Goal: Task Accomplishment & Management: Manage account settings

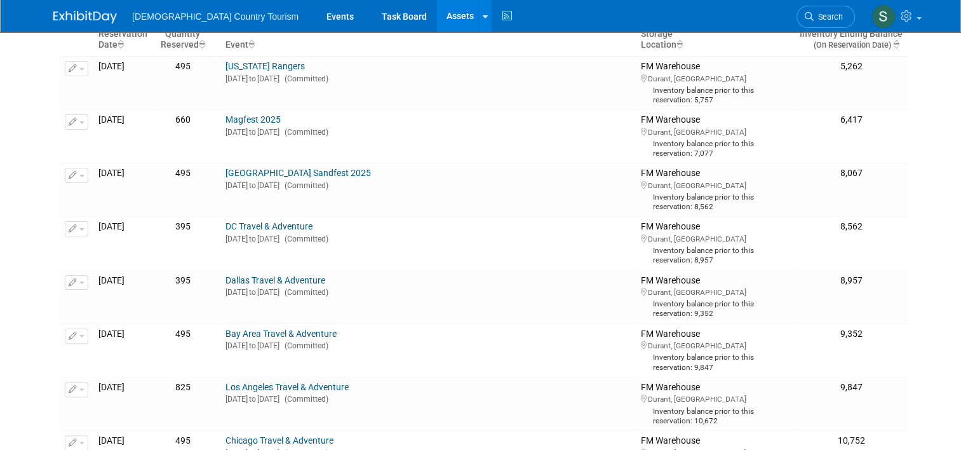
click at [265, 119] on link "Magfest 2025" at bounding box center [252, 119] width 55 height 10
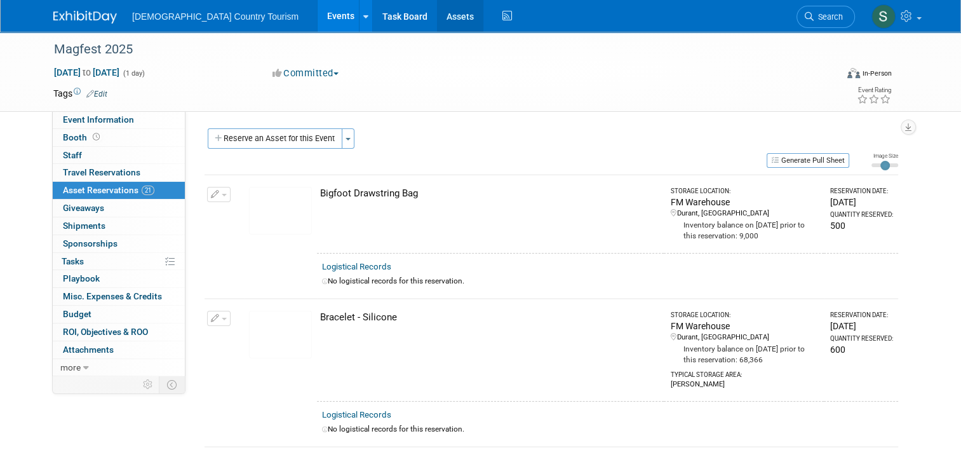
click at [437, 13] on link "Assets" at bounding box center [460, 16] width 46 height 32
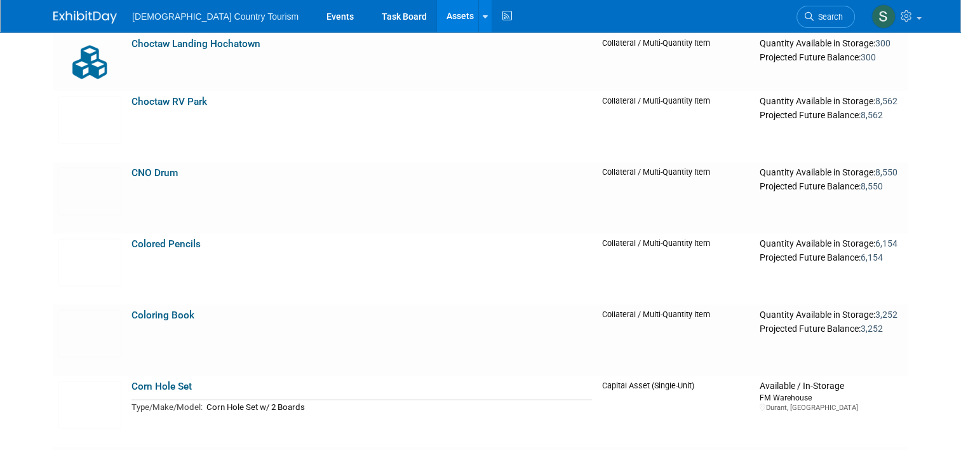
scroll to position [1907, 0]
click at [148, 320] on link "Coloring Book" at bounding box center [162, 316] width 63 height 11
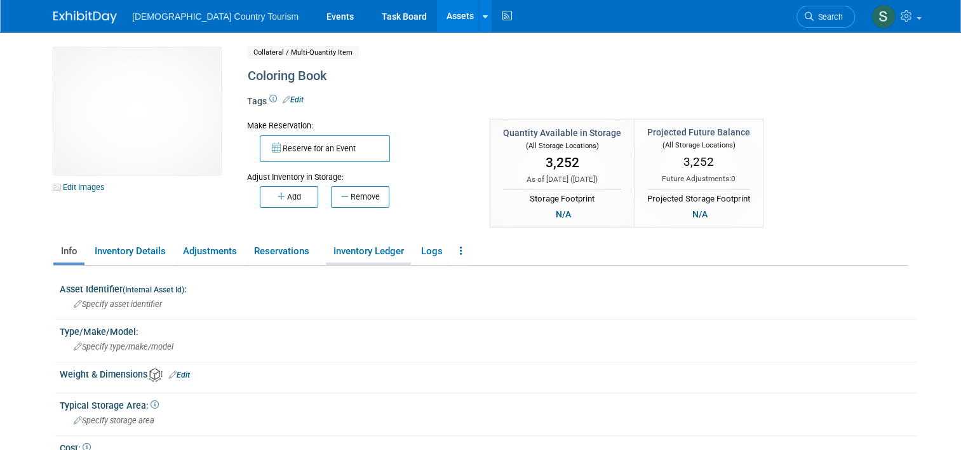
click at [372, 255] on link "Inventory Ledger" at bounding box center [368, 251] width 85 height 22
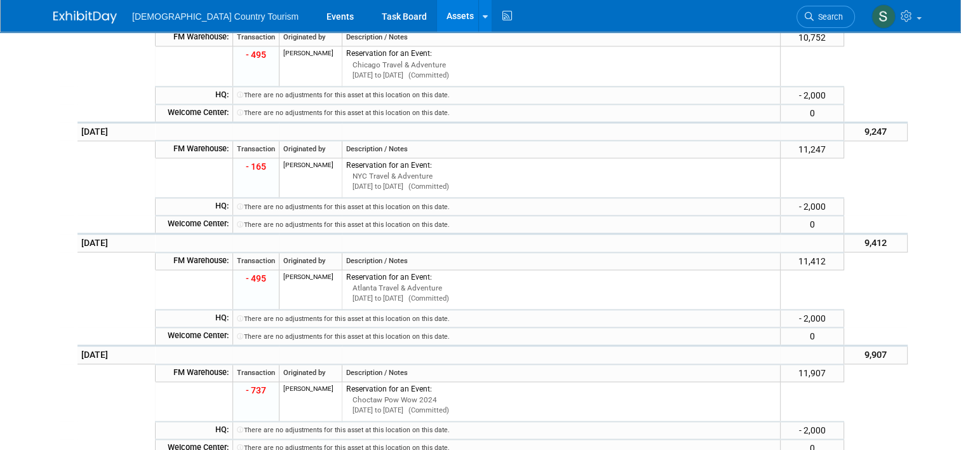
scroll to position [1665, 0]
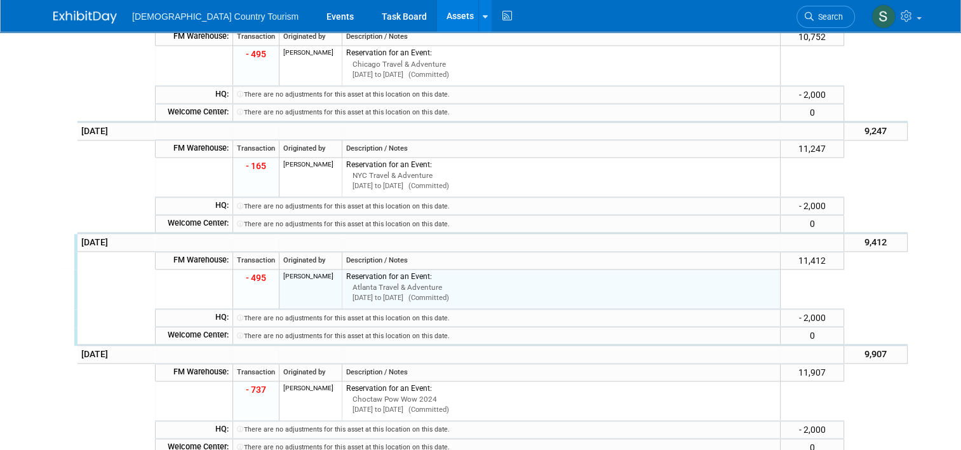
click at [352, 269] on td "Reservation for an Event: Atlanta Travel & Adventure Jan 10, 2025 to Jan 13, 20…" at bounding box center [561, 289] width 439 height 40
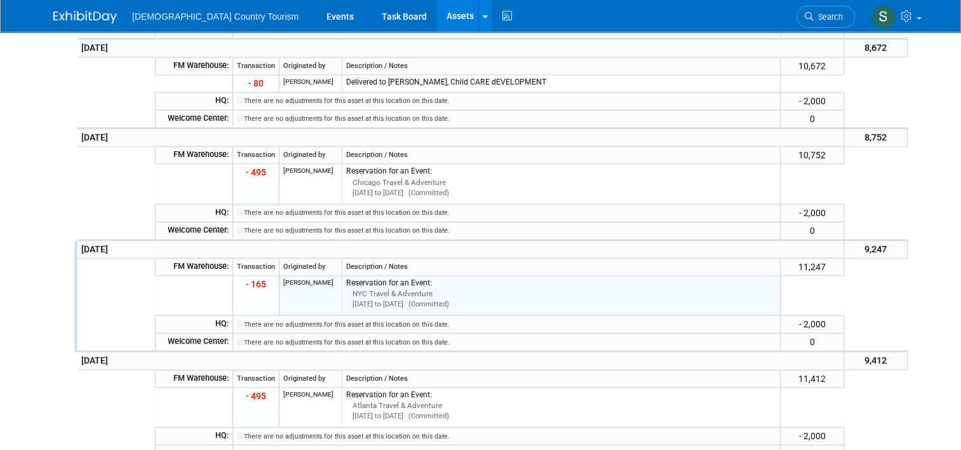
scroll to position [1562, 0]
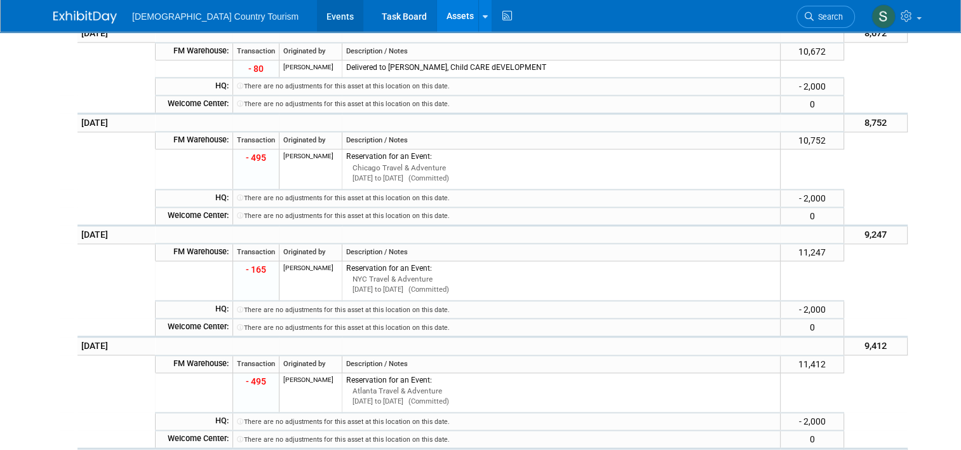
click at [317, 11] on link "Events" at bounding box center [340, 16] width 46 height 32
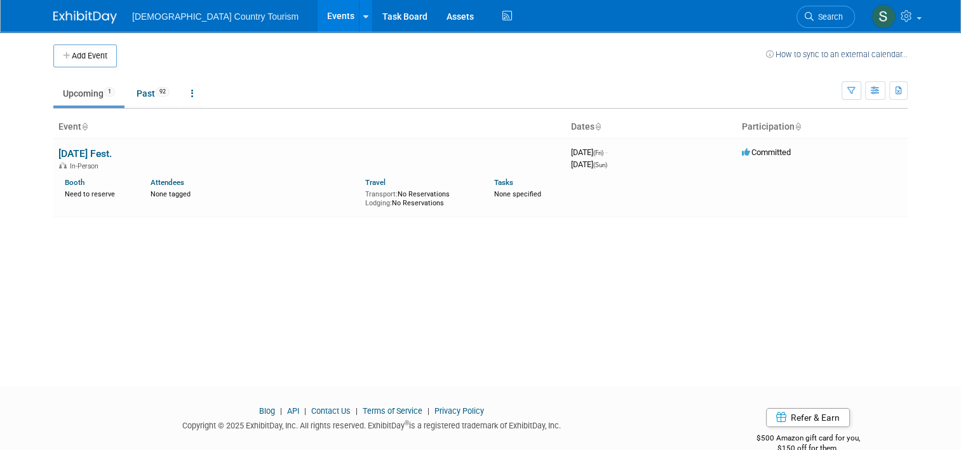
drag, startPoint x: 0, startPoint y: 0, endPoint x: 218, endPoint y: 260, distance: 339.0
click at [218, 260] on div "Add Event How to sync to an external calendar... New Event Duplicate Event Warn…" at bounding box center [480, 198] width 873 height 332
click at [140, 94] on link "Past 92" at bounding box center [153, 93] width 52 height 24
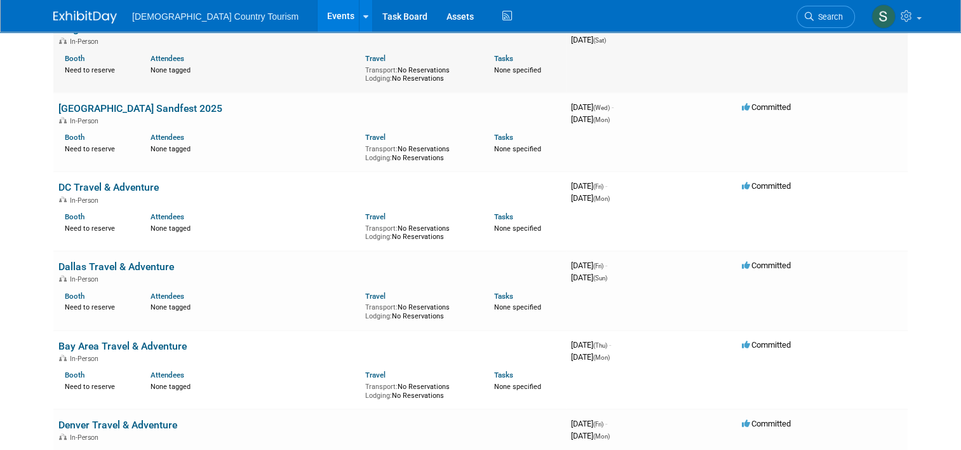
scroll to position [381, 0]
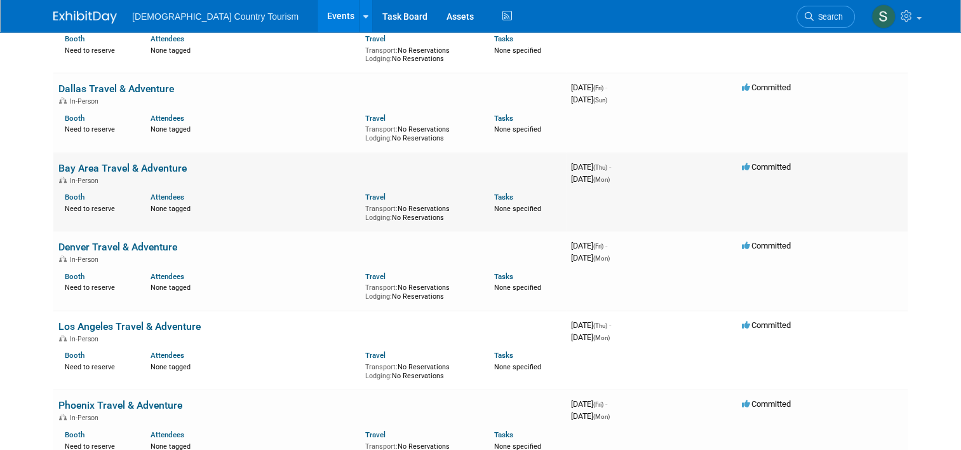
drag, startPoint x: 89, startPoint y: 249, endPoint x: 166, endPoint y: 221, distance: 81.8
click at [166, 221] on td "Bay Area Travel & Adventure In-Person Booth Need to reserve Attendees None tagg…" at bounding box center [309, 191] width 513 height 79
click at [149, 246] on link "Denver Travel & Adventure" at bounding box center [117, 247] width 119 height 12
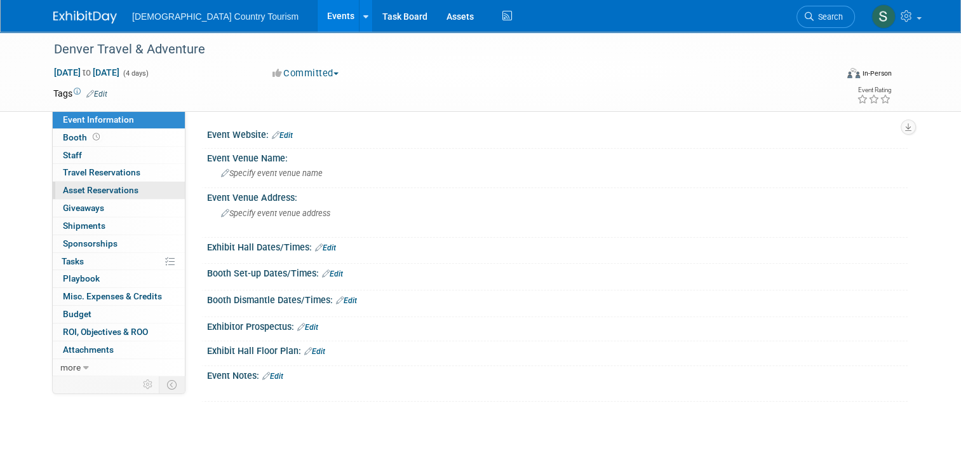
click at [108, 191] on span "Asset Reservations 0" at bounding box center [101, 190] width 76 height 10
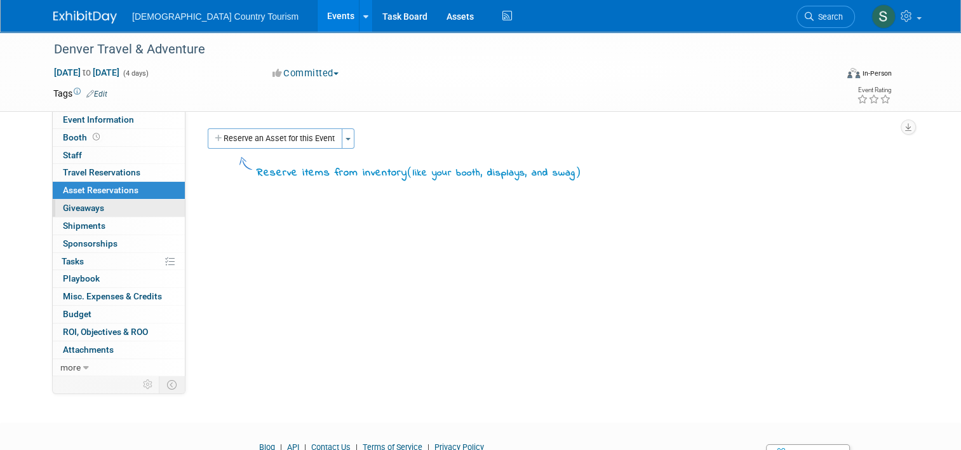
click at [105, 205] on link "0 Giveaways 0" at bounding box center [119, 207] width 132 height 17
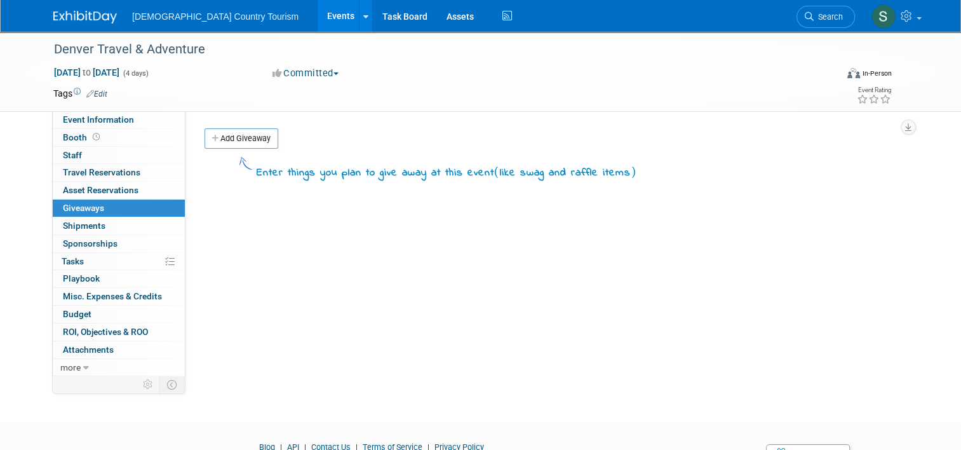
click at [318, 16] on link "Events" at bounding box center [341, 16] width 46 height 32
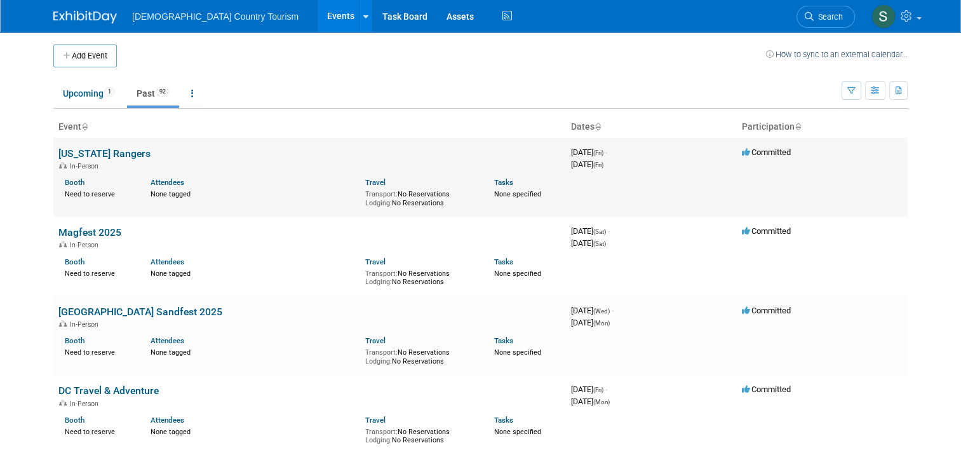
click at [109, 153] on link "[US_STATE] Rangers" at bounding box center [104, 153] width 92 height 12
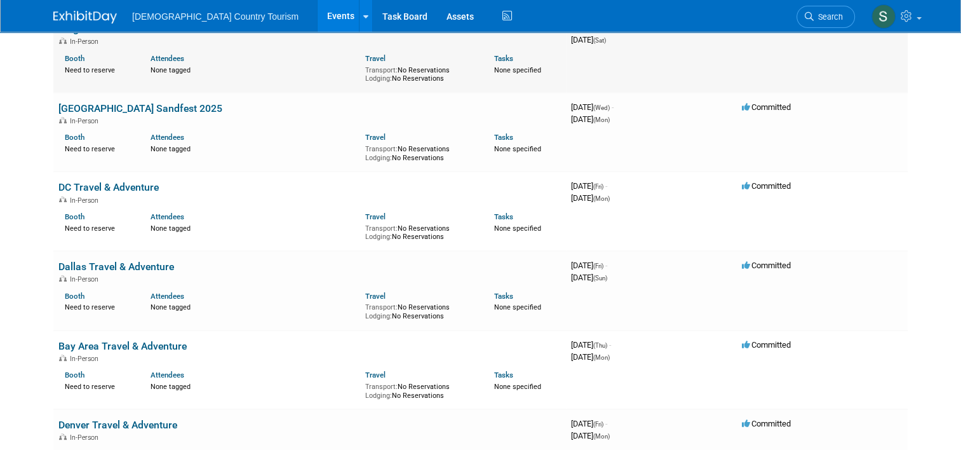
scroll to position [229, 0]
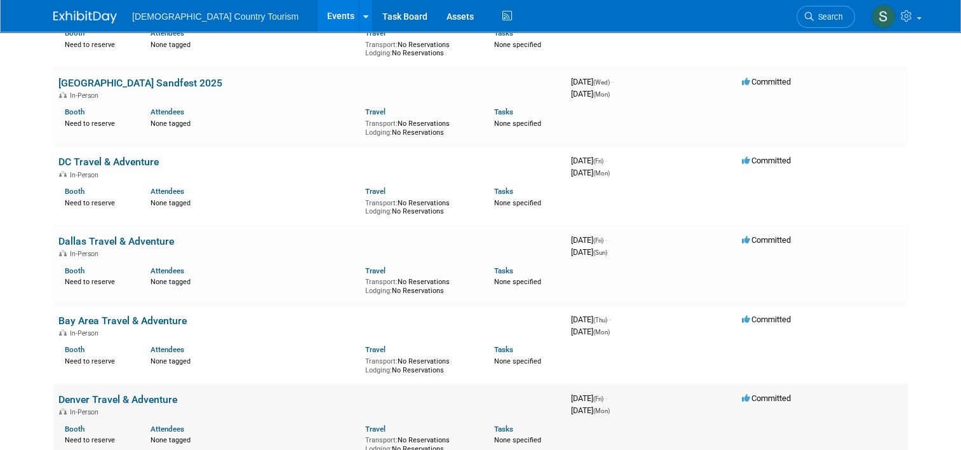
drag, startPoint x: 94, startPoint y: 401, endPoint x: 76, endPoint y: 398, distance: 18.6
drag, startPoint x: 76, startPoint y: 398, endPoint x: 62, endPoint y: 396, distance: 13.5
click at [62, 396] on link "Denver Travel & Adventure" at bounding box center [117, 399] width 119 height 12
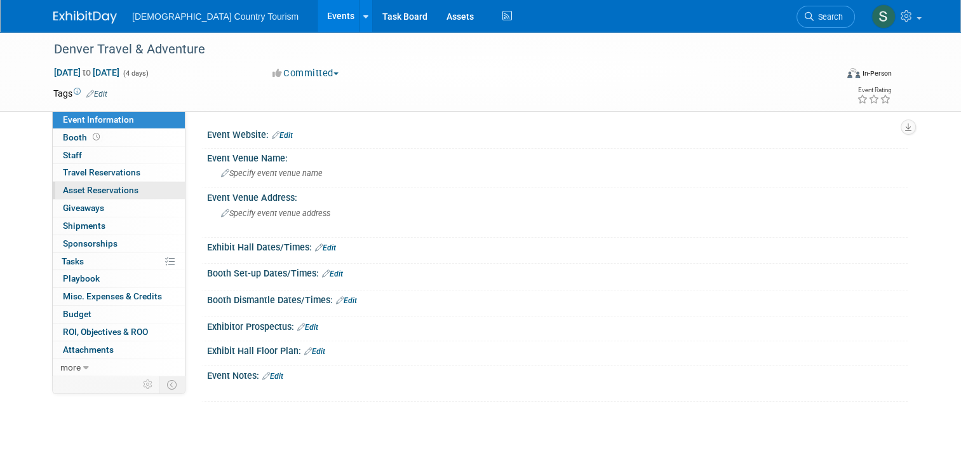
click at [99, 185] on span "Asset Reservations 0" at bounding box center [101, 190] width 76 height 10
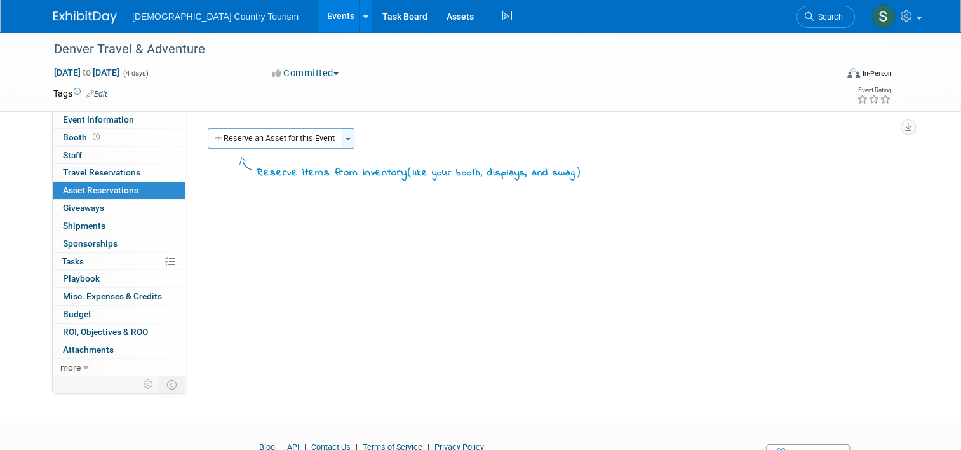
click at [346, 140] on span "button" at bounding box center [348, 139] width 5 height 3
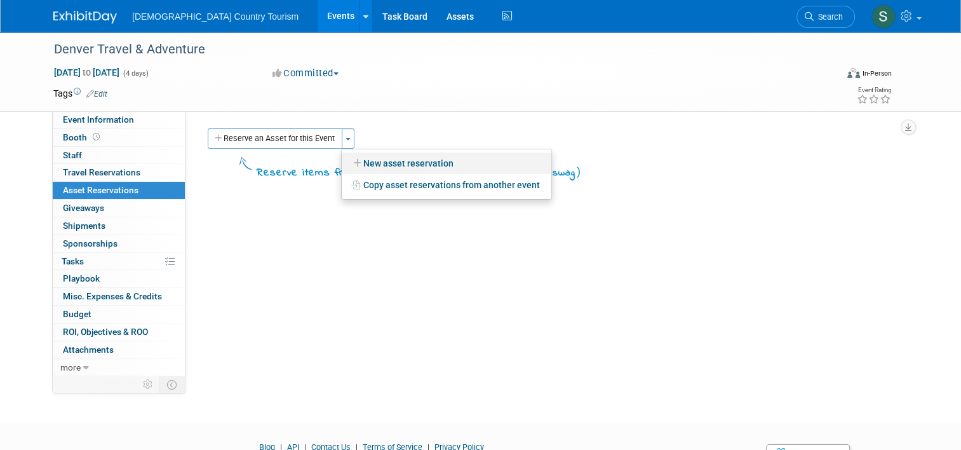
click at [359, 163] on link "New asset reservation" at bounding box center [447, 163] width 210 height 22
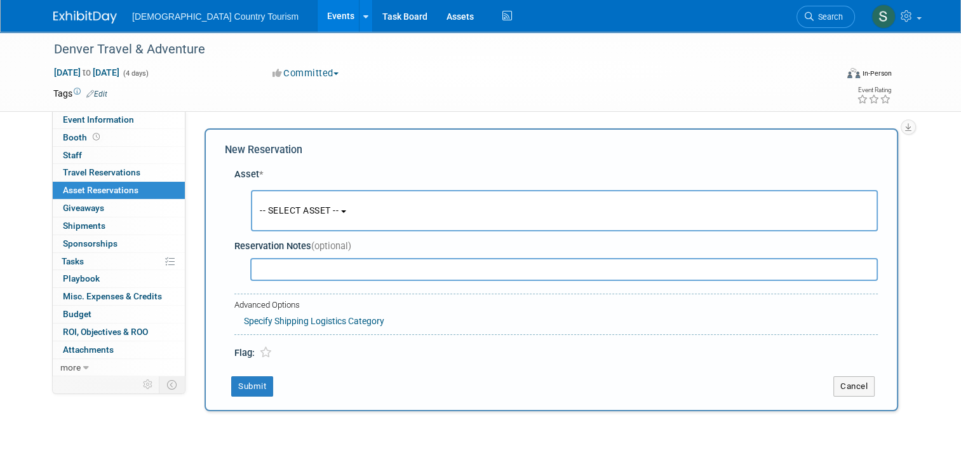
scroll to position [12, 0]
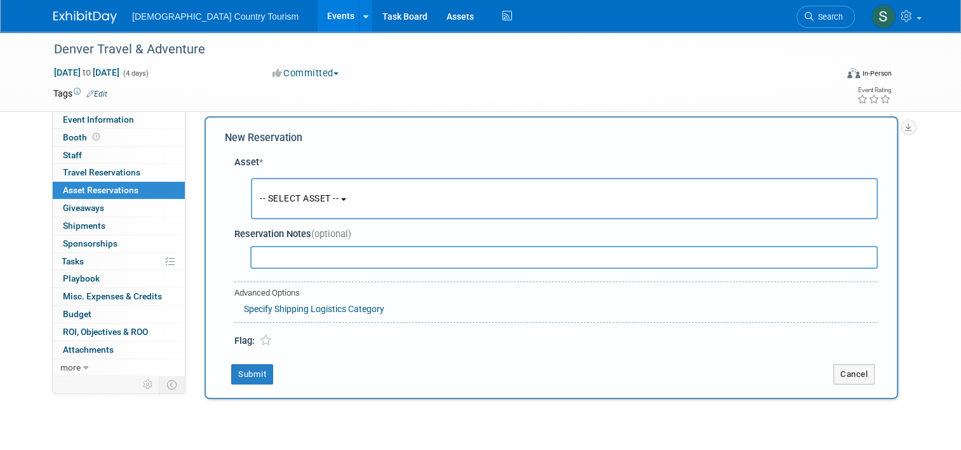
click at [344, 196] on button "-- SELECT ASSET --" at bounding box center [564, 198] width 627 height 41
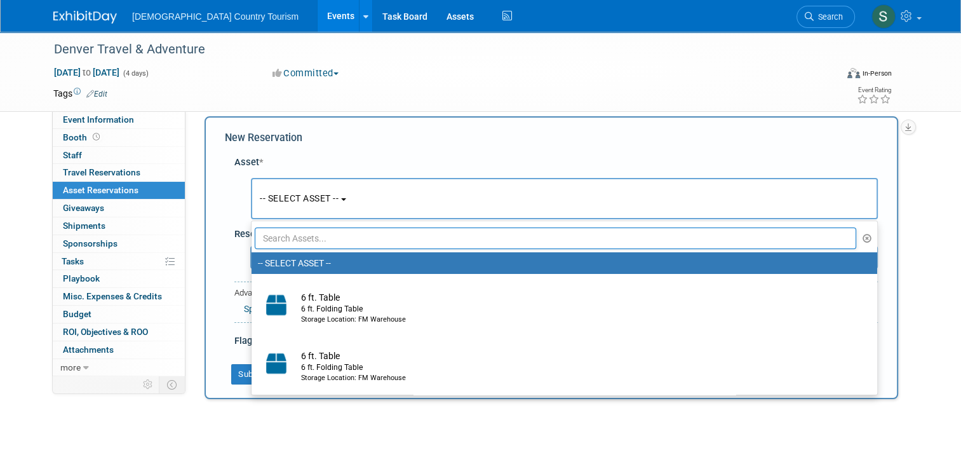
click at [330, 235] on input "text" at bounding box center [555, 238] width 601 height 22
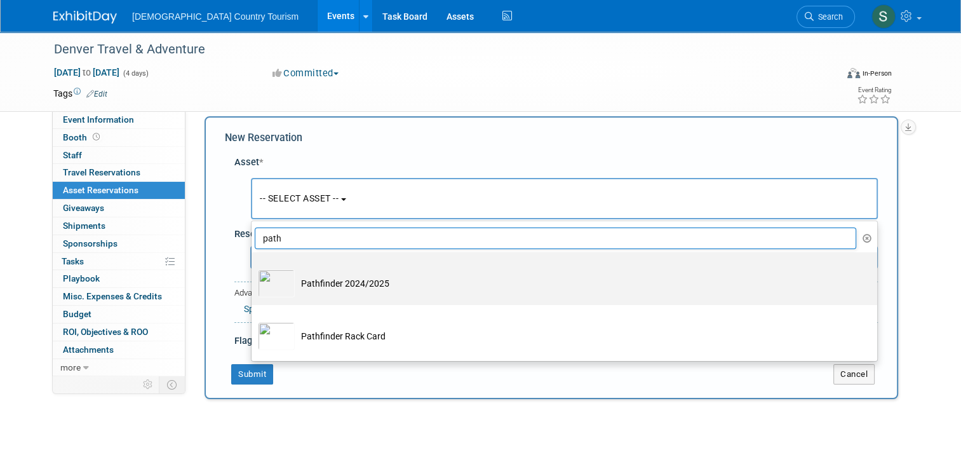
type input "path"
click at [321, 285] on td "Pathfinder 2024/2025" at bounding box center [573, 283] width 557 height 28
click at [253, 267] on input "Pathfinder 2024/2025" at bounding box center [249, 263] width 8 height 8
select select "10722199"
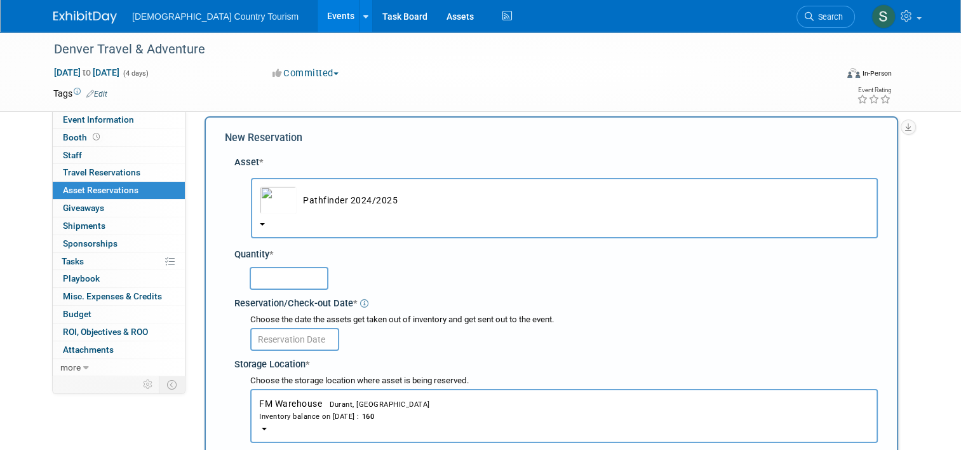
click at [300, 278] on input "text" at bounding box center [289, 278] width 79 height 23
type input "570"
click at [283, 338] on input "text" at bounding box center [294, 339] width 89 height 23
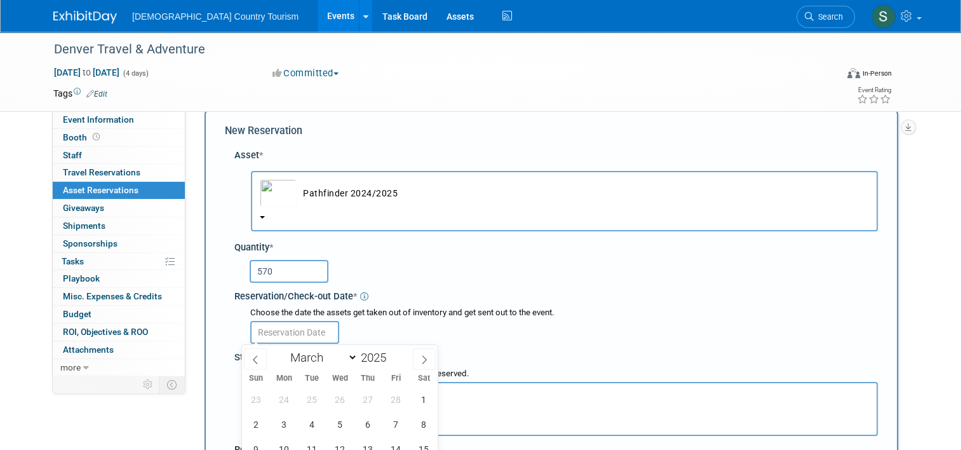
scroll to position [0, 0]
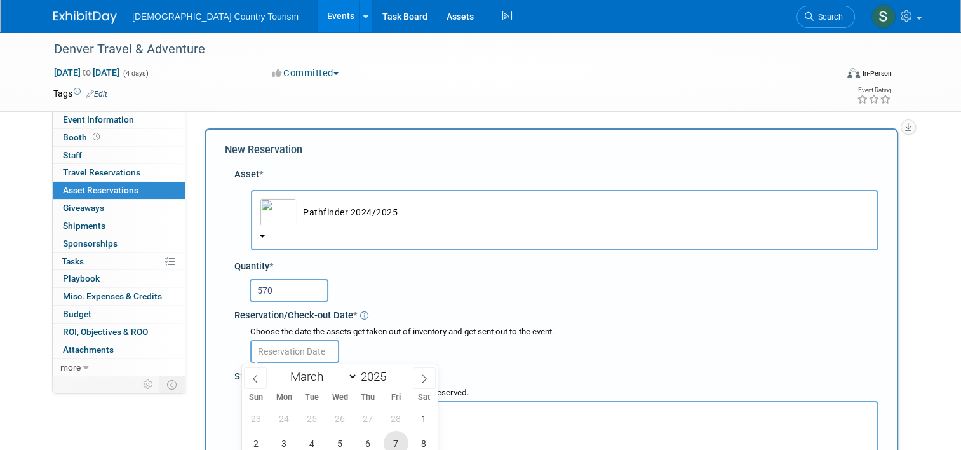
click at [397, 445] on span "7" at bounding box center [396, 443] width 25 height 25
type input "Mar 7, 2025"
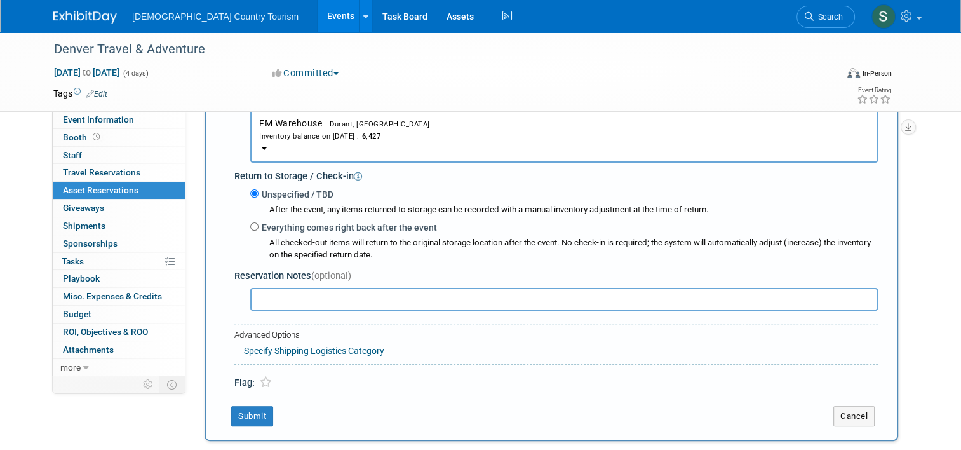
scroll to position [292, 0]
click at [248, 422] on button "Submit" at bounding box center [252, 416] width 42 height 20
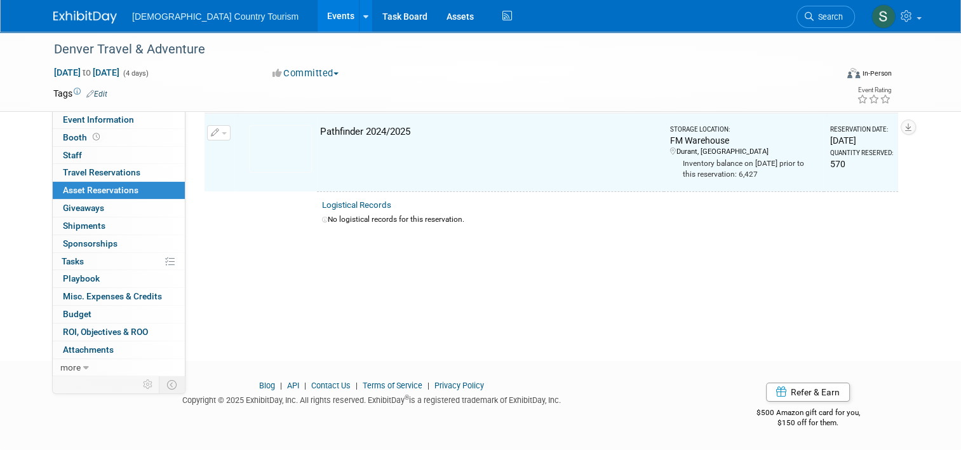
scroll to position [15, 0]
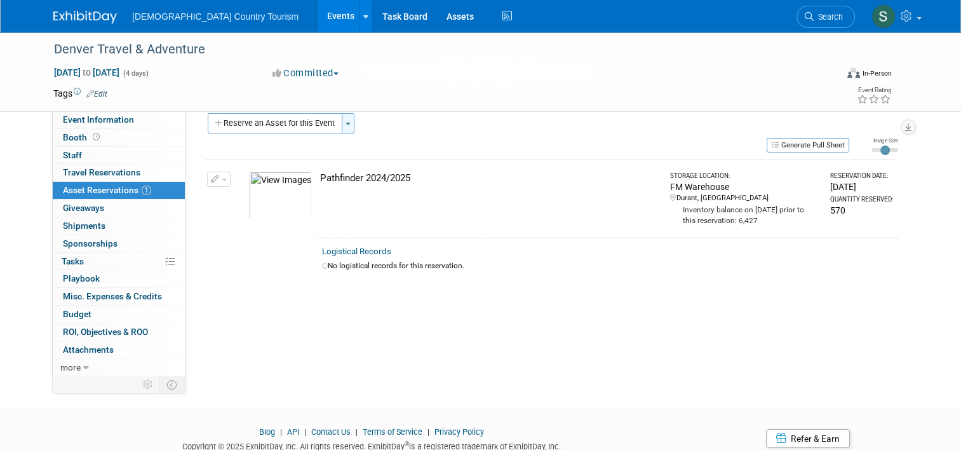
click at [342, 126] on button "Toggle Dropdown" at bounding box center [348, 123] width 13 height 20
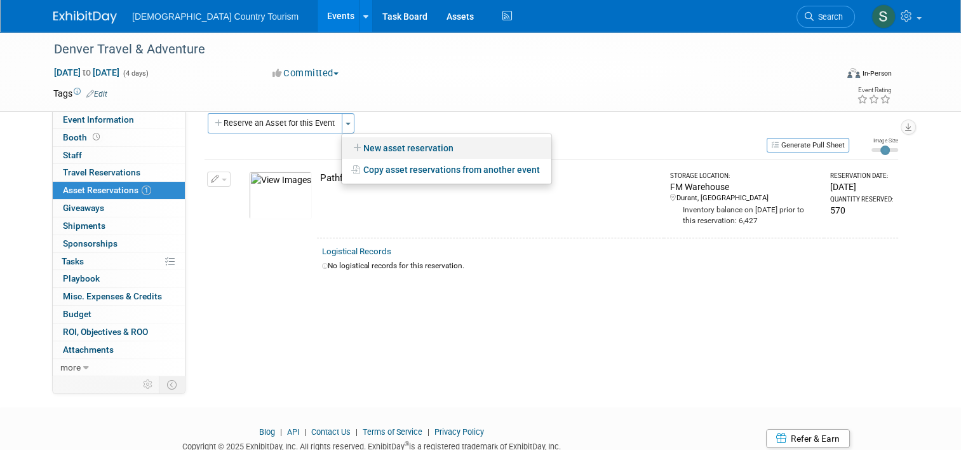
click at [349, 152] on link "New asset reservation" at bounding box center [447, 148] width 210 height 22
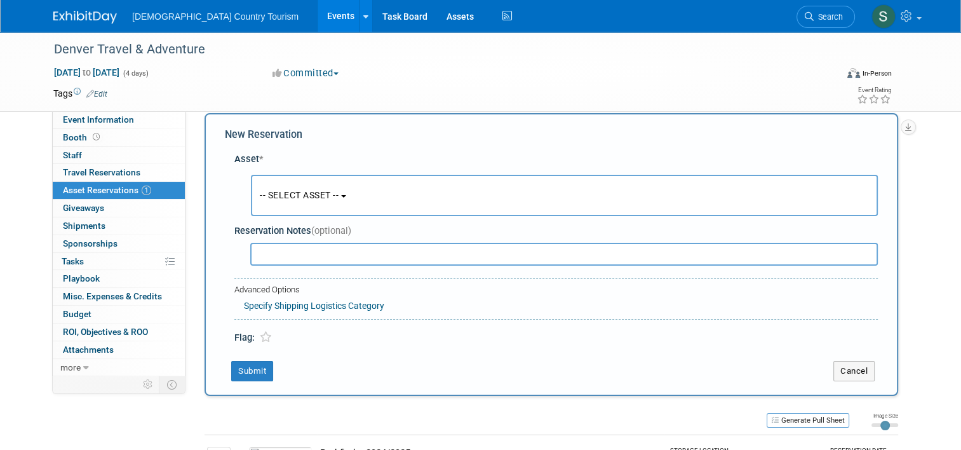
scroll to position [12, 0]
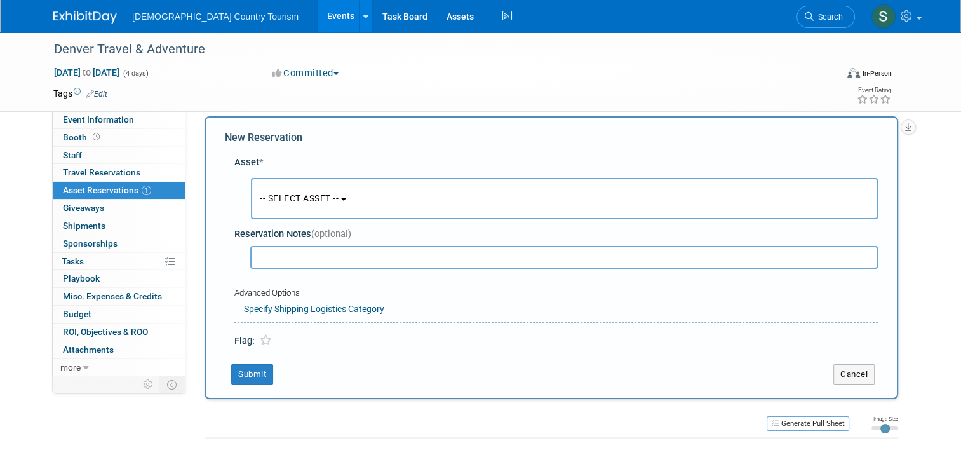
click at [336, 196] on span "-- SELECT ASSET --" at bounding box center [299, 198] width 79 height 10
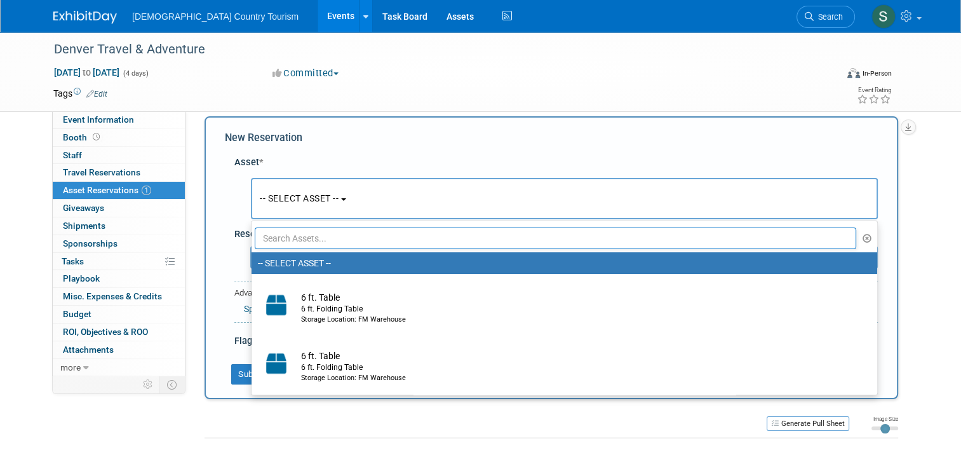
click at [344, 239] on input "text" at bounding box center [555, 238] width 601 height 22
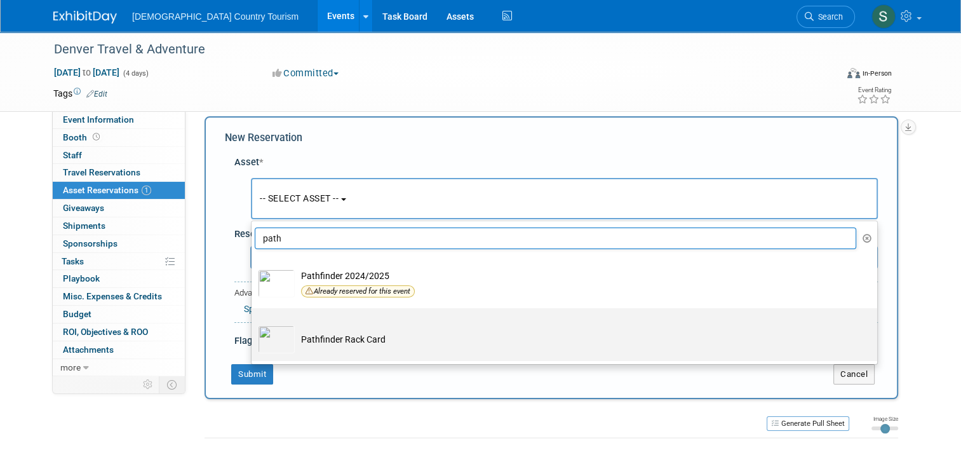
type input "path"
click at [295, 346] on td "Pathfinder Rack Card" at bounding box center [573, 339] width 557 height 28
click at [253, 323] on input "Pathfinder Rack Card" at bounding box center [249, 319] width 8 height 8
select select "10717219"
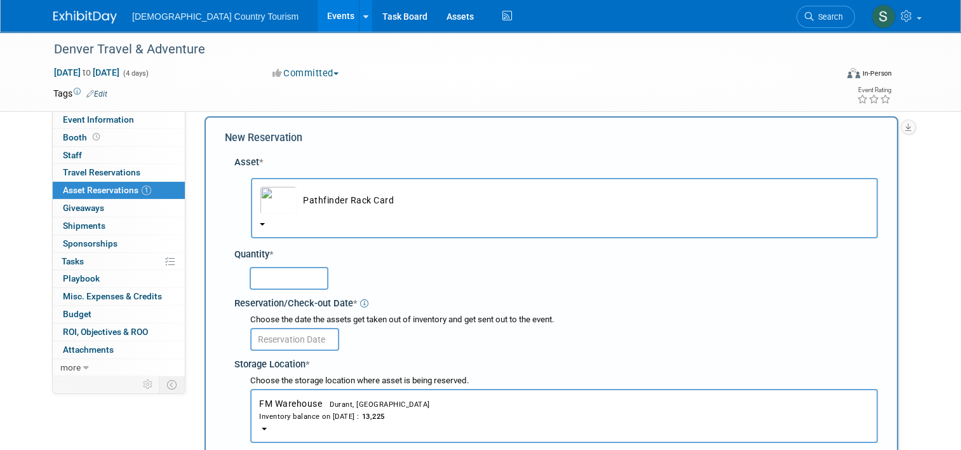
click at [288, 283] on input "text" at bounding box center [289, 278] width 79 height 23
type input "125"
click at [278, 338] on input "text" at bounding box center [294, 339] width 89 height 23
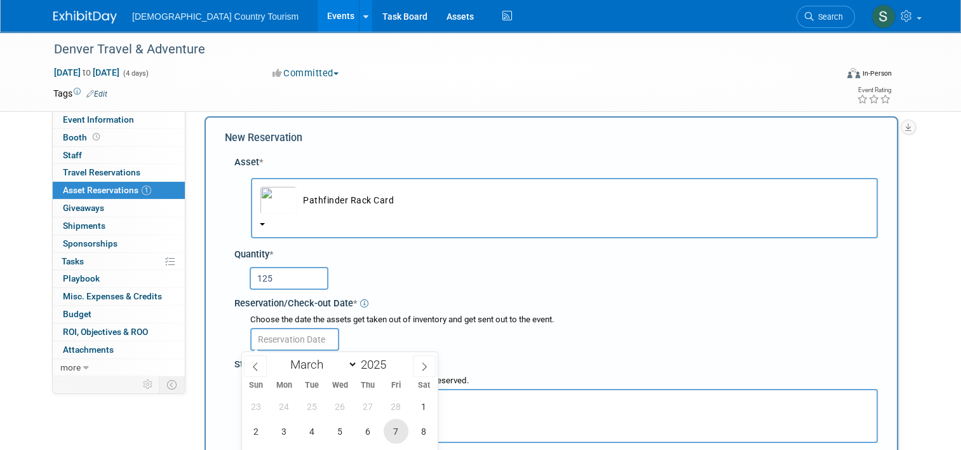
click at [394, 431] on span "7" at bounding box center [396, 431] width 25 height 25
type input "Mar 7, 2025"
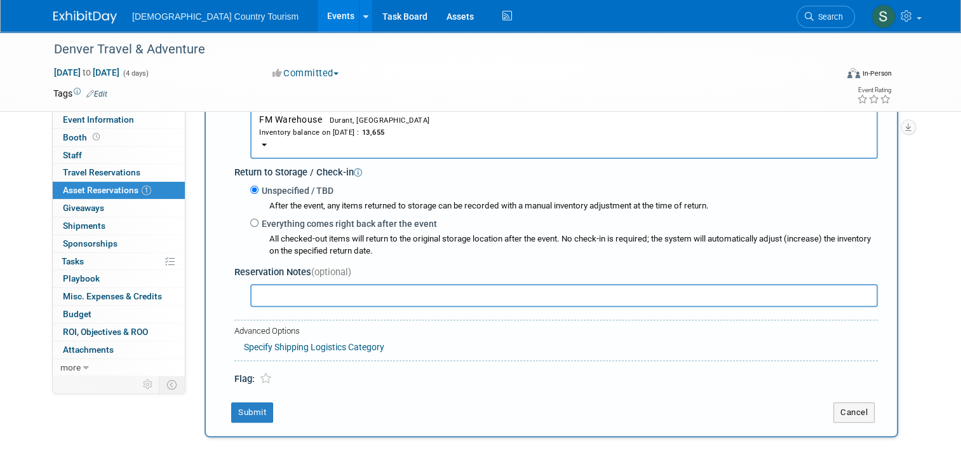
scroll to position [317, 0]
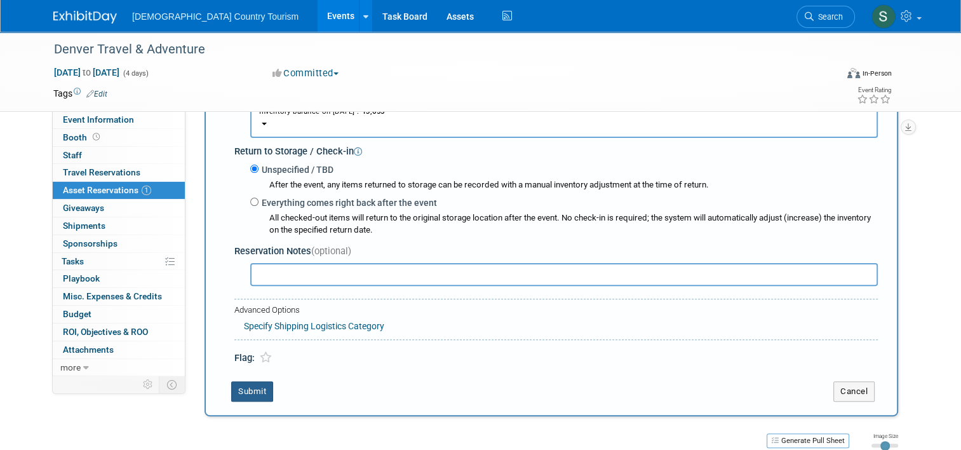
click at [243, 394] on button "Submit" at bounding box center [252, 391] width 42 height 20
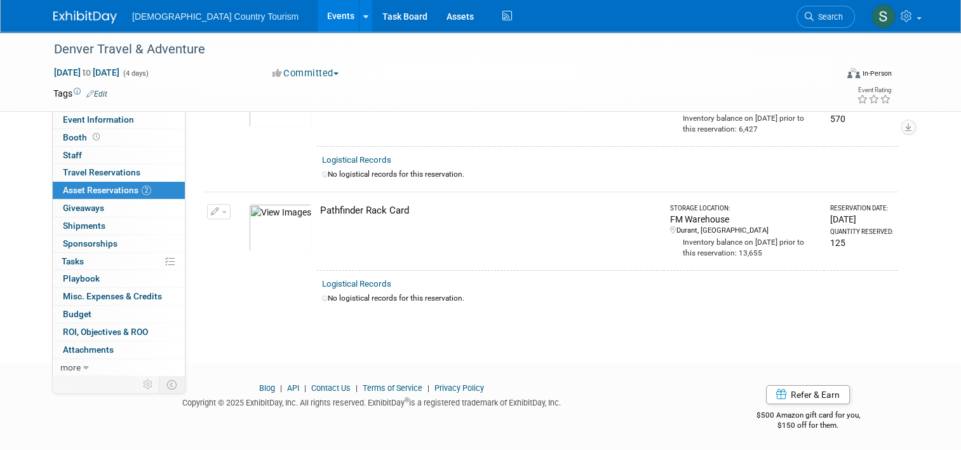
scroll to position [0, 0]
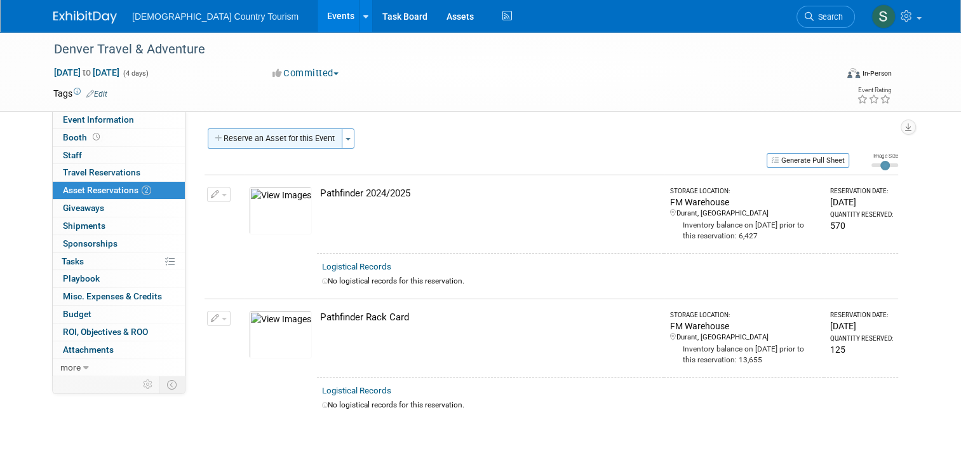
click at [316, 135] on button "Reserve an Asset for this Event" at bounding box center [275, 138] width 135 height 20
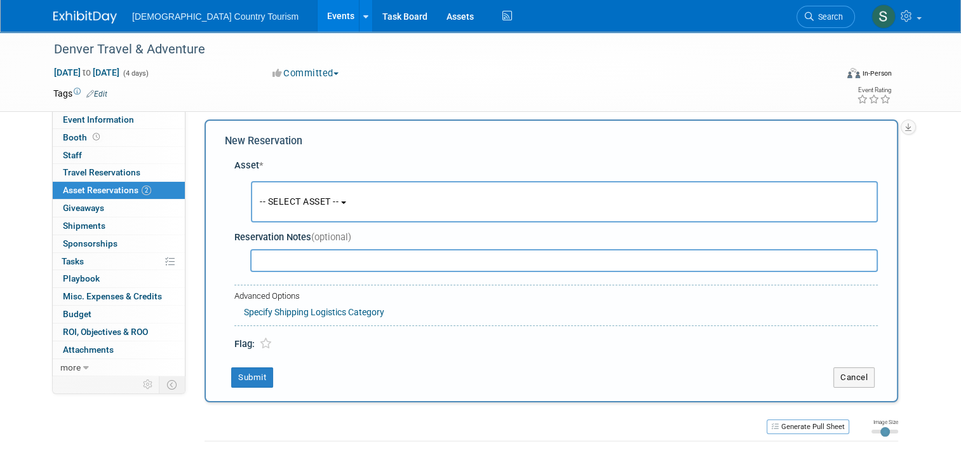
scroll to position [12, 0]
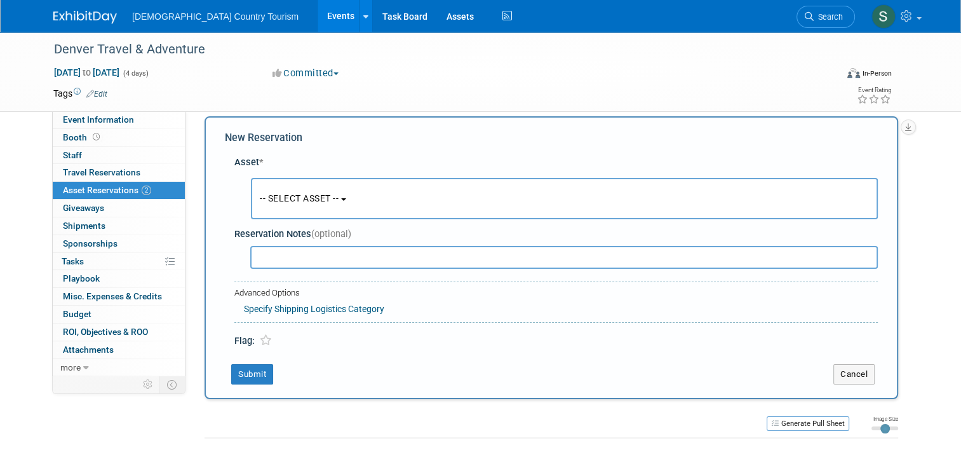
click at [338, 204] on button "-- SELECT ASSET --" at bounding box center [564, 198] width 627 height 41
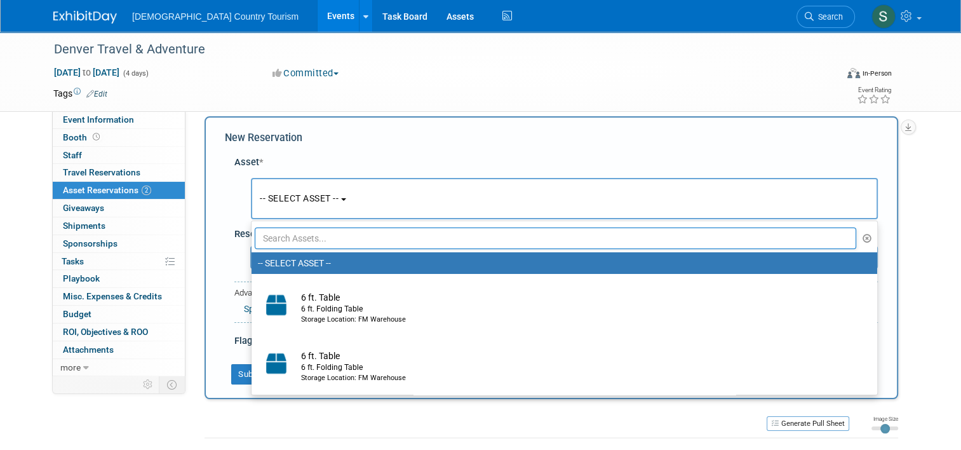
click at [345, 243] on input "text" at bounding box center [555, 238] width 601 height 22
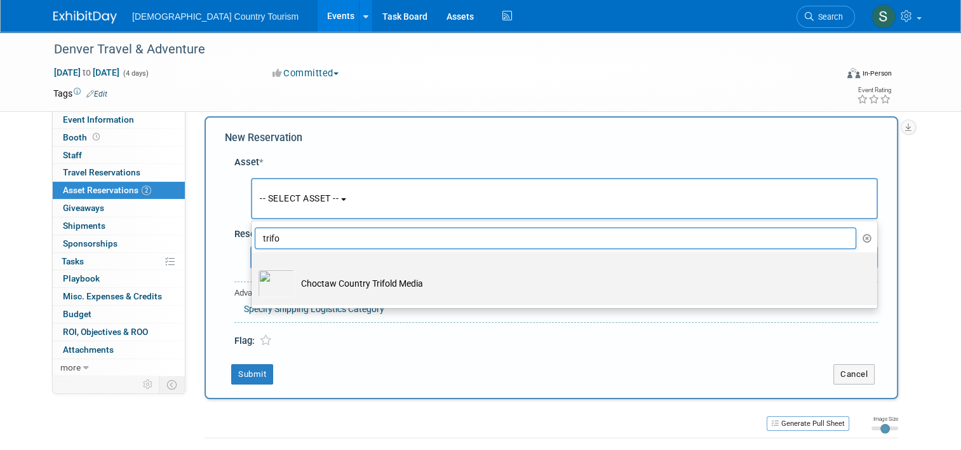
type input "trifo"
click at [330, 286] on td "Choctaw Country Trifold Media" at bounding box center [573, 283] width 557 height 28
click at [253, 267] on input "Choctaw Country Trifold Media" at bounding box center [249, 263] width 8 height 8
select select "10717842"
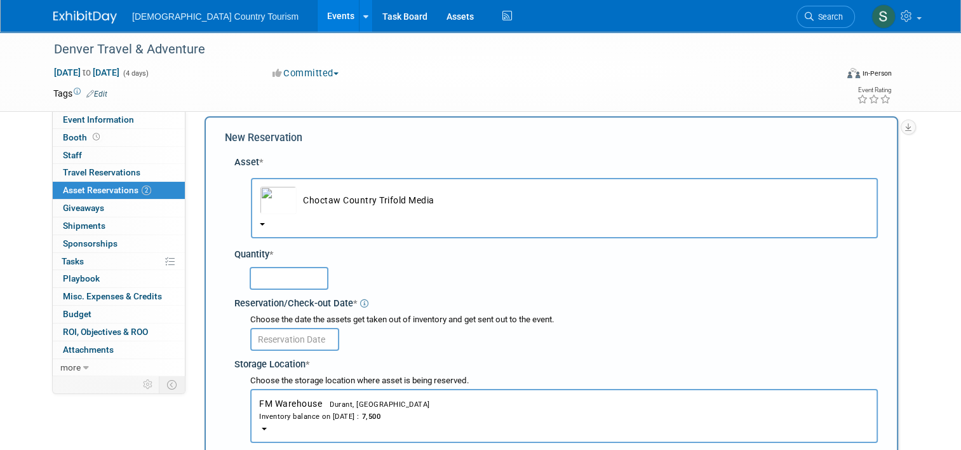
drag, startPoint x: 300, startPoint y: 286, endPoint x: 274, endPoint y: 280, distance: 26.7
click at [274, 280] on input "text" at bounding box center [289, 278] width 79 height 23
type input "200"
click at [280, 332] on input "text" at bounding box center [294, 339] width 89 height 23
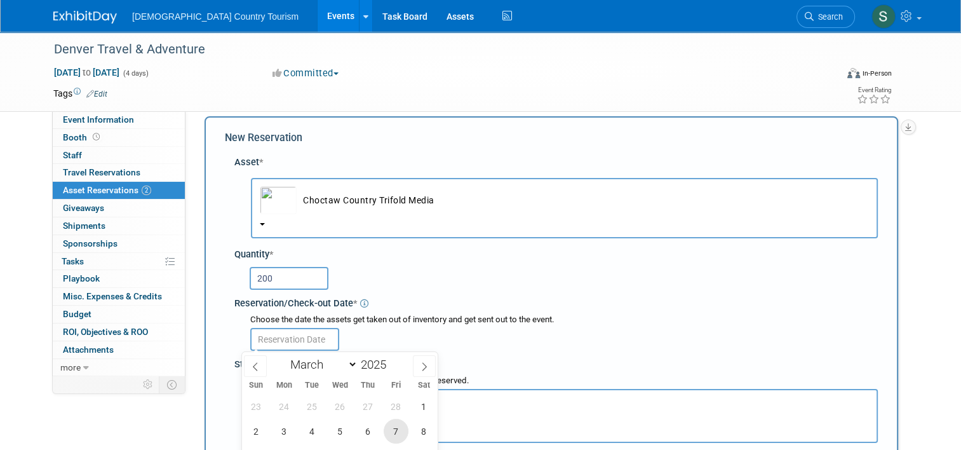
click at [397, 437] on span "7" at bounding box center [396, 431] width 25 height 25
type input "Mar 7, 2025"
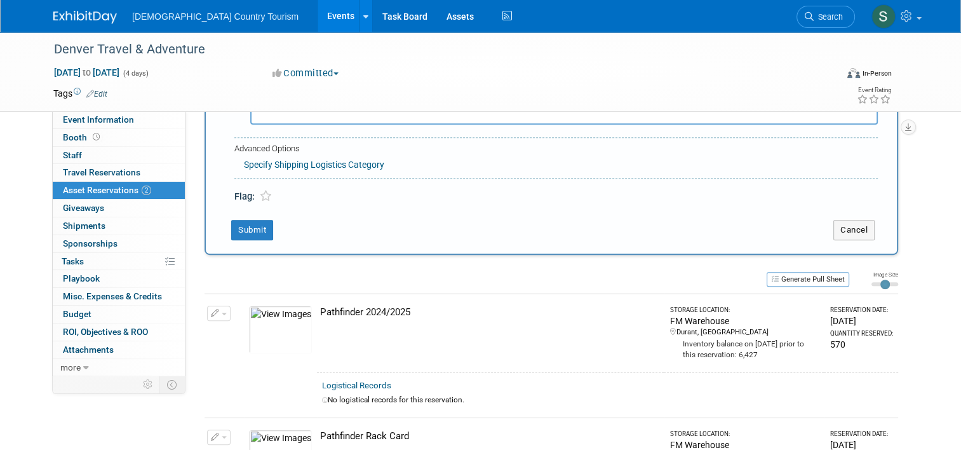
scroll to position [495, 0]
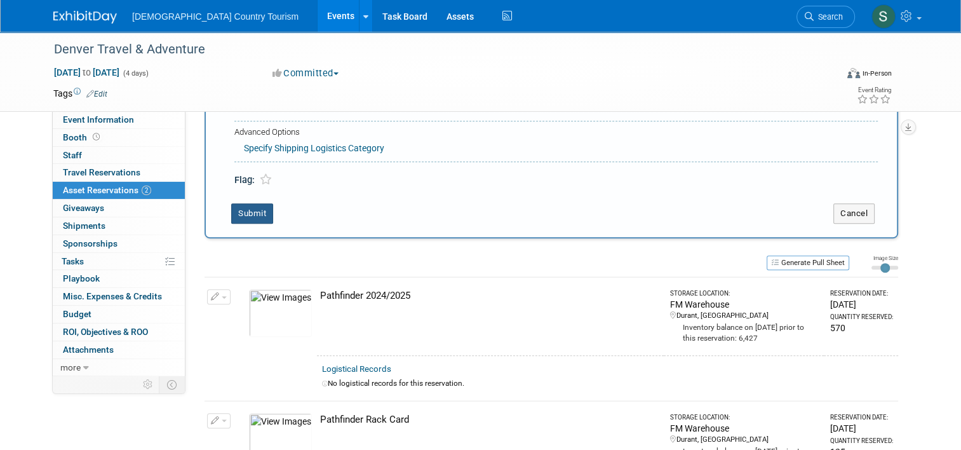
click at [247, 215] on button "Submit" at bounding box center [252, 213] width 42 height 20
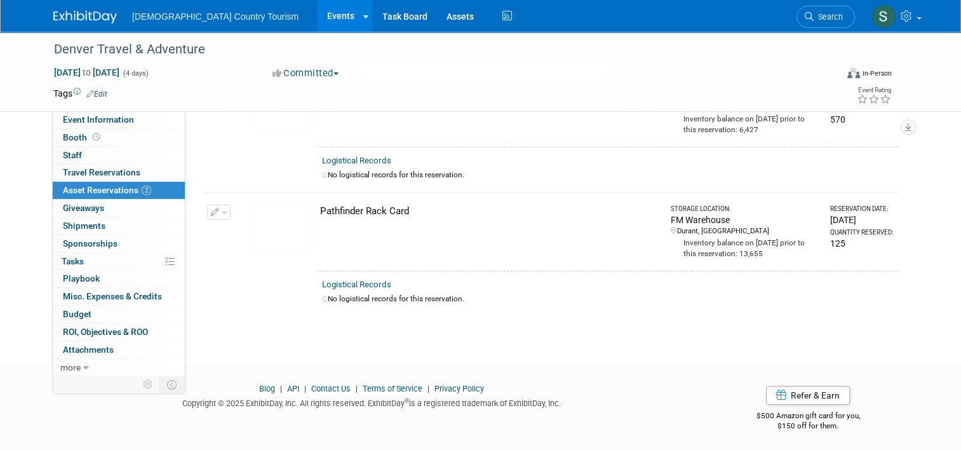
scroll to position [15, 0]
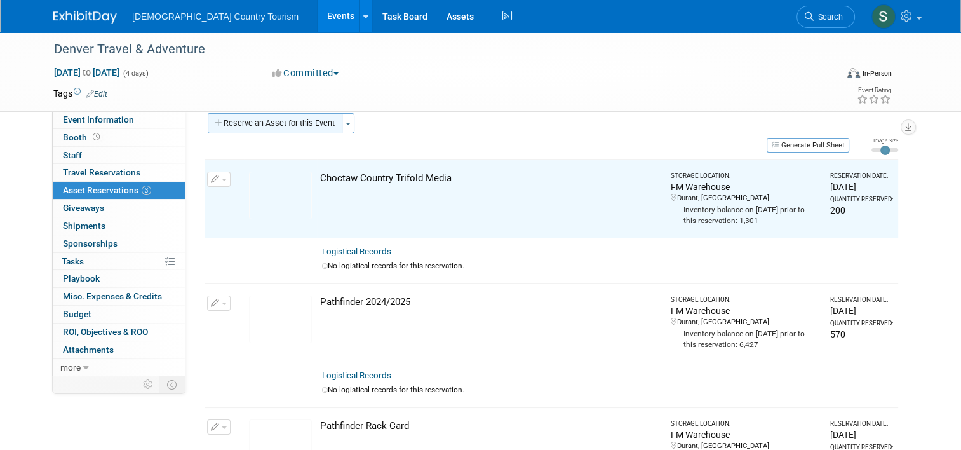
click at [275, 123] on button "Reserve an Asset for this Event" at bounding box center [275, 123] width 135 height 20
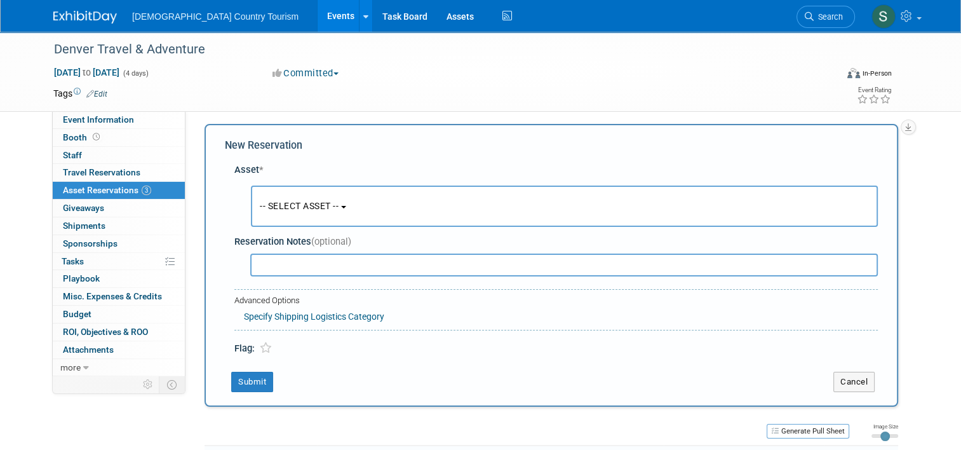
scroll to position [11, 0]
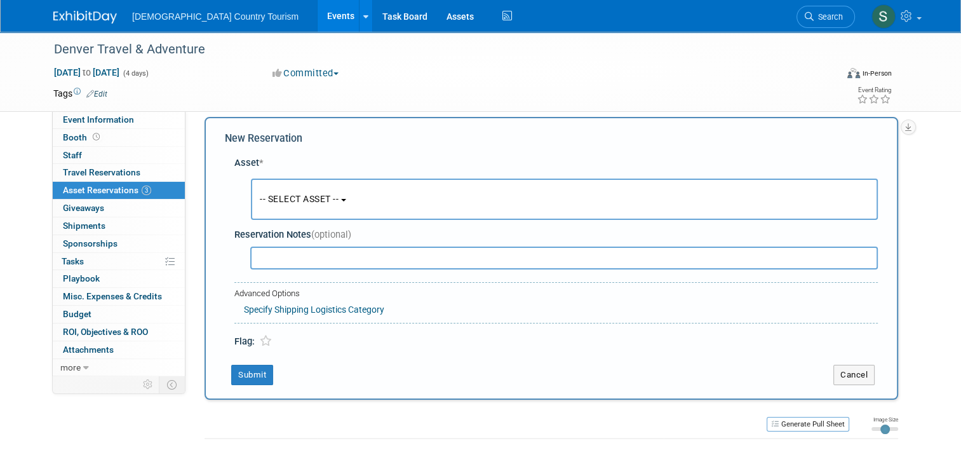
click at [278, 197] on span "-- SELECT ASSET --" at bounding box center [299, 199] width 79 height 10
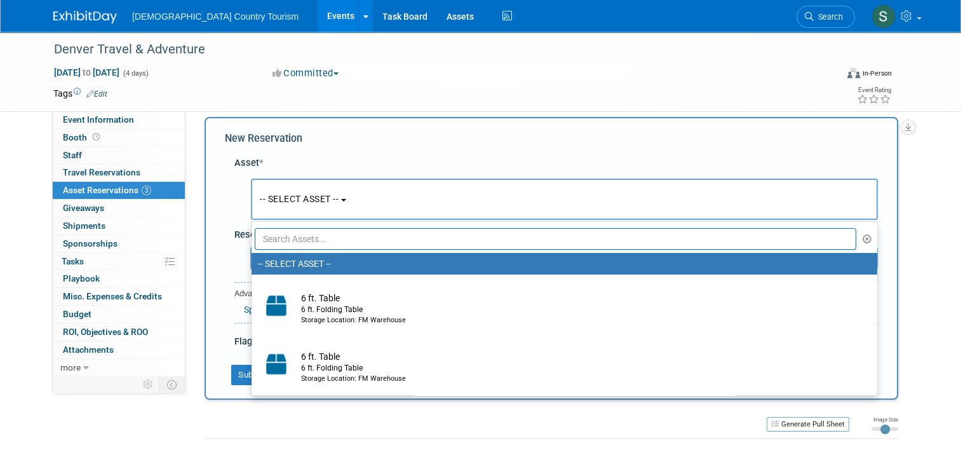
click at [300, 236] on input "text" at bounding box center [555, 239] width 601 height 22
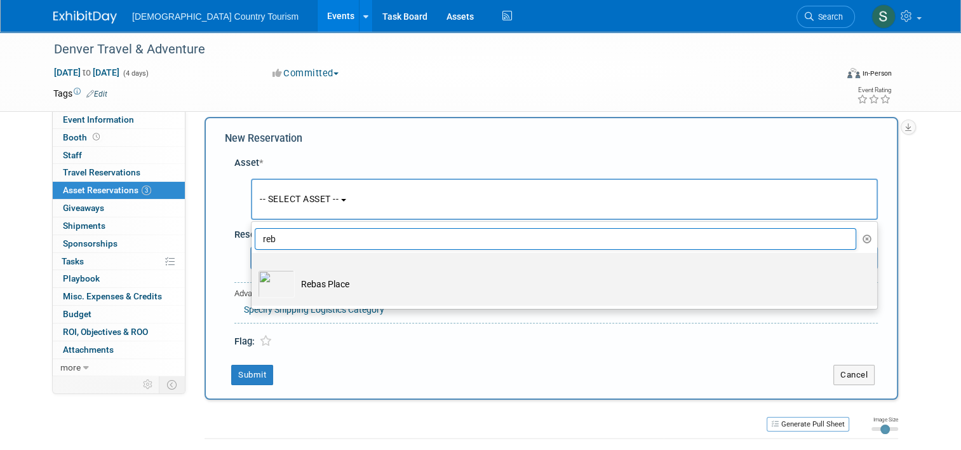
type input "reb"
click at [269, 285] on img at bounding box center [276, 284] width 37 height 28
click at [253, 268] on input "Rebas Place" at bounding box center [249, 264] width 8 height 8
select select "10715902"
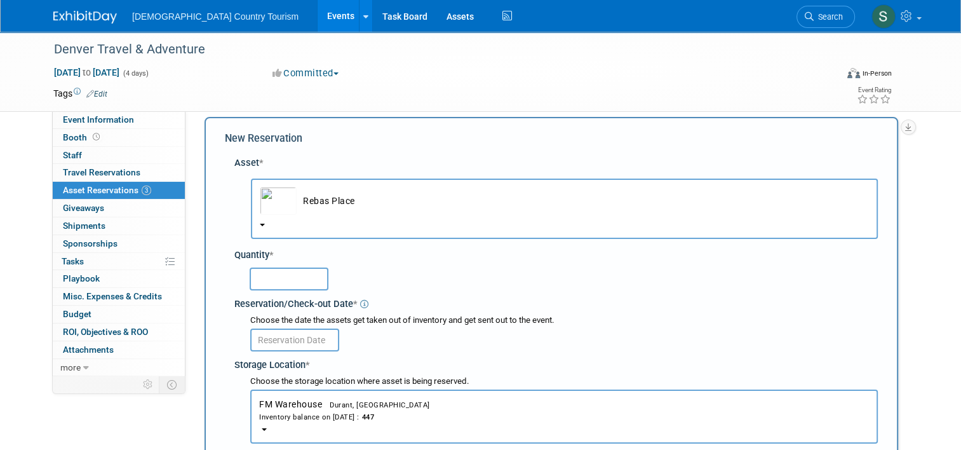
click at [269, 285] on input "text" at bounding box center [289, 278] width 79 height 23
type input "130"
click at [282, 337] on input "text" at bounding box center [294, 339] width 89 height 23
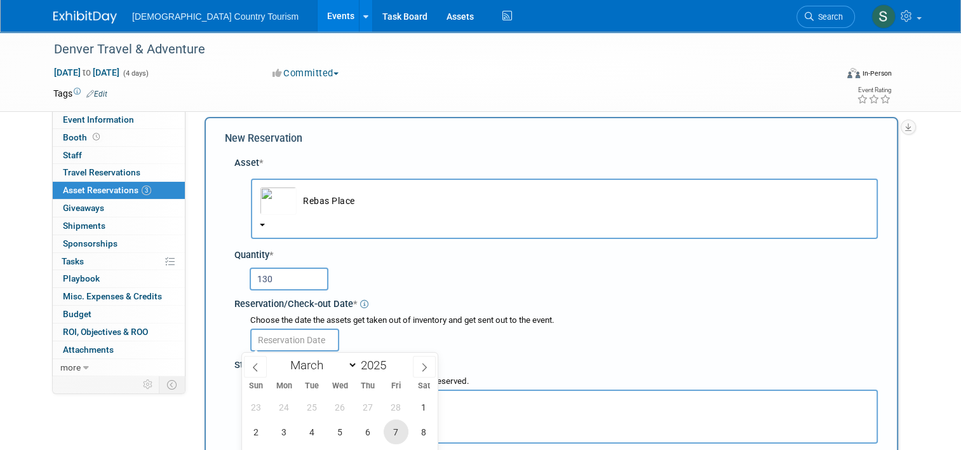
click at [401, 438] on span "7" at bounding box center [396, 431] width 25 height 25
type input "[DATE]"
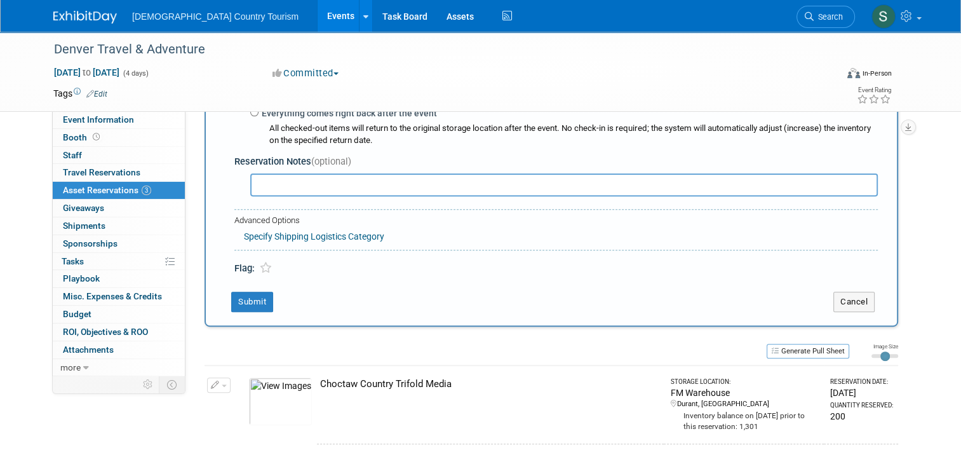
scroll to position [443, 0]
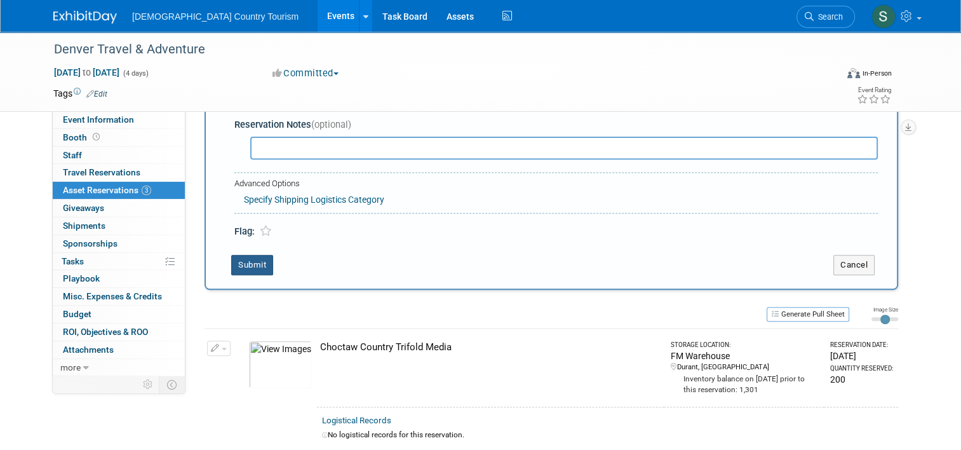
click at [242, 266] on button "Submit" at bounding box center [252, 265] width 42 height 20
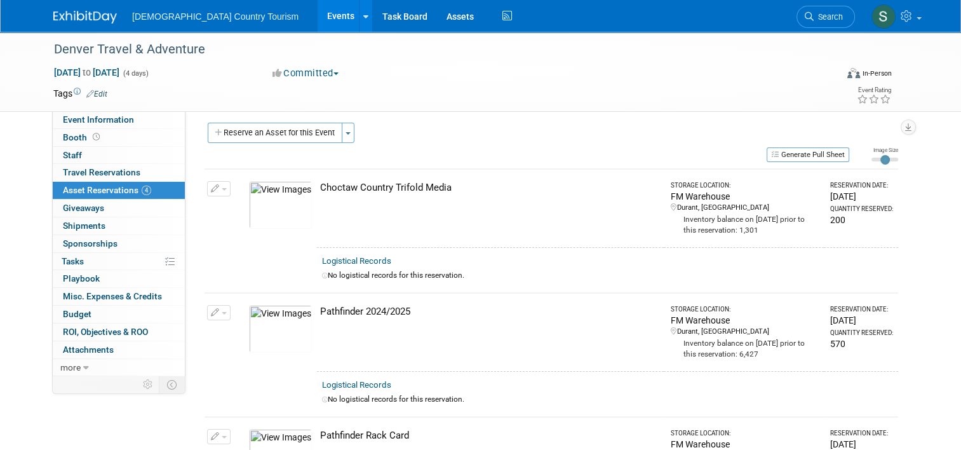
scroll to position [0, 0]
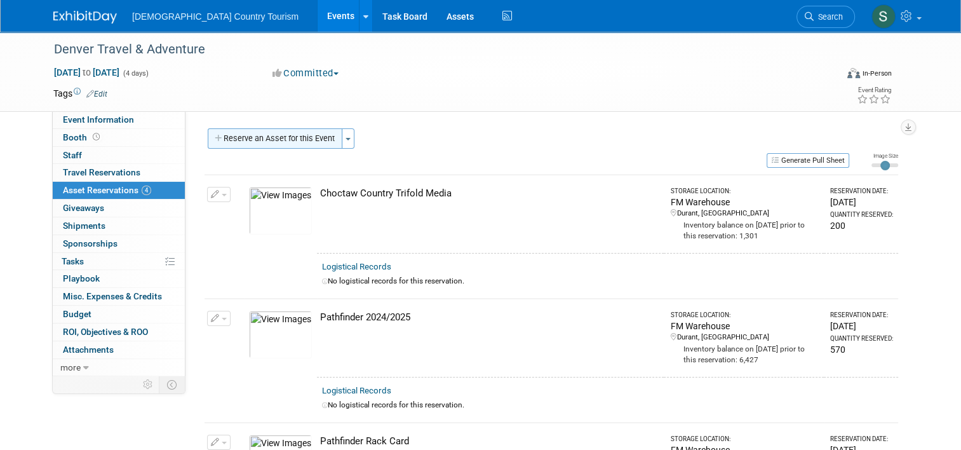
click at [233, 137] on button "Reserve an Asset for this Event" at bounding box center [275, 138] width 135 height 20
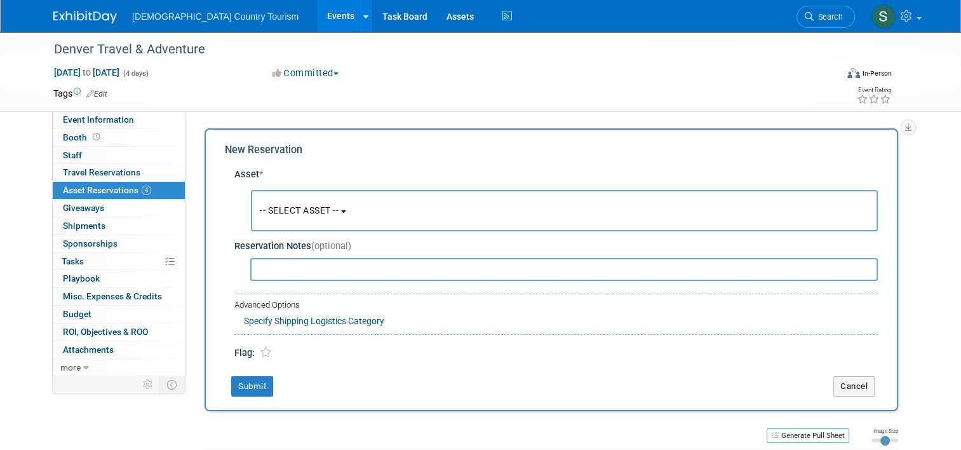
scroll to position [12, 0]
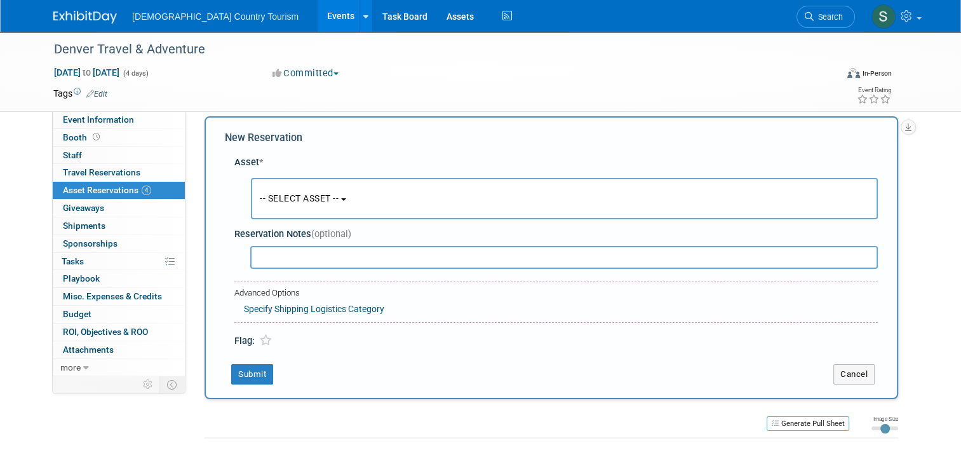
click at [268, 204] on button "-- SELECT ASSET --" at bounding box center [564, 198] width 627 height 41
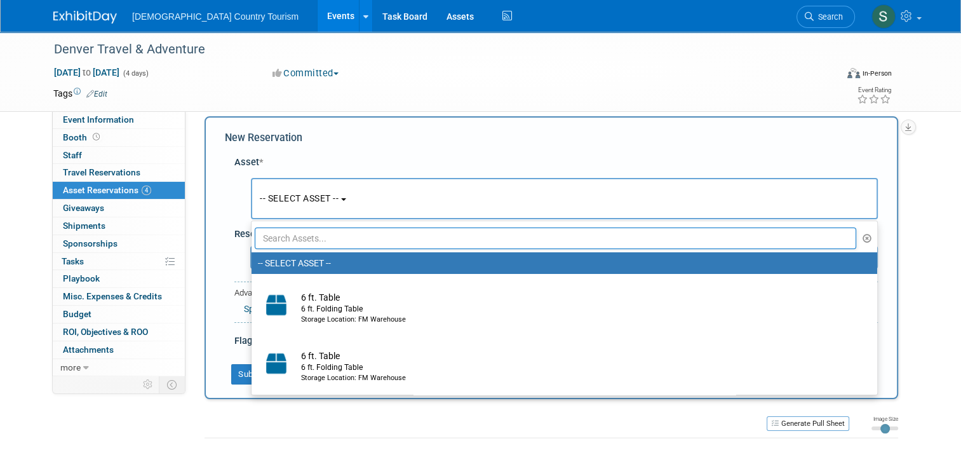
click at [274, 239] on input "text" at bounding box center [555, 238] width 601 height 22
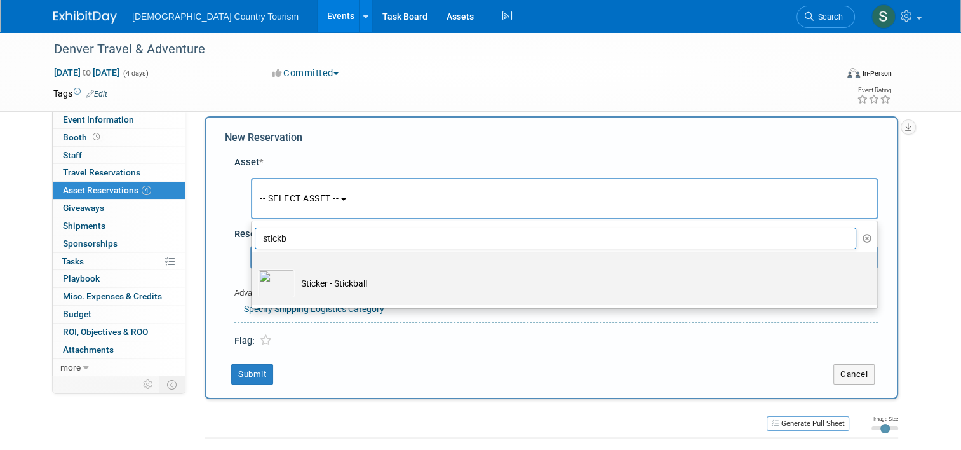
type input "stickb"
click at [301, 281] on td "Sticker - Stickball" at bounding box center [573, 283] width 557 height 28
click at [253, 267] on input "Sticker - Stickball" at bounding box center [249, 263] width 8 height 8
select select "10713736"
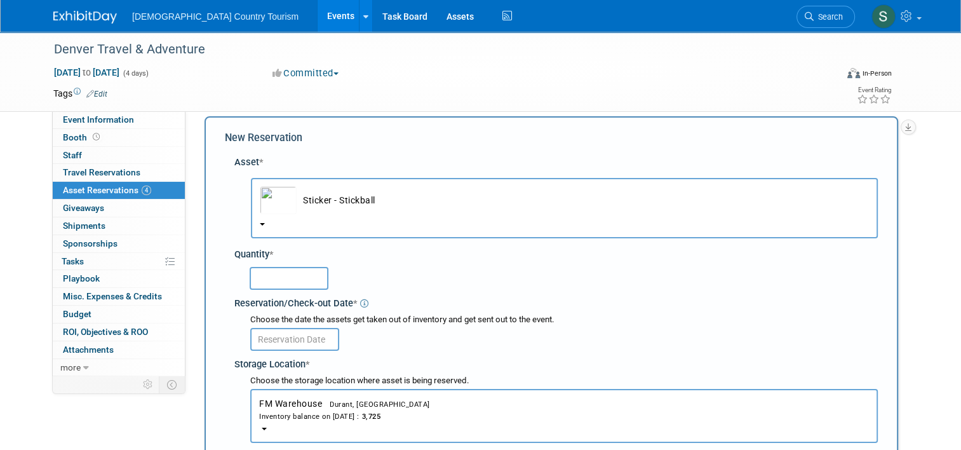
click at [301, 281] on input "text" at bounding box center [289, 278] width 79 height 23
type input "35"
click at [297, 339] on input "text" at bounding box center [294, 339] width 89 height 23
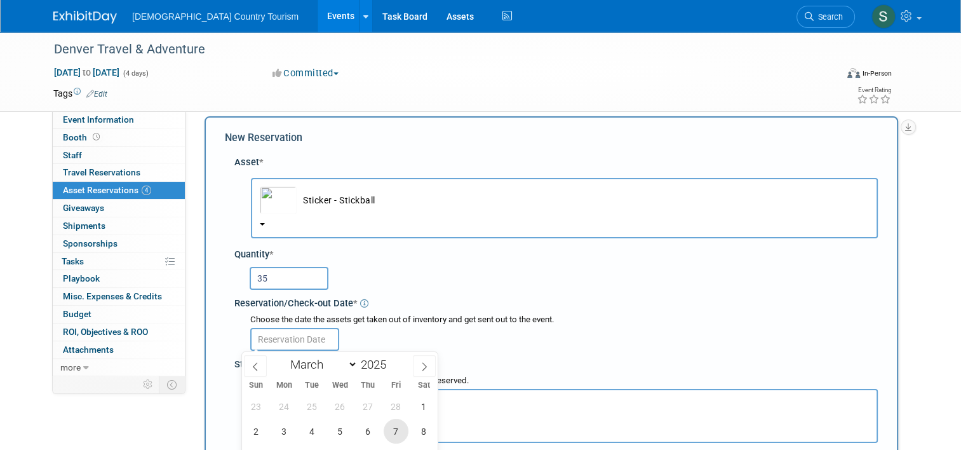
click at [403, 427] on span "7" at bounding box center [396, 431] width 25 height 25
type input "Mar 7, 2025"
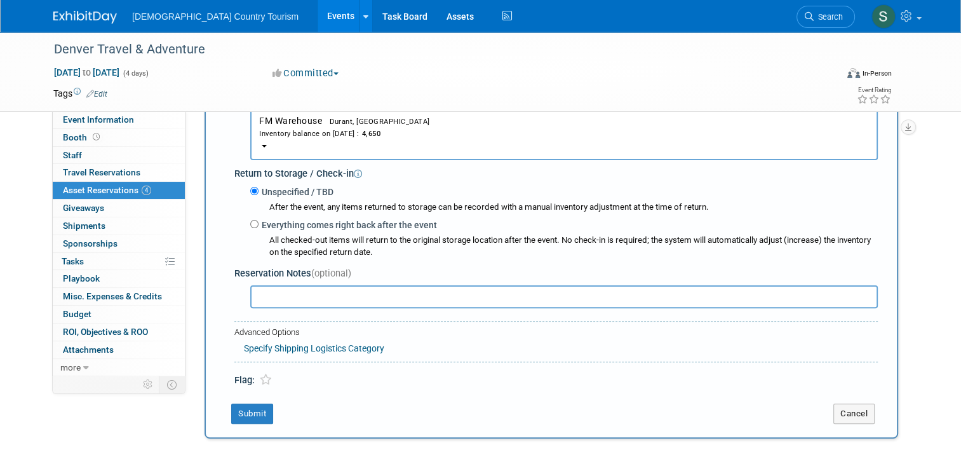
scroll to position [317, 0]
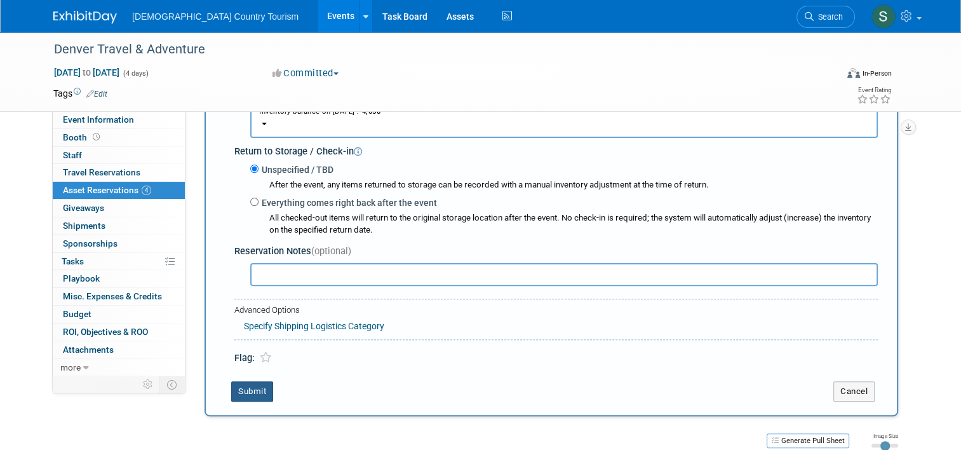
click at [245, 397] on button "Submit" at bounding box center [252, 391] width 42 height 20
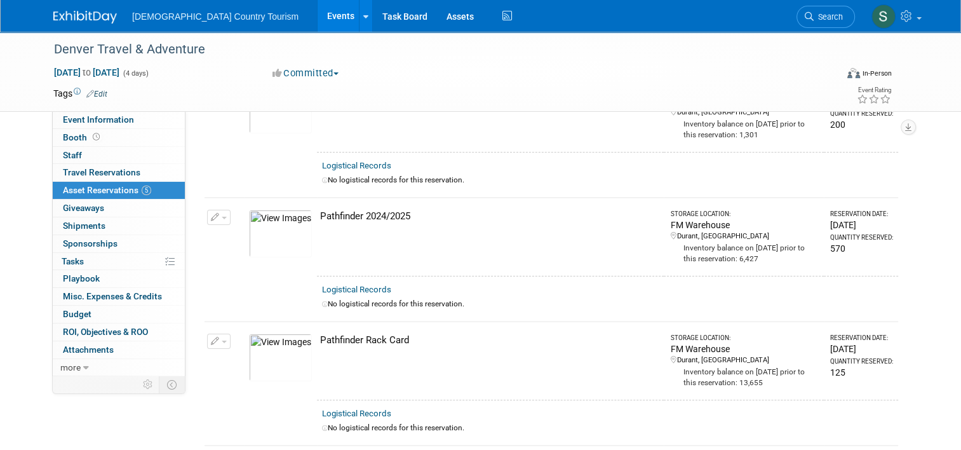
scroll to position [0, 0]
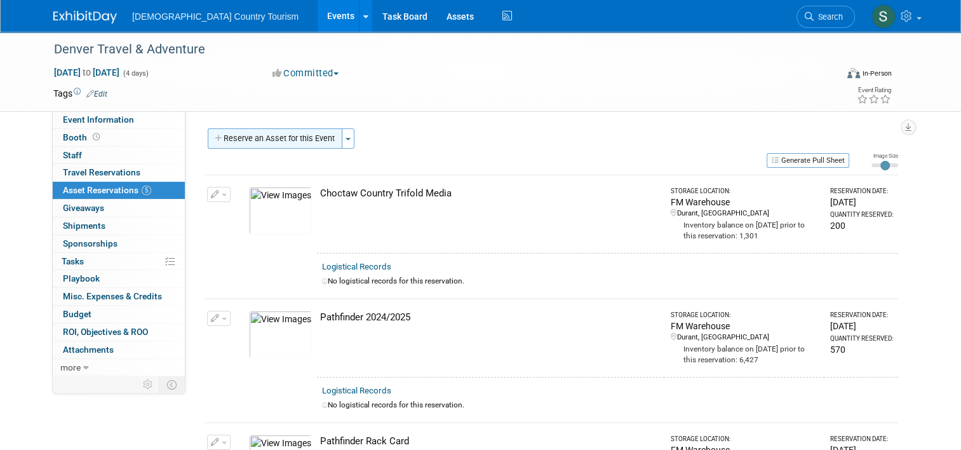
click at [288, 143] on button "Reserve an Asset for this Event" at bounding box center [275, 138] width 135 height 20
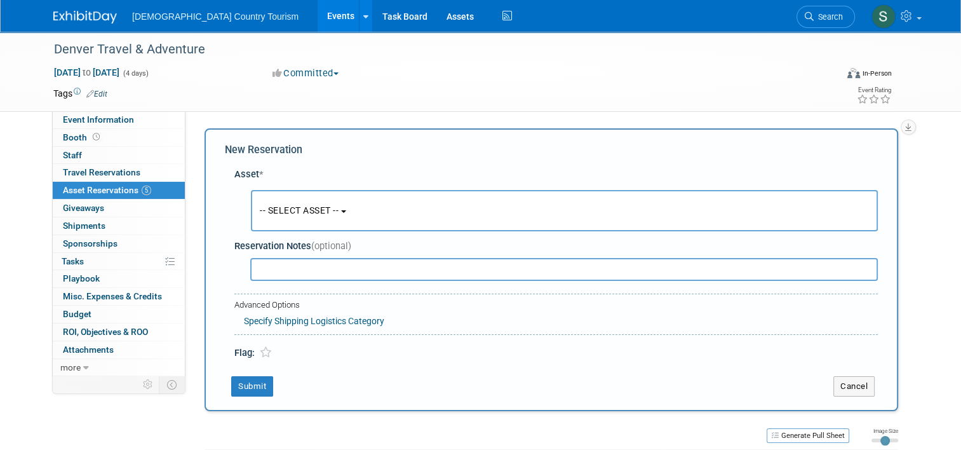
scroll to position [12, 0]
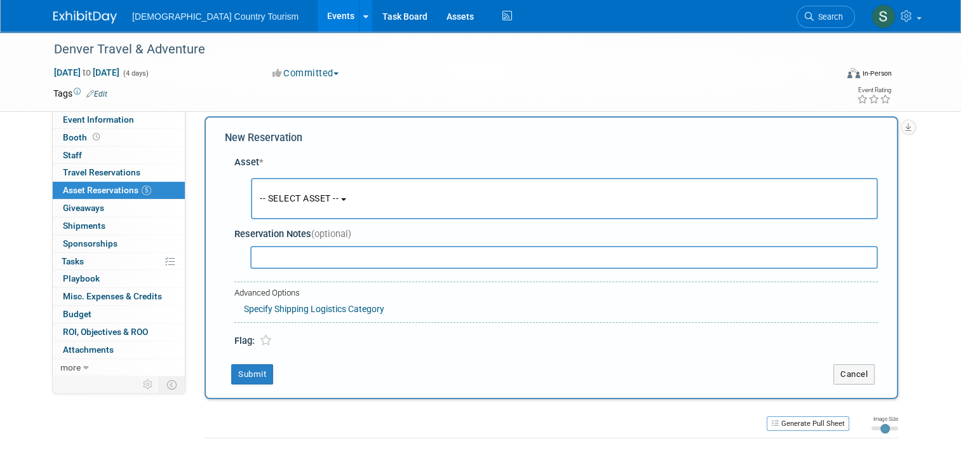
click at [292, 201] on span "-- SELECT ASSET --" at bounding box center [299, 198] width 79 height 10
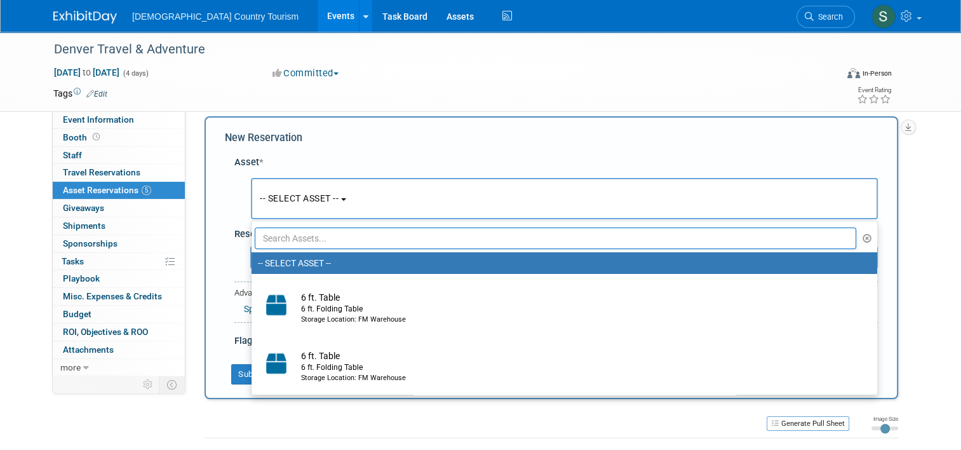
click at [311, 240] on input "text" at bounding box center [555, 238] width 601 height 22
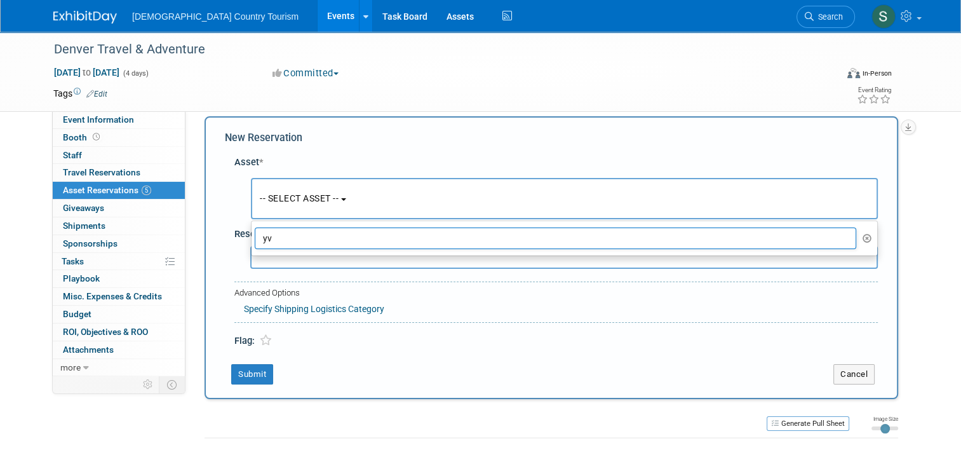
type input "y"
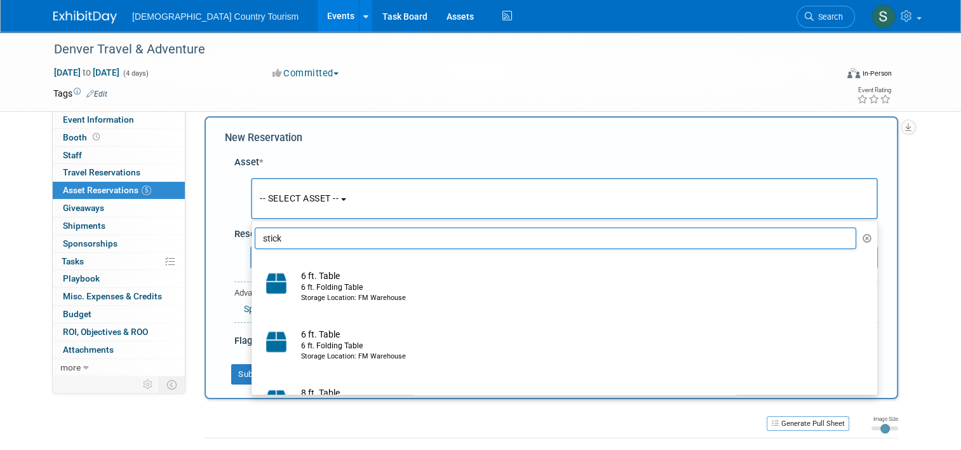
type input "sticke"
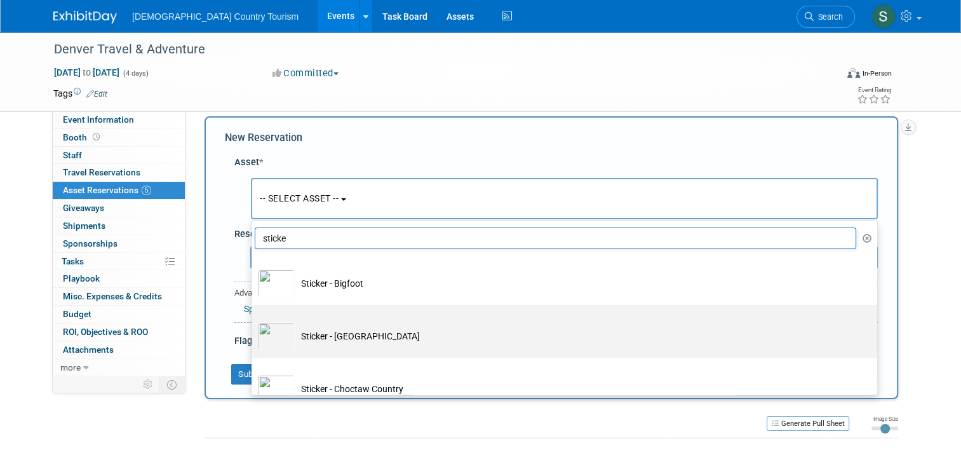
click at [304, 333] on td "Sticker - [GEOGRAPHIC_DATA]" at bounding box center [573, 336] width 557 height 28
click at [253, 320] on input "Sticker - [GEOGRAPHIC_DATA]" at bounding box center [249, 316] width 8 height 8
select select "10713737"
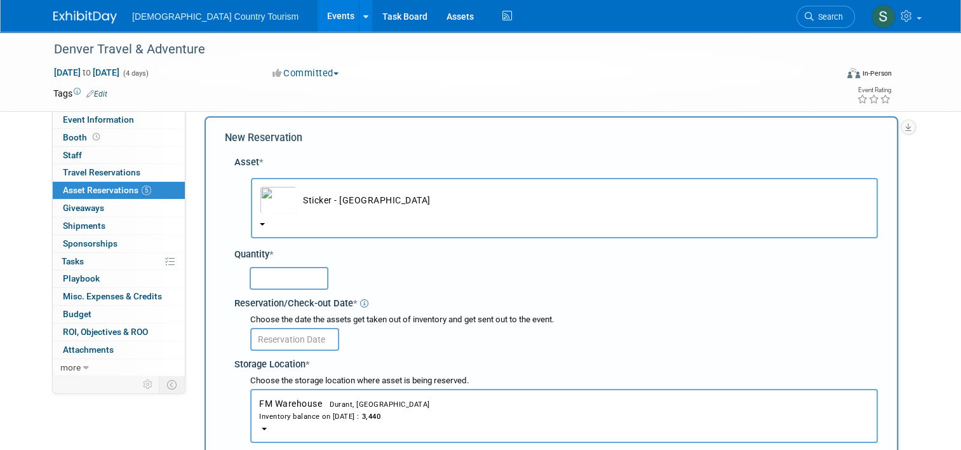
click at [293, 276] on input "text" at bounding box center [289, 278] width 79 height 23
type input "75"
click at [289, 340] on input "text" at bounding box center [294, 339] width 89 height 23
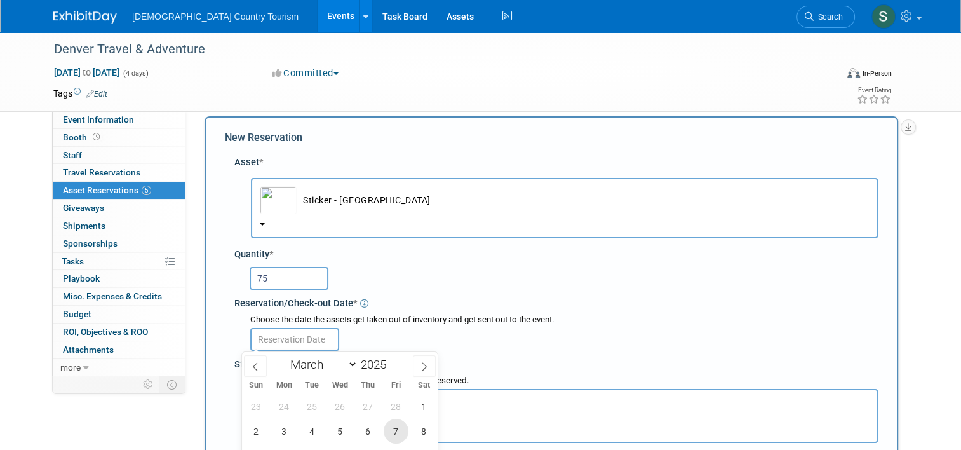
click at [393, 426] on span "7" at bounding box center [396, 431] width 25 height 25
type input "[DATE]"
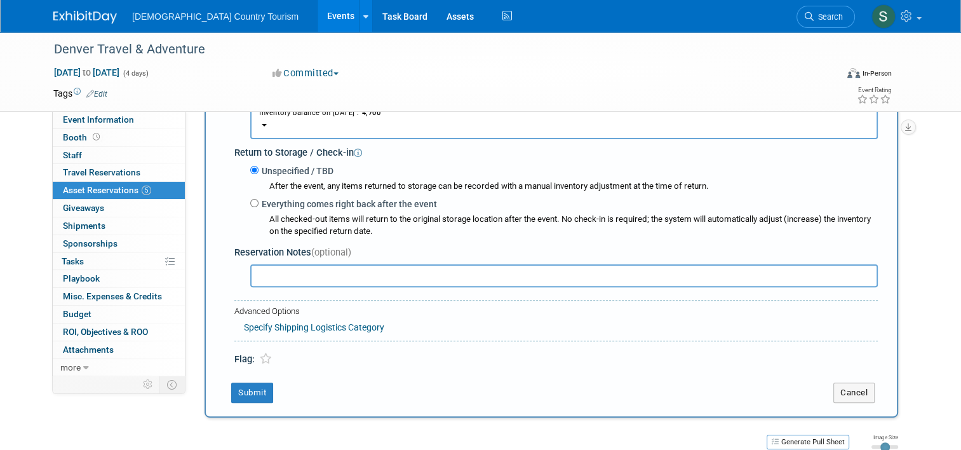
scroll to position [317, 0]
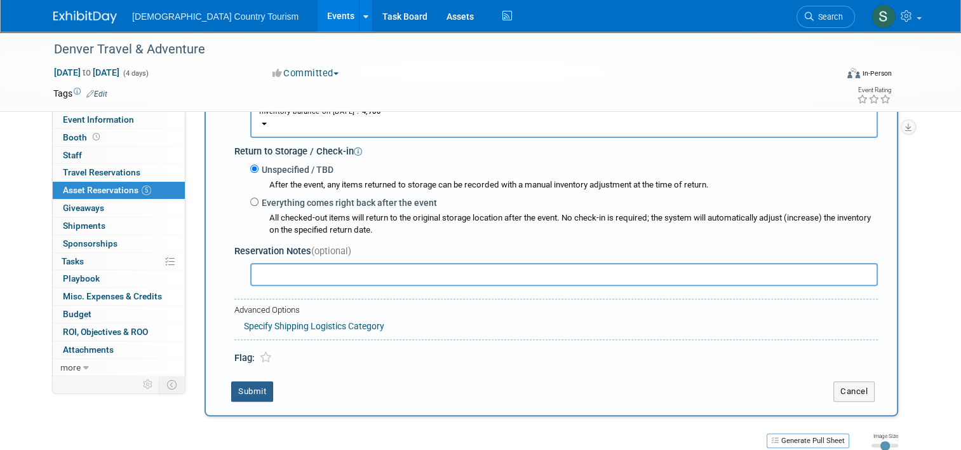
click at [231, 393] on button "Submit" at bounding box center [252, 391] width 42 height 20
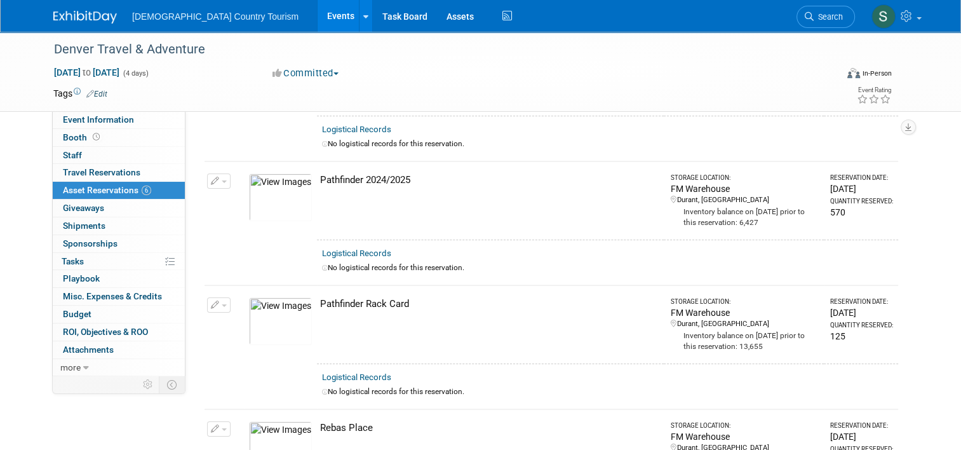
scroll to position [0, 0]
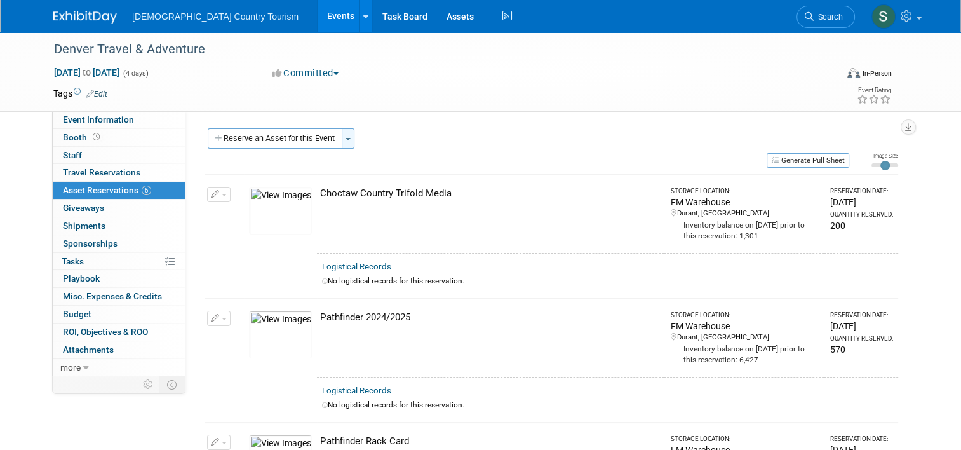
click at [342, 142] on button "Toggle Dropdown" at bounding box center [348, 138] width 13 height 20
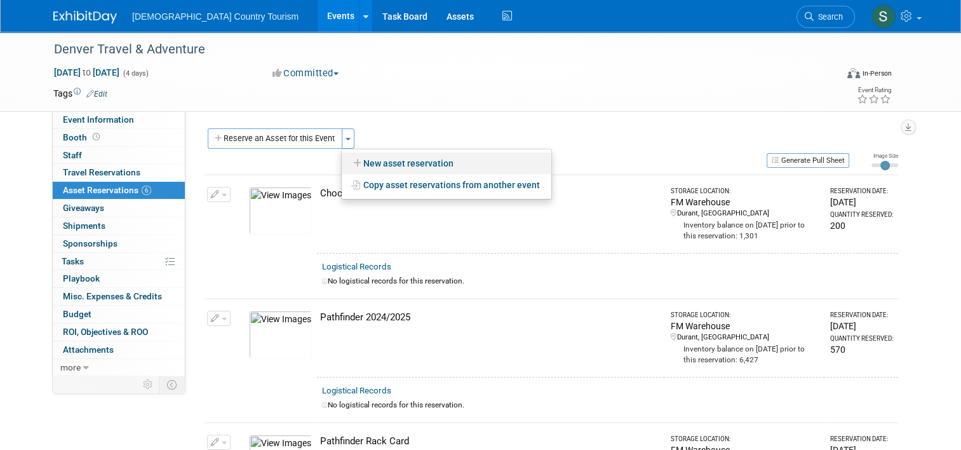
click at [363, 160] on link "New asset reservation" at bounding box center [447, 163] width 210 height 22
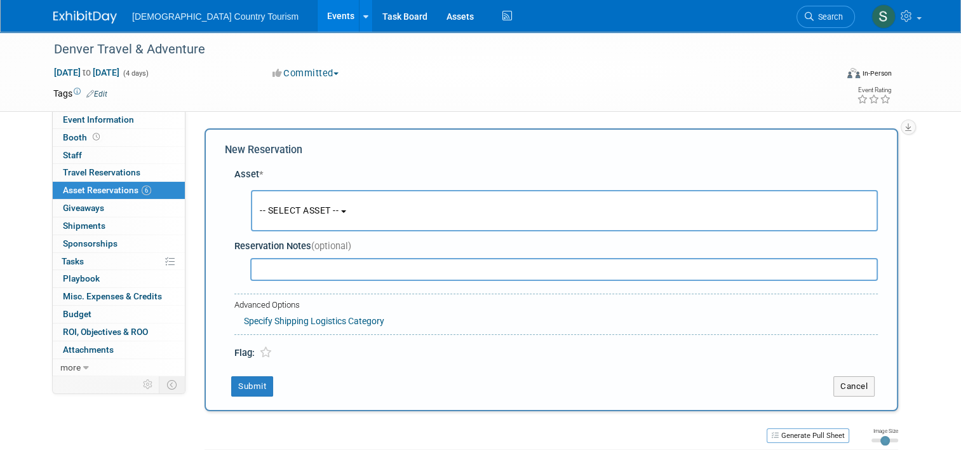
scroll to position [12, 0]
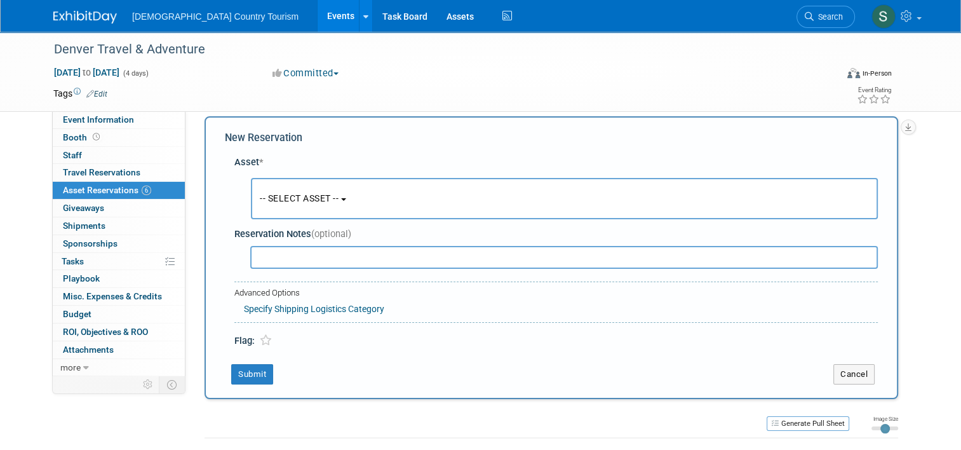
click at [347, 198] on button "-- SELECT ASSET --" at bounding box center [564, 198] width 627 height 41
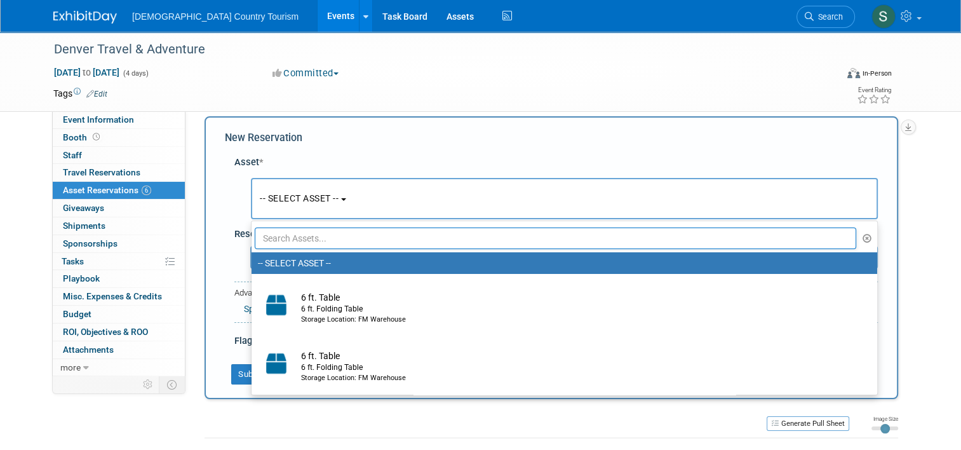
click at [338, 236] on input "text" at bounding box center [555, 238] width 601 height 22
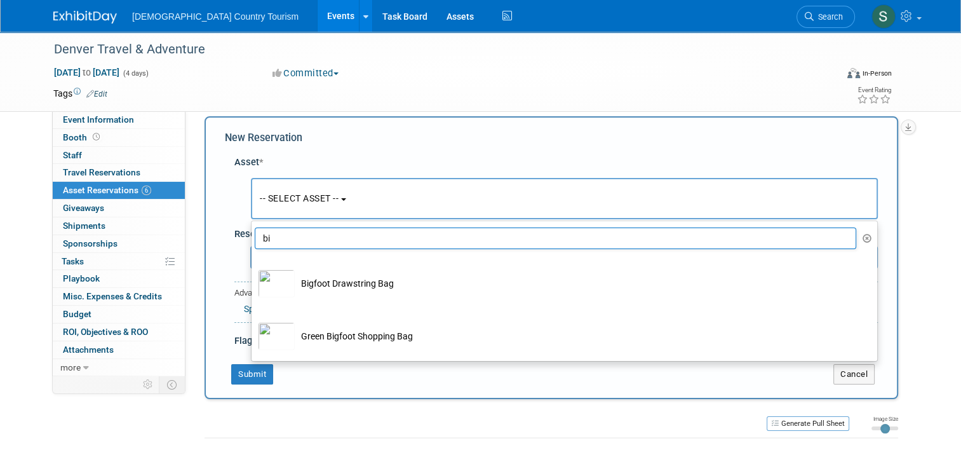
type input "b"
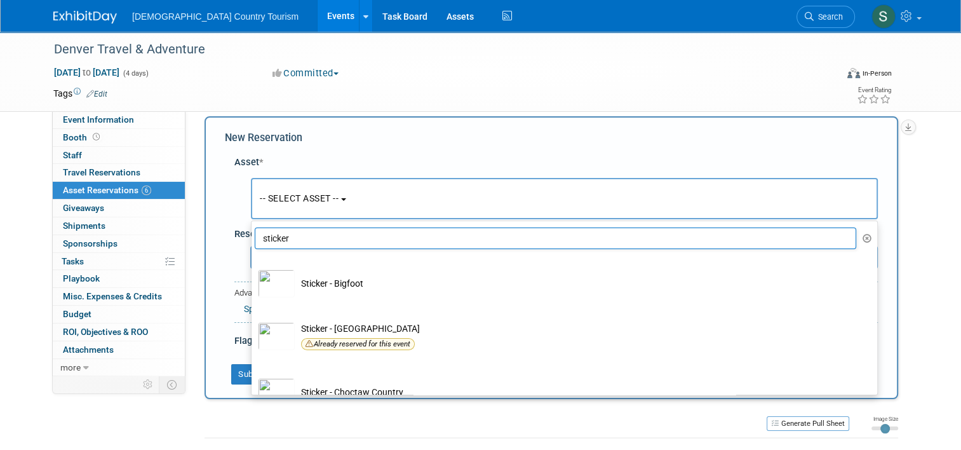
type input "sticker"
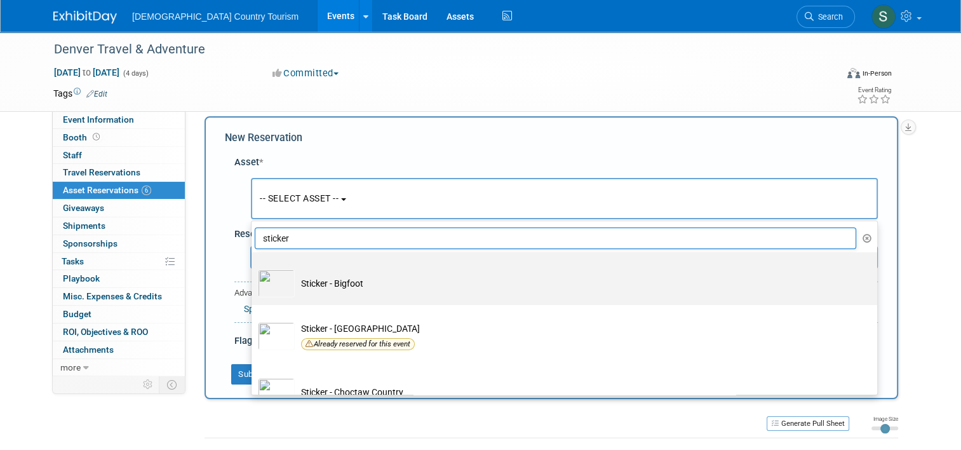
click at [300, 293] on td "Sticker - Bigfoot" at bounding box center [573, 283] width 557 height 28
click at [253, 267] on input "Sticker - Bigfoot" at bounding box center [249, 263] width 8 height 8
select select "10713739"
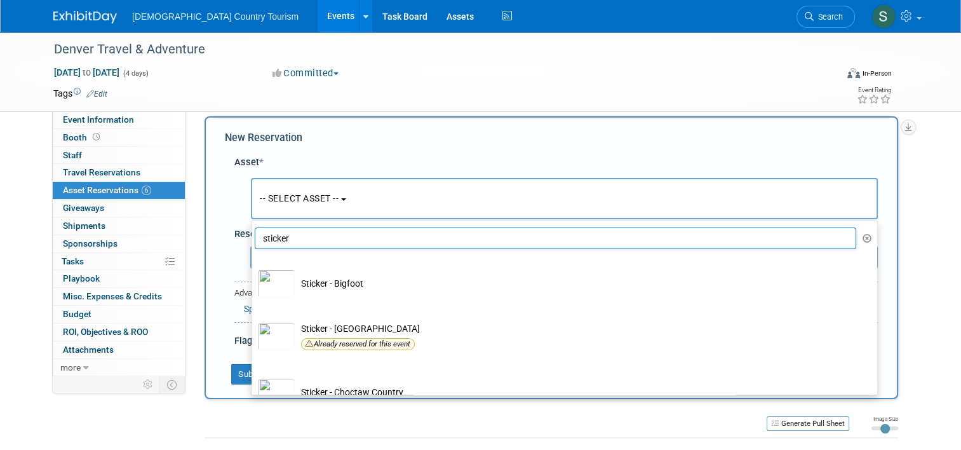
select select "2"
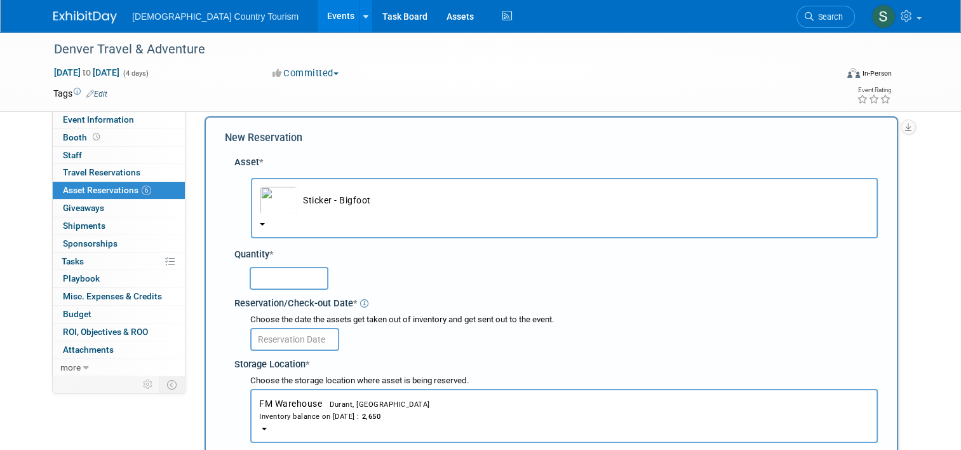
click at [302, 278] on input "text" at bounding box center [289, 278] width 79 height 23
type input "220"
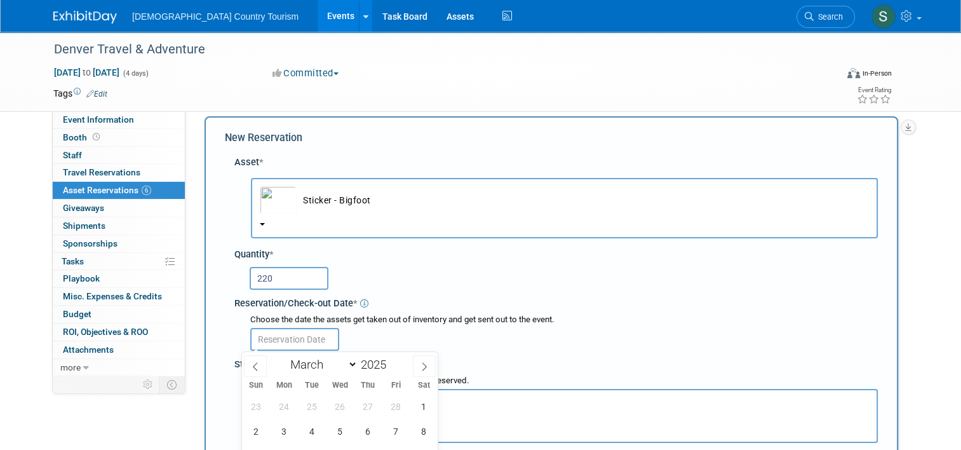
click at [305, 340] on input "text" at bounding box center [294, 339] width 89 height 23
click at [392, 428] on span "7" at bounding box center [396, 431] width 25 height 25
type input "[DATE]"
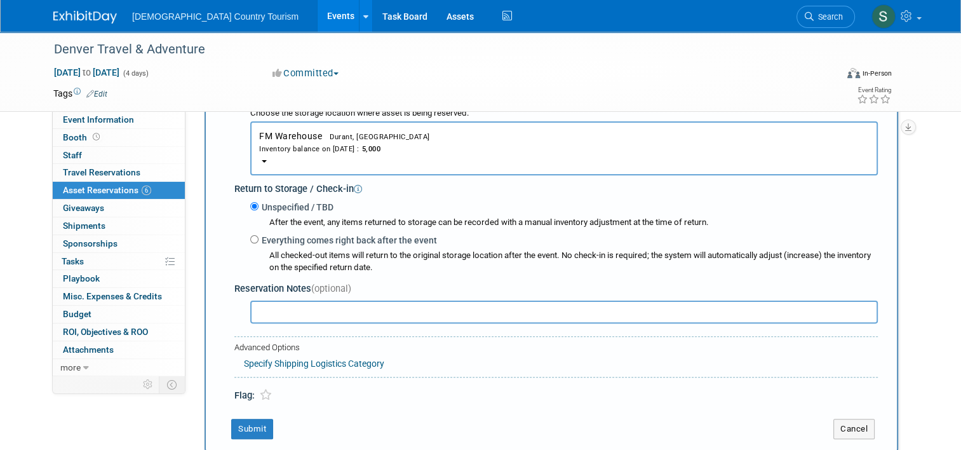
scroll to position [317, 0]
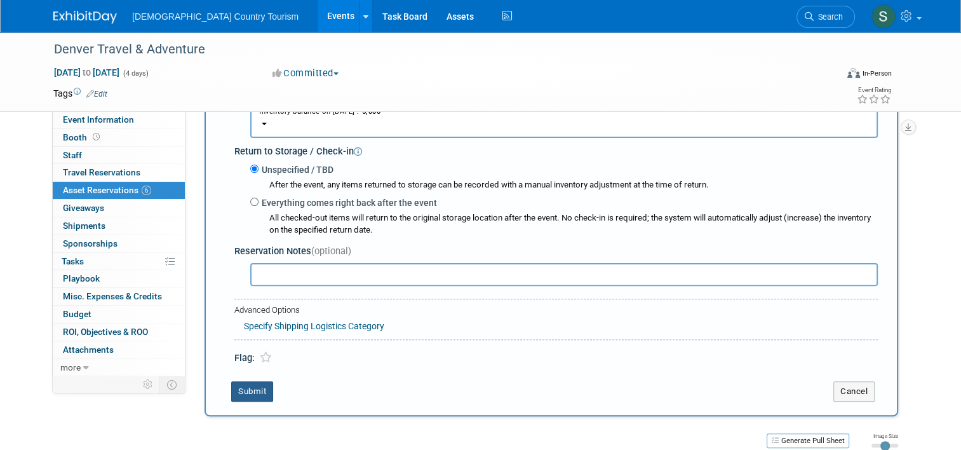
click at [234, 398] on button "Submit" at bounding box center [252, 391] width 42 height 20
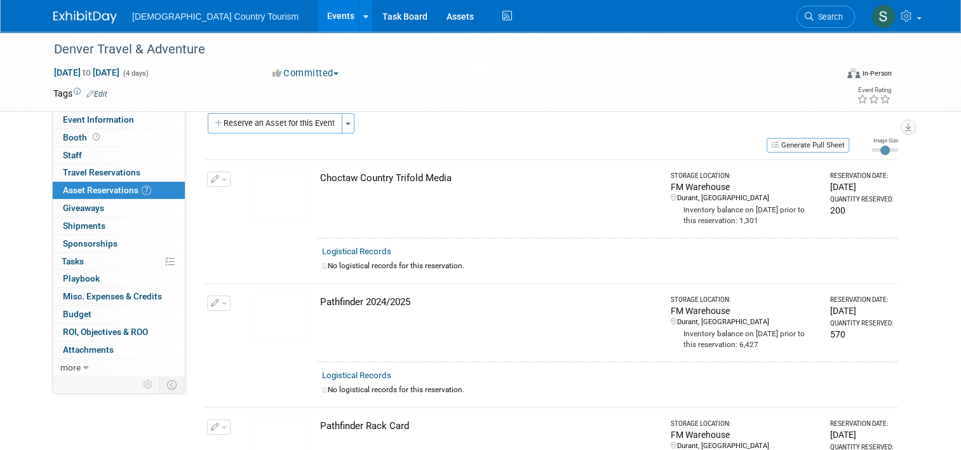
scroll to position [0, 0]
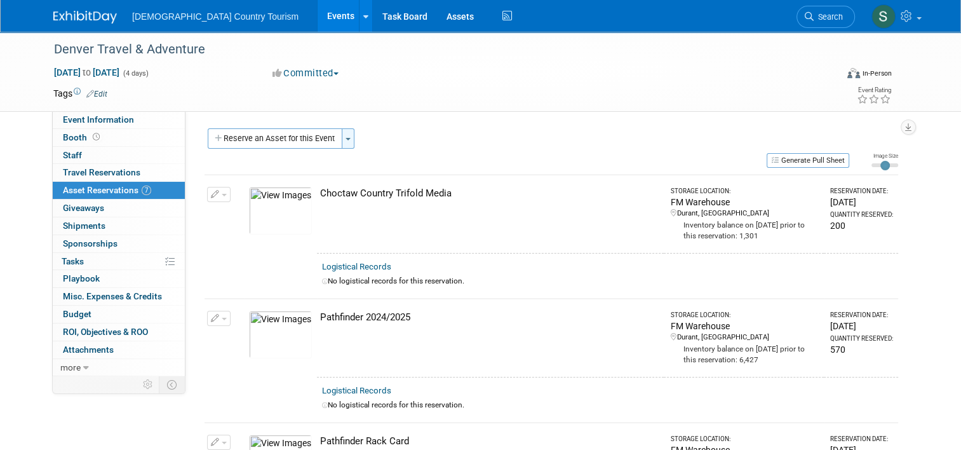
click at [342, 139] on button "Toggle Dropdown" at bounding box center [348, 138] width 13 height 20
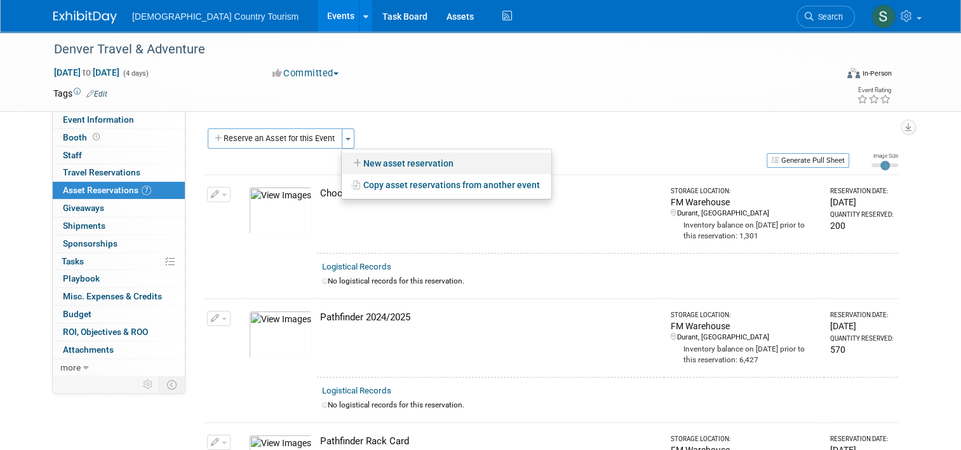
click at [353, 162] on icon at bounding box center [358, 163] width 10 height 9
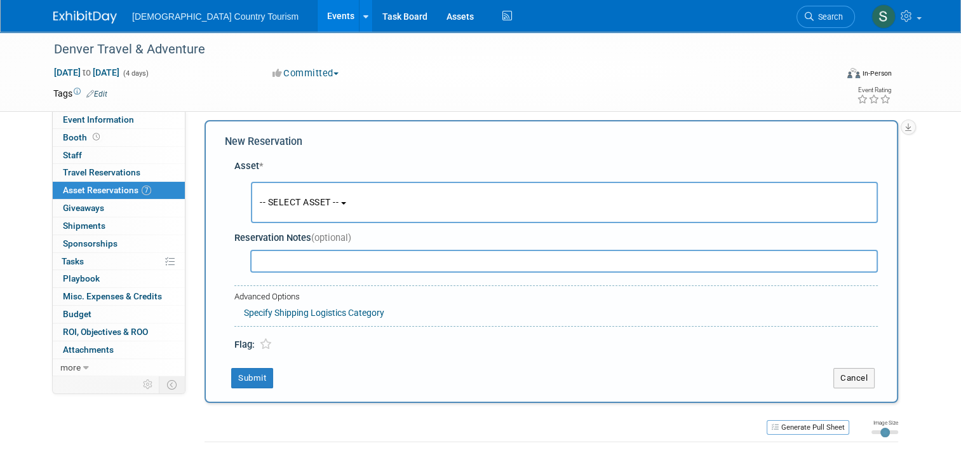
scroll to position [12, 0]
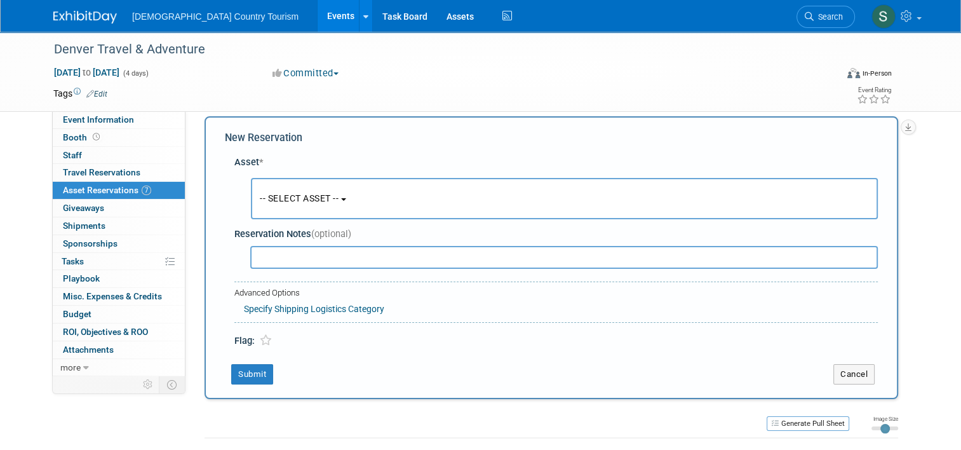
click at [331, 196] on span "-- SELECT ASSET --" at bounding box center [299, 198] width 79 height 10
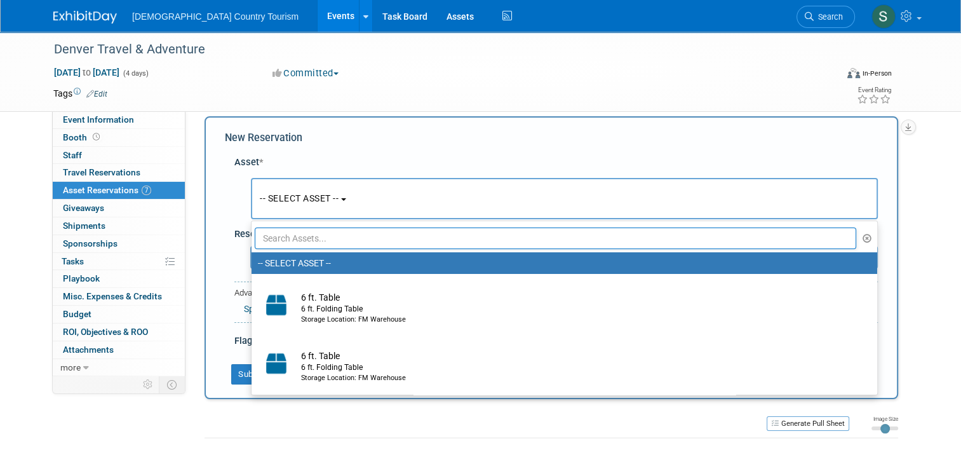
click at [320, 240] on input "text" at bounding box center [555, 238] width 601 height 22
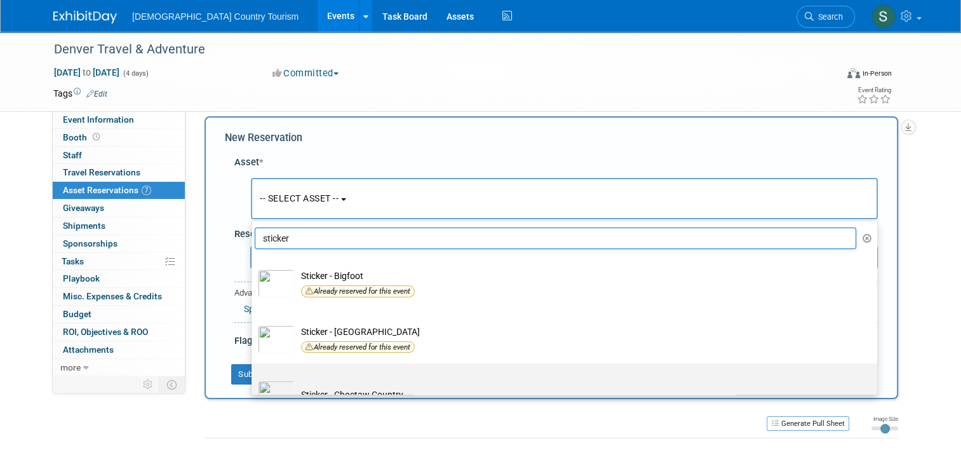
type input "sticker"
click at [279, 393] on img at bounding box center [276, 394] width 37 height 28
click at [253, 379] on input "Sticker - Choctaw Country" at bounding box center [249, 374] width 8 height 8
select select "10713738"
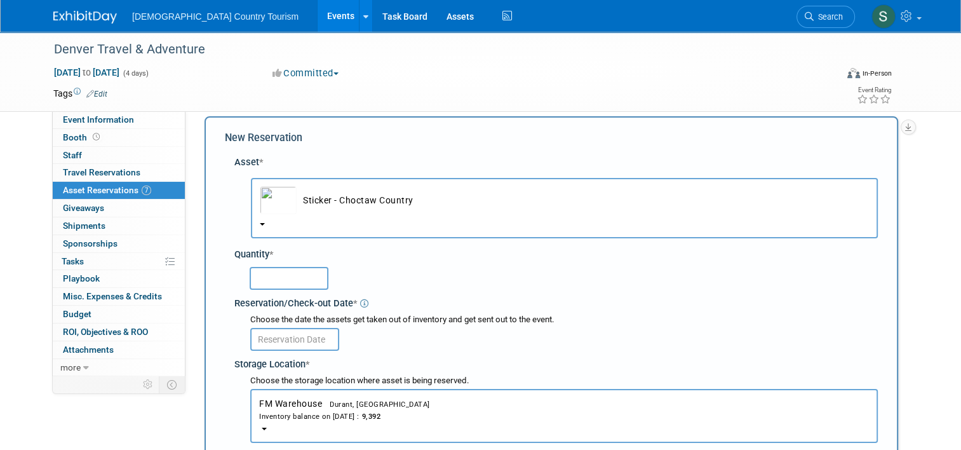
click at [279, 283] on input "text" at bounding box center [289, 278] width 79 height 23
type input "50"
click at [293, 342] on input "text" at bounding box center [294, 339] width 89 height 23
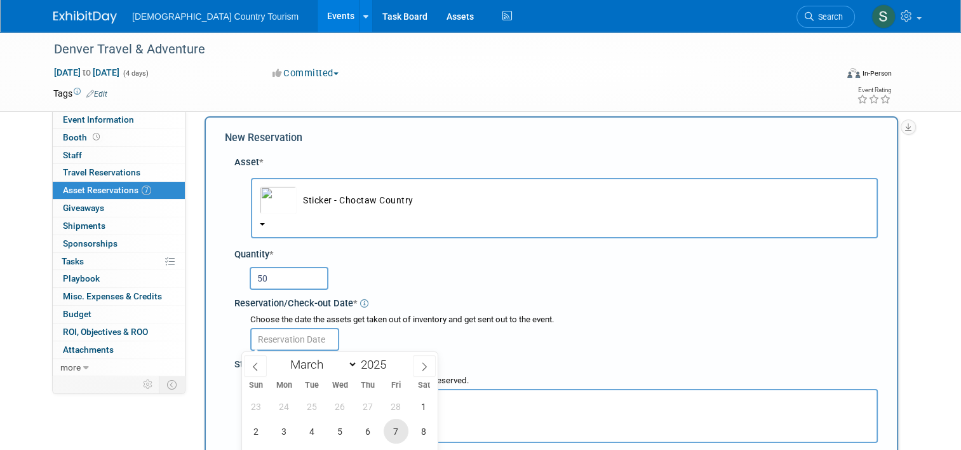
click at [398, 428] on span "7" at bounding box center [396, 431] width 25 height 25
type input "[DATE]"
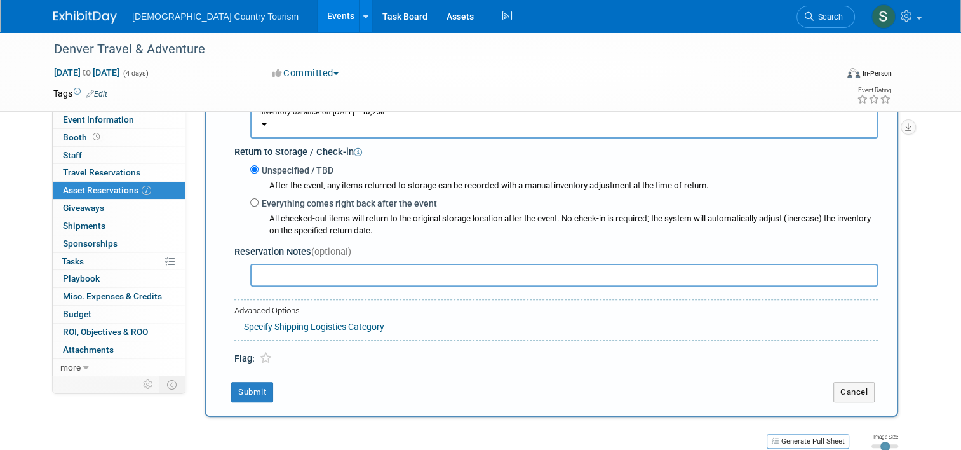
scroll to position [317, 0]
click at [258, 386] on button "Submit" at bounding box center [252, 391] width 42 height 20
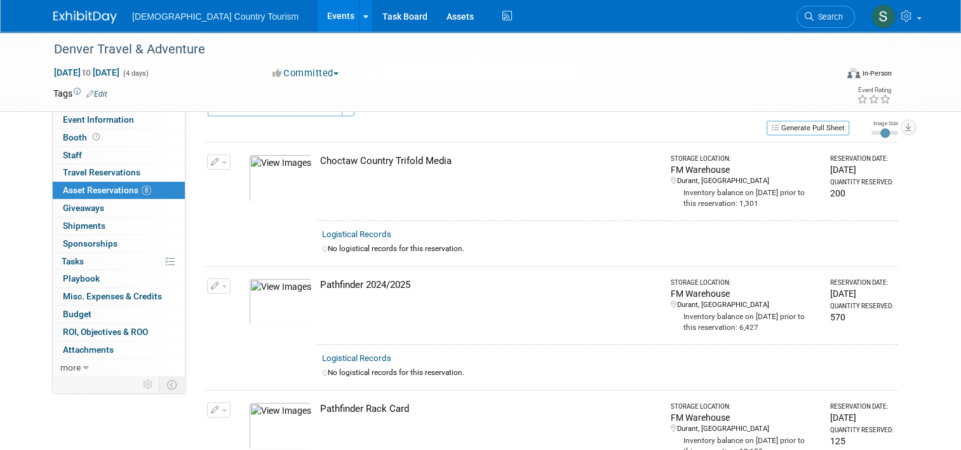
scroll to position [0, 0]
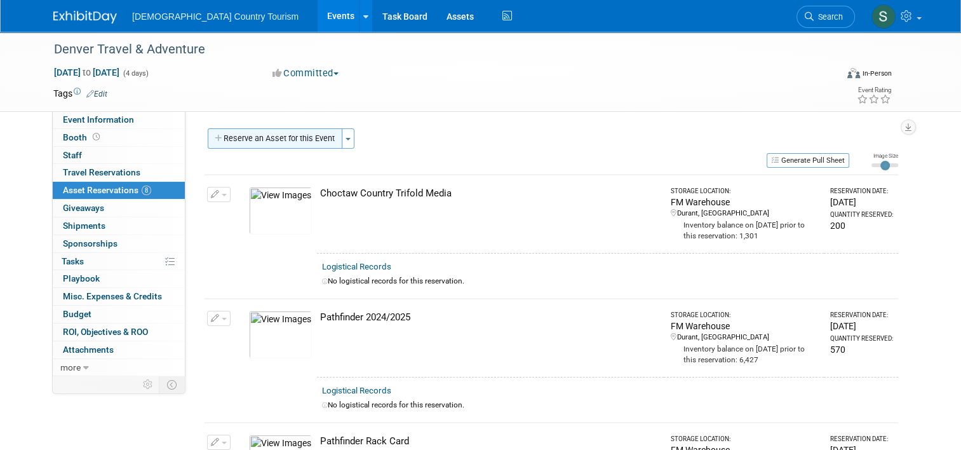
click at [292, 144] on button "Reserve an Asset for this Event" at bounding box center [275, 138] width 135 height 20
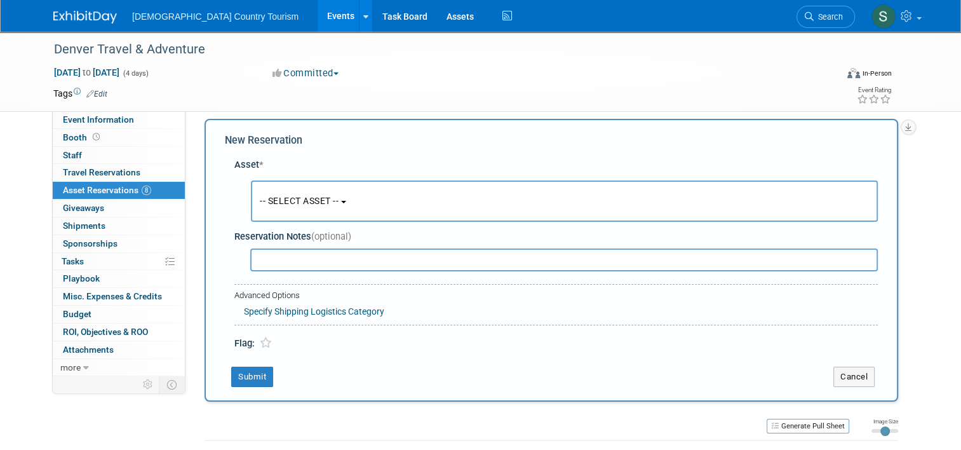
scroll to position [12, 0]
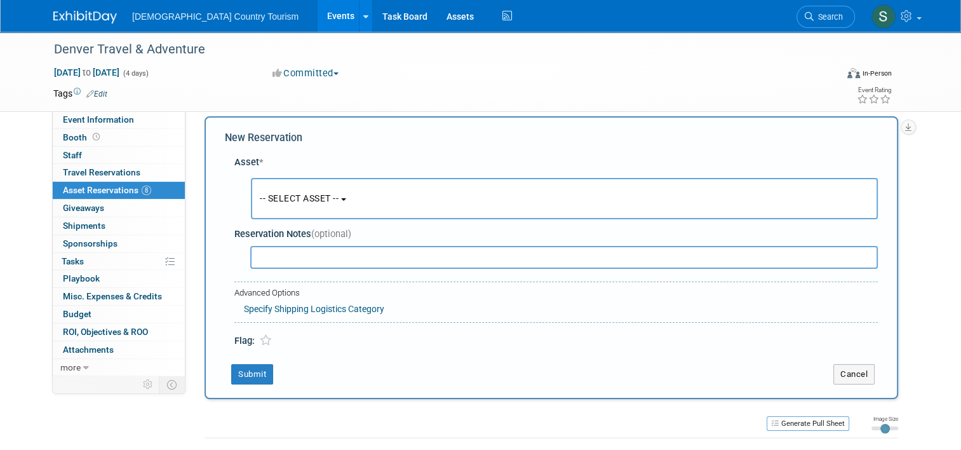
click at [305, 201] on span "-- SELECT ASSET --" at bounding box center [299, 198] width 79 height 10
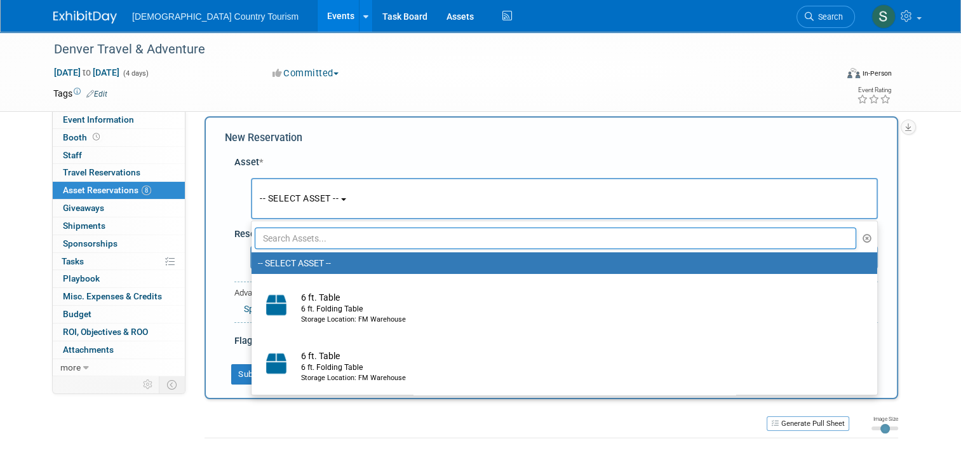
click at [321, 239] on input "text" at bounding box center [555, 238] width 601 height 22
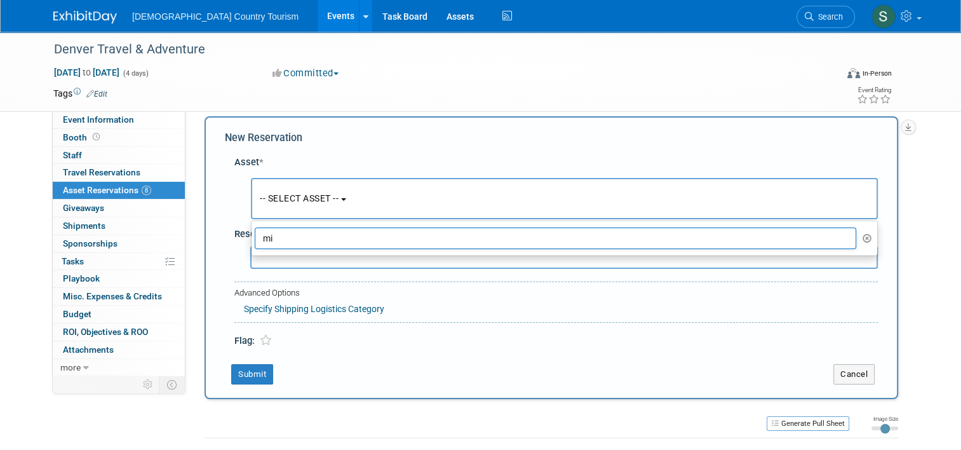
type input "m"
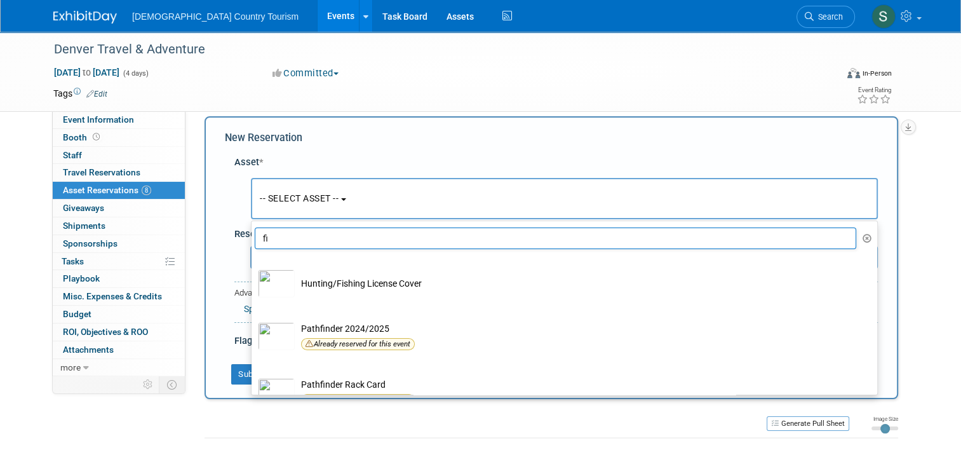
type input "f"
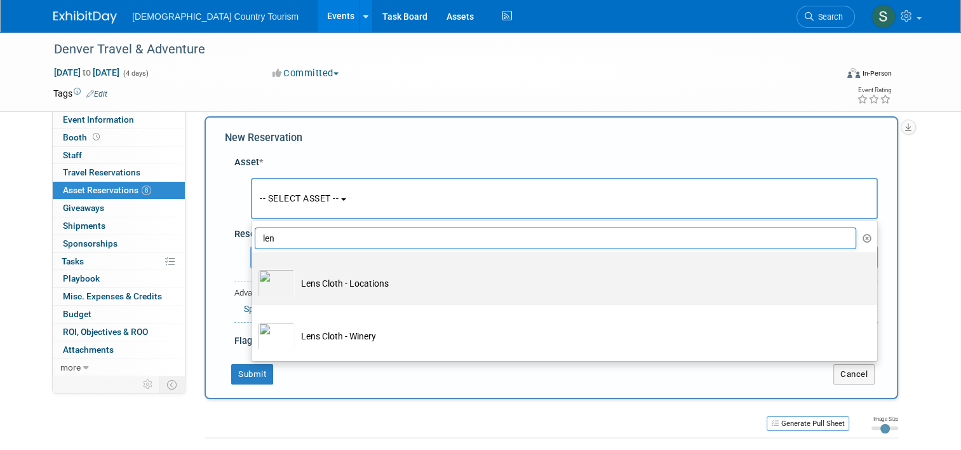
type input "len"
click at [319, 281] on td "Lens Cloth - Locations" at bounding box center [573, 283] width 557 height 28
click at [253, 267] on input "Lens Cloth - Locations" at bounding box center [249, 263] width 8 height 8
select select "10711713"
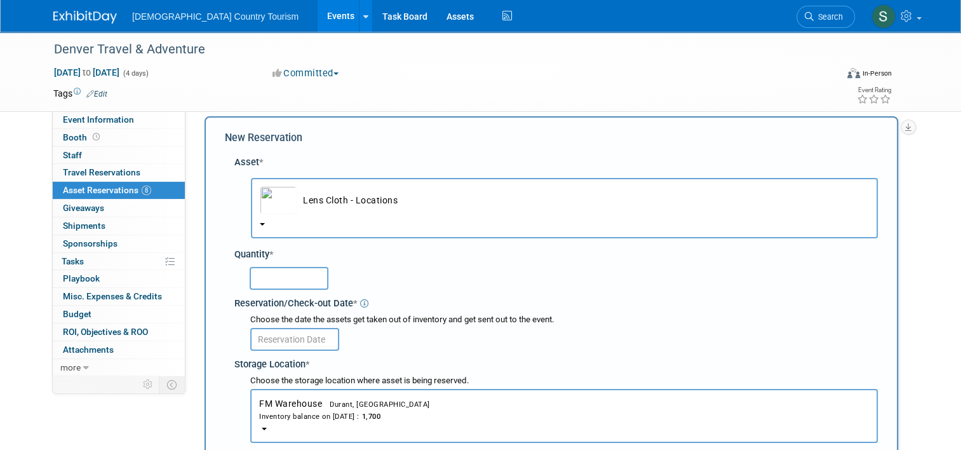
click at [301, 277] on input "text" at bounding box center [289, 278] width 79 height 23
type input "1"
click at [437, 13] on link "Assets" at bounding box center [460, 16] width 46 height 32
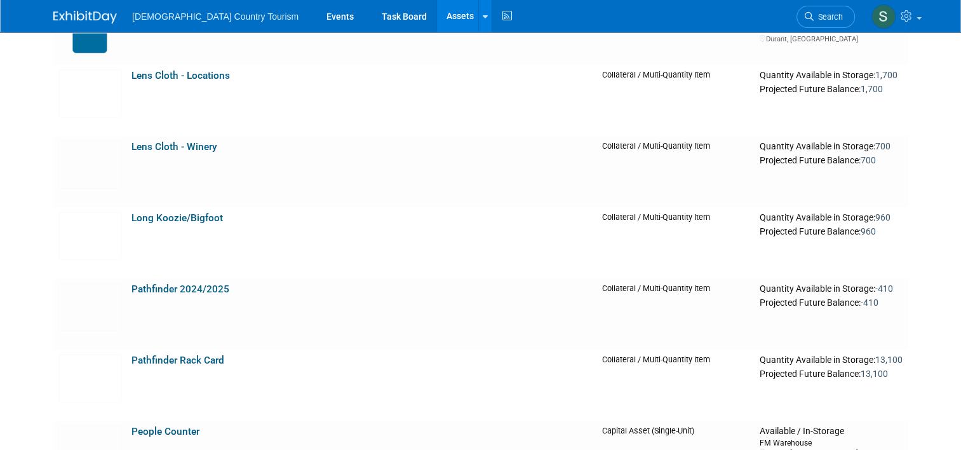
scroll to position [3264, 0]
click at [317, 19] on link "Events" at bounding box center [340, 16] width 46 height 32
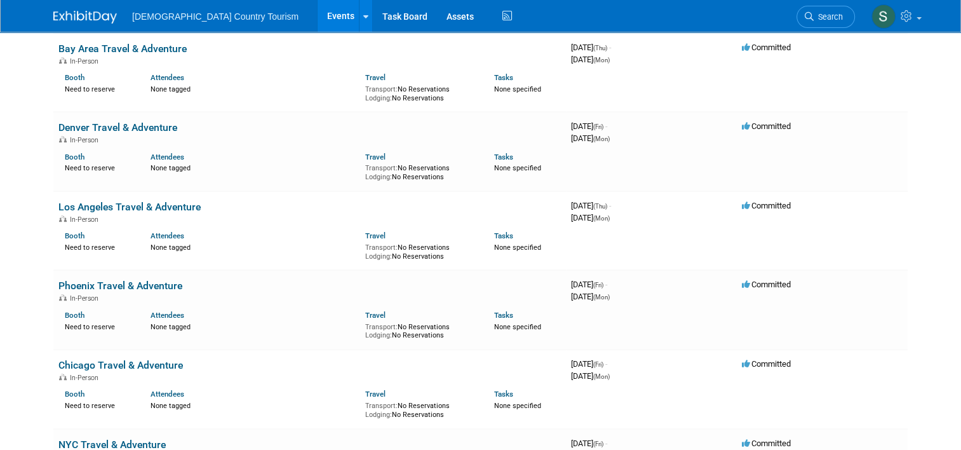
scroll to position [465, 0]
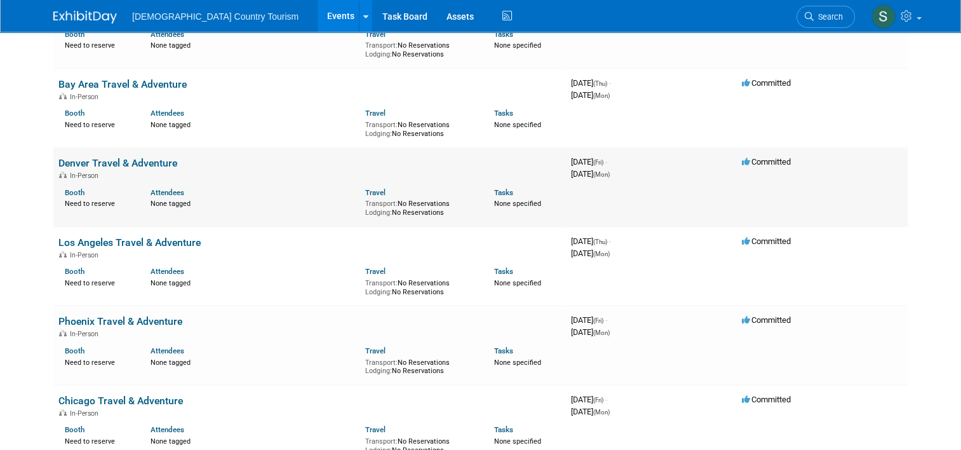
click at [97, 164] on link "Denver Travel & Adventure" at bounding box center [117, 163] width 119 height 12
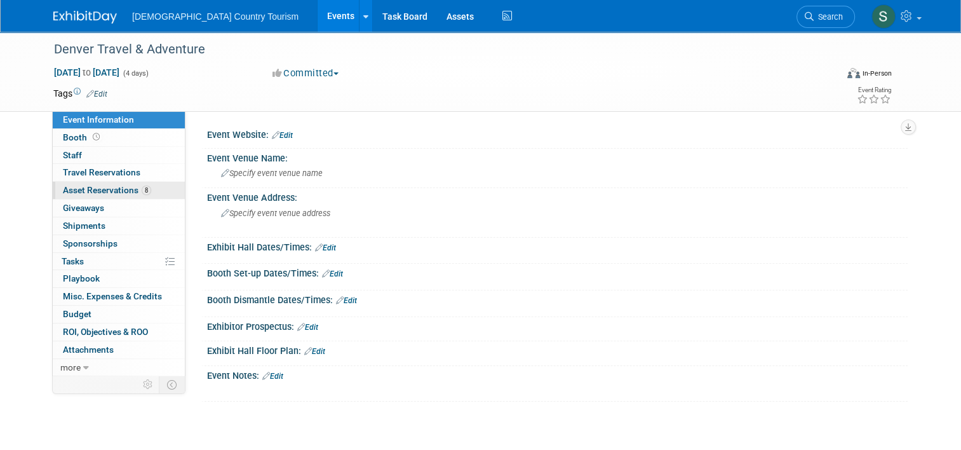
click at [105, 188] on span "Asset Reservations 8" at bounding box center [107, 190] width 88 height 10
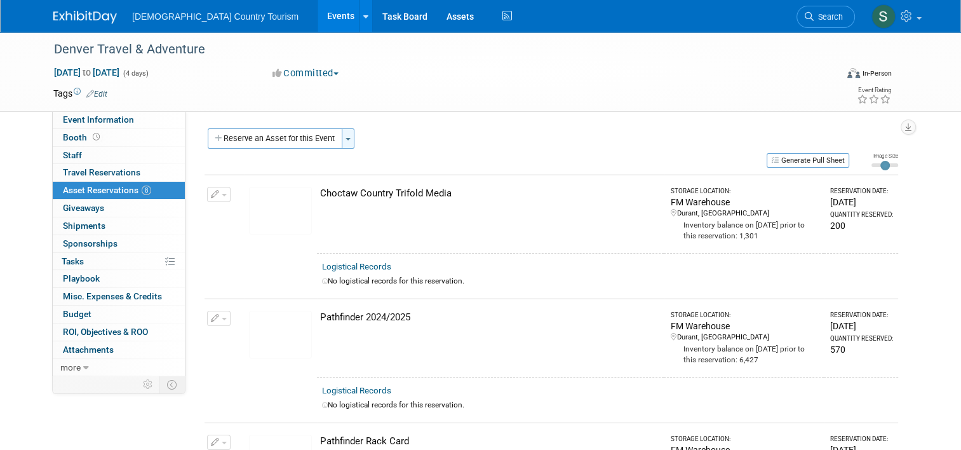
click at [342, 141] on button "Toggle Dropdown" at bounding box center [348, 138] width 13 height 20
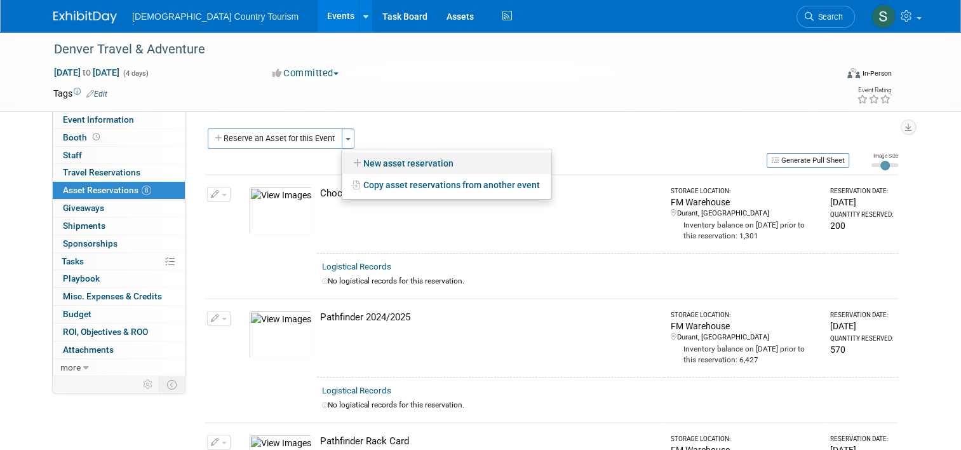
click at [358, 160] on link "New asset reservation" at bounding box center [447, 163] width 210 height 22
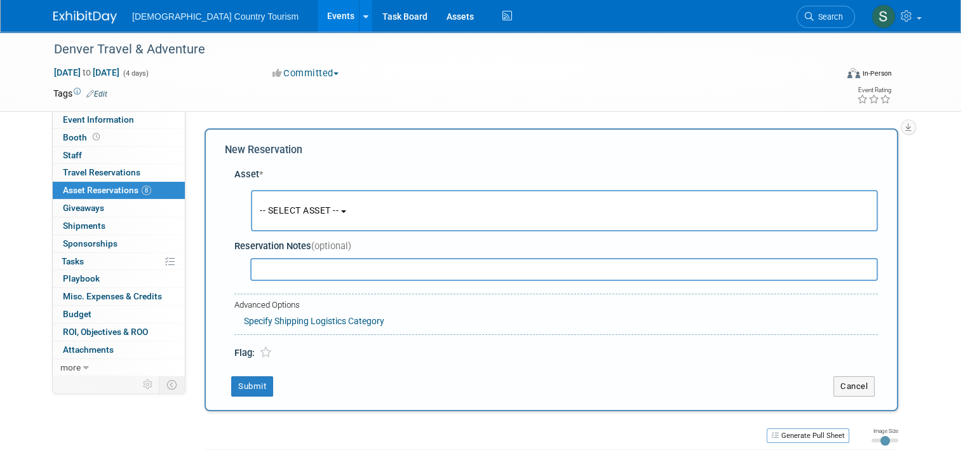
scroll to position [12, 0]
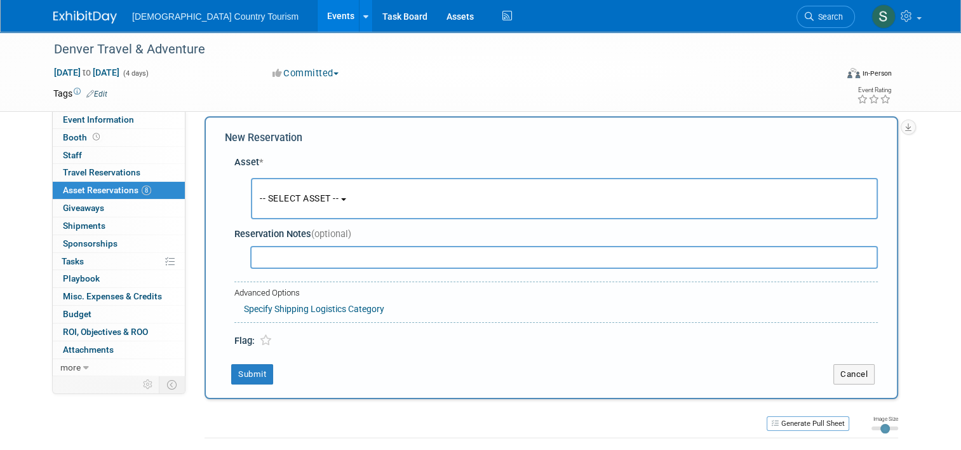
click at [300, 201] on span "-- SELECT ASSET --" at bounding box center [299, 198] width 79 height 10
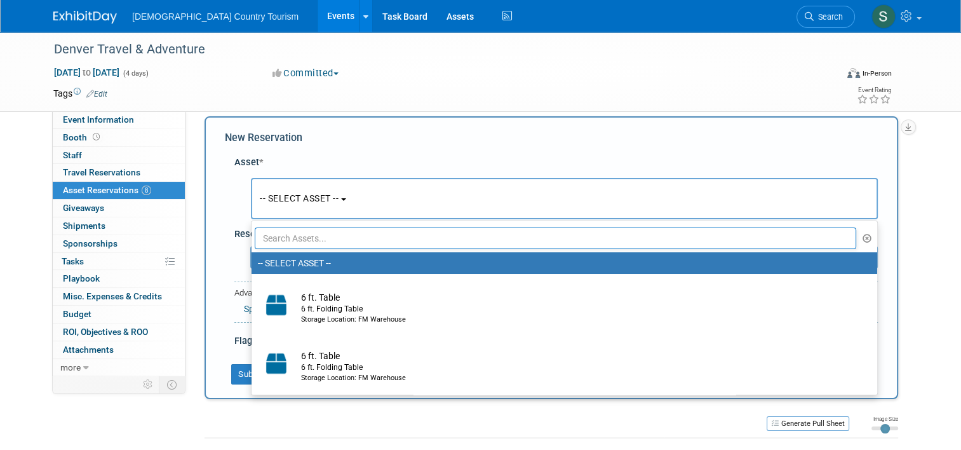
click at [311, 238] on input "text" at bounding box center [555, 238] width 601 height 22
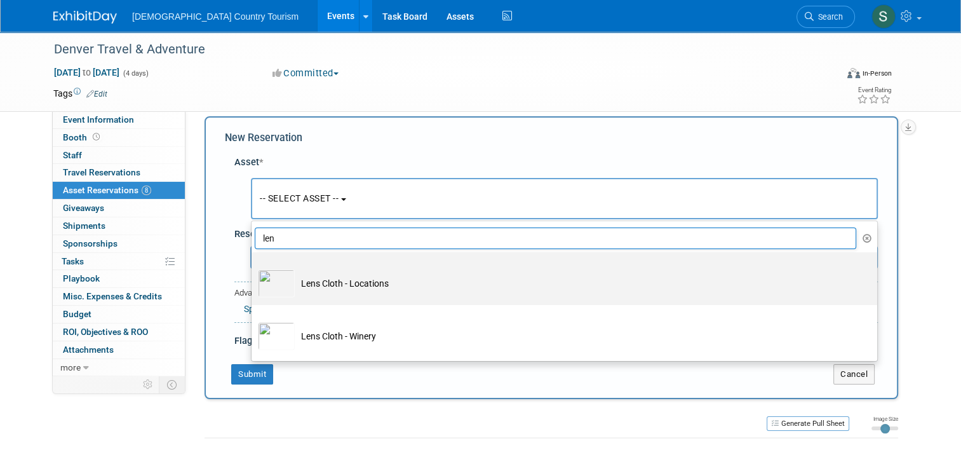
type input "len"
click at [318, 282] on td "Lens Cloth - Locations" at bounding box center [573, 283] width 557 height 28
click at [253, 267] on input "Lens Cloth - Locations" at bounding box center [249, 263] width 8 height 8
select select "10711713"
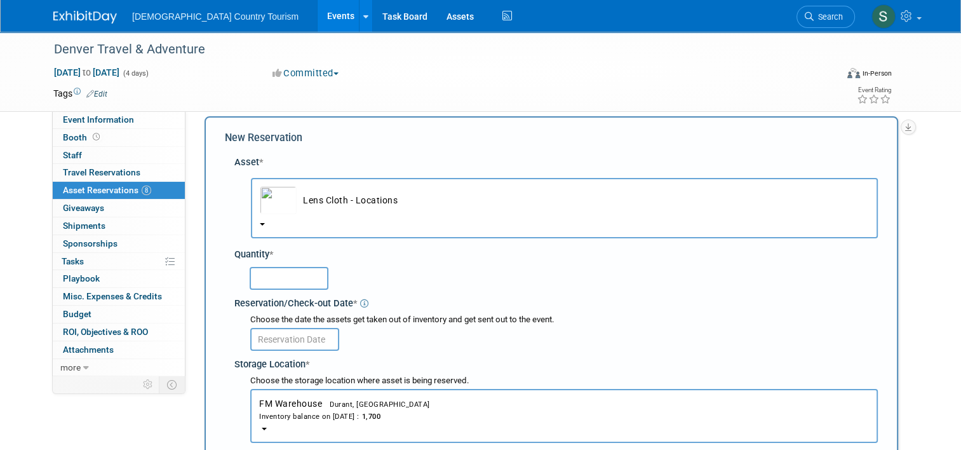
click at [301, 279] on input "text" at bounding box center [289, 278] width 79 height 23
type input "1210"
click at [298, 335] on input "text" at bounding box center [294, 339] width 89 height 23
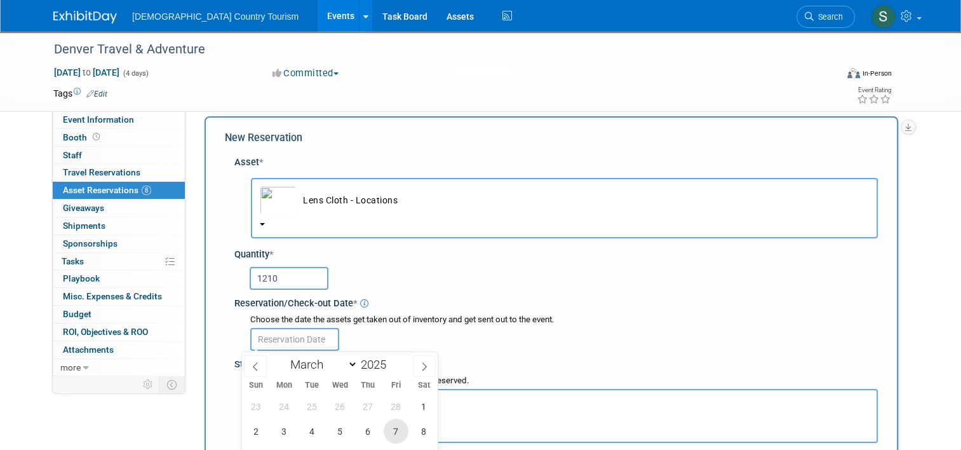
click at [399, 431] on span "7" at bounding box center [396, 431] width 25 height 25
type input "Mar 7, 2025"
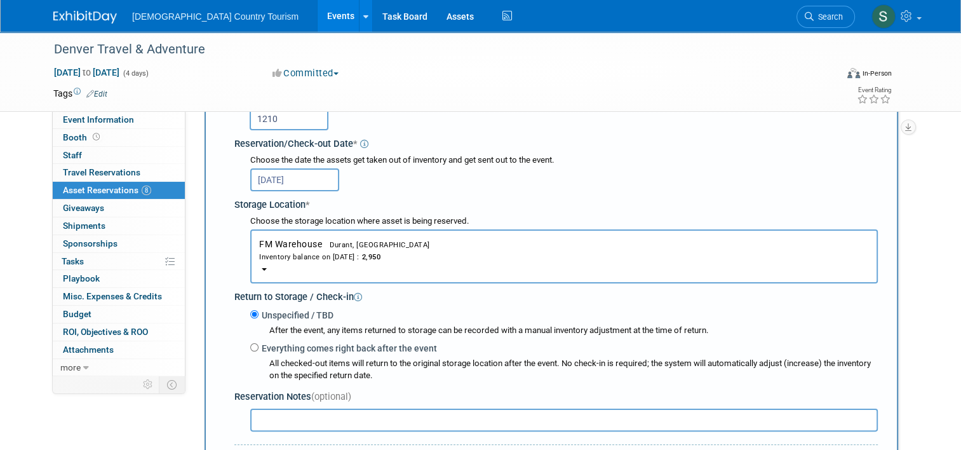
scroll to position [266, 0]
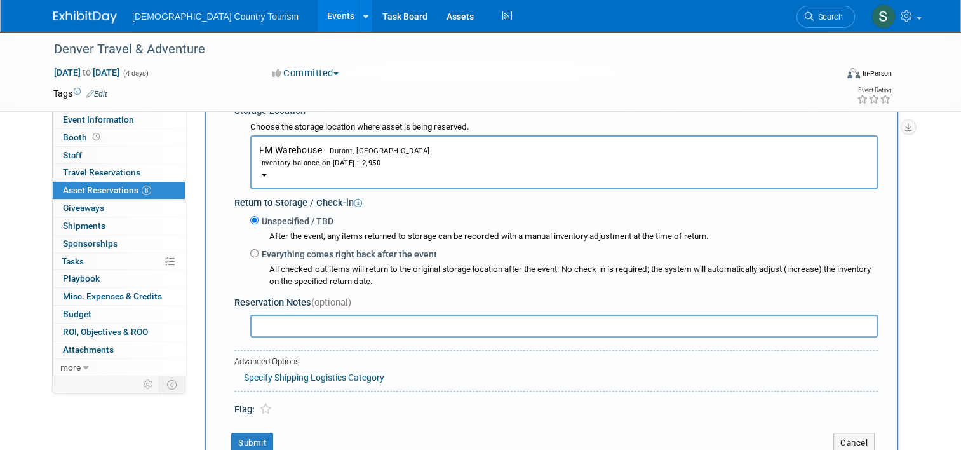
click at [399, 431] on div "New Reservation Asset * -- SELECT ASSET -- <table style='display: inline-block;…" at bounding box center [552, 165] width 694 height 605
click at [253, 445] on button "Submit" at bounding box center [252, 442] width 42 height 20
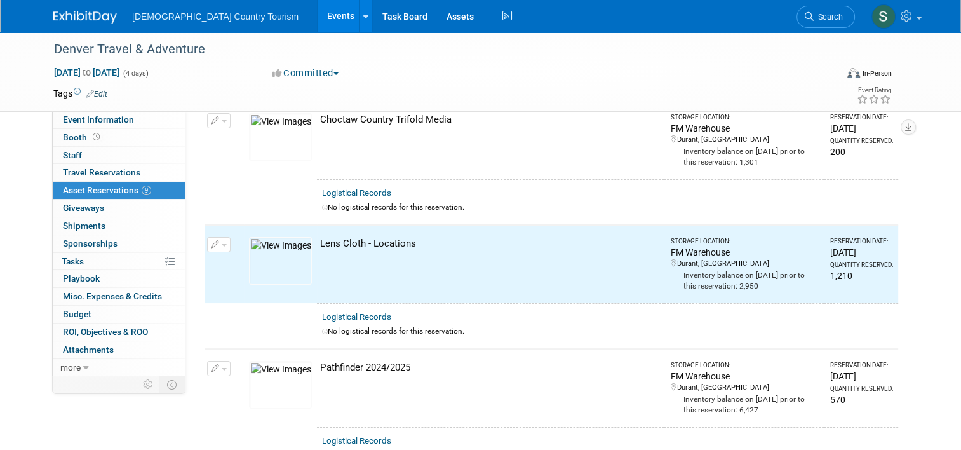
scroll to position [0, 0]
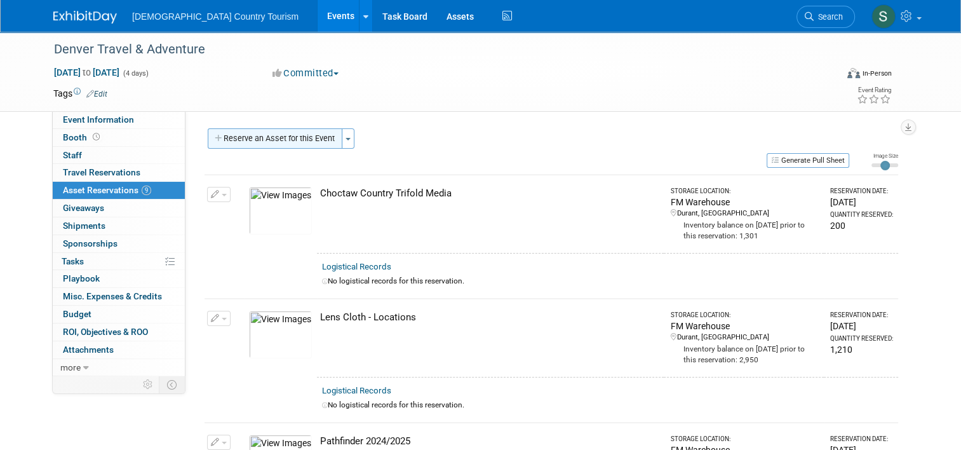
click at [276, 141] on button "Reserve an Asset for this Event" at bounding box center [275, 138] width 135 height 20
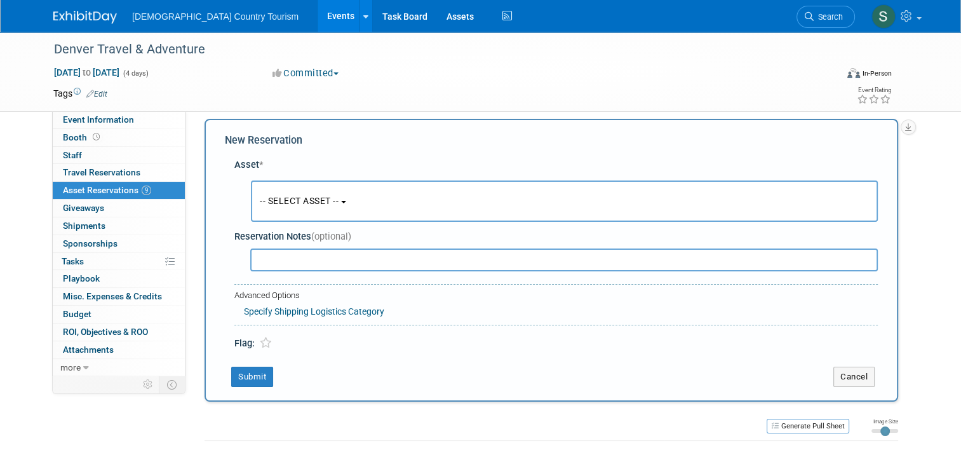
scroll to position [12, 0]
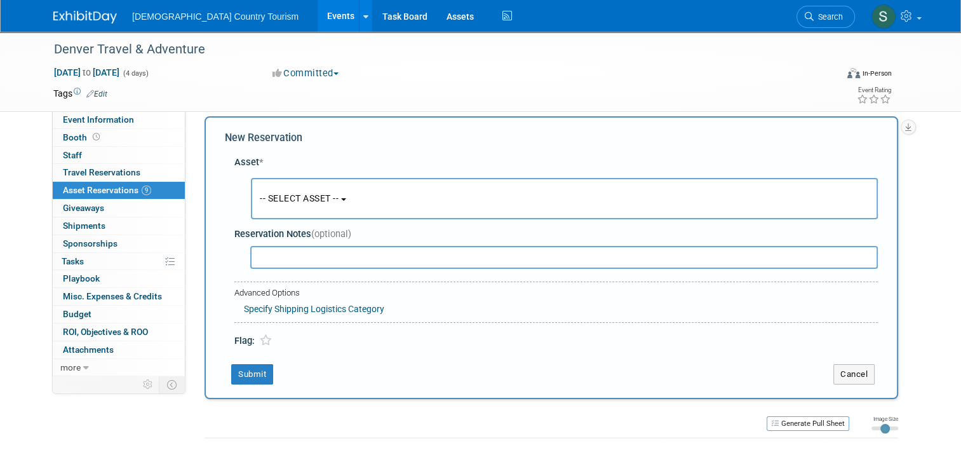
click at [316, 208] on button "-- SELECT ASSET --" at bounding box center [564, 198] width 627 height 41
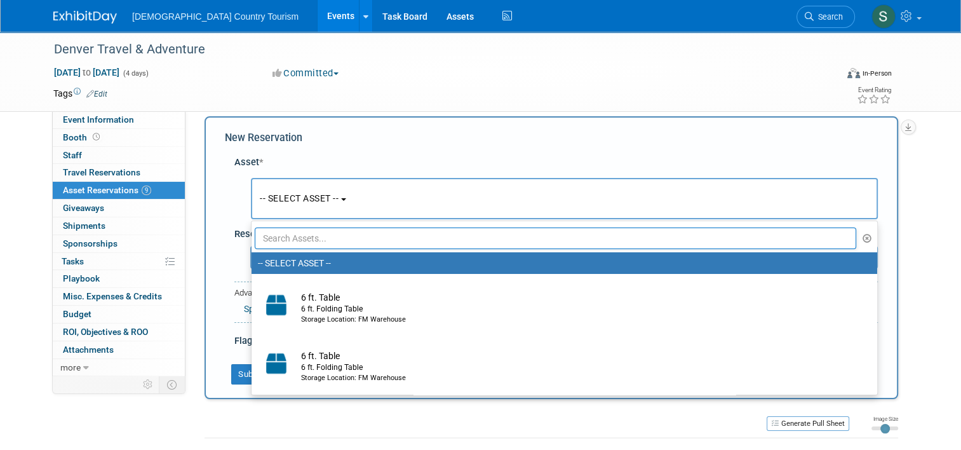
click at [332, 238] on input "text" at bounding box center [555, 238] width 601 height 22
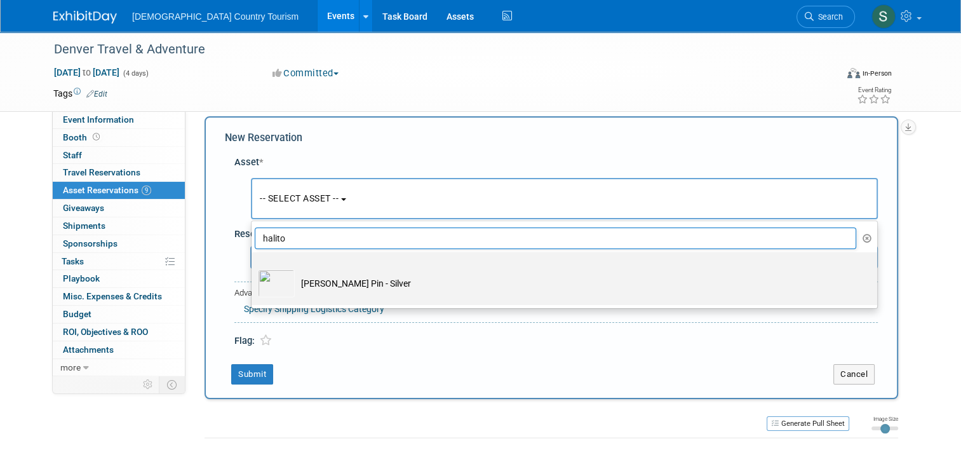
type input "halito"
click at [323, 275] on td "[PERSON_NAME] Pin - Silver" at bounding box center [573, 283] width 557 height 28
click at [253, 267] on input "[PERSON_NAME] Pin - Silver" at bounding box center [249, 263] width 8 height 8
select select "10714573"
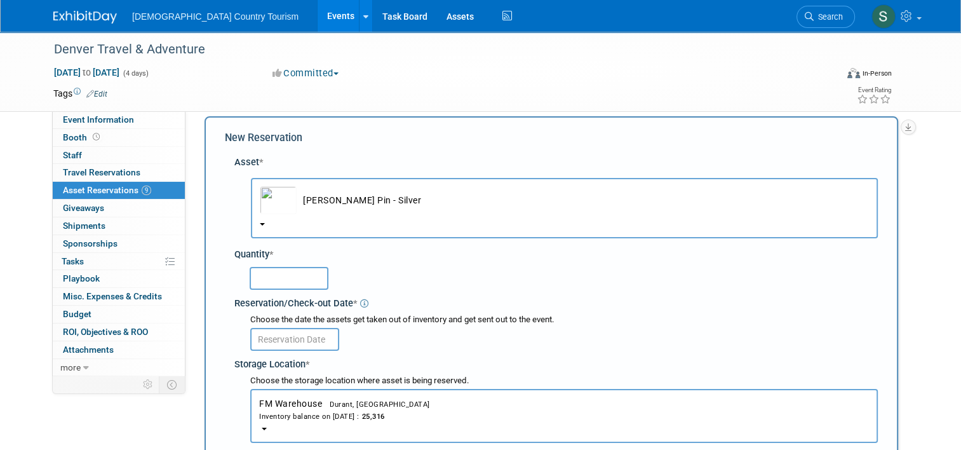
click at [294, 276] on input "text" at bounding box center [289, 278] width 79 height 23
type input "650"
click at [275, 347] on body "Choctaw Country Tourism Events Add Event Bulk Upload Events Shareable Event Boa…" at bounding box center [480, 213] width 961 height 450
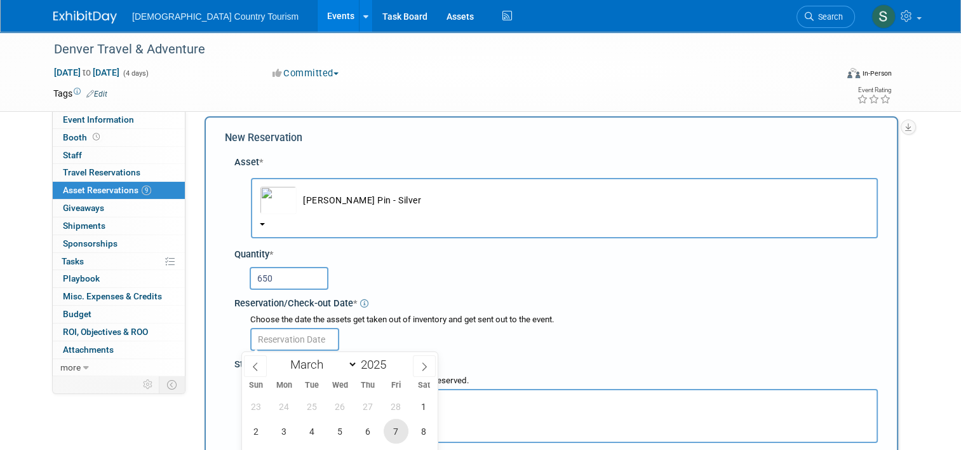
click at [393, 427] on span "7" at bounding box center [396, 431] width 25 height 25
type input "Mar 7, 2025"
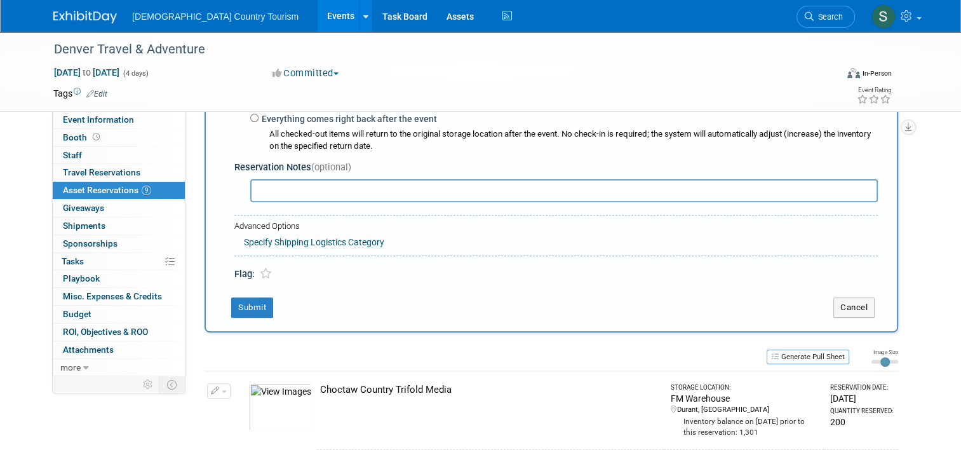
scroll to position [444, 0]
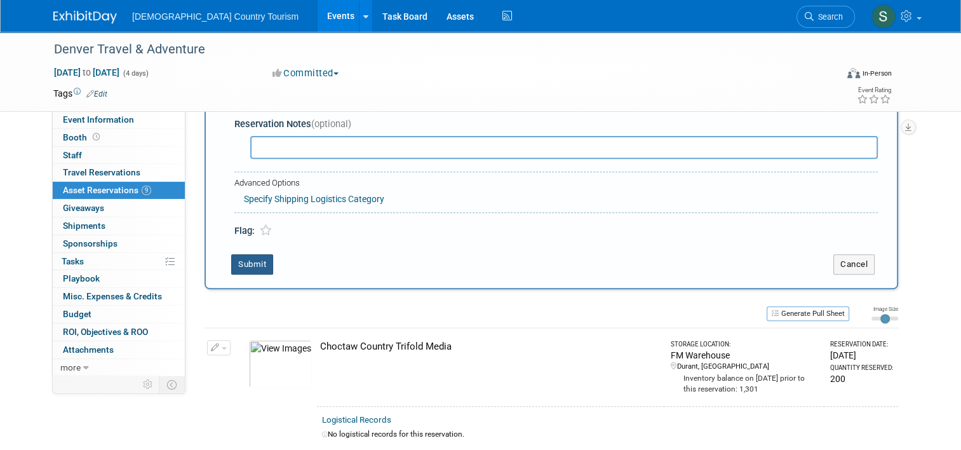
click at [237, 262] on button "Submit" at bounding box center [252, 264] width 42 height 20
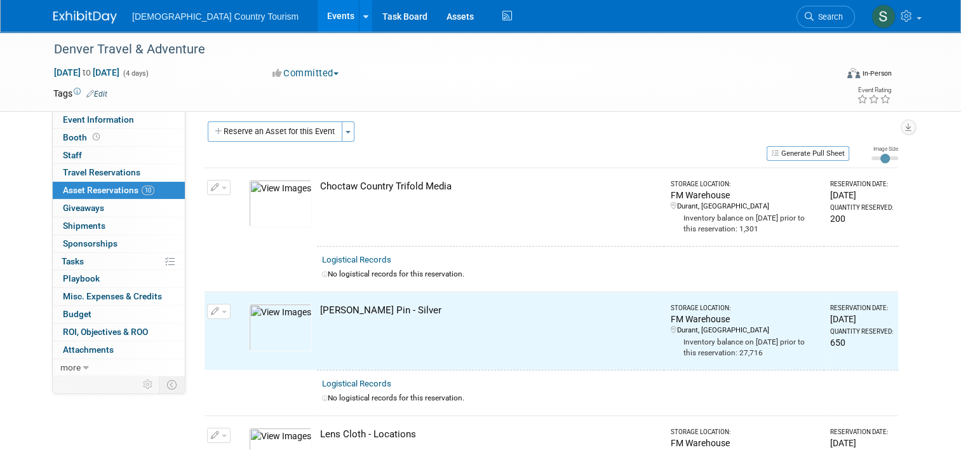
scroll to position [0, 0]
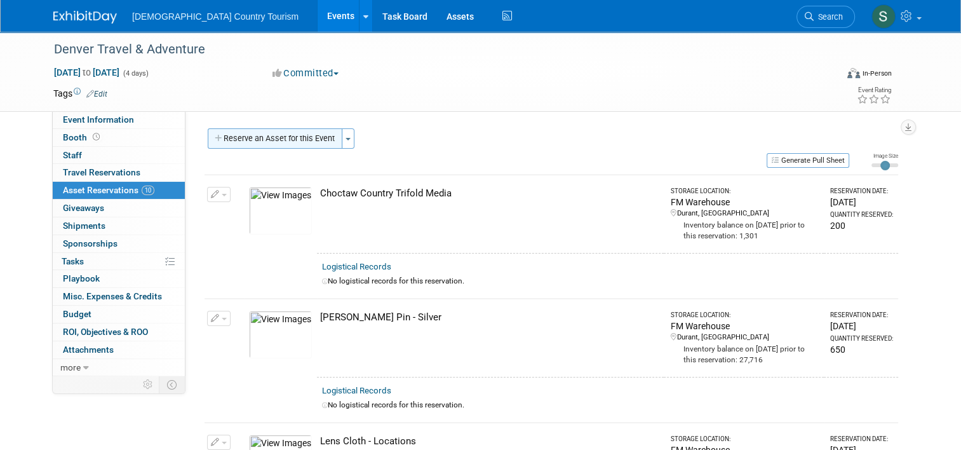
click at [239, 140] on button "Reserve an Asset for this Event" at bounding box center [275, 138] width 135 height 20
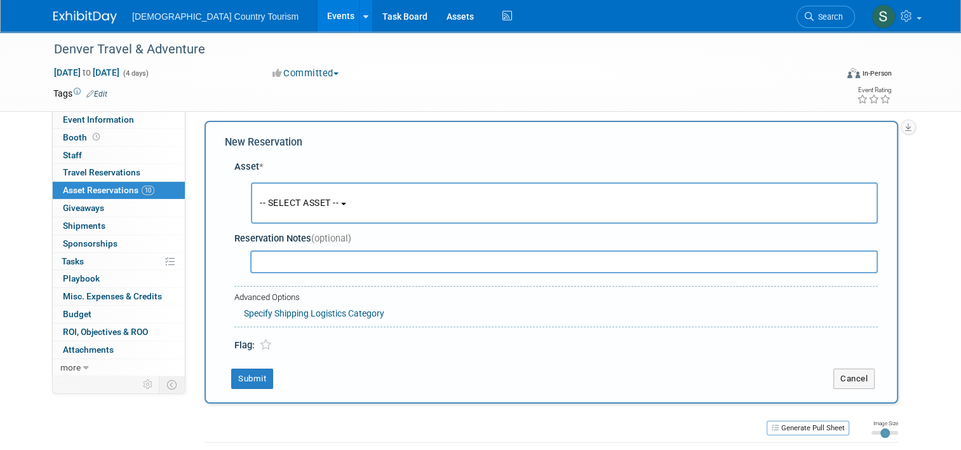
scroll to position [12, 0]
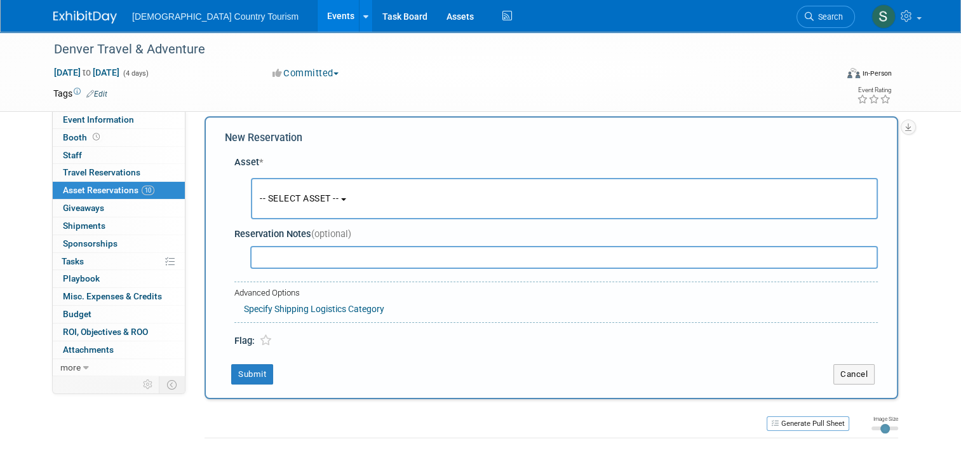
click at [301, 201] on span "-- SELECT ASSET --" at bounding box center [299, 198] width 79 height 10
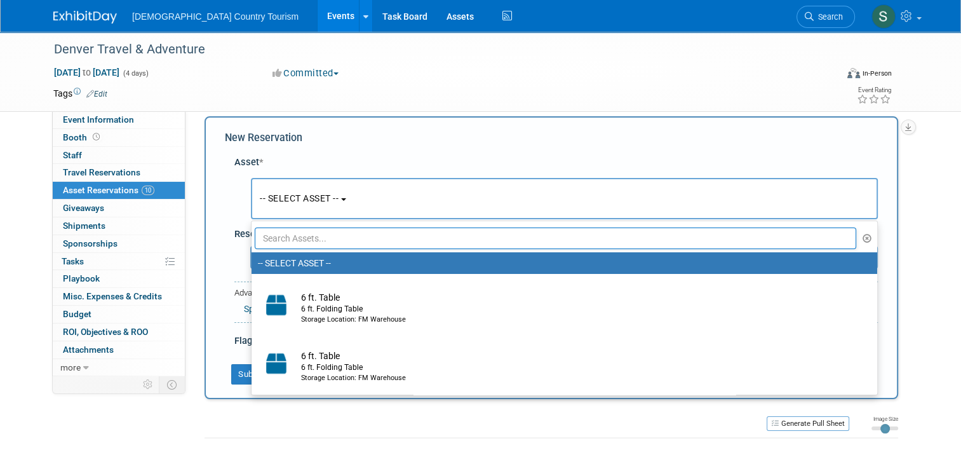
click at [311, 240] on input "text" at bounding box center [555, 238] width 601 height 22
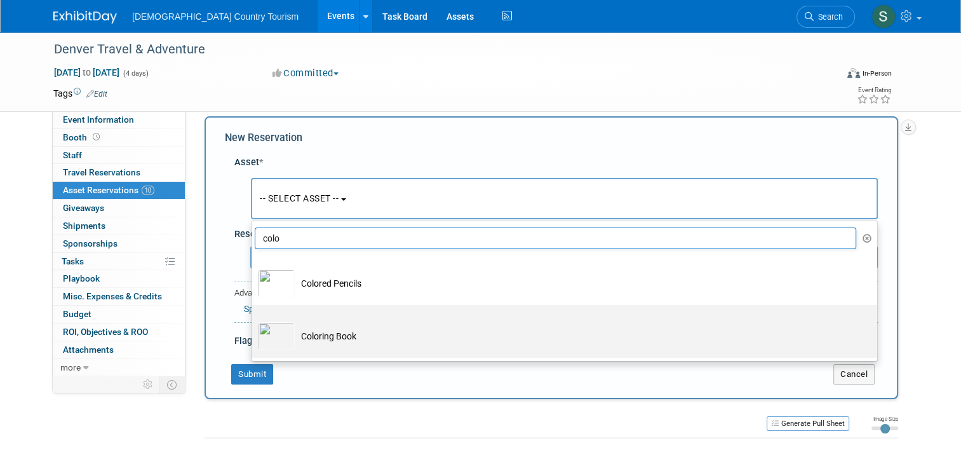
type input "colo"
click at [300, 332] on td "Coloring Book" at bounding box center [573, 336] width 557 height 28
click at [253, 320] on input "Coloring Book" at bounding box center [249, 316] width 8 height 8
select select "10712652"
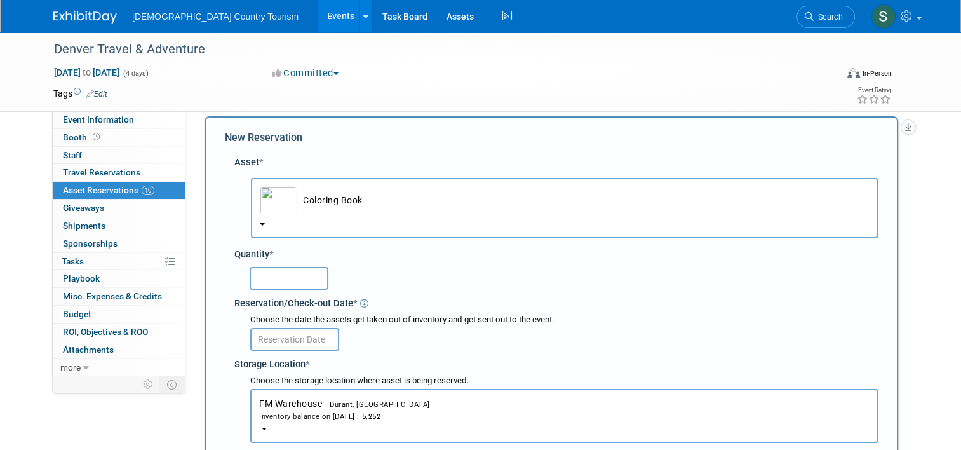
click at [270, 278] on input "text" at bounding box center [289, 278] width 79 height 23
type input "405"
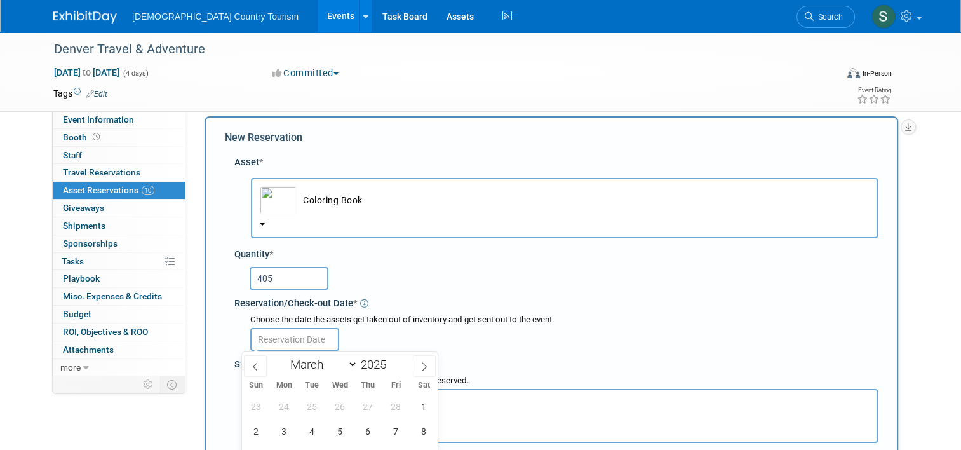
click at [276, 343] on input "text" at bounding box center [294, 339] width 89 height 23
click at [396, 434] on span "7" at bounding box center [396, 431] width 25 height 25
type input "Mar 7, 2025"
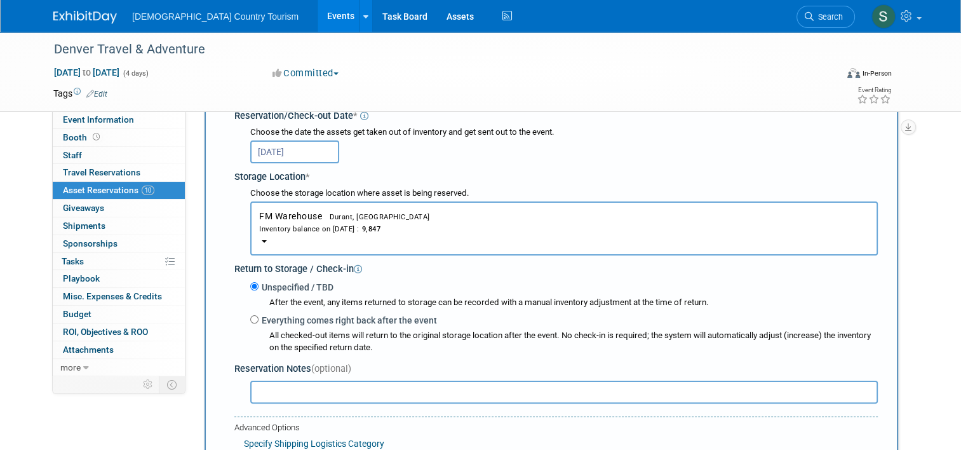
scroll to position [292, 0]
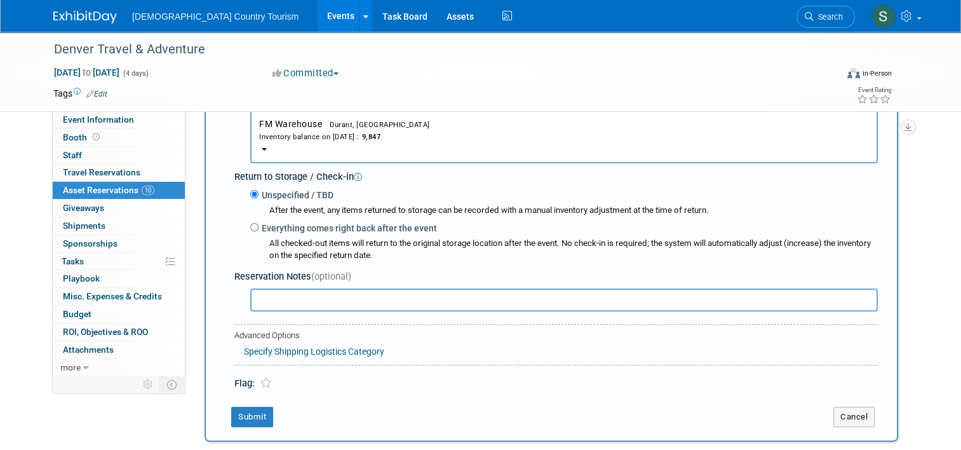
click at [250, 401] on div "New Reservation Asset * -- SELECT ASSET -- <table style='display: inline-block;…" at bounding box center [552, 139] width 694 height 605
click at [243, 415] on button "Submit" at bounding box center [252, 416] width 42 height 20
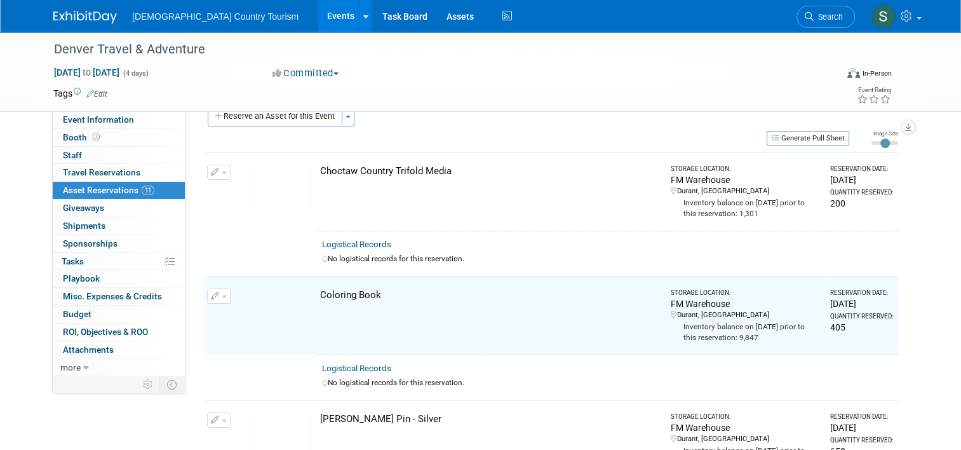
scroll to position [0, 0]
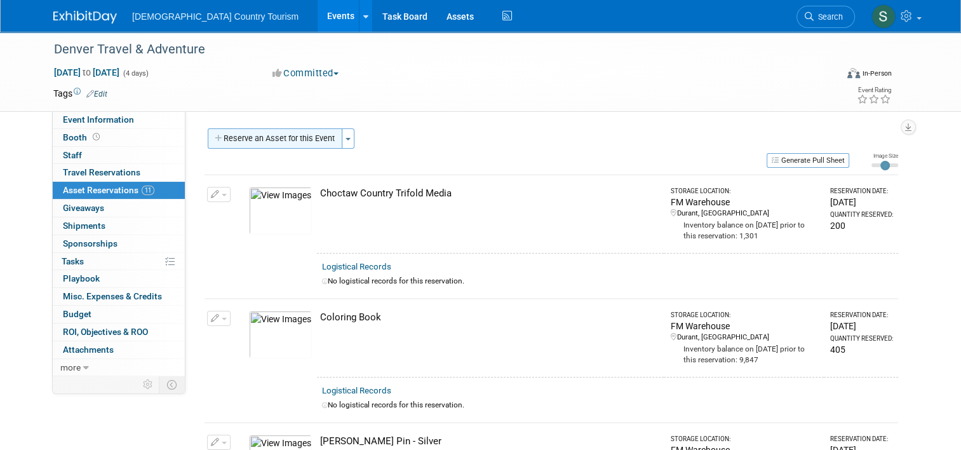
click at [276, 142] on button "Reserve an Asset for this Event" at bounding box center [275, 138] width 135 height 20
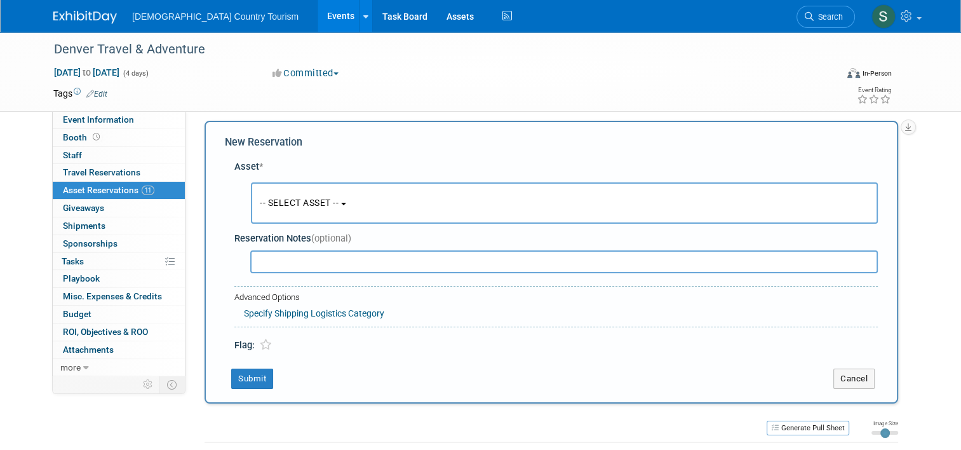
scroll to position [12, 0]
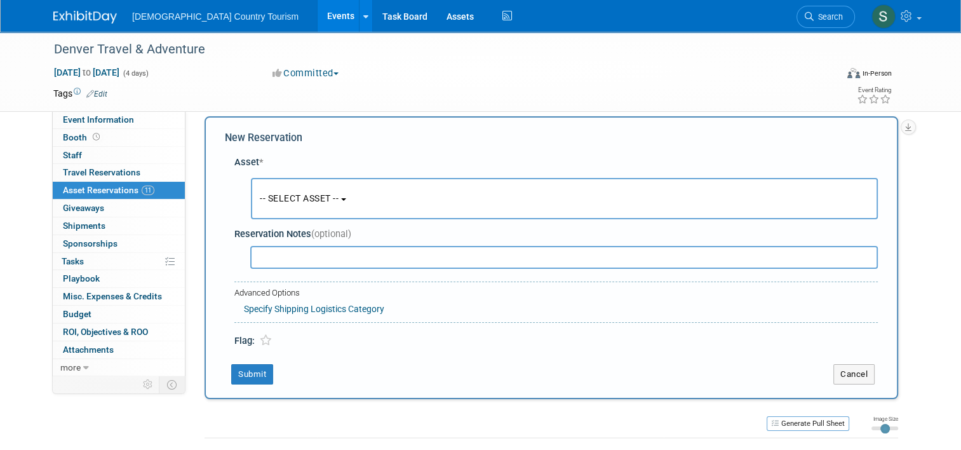
click at [287, 194] on span "-- SELECT ASSET --" at bounding box center [299, 198] width 79 height 10
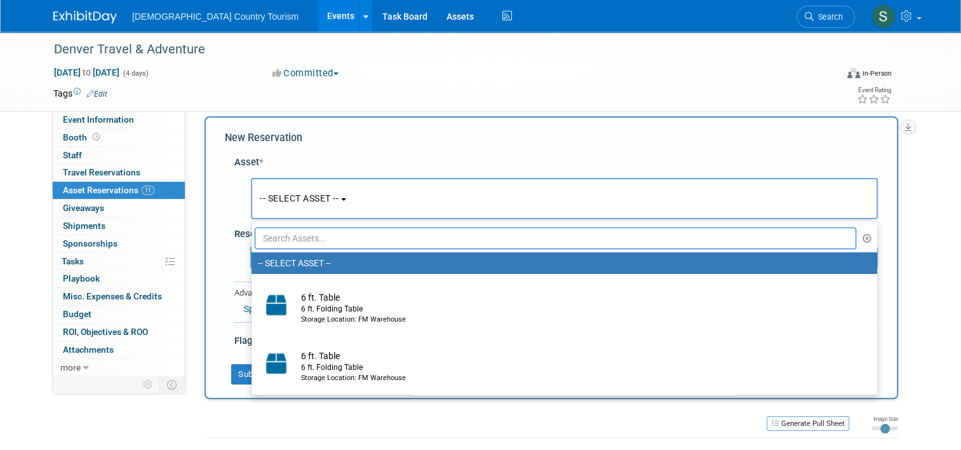
click at [304, 249] on ul "-- SELECT ASSET -- 6 ft. Table 6 ft. Folding Table Storage Location: FM Warehou…" at bounding box center [564, 307] width 627 height 175
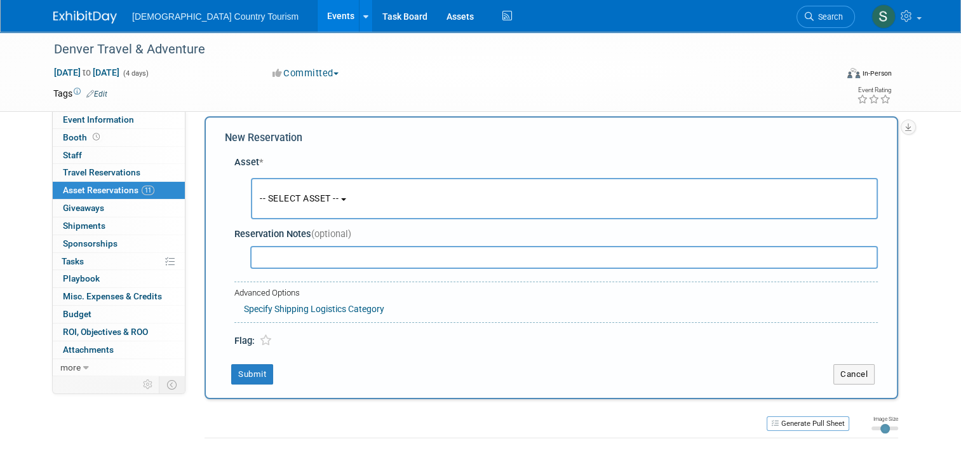
click at [332, 201] on span "-- SELECT ASSET --" at bounding box center [299, 198] width 79 height 10
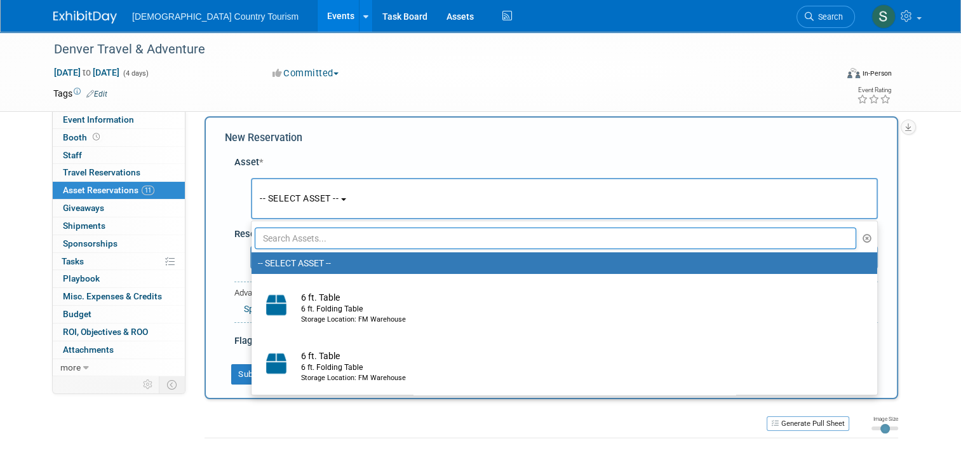
click at [335, 243] on input "text" at bounding box center [555, 238] width 601 height 22
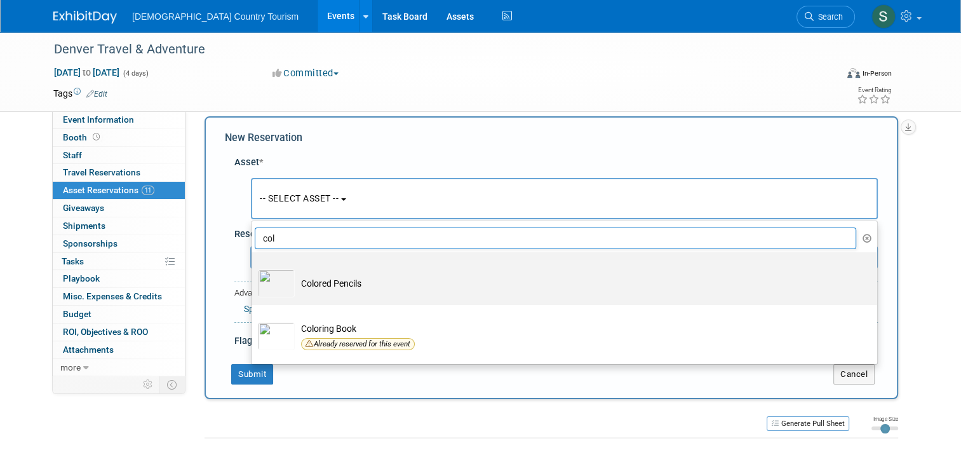
type input "col"
click at [328, 282] on td "Colored Pencils" at bounding box center [573, 283] width 557 height 28
click at [253, 267] on input "Colored Pencils" at bounding box center [249, 263] width 8 height 8
select select "10712108"
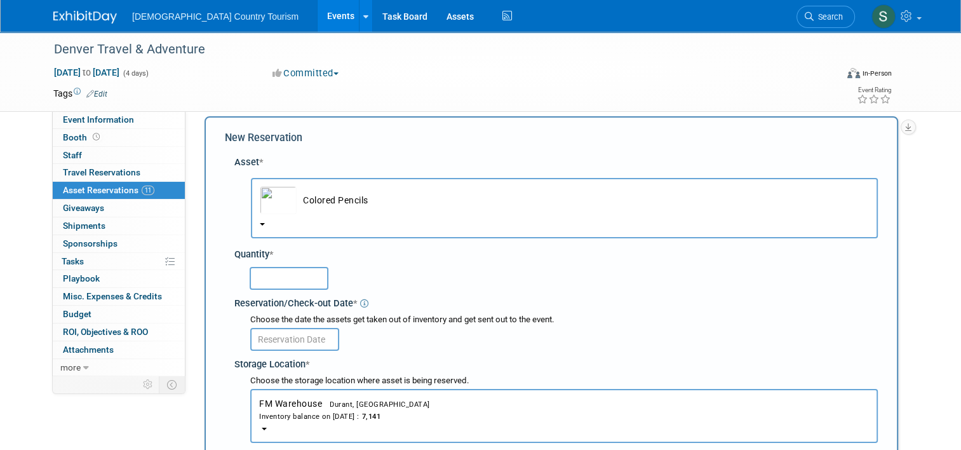
click at [295, 283] on input "text" at bounding box center [289, 278] width 79 height 23
type input "350"
click at [294, 337] on input "text" at bounding box center [294, 339] width 89 height 23
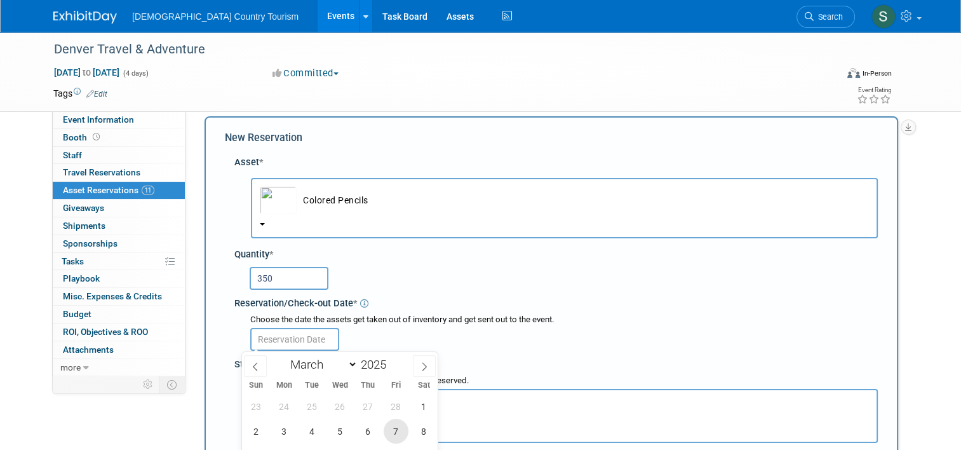
click at [396, 429] on span "7" at bounding box center [396, 431] width 25 height 25
type input "[DATE]"
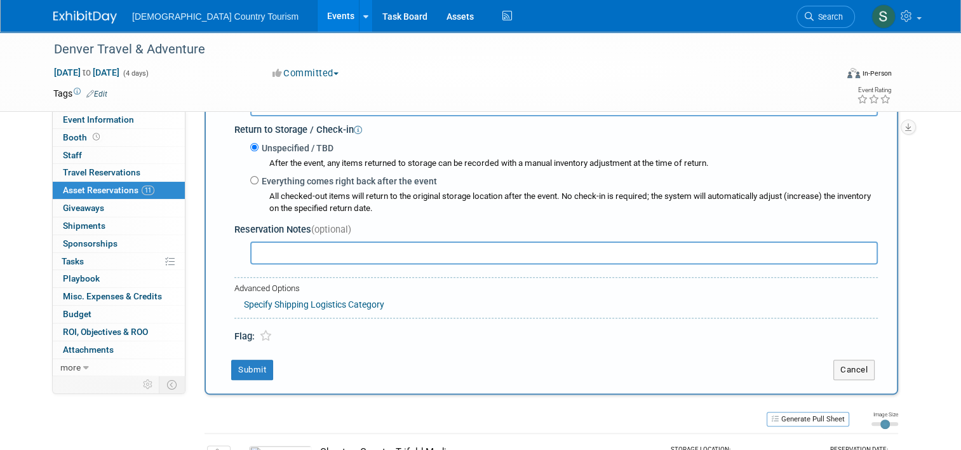
scroll to position [342, 0]
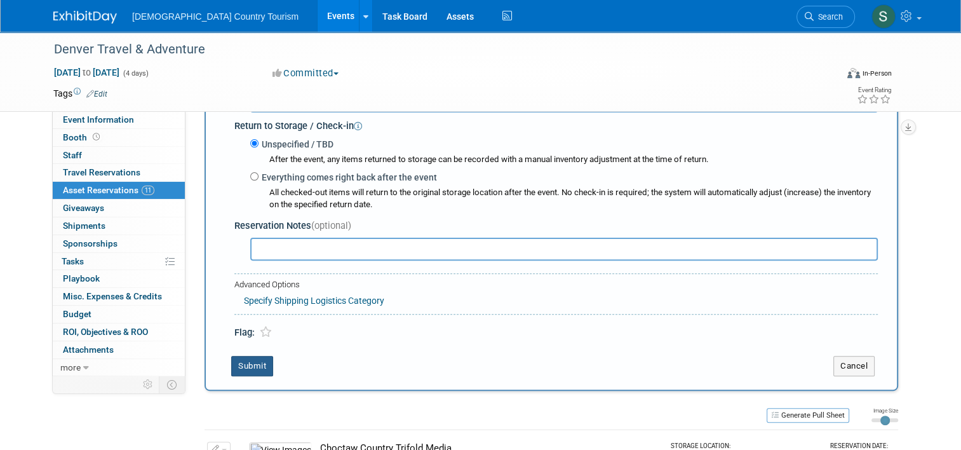
click at [253, 368] on button "Submit" at bounding box center [252, 366] width 42 height 20
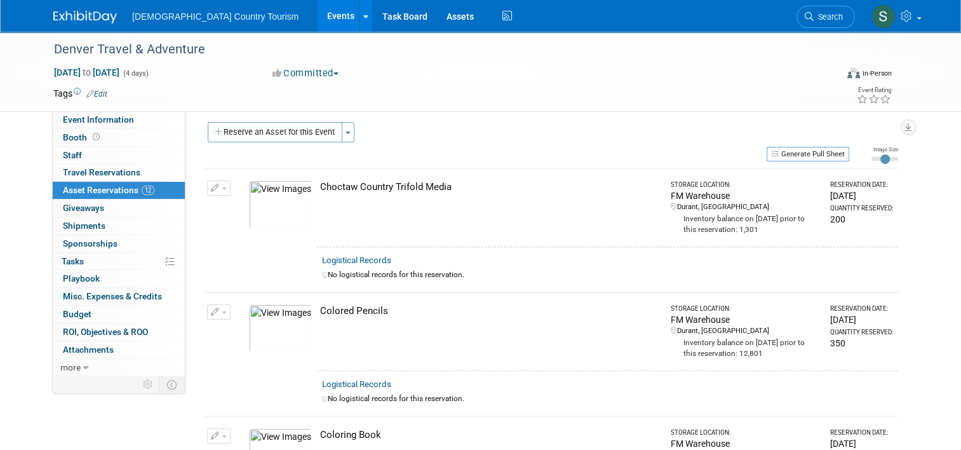
scroll to position [0, 0]
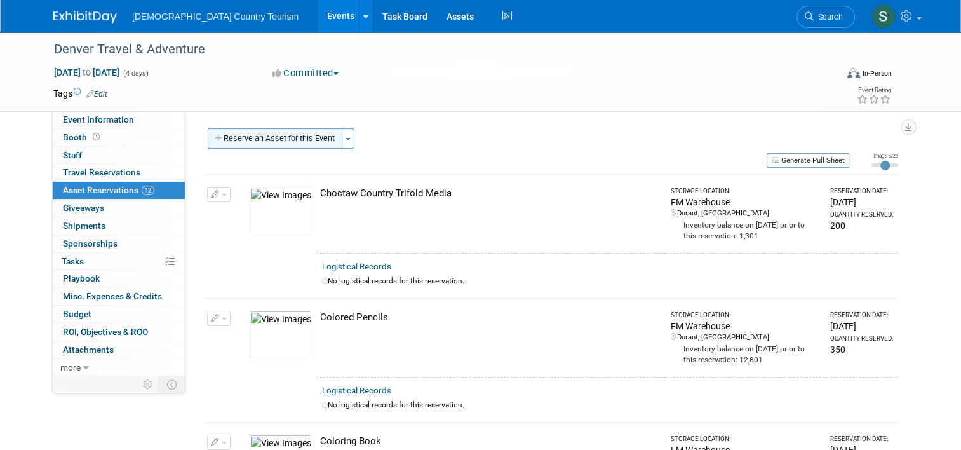
click at [272, 138] on button "Reserve an Asset for this Event" at bounding box center [275, 138] width 135 height 20
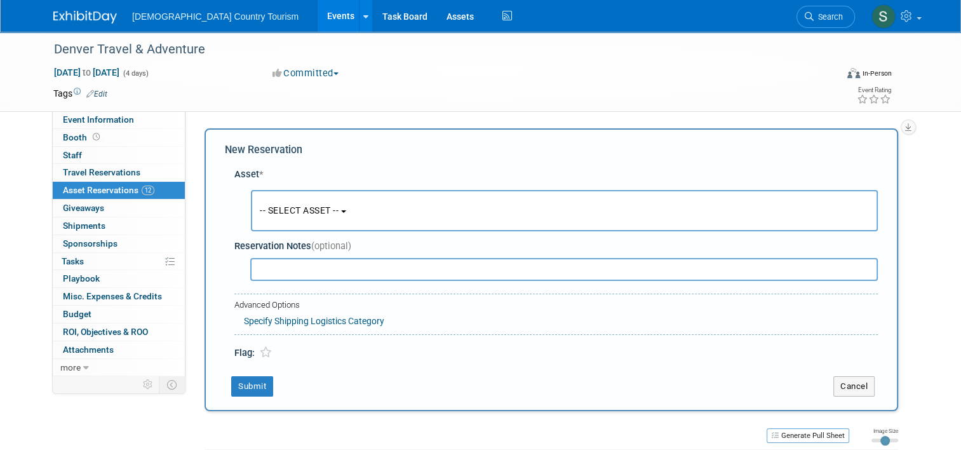
scroll to position [12, 0]
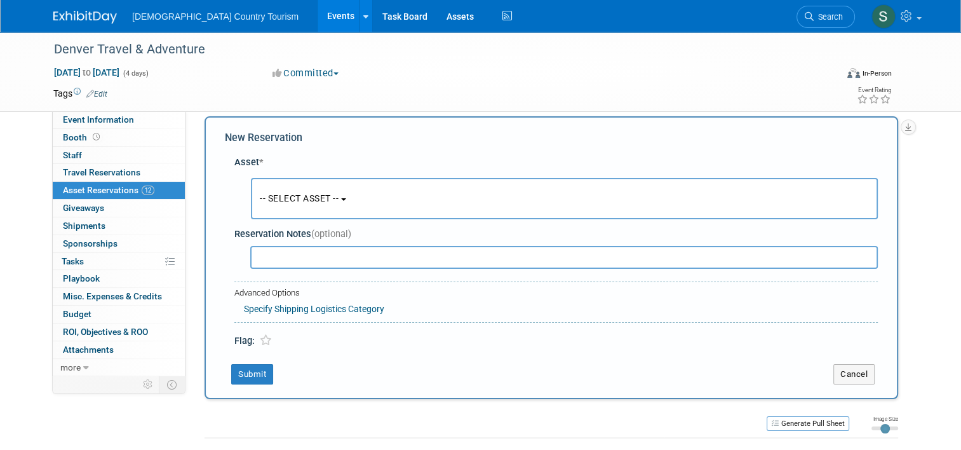
click at [290, 206] on button "-- SELECT ASSET --" at bounding box center [564, 198] width 627 height 41
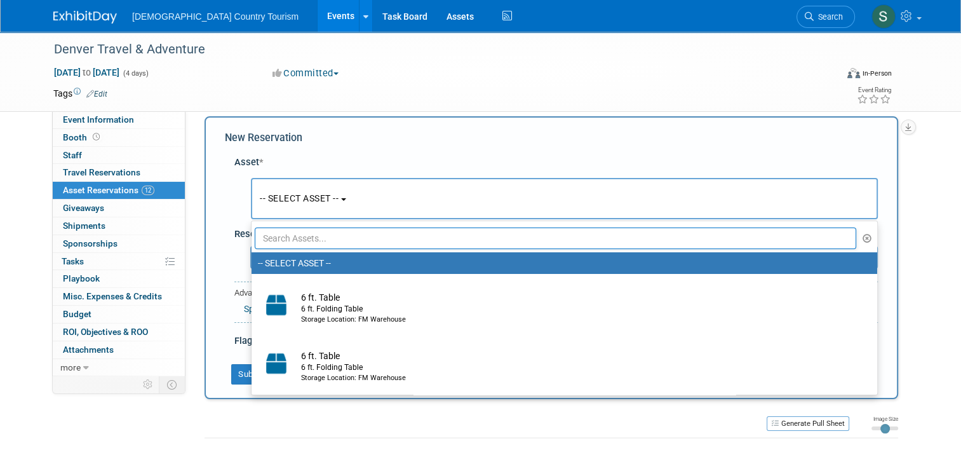
click at [296, 240] on input "text" at bounding box center [555, 238] width 601 height 22
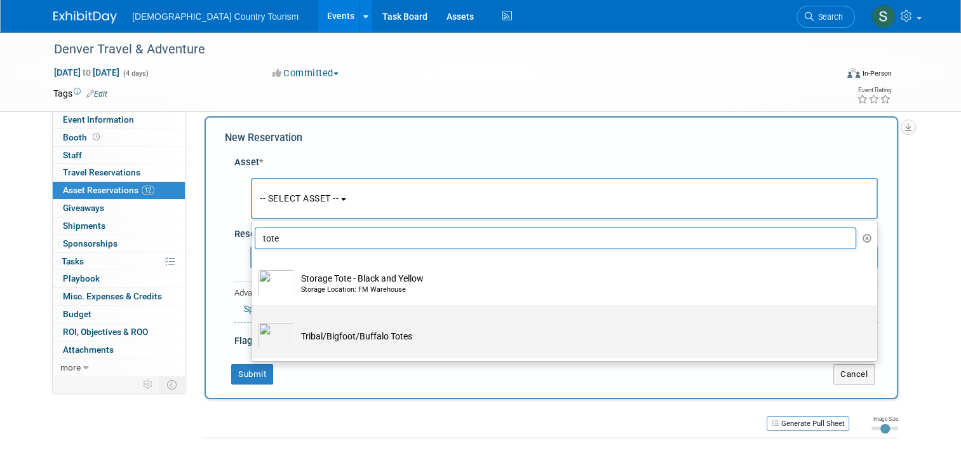
type input "tote"
click at [323, 340] on td "Tribal/Bigfoot/Buffalo Totes" at bounding box center [573, 336] width 557 height 28
click at [253, 320] on input "Tribal/Bigfoot/Buffalo Totes" at bounding box center [249, 316] width 8 height 8
select select "10721299"
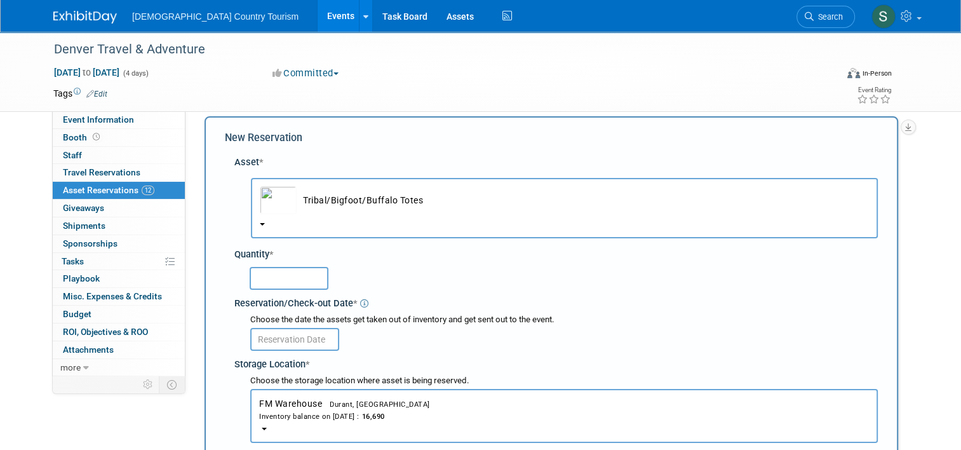
click at [298, 277] on input "text" at bounding box center [289, 278] width 79 height 23
type input "1200"
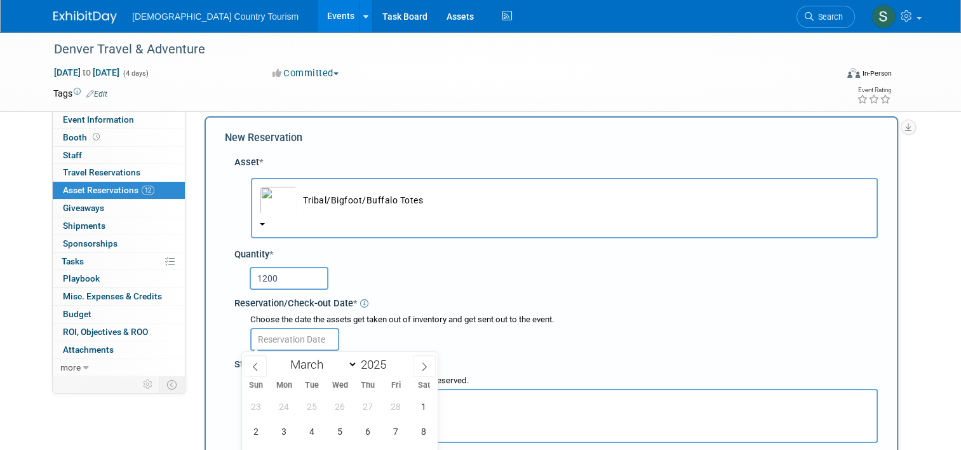
click at [287, 340] on input "text" at bounding box center [294, 339] width 89 height 23
click at [395, 431] on span "7" at bounding box center [396, 431] width 25 height 25
type input "[DATE]"
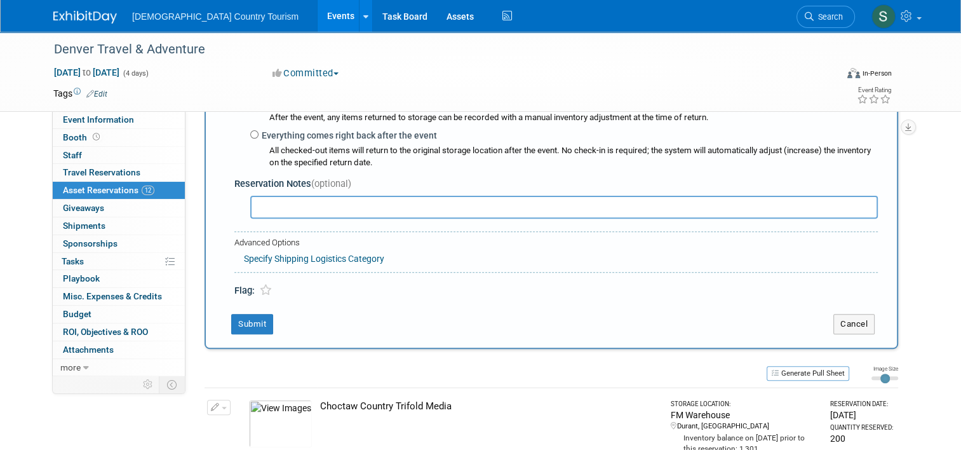
scroll to position [393, 0]
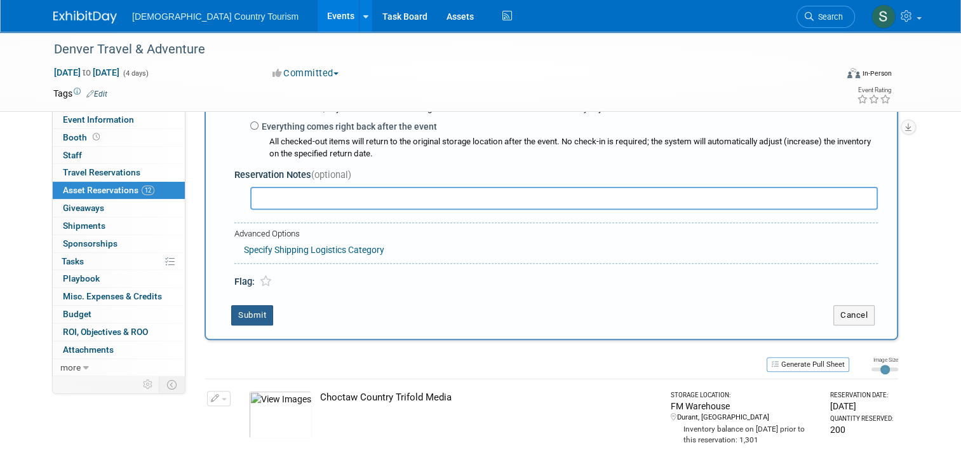
click at [236, 311] on button "Submit" at bounding box center [252, 315] width 42 height 20
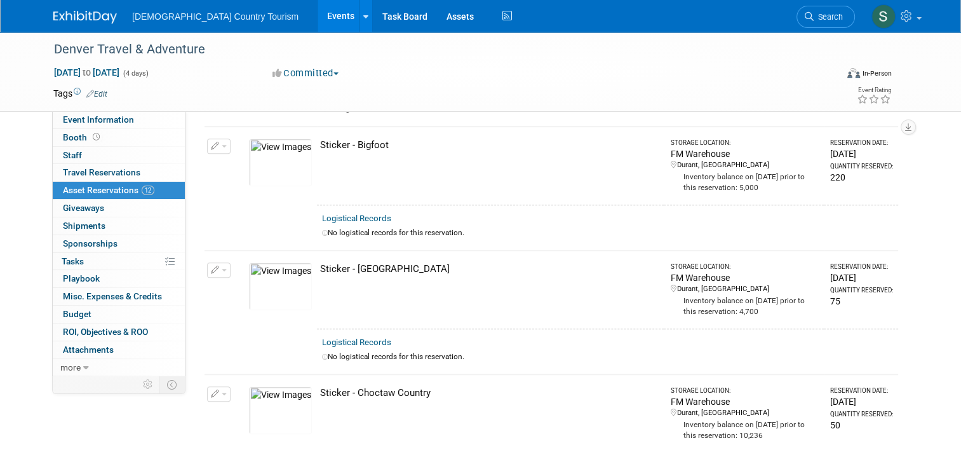
scroll to position [1461, 0]
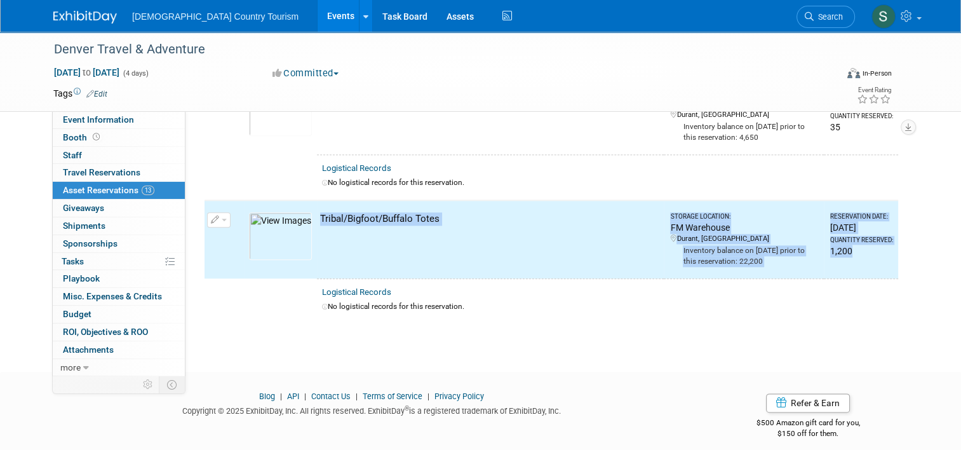
drag, startPoint x: 236, startPoint y: 311, endPoint x: 290, endPoint y: 224, distance: 102.1
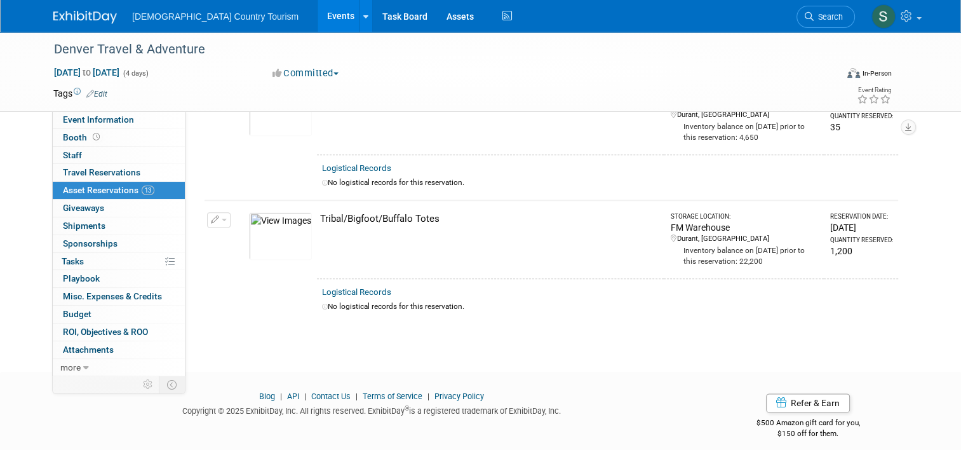
drag, startPoint x: 290, startPoint y: 224, endPoint x: 243, endPoint y: 317, distance: 104.0
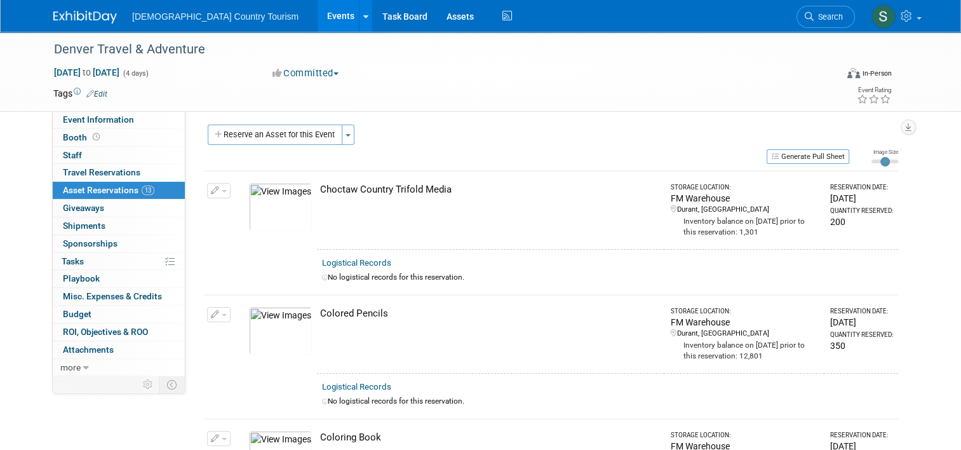
scroll to position [0, 0]
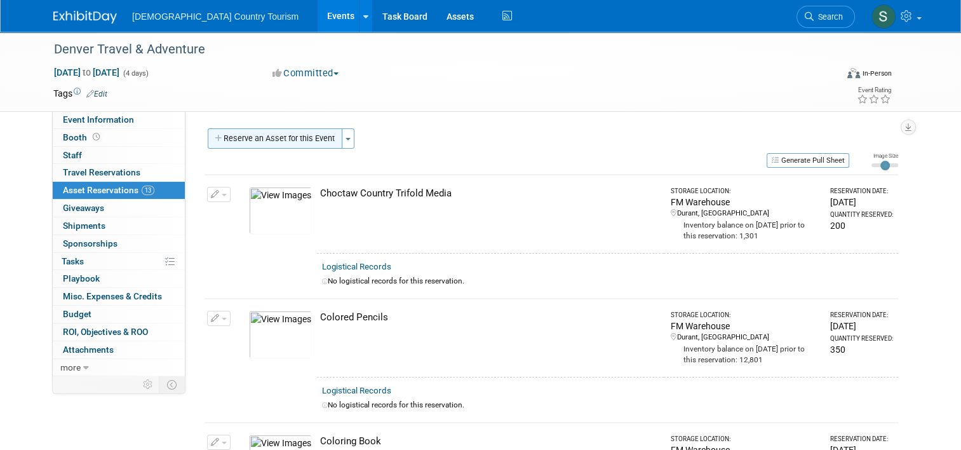
click at [309, 140] on button "Reserve an Asset for this Event" at bounding box center [275, 138] width 135 height 20
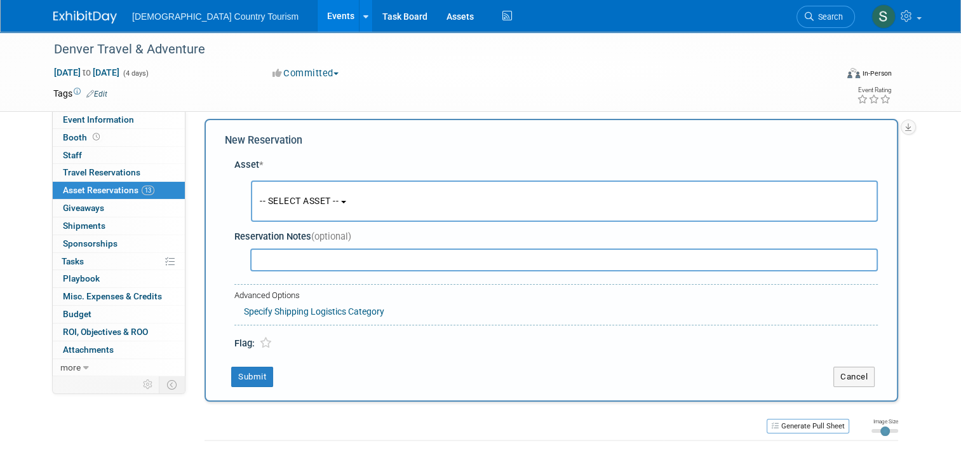
scroll to position [12, 0]
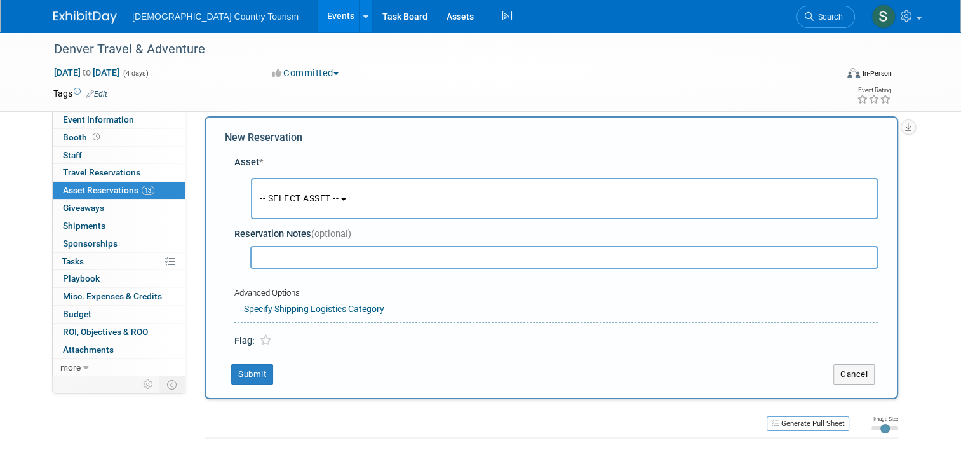
click at [301, 207] on button "-- SELECT ASSET --" at bounding box center [564, 198] width 627 height 41
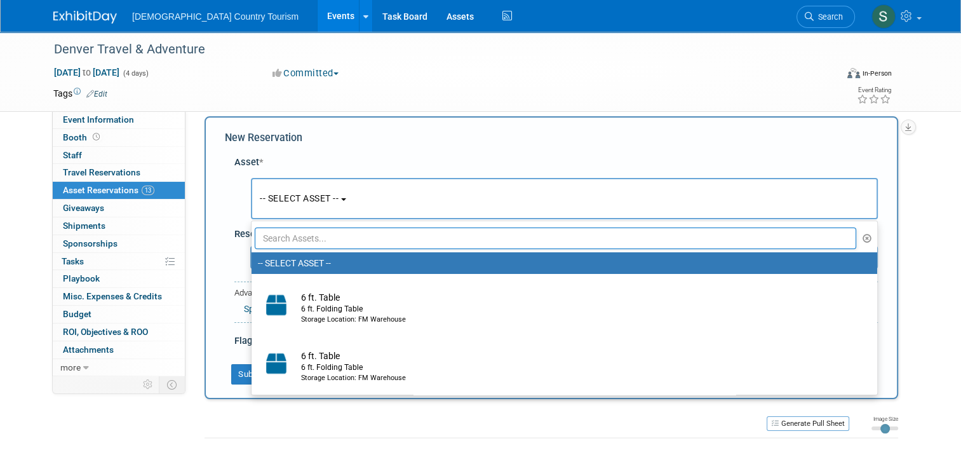
click at [303, 246] on input "text" at bounding box center [555, 238] width 601 height 22
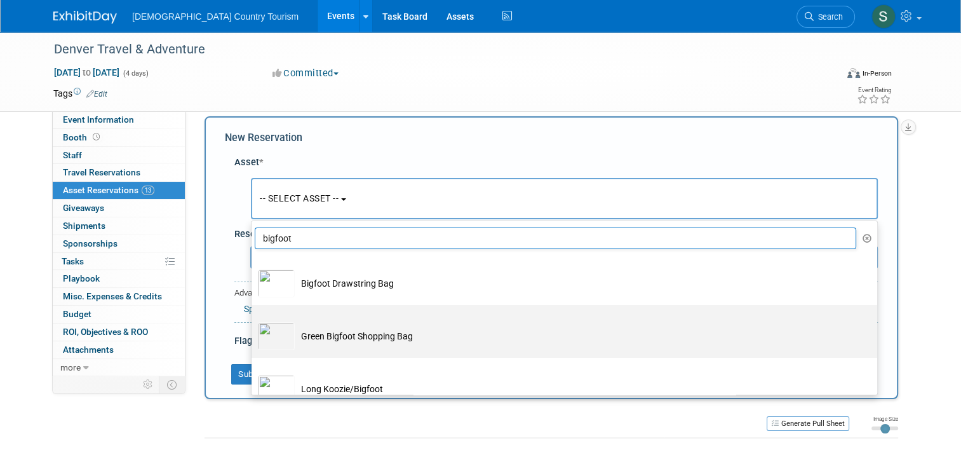
type input "bigfoot"
click at [330, 335] on td "Green Bigfoot Shopping Bag" at bounding box center [573, 336] width 557 height 28
click at [253, 320] on input "Green Bigfoot Shopping Bag" at bounding box center [249, 316] width 8 height 8
select select "10723217"
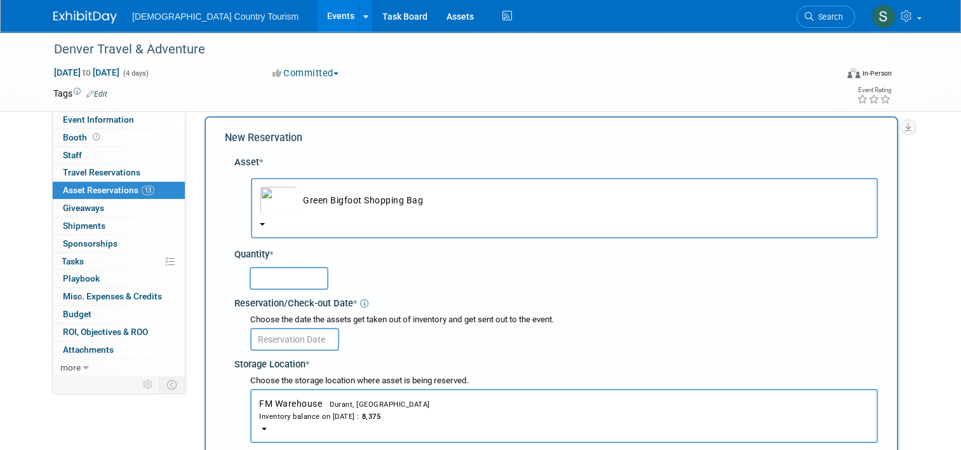
click at [283, 275] on input "text" at bounding box center [289, 278] width 79 height 23
type input "200"
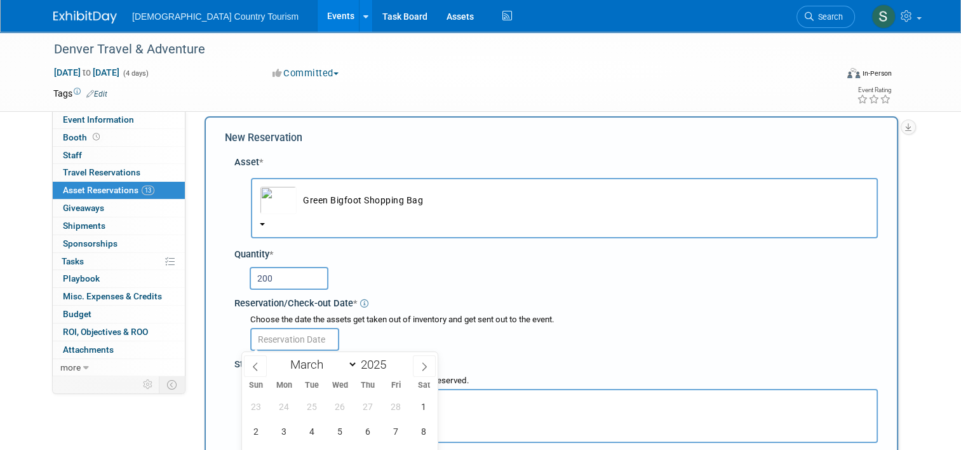
click at [281, 339] on input "text" at bounding box center [294, 339] width 89 height 23
click at [395, 435] on span "7" at bounding box center [396, 431] width 25 height 25
type input "[DATE]"
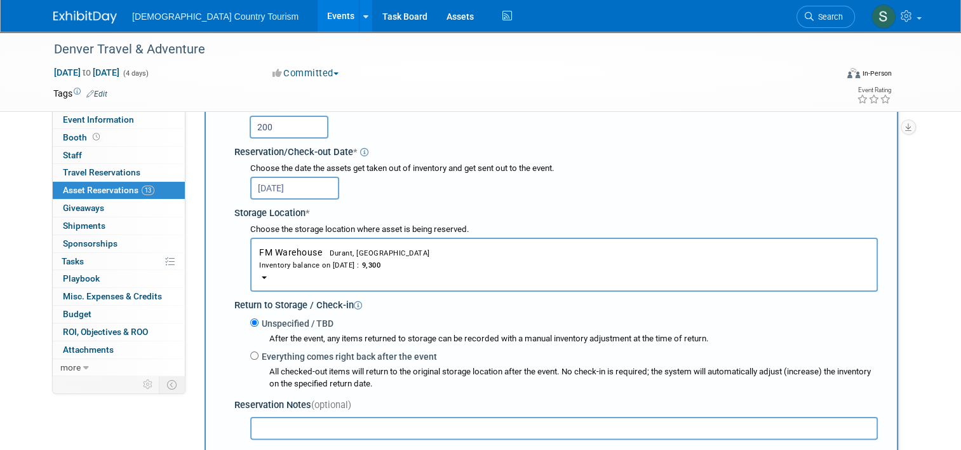
scroll to position [342, 0]
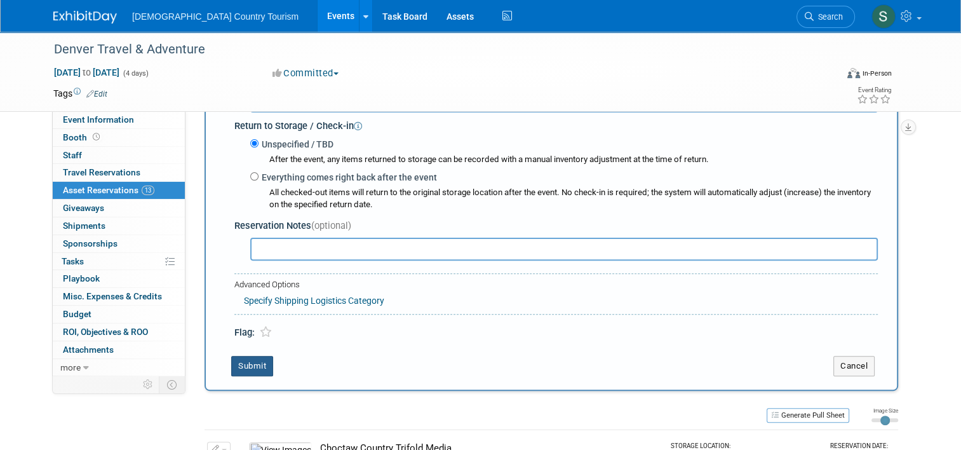
click at [248, 362] on button "Submit" at bounding box center [252, 366] width 42 height 20
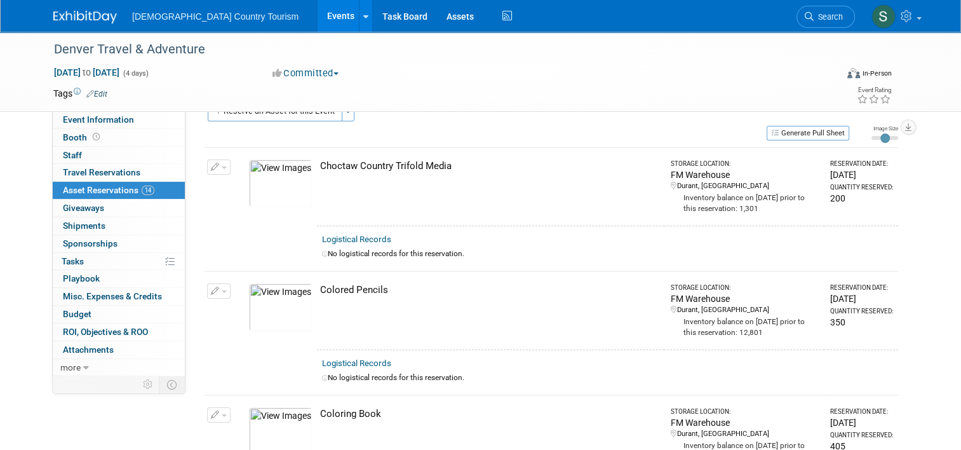
scroll to position [0, 0]
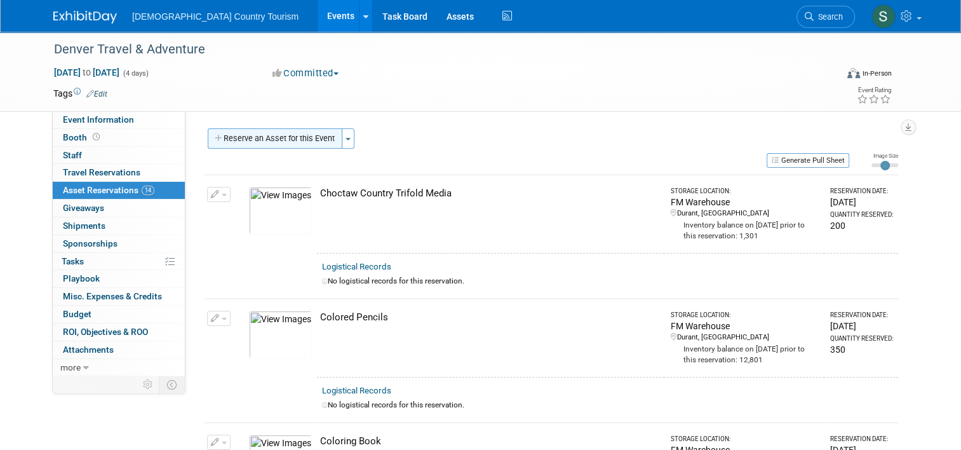
click at [316, 132] on button "Reserve an Asset for this Event" at bounding box center [275, 138] width 135 height 20
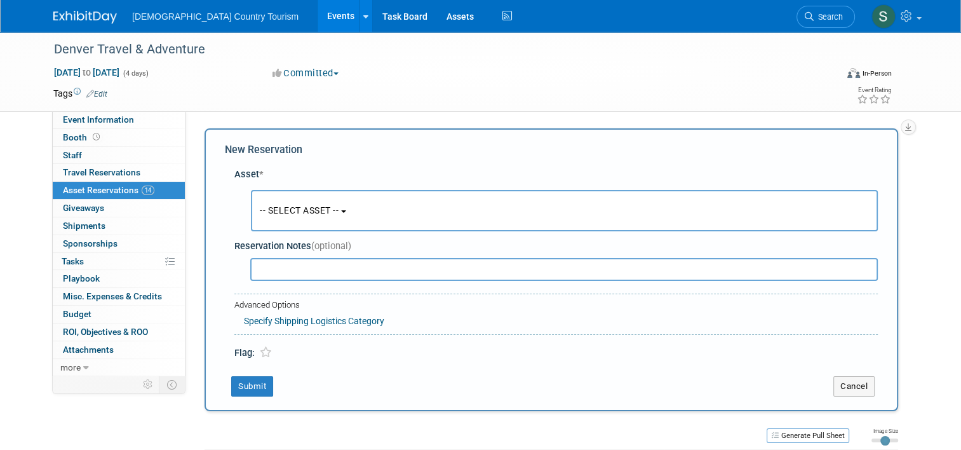
scroll to position [12, 0]
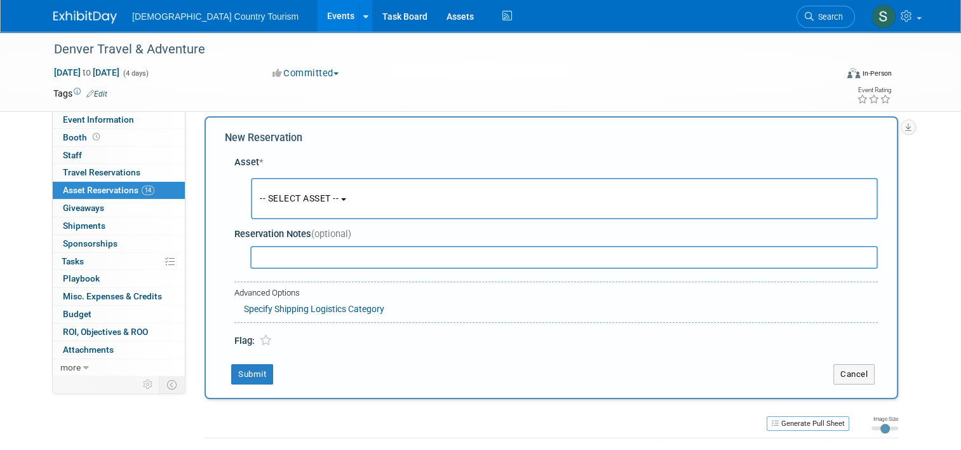
click at [308, 198] on span "-- SELECT ASSET --" at bounding box center [299, 198] width 79 height 10
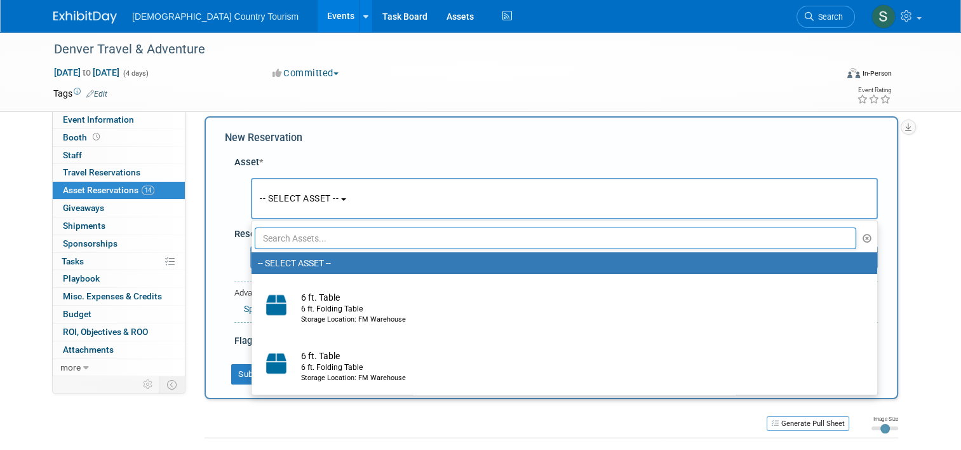
click at [307, 241] on input "text" at bounding box center [555, 238] width 601 height 22
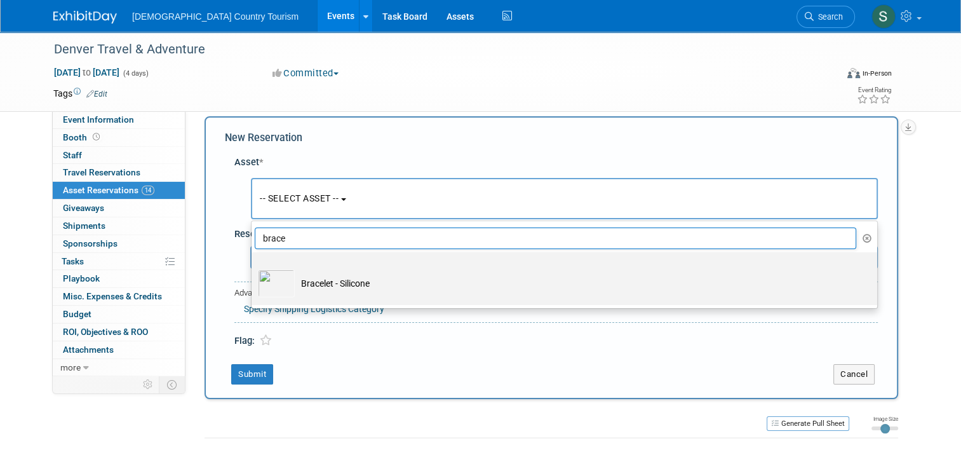
type input "brace"
click at [304, 274] on td "Bracelet - Silicone" at bounding box center [573, 283] width 557 height 28
click at [253, 267] on input "Bracelet - Silicone" at bounding box center [249, 263] width 8 height 8
select select "10712561"
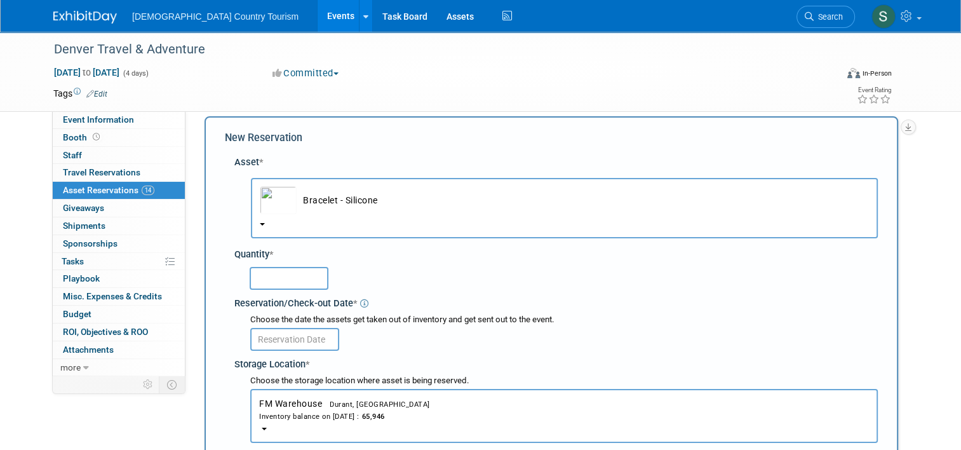
click at [304, 274] on input "text" at bounding box center [289, 278] width 79 height 23
type input "400"
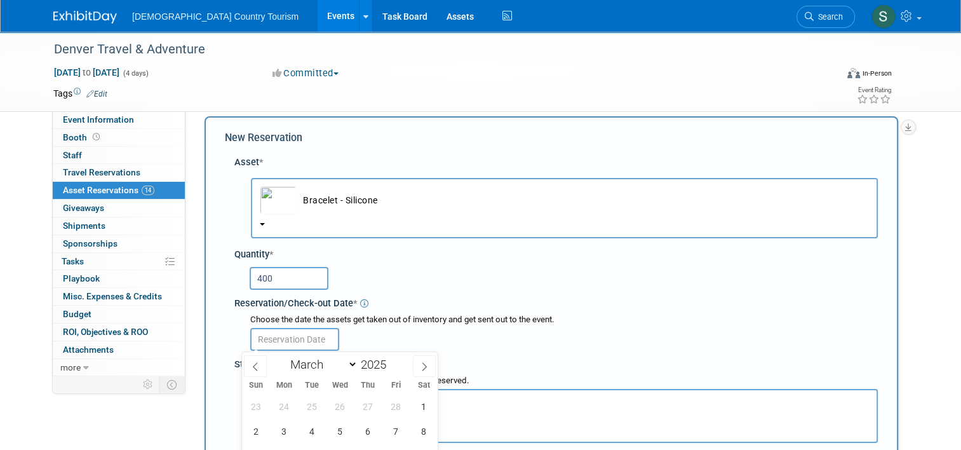
click at [299, 340] on input "text" at bounding box center [294, 339] width 89 height 23
click at [392, 430] on span "7" at bounding box center [396, 431] width 25 height 25
type input "[DATE]"
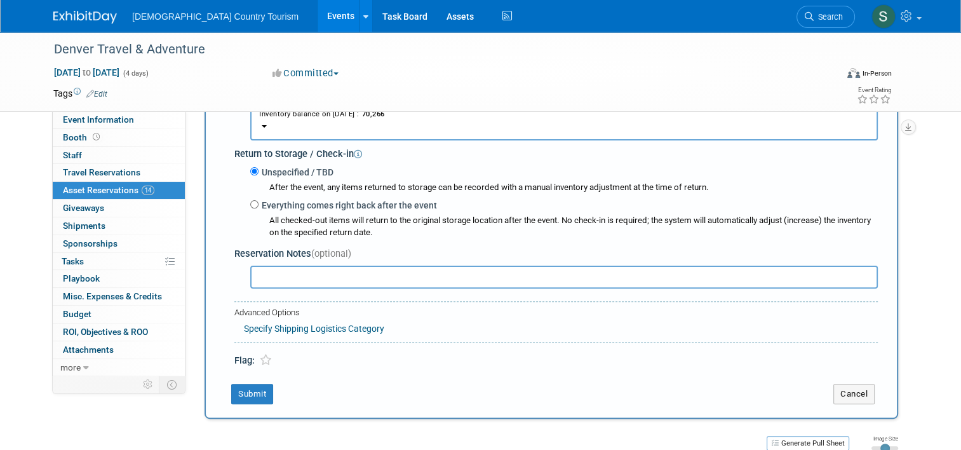
scroll to position [317, 0]
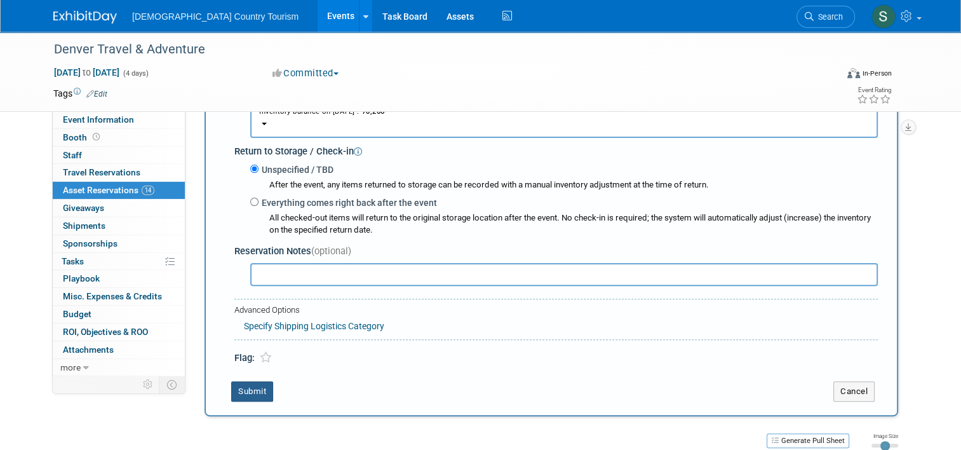
click at [245, 390] on button "Submit" at bounding box center [252, 391] width 42 height 20
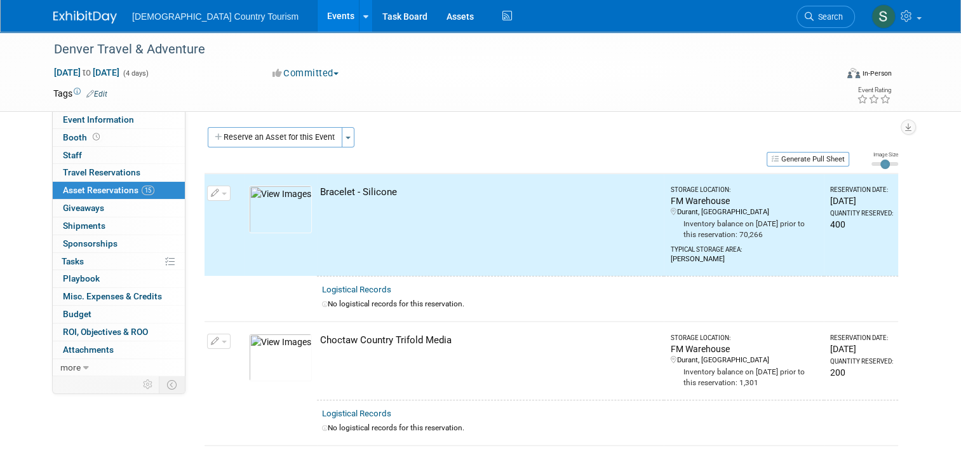
scroll to position [0, 0]
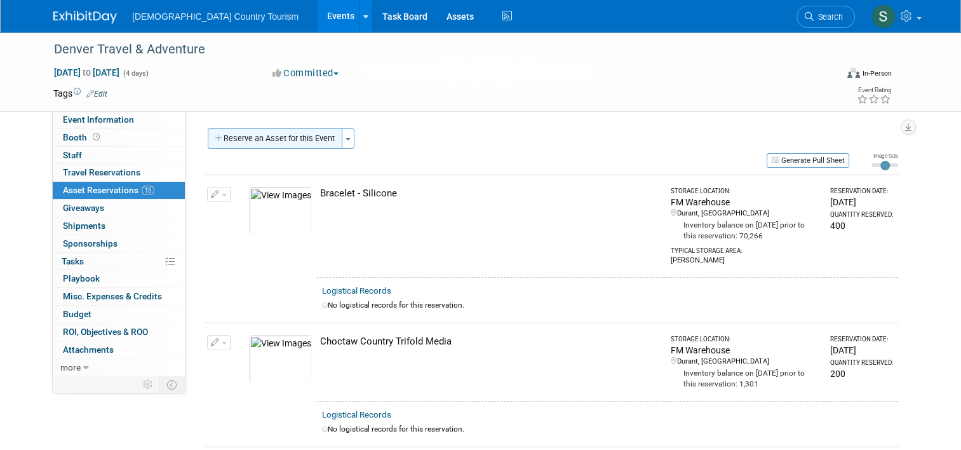
click at [258, 137] on button "Reserve an Asset for this Event" at bounding box center [275, 138] width 135 height 20
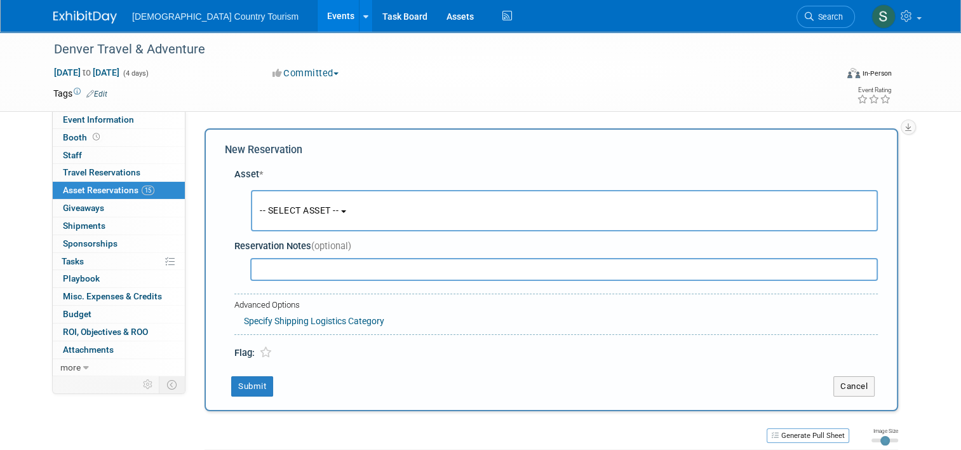
scroll to position [12, 0]
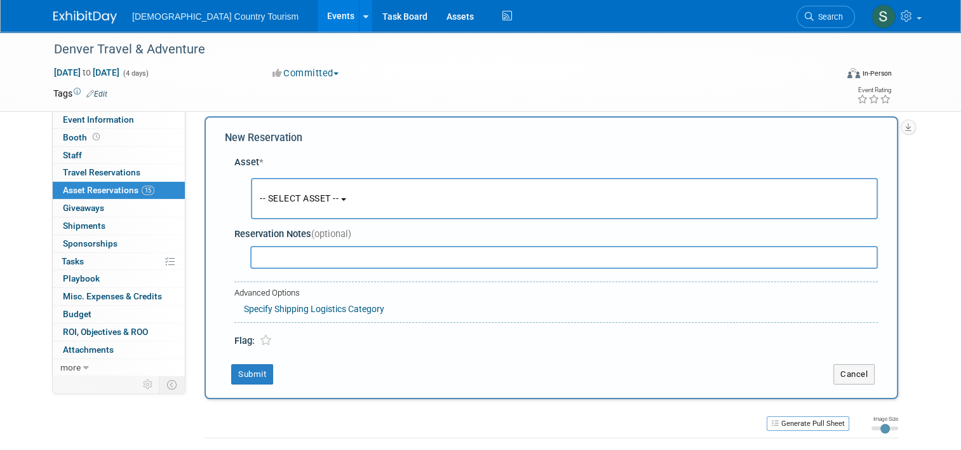
click at [279, 197] on span "-- SELECT ASSET --" at bounding box center [299, 198] width 79 height 10
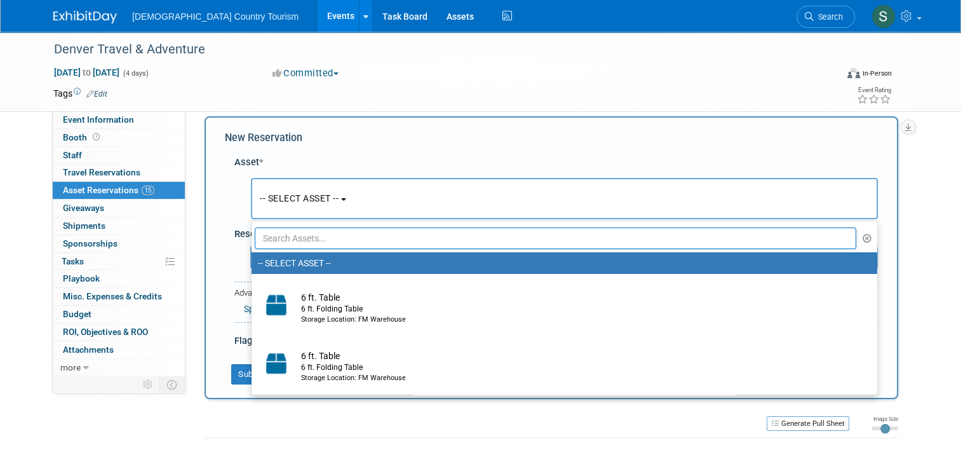
click at [296, 240] on input "text" at bounding box center [555, 238] width 601 height 22
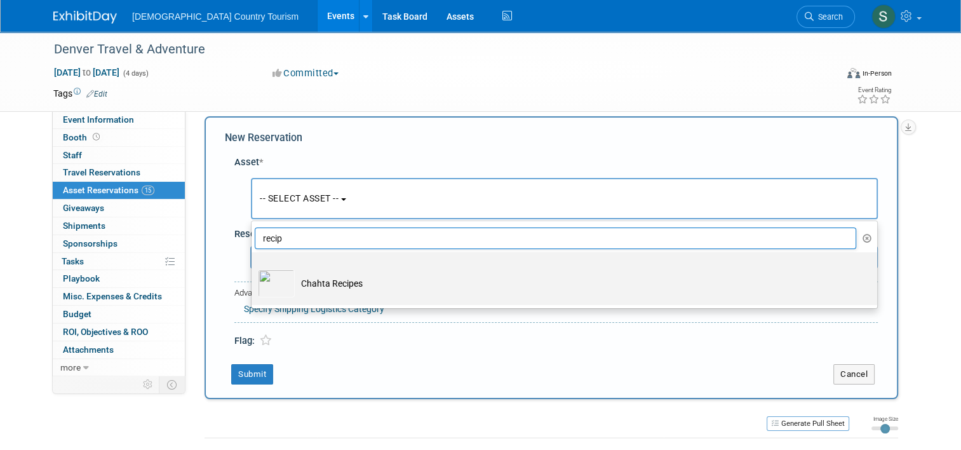
type input "recip"
click at [302, 285] on td "Chahta Recipes" at bounding box center [573, 283] width 557 height 28
click at [253, 267] on input "Chahta Recipes" at bounding box center [249, 263] width 8 height 8
select select "10717218"
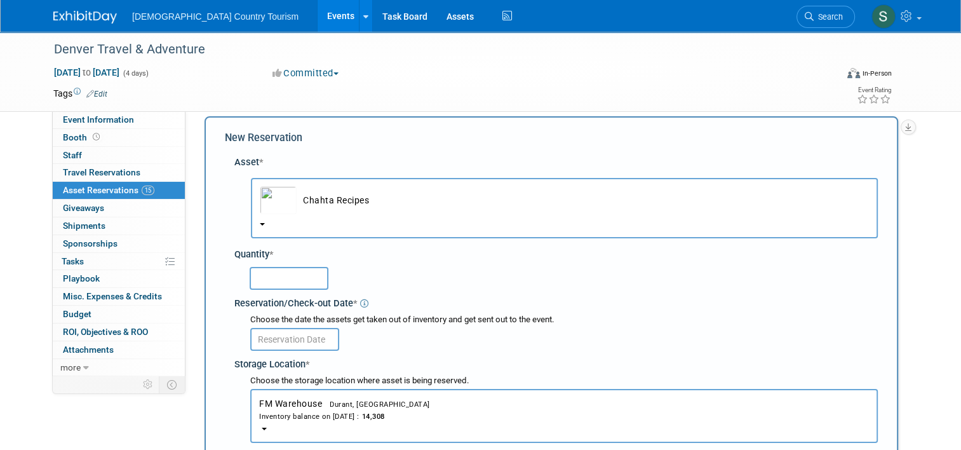
click at [302, 285] on input "text" at bounding box center [289, 278] width 79 height 23
type input "400"
click at [306, 334] on input "text" at bounding box center [294, 339] width 89 height 23
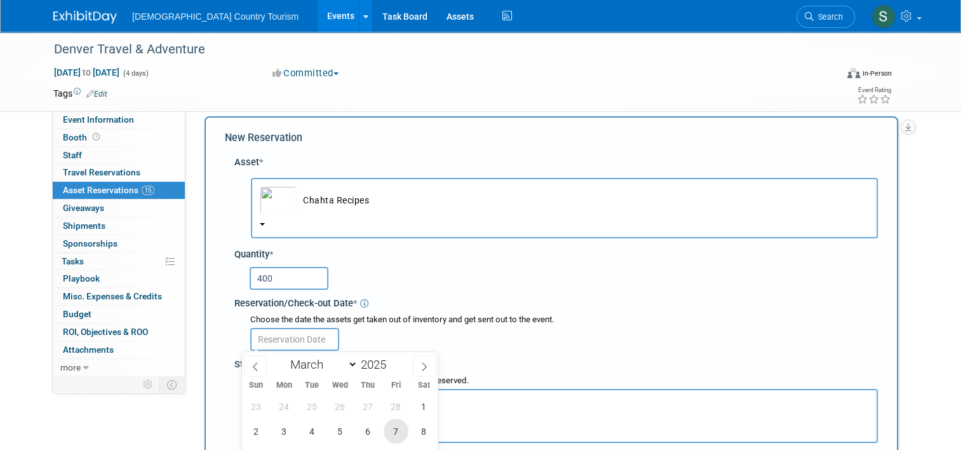
click at [398, 436] on span "7" at bounding box center [396, 431] width 25 height 25
type input "[DATE]"
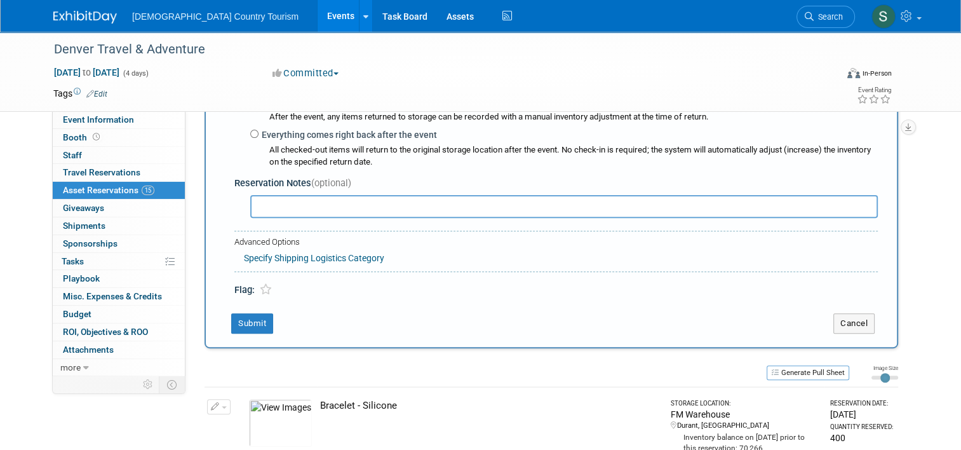
scroll to position [393, 0]
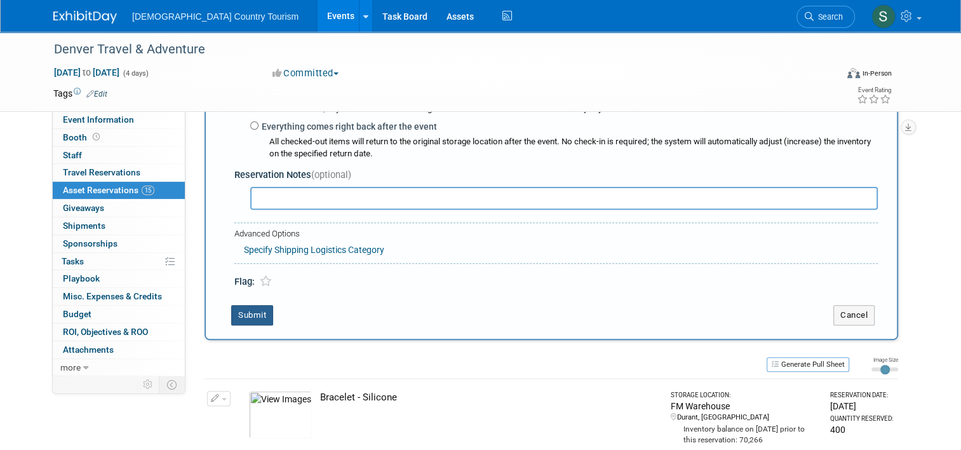
click at [245, 316] on button "Submit" at bounding box center [252, 315] width 42 height 20
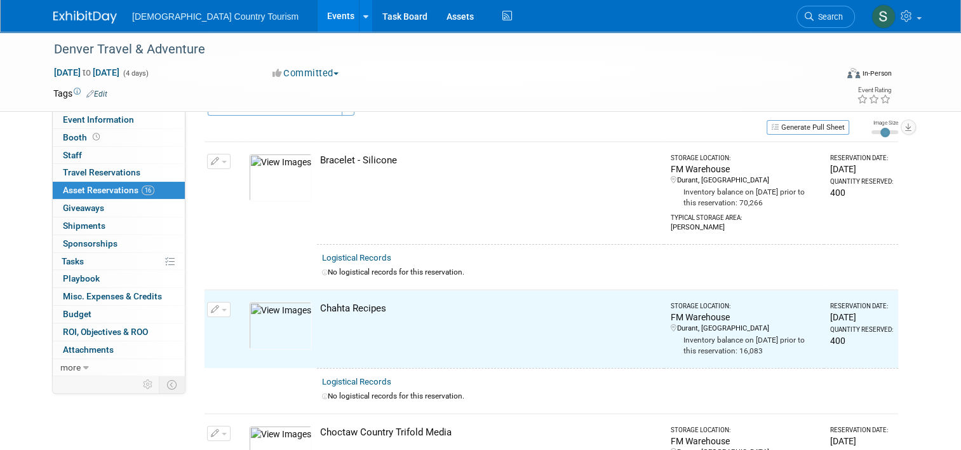
scroll to position [0, 0]
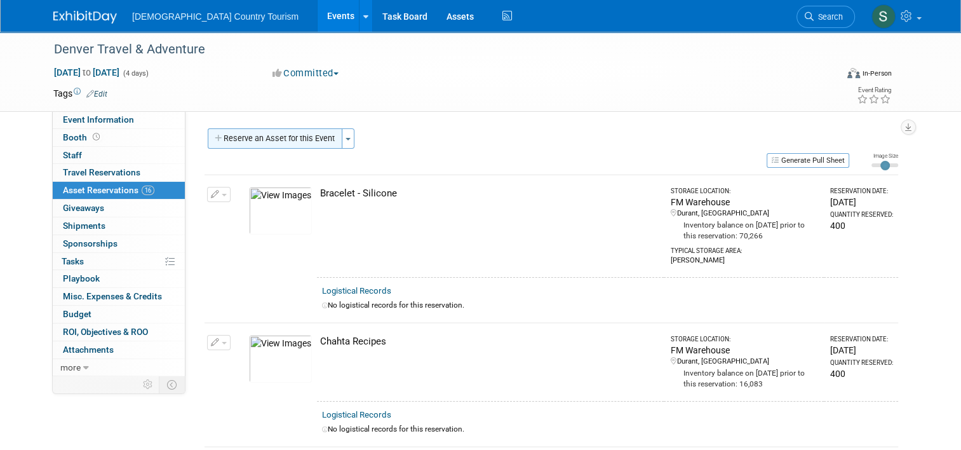
click at [290, 142] on button "Reserve an Asset for this Event" at bounding box center [275, 138] width 135 height 20
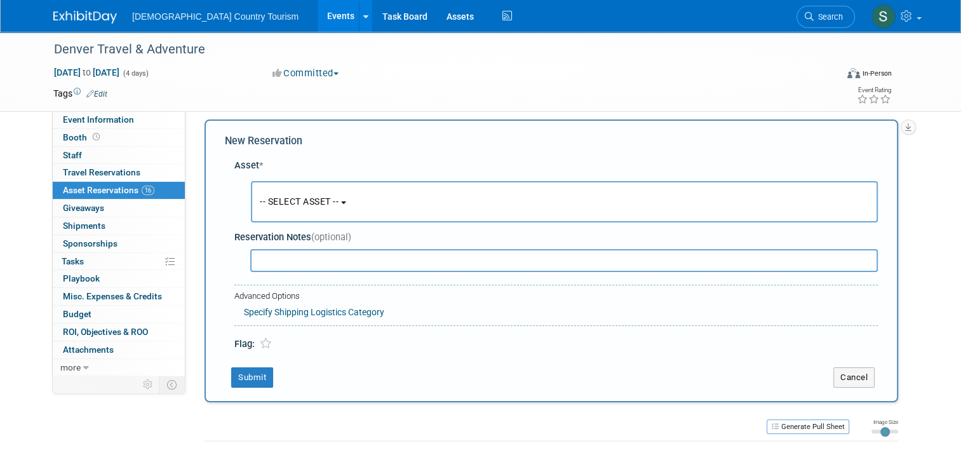
scroll to position [12, 0]
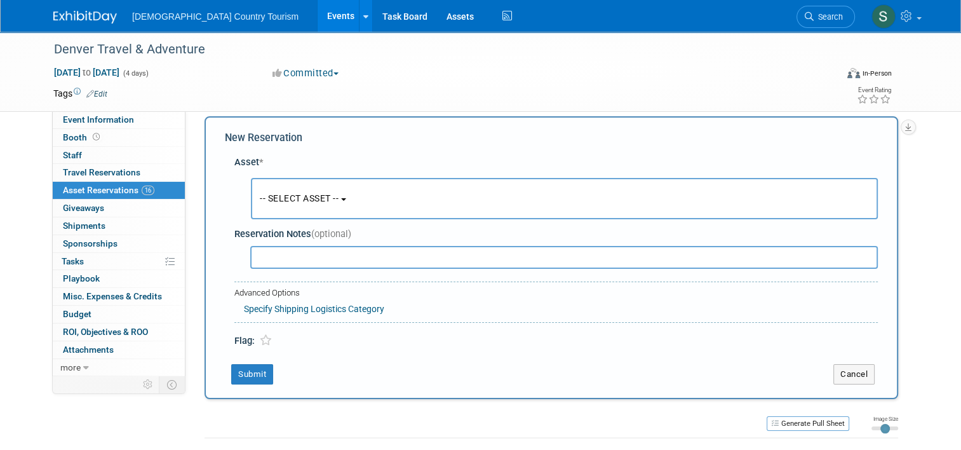
click at [300, 196] on span "-- SELECT ASSET --" at bounding box center [299, 198] width 79 height 10
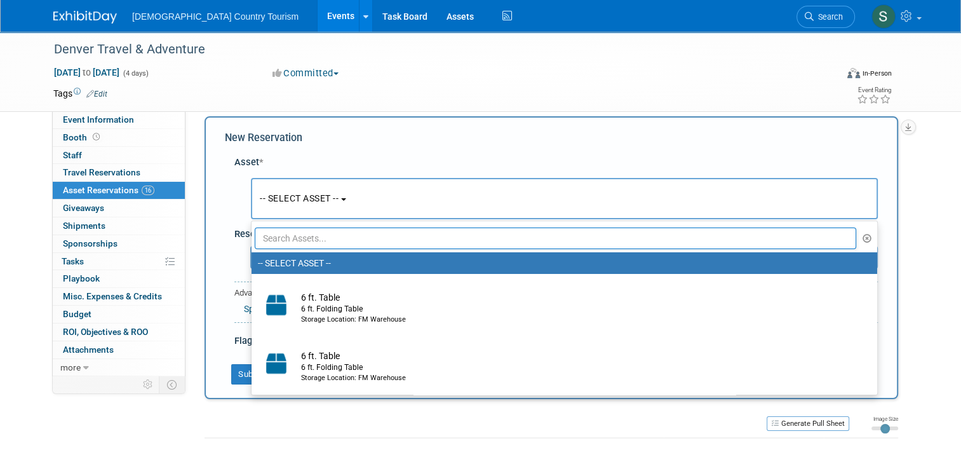
click at [311, 236] on input "text" at bounding box center [555, 238] width 601 height 22
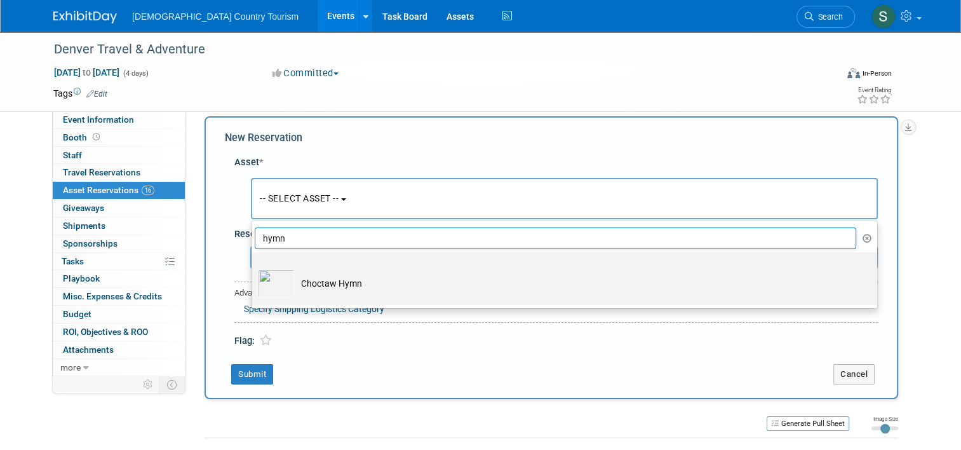
type input "hymn"
click at [316, 292] on td "Choctaw Hymn" at bounding box center [573, 283] width 557 height 28
click at [253, 267] on input "Choctaw Hymn" at bounding box center [249, 263] width 8 height 8
select select "10718571"
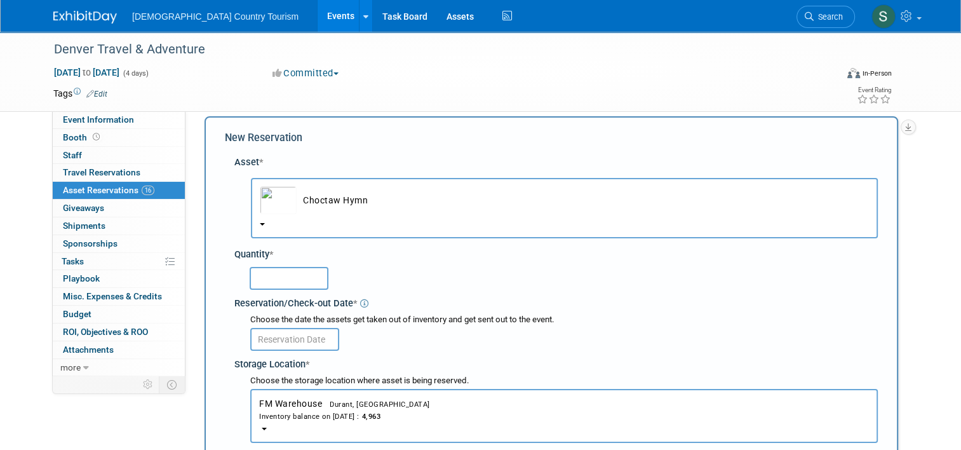
click at [279, 285] on input "text" at bounding box center [289, 278] width 79 height 23
type input "140"
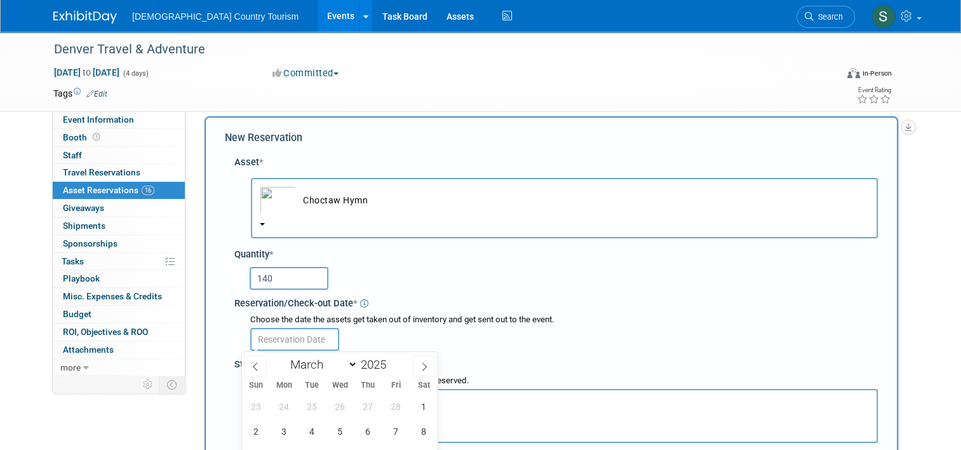
click at [290, 335] on input "text" at bounding box center [294, 339] width 89 height 23
click at [400, 429] on span "7" at bounding box center [396, 431] width 25 height 25
type input "[DATE]"
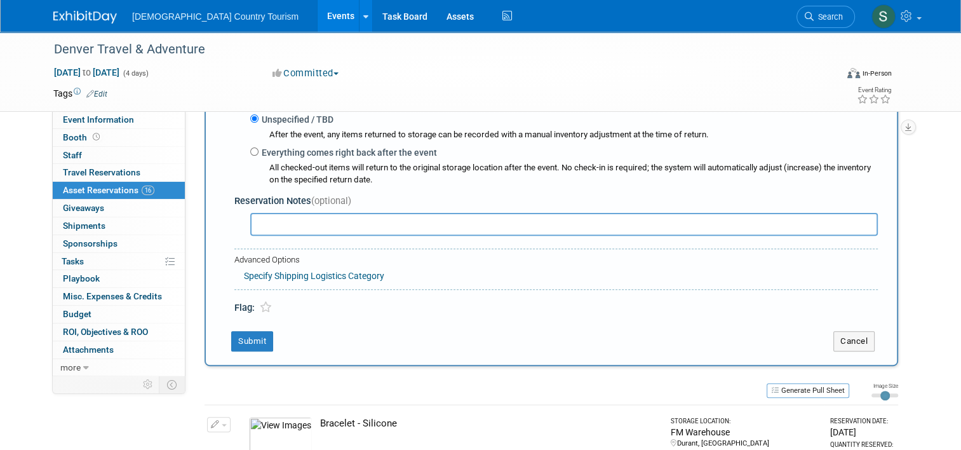
scroll to position [368, 0]
click at [239, 347] on button "Submit" at bounding box center [252, 340] width 42 height 20
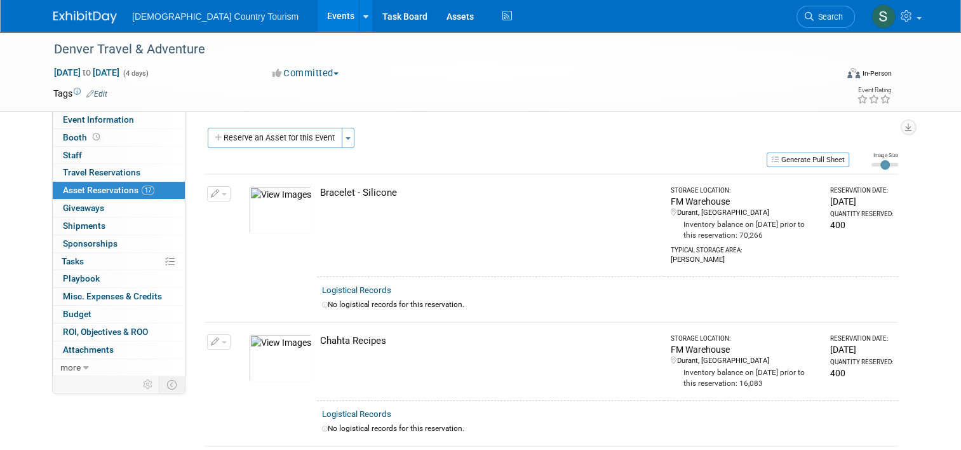
scroll to position [0, 0]
click at [242, 142] on button "Reserve an Asset for this Event" at bounding box center [275, 138] width 135 height 20
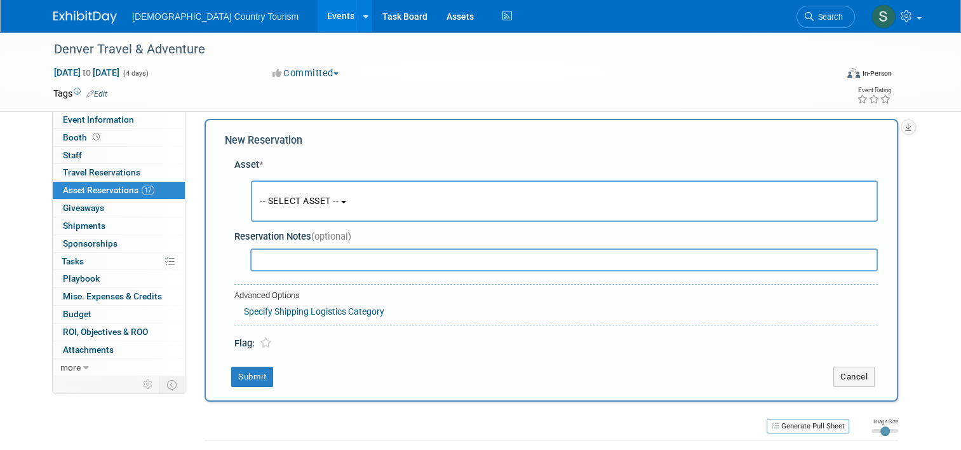
scroll to position [12, 0]
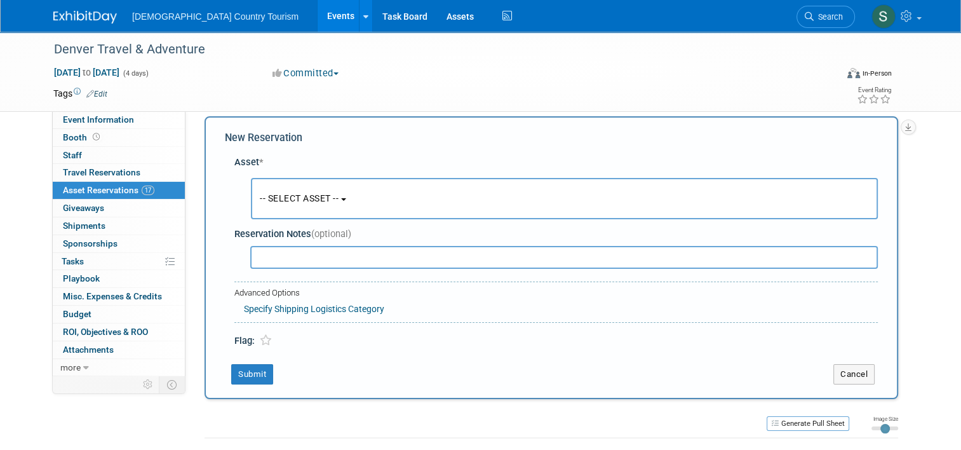
click at [281, 201] on span "-- SELECT ASSET --" at bounding box center [299, 198] width 79 height 10
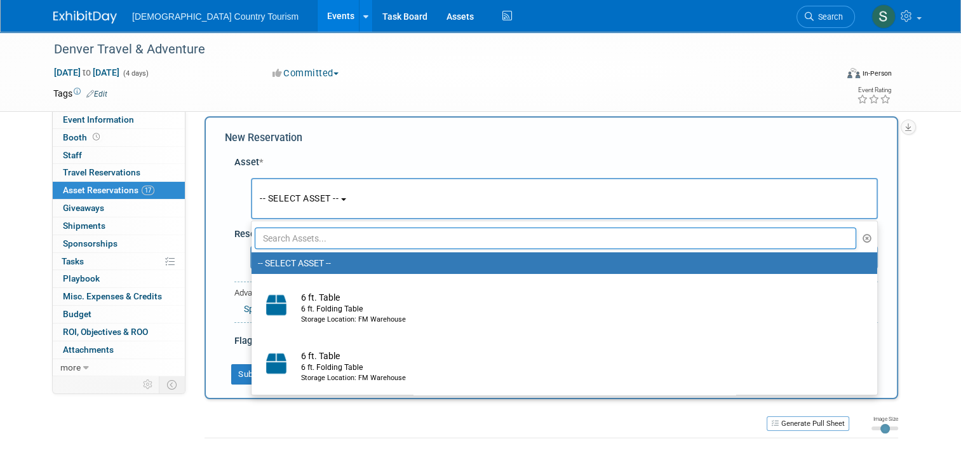
click at [305, 244] on input "text" at bounding box center [555, 238] width 601 height 22
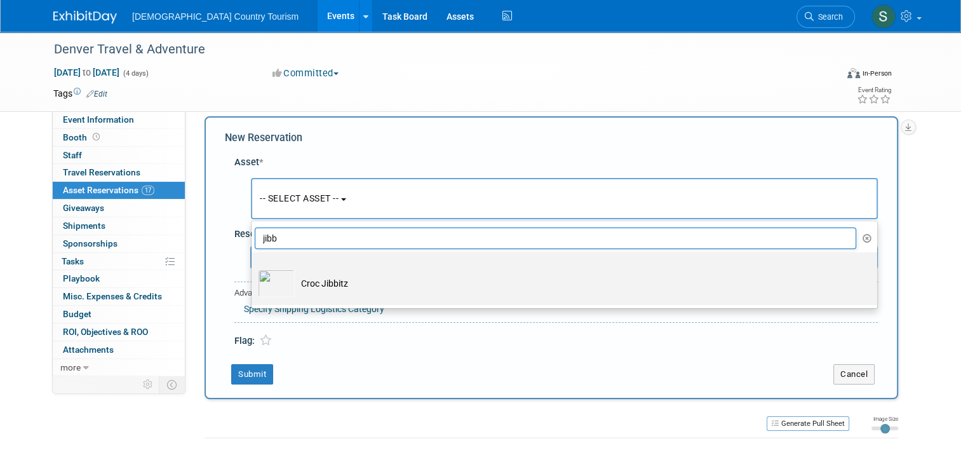
type input "jibb"
click at [311, 279] on td "Croc Jibbitz" at bounding box center [573, 283] width 557 height 28
click at [253, 267] on input "Croc Jibbitz" at bounding box center [249, 263] width 8 height 8
select select "10723252"
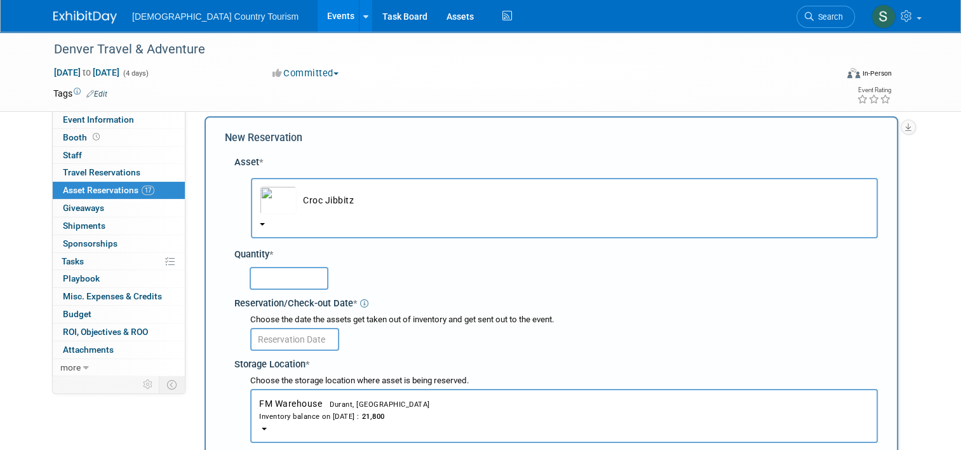
click at [309, 279] on input "text" at bounding box center [289, 278] width 79 height 23
type input "1800"
click at [264, 335] on input "text" at bounding box center [294, 339] width 89 height 23
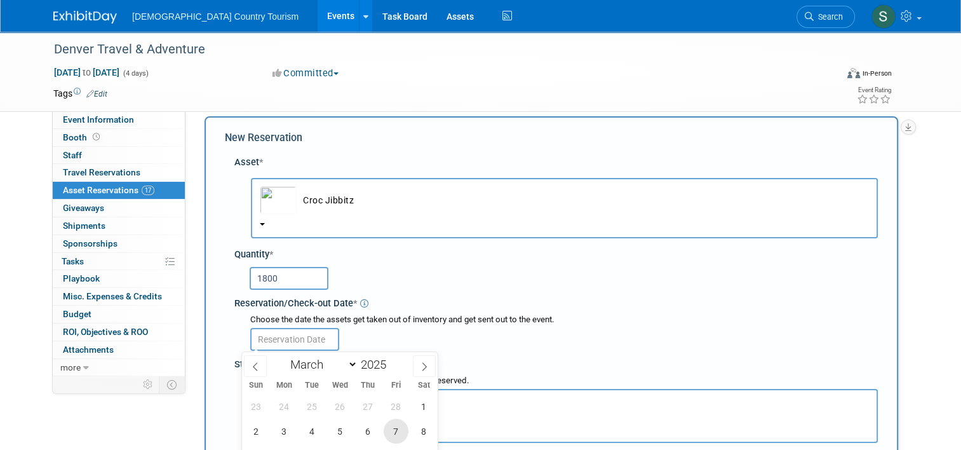
click at [399, 428] on span "7" at bounding box center [396, 431] width 25 height 25
type input "[DATE]"
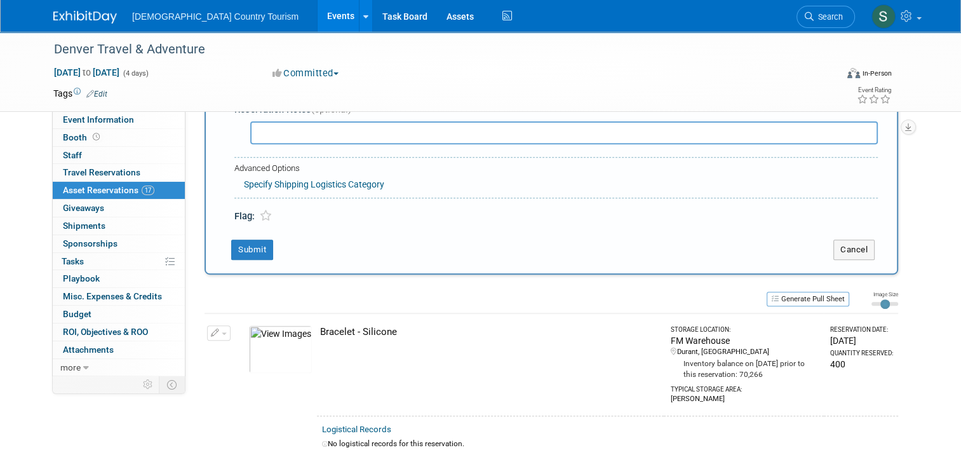
scroll to position [495, 0]
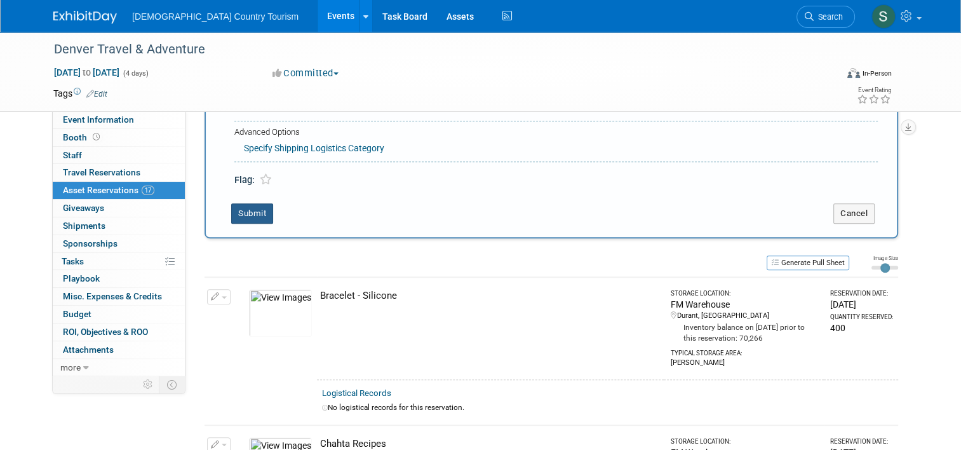
click at [244, 216] on button "Submit" at bounding box center [252, 213] width 42 height 20
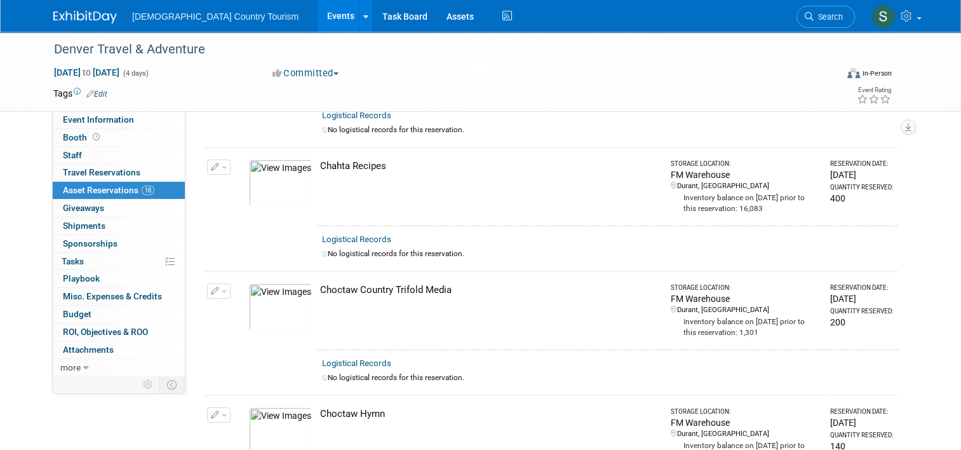
scroll to position [0, 0]
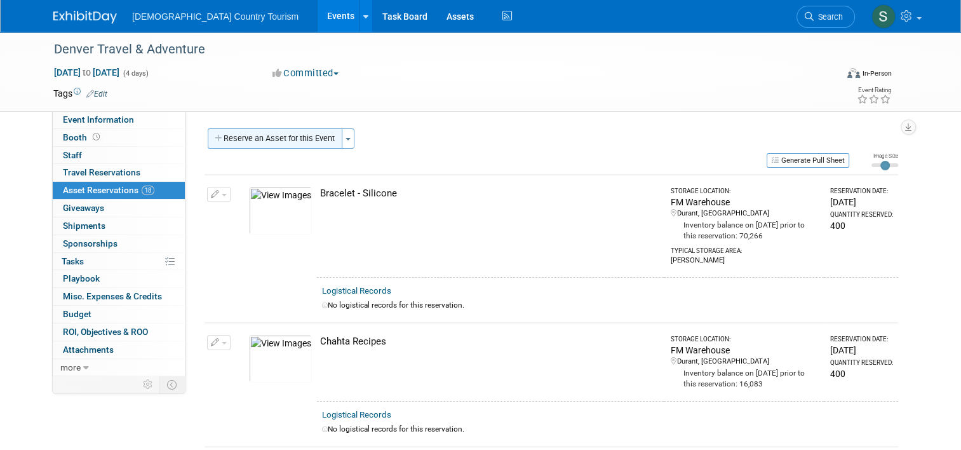
click at [268, 140] on button "Reserve an Asset for this Event" at bounding box center [275, 138] width 135 height 20
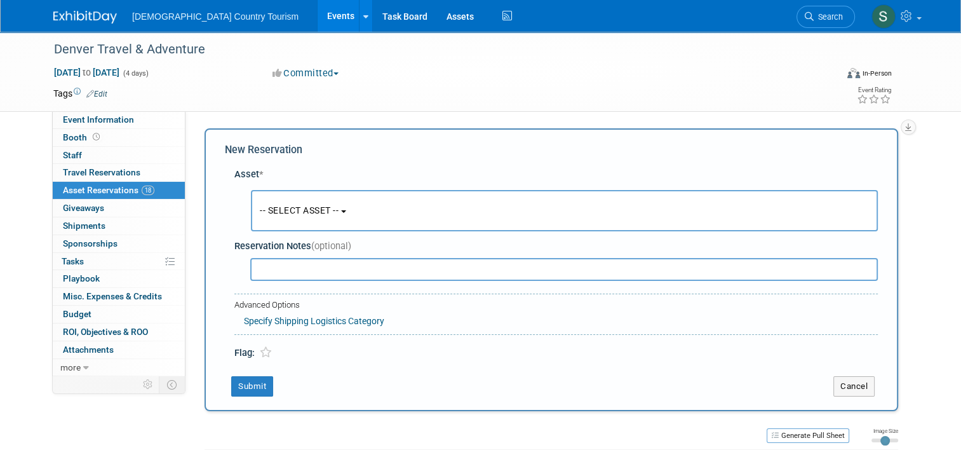
scroll to position [12, 0]
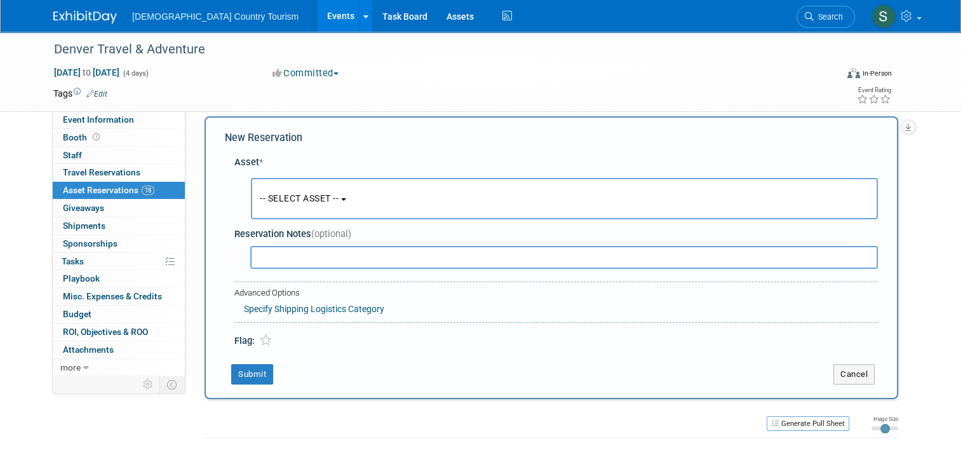
click at [286, 196] on span "-- SELECT ASSET --" at bounding box center [299, 198] width 79 height 10
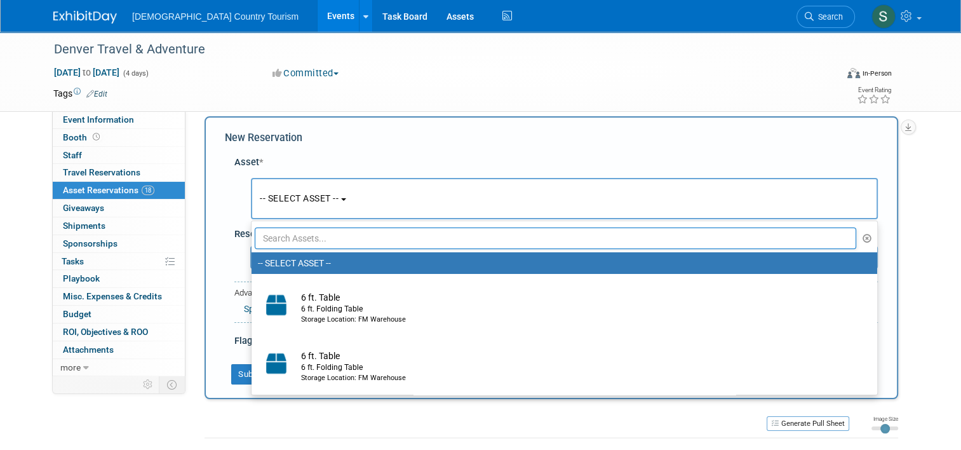
click at [307, 240] on input "text" at bounding box center [555, 238] width 601 height 22
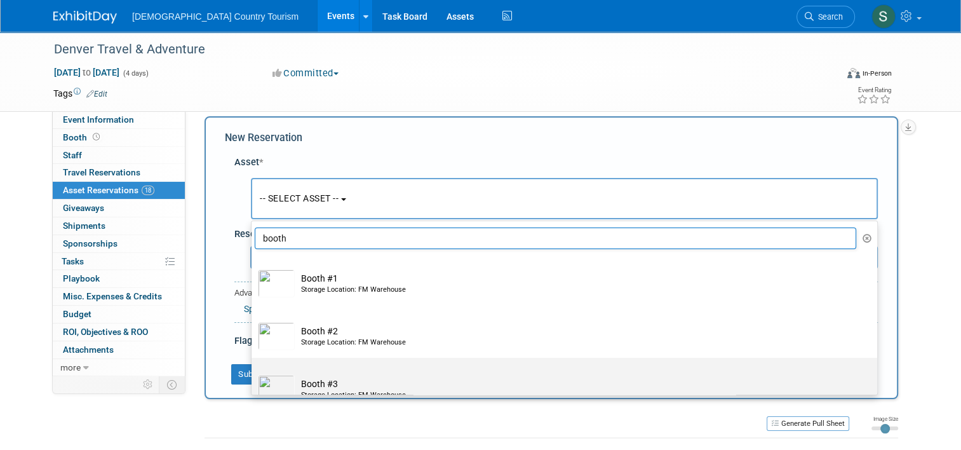
type input "booth"
click at [299, 384] on td "Booth #3 Storage Location: FM Warehouse" at bounding box center [573, 389] width 557 height 28
click at [253, 373] on input "Booth #3 Storage Location: FM Warehouse" at bounding box center [249, 369] width 8 height 8
select select "10711806"
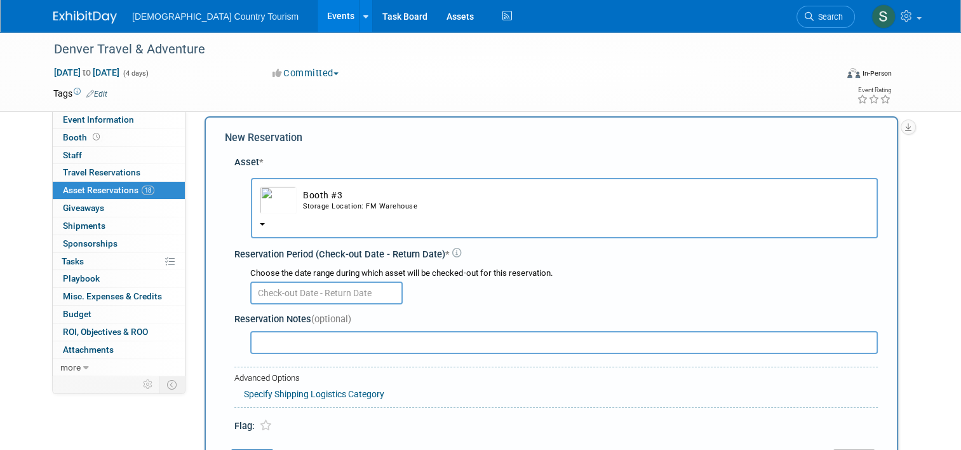
click at [302, 288] on input "text" at bounding box center [326, 292] width 152 height 23
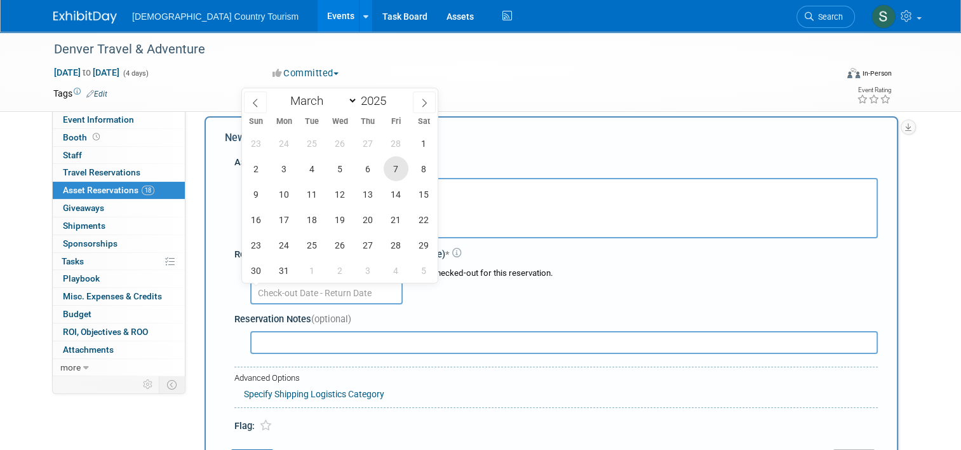
click at [400, 163] on span "7" at bounding box center [396, 168] width 25 height 25
click at [281, 202] on span "10" at bounding box center [284, 194] width 25 height 25
type input "[DATE] to [DATE]"
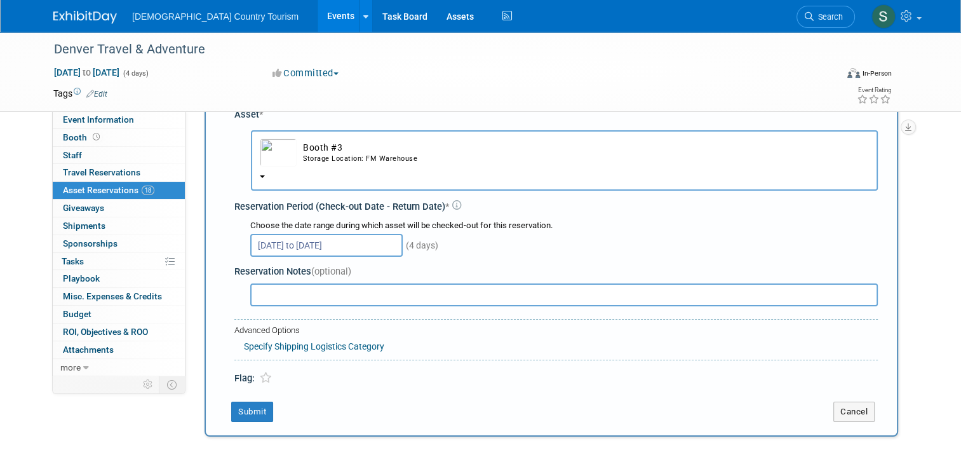
scroll to position [75, 0]
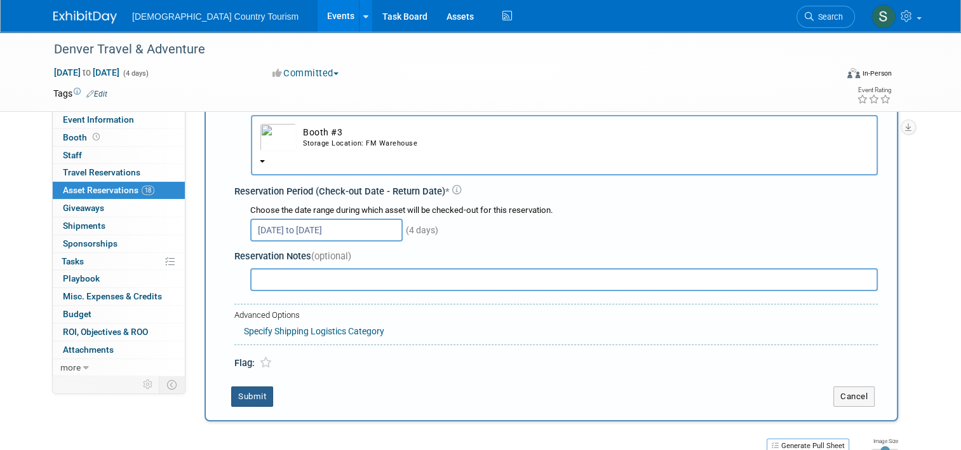
click at [257, 392] on button "Submit" at bounding box center [252, 396] width 42 height 20
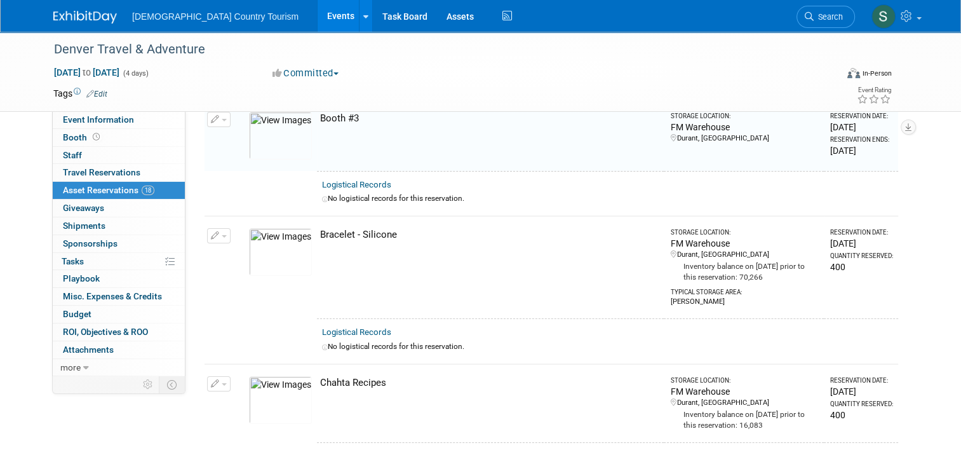
scroll to position [15, 0]
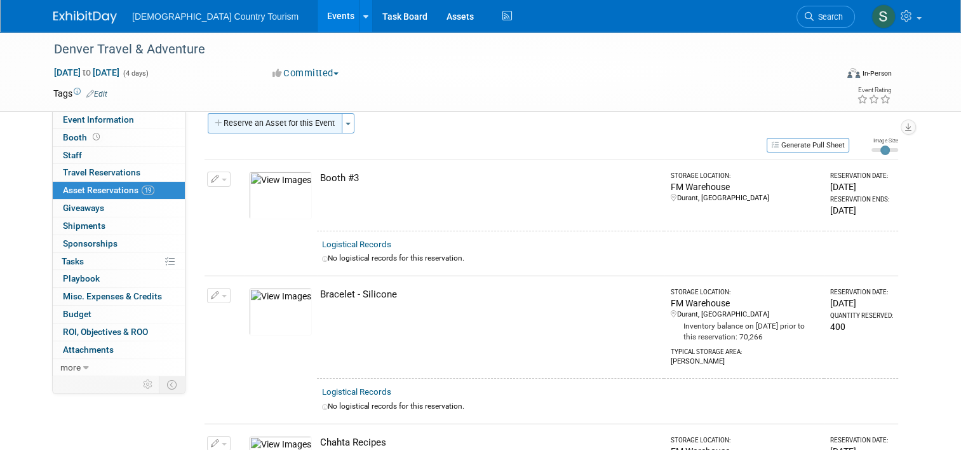
click at [314, 123] on button "Reserve an Asset for this Event" at bounding box center [275, 123] width 135 height 20
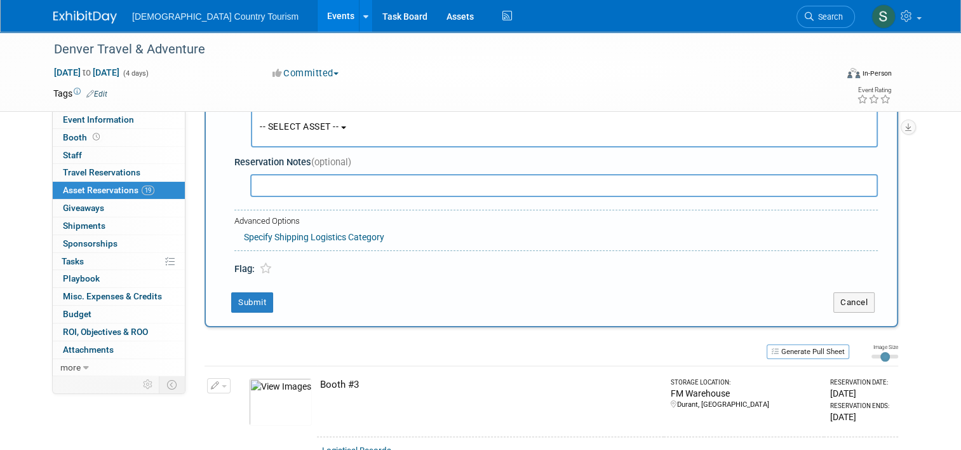
scroll to position [11, 0]
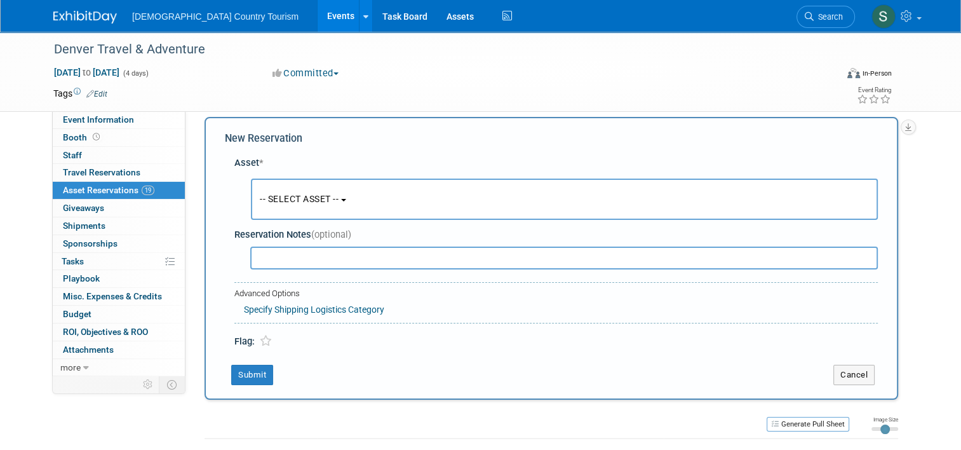
click at [314, 205] on button "-- SELECT ASSET --" at bounding box center [564, 198] width 627 height 41
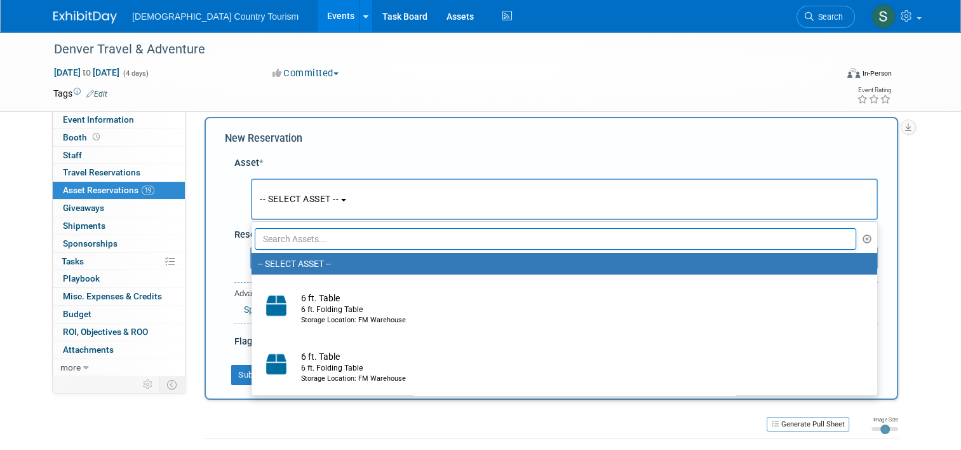
click at [321, 245] on input "text" at bounding box center [555, 239] width 601 height 22
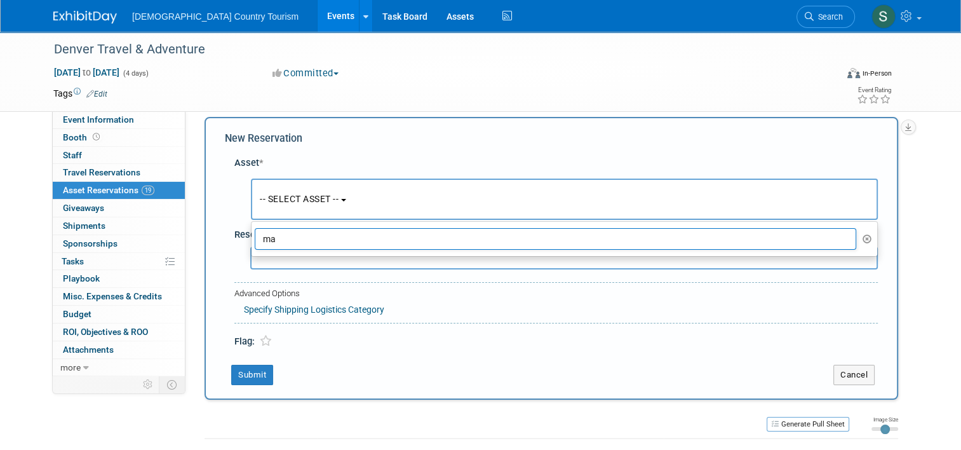
type input "m"
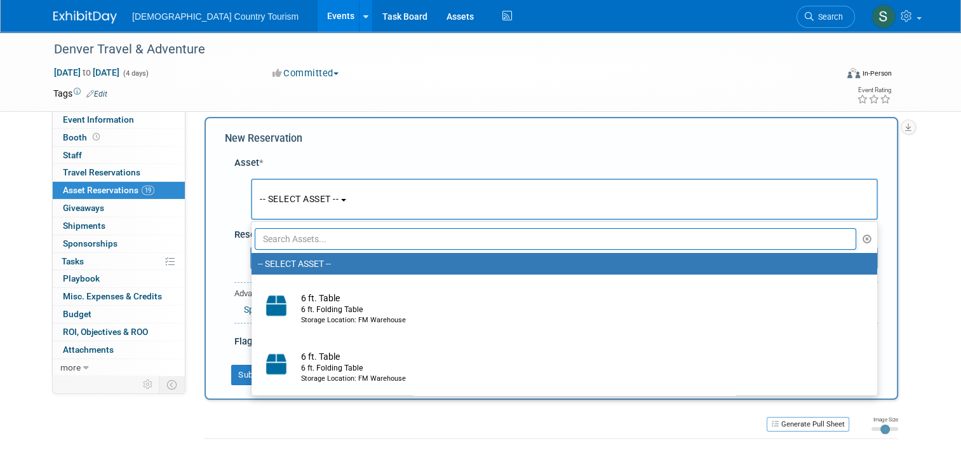
click at [398, 81] on div "Mar 7, 2025 to Mar 10, 2025 (4 days) Mar 7, 2025 to Mar 10, 2025 Committed Comm…" at bounding box center [472, 75] width 857 height 19
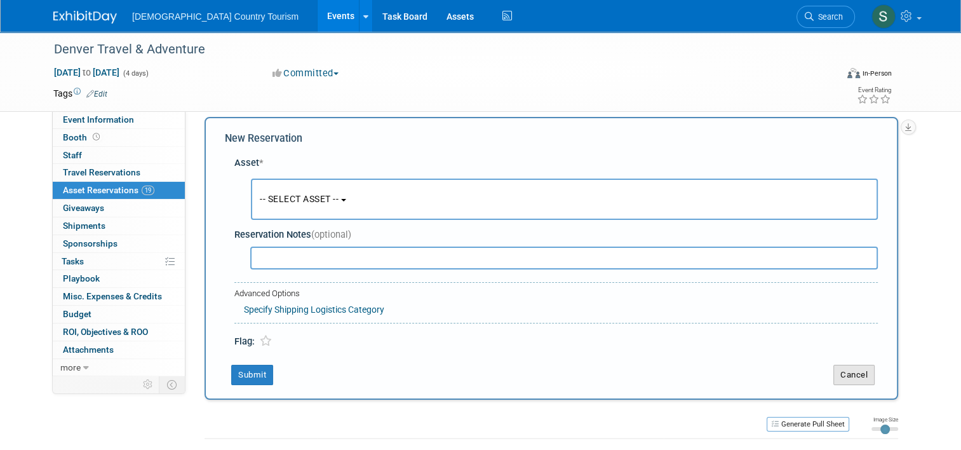
click at [861, 375] on button "Cancel" at bounding box center [853, 375] width 41 height 20
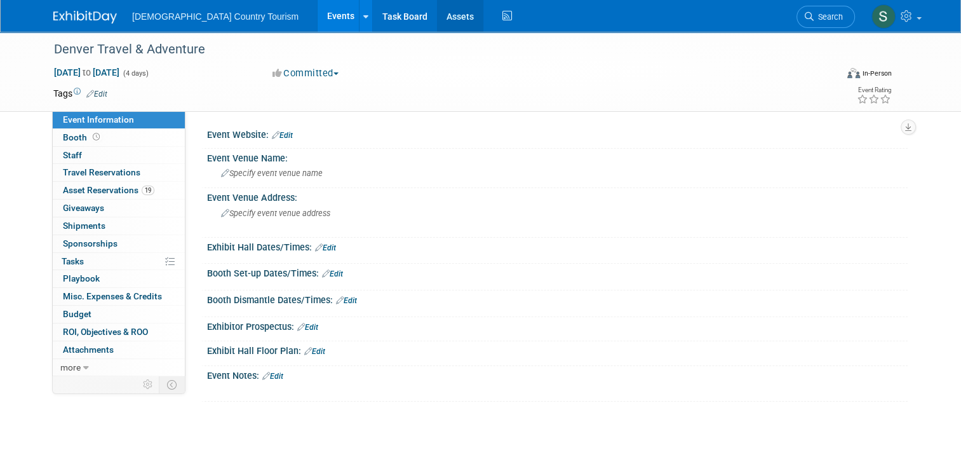
click at [437, 11] on link "Assets" at bounding box center [460, 16] width 46 height 32
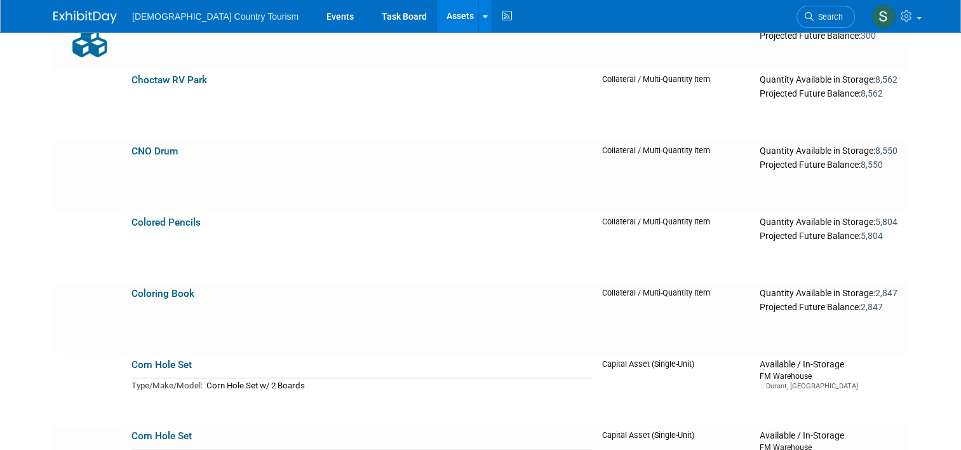
scroll to position [1934, 0]
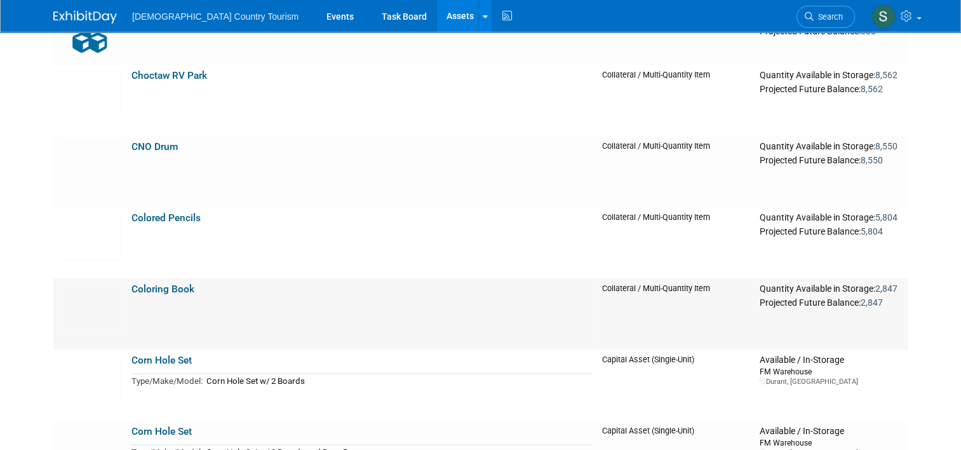
click at [156, 292] on link "Coloring Book" at bounding box center [162, 288] width 63 height 11
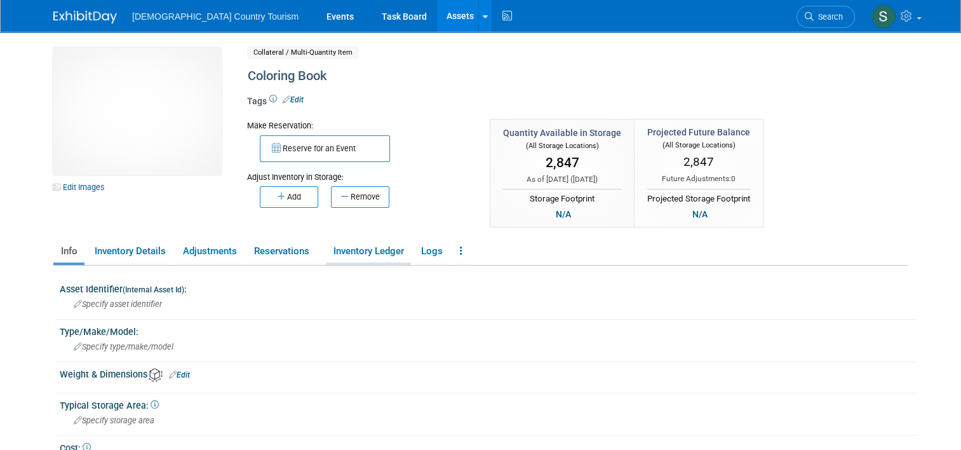
click at [375, 259] on link "Inventory Ledger" at bounding box center [368, 251] width 85 height 22
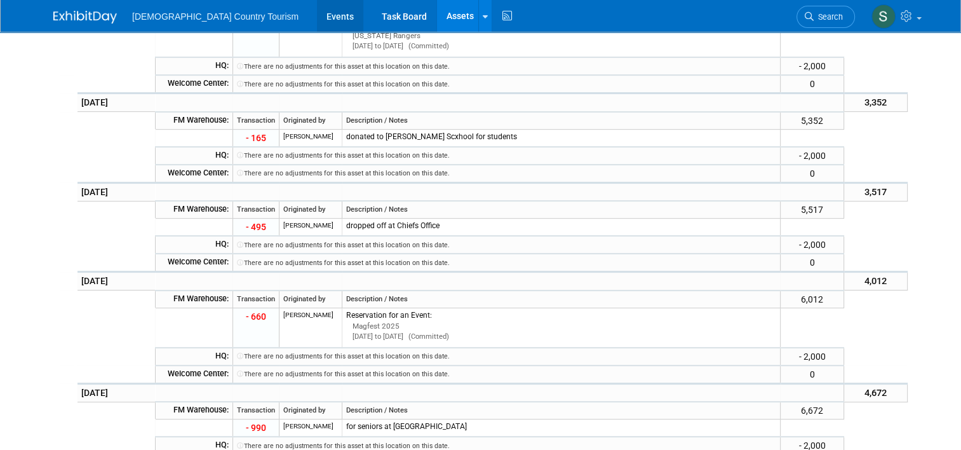
scroll to position [554, 0]
click at [317, 13] on link "Events" at bounding box center [340, 16] width 46 height 32
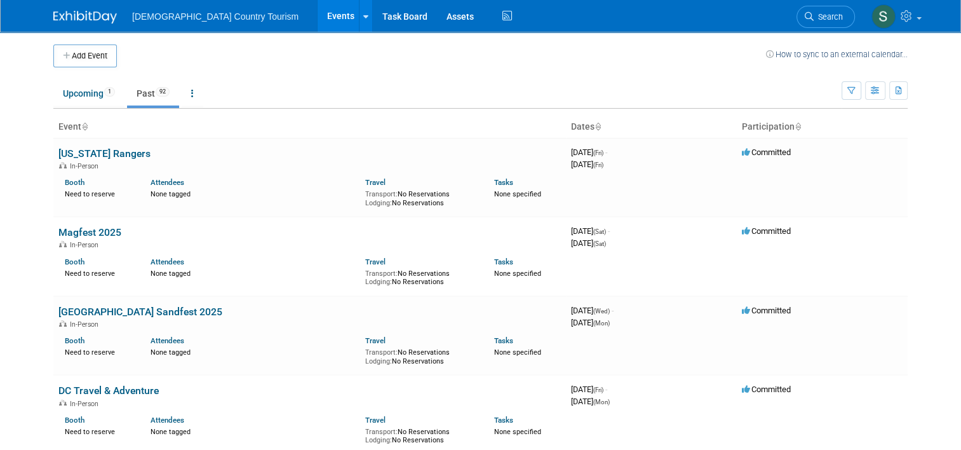
click at [144, 93] on link "Past 92" at bounding box center [153, 93] width 52 height 24
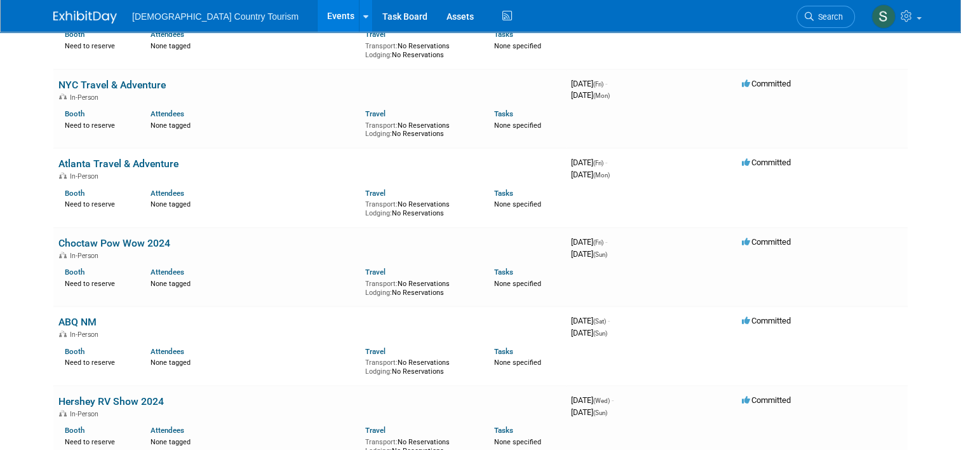
scroll to position [864, 0]
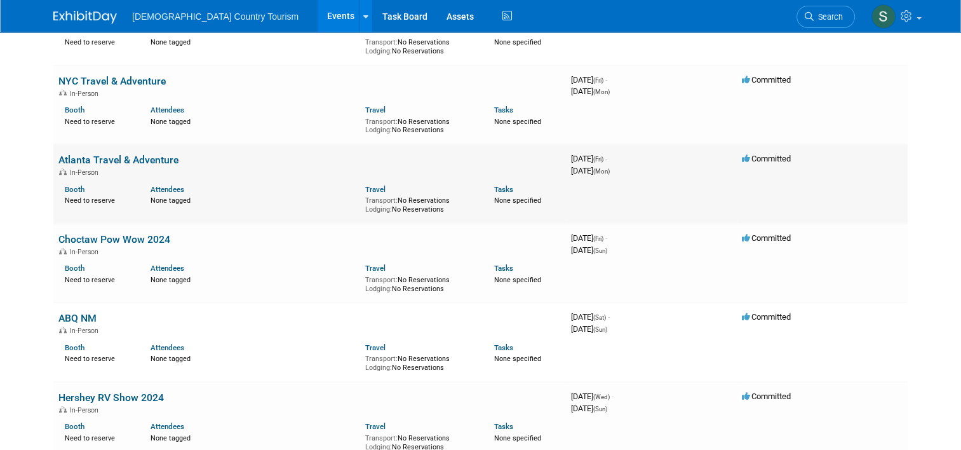
click at [122, 161] on link "Atlanta Travel & Adventure" at bounding box center [118, 160] width 120 height 12
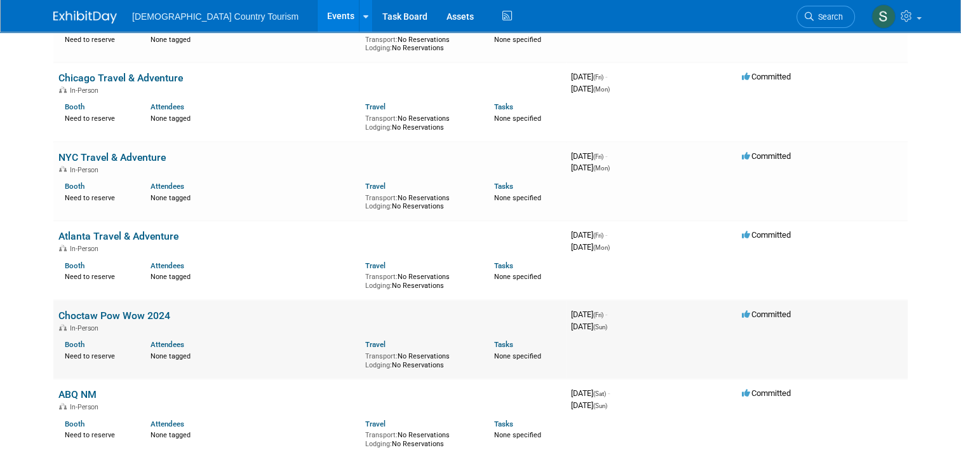
scroll to position [762, 0]
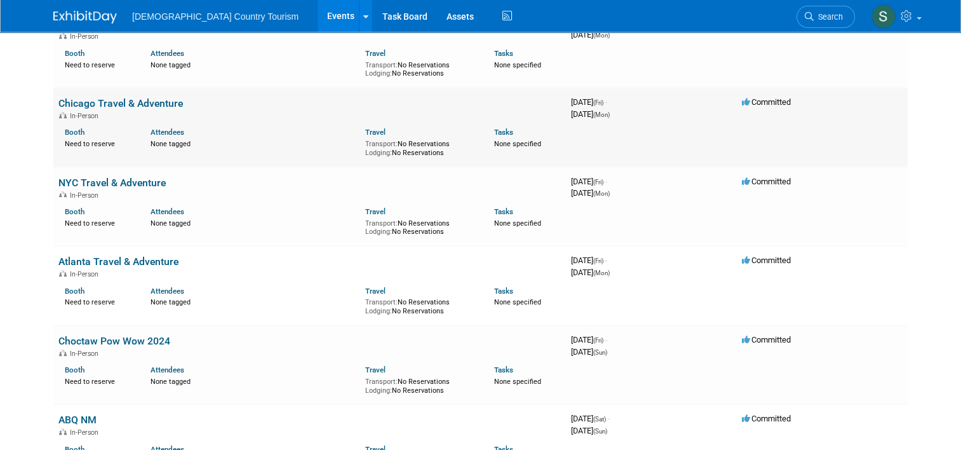
click at [85, 107] on link "Chicago Travel & Adventure" at bounding box center [120, 103] width 124 height 12
click at [123, 192] on div "In-Person" at bounding box center [309, 194] width 502 height 10
drag, startPoint x: 125, startPoint y: 185, endPoint x: 174, endPoint y: 156, distance: 57.0
click at [174, 156] on div "Booth Need to reserve Attendees None tagged Travel Transport: No Reservations L…" at bounding box center [309, 138] width 521 height 37
drag, startPoint x: 174, startPoint y: 156, endPoint x: 136, endPoint y: 189, distance: 50.0
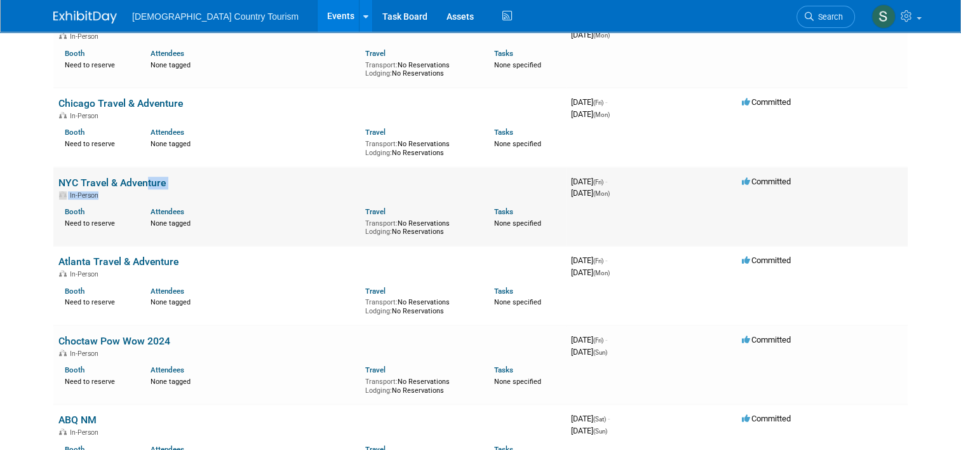
click at [136, 189] on td "NYC Travel & Adventure In-Person Booth Need to reserve Attendees None tagged Tr…" at bounding box center [309, 206] width 513 height 79
drag, startPoint x: 136, startPoint y: 189, endPoint x: 14, endPoint y: 206, distance: 123.2
click at [90, 180] on link "NYC Travel & Adventure" at bounding box center [111, 183] width 107 height 12
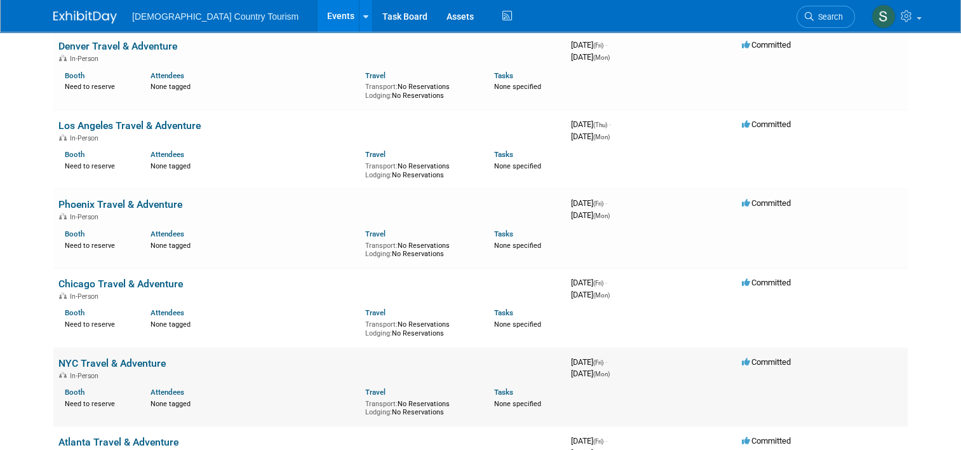
scroll to position [559, 0]
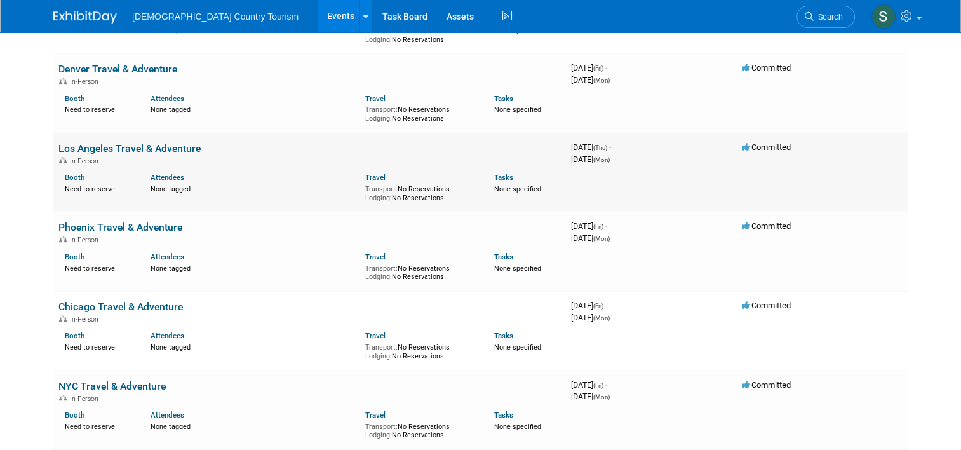
click at [161, 145] on link "Los Angeles Travel & Adventure" at bounding box center [129, 148] width 142 height 12
click at [65, 71] on link "Denver Travel & Adventure" at bounding box center [117, 69] width 119 height 12
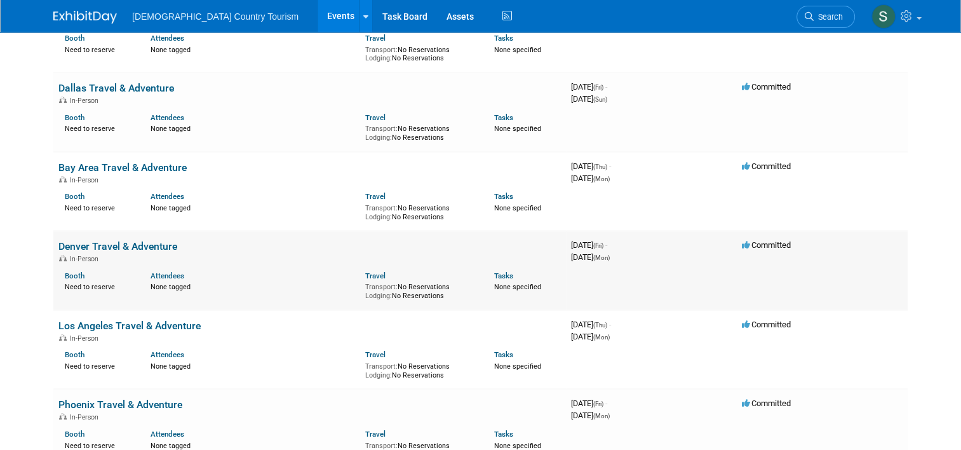
scroll to position [381, 0]
click at [98, 168] on link "Bay Area Travel & Adventure" at bounding box center [122, 168] width 128 height 12
click at [97, 91] on link "Dallas Travel & Adventure" at bounding box center [116, 89] width 116 height 12
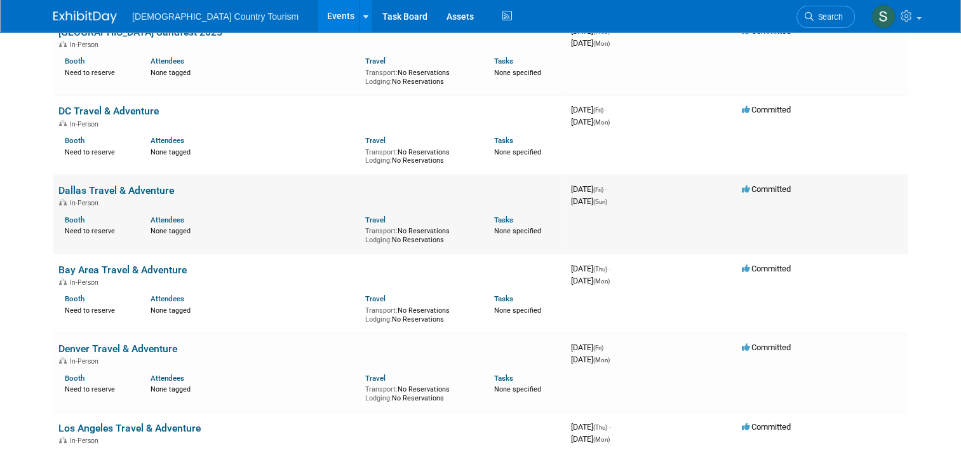
scroll to position [254, 0]
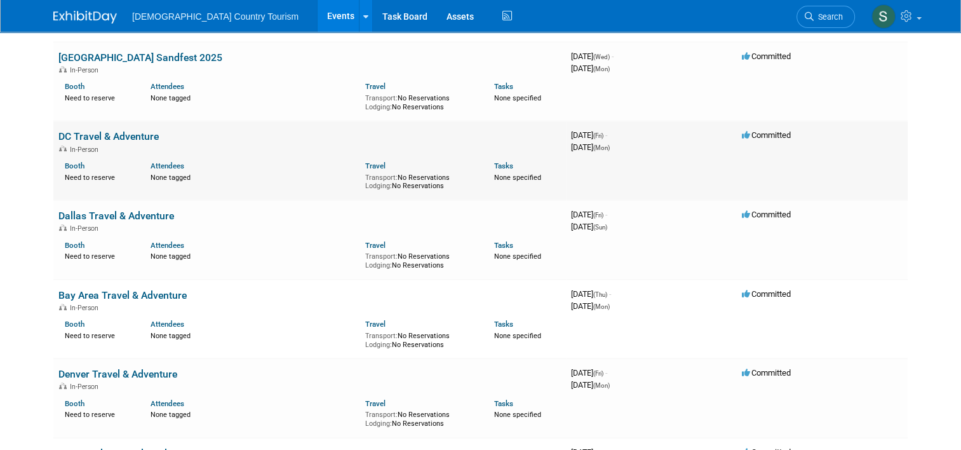
click at [90, 138] on link "DC Travel & Adventure" at bounding box center [108, 136] width 100 height 12
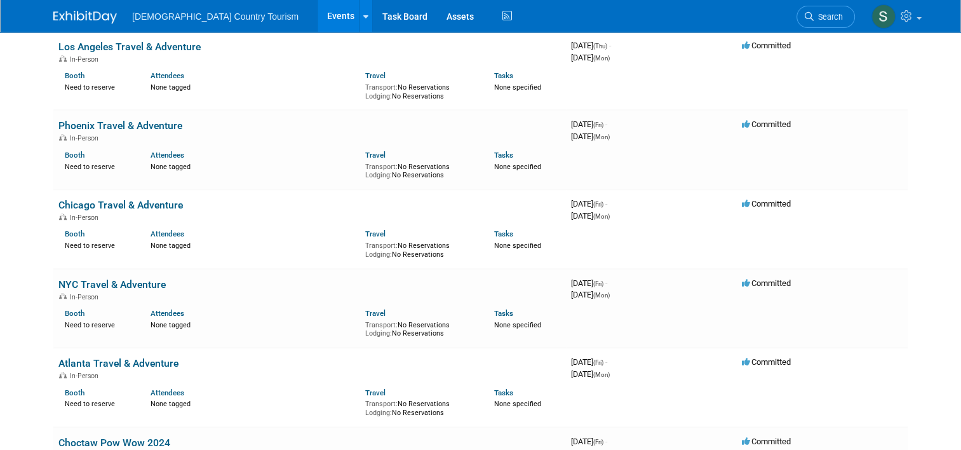
scroll to position [686, 0]
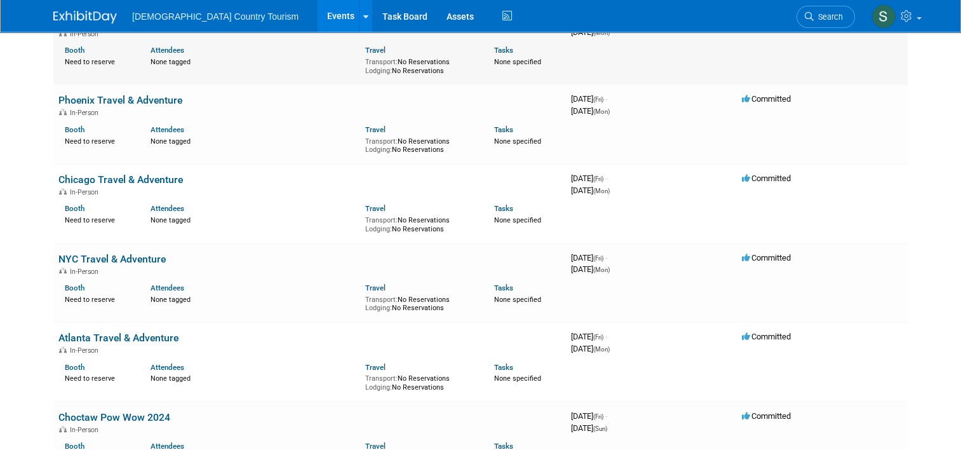
click at [55, 58] on div "Booth Need to reserve" at bounding box center [98, 54] width 86 height 24
click at [49, 58] on div "Booth Need to reserve Attendees None tagged Travel Transport: No Reservations L…" at bounding box center [309, 56] width 521 height 37
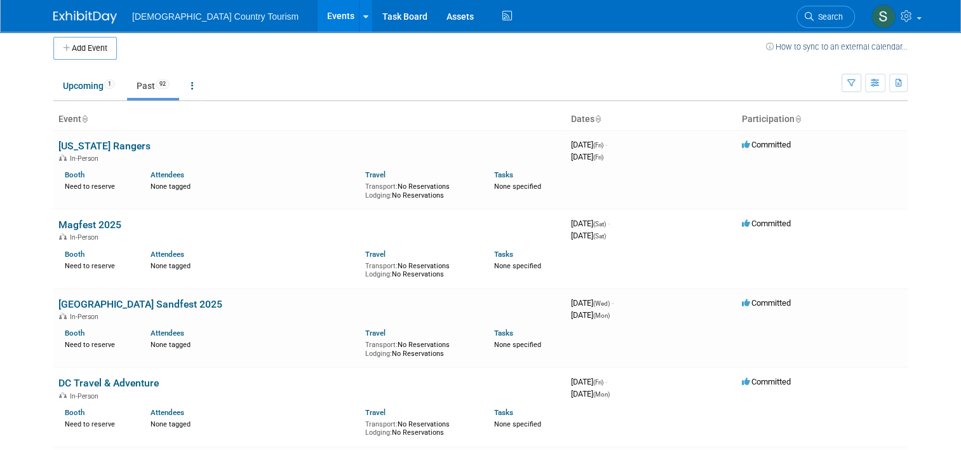
scroll to position [0, 0]
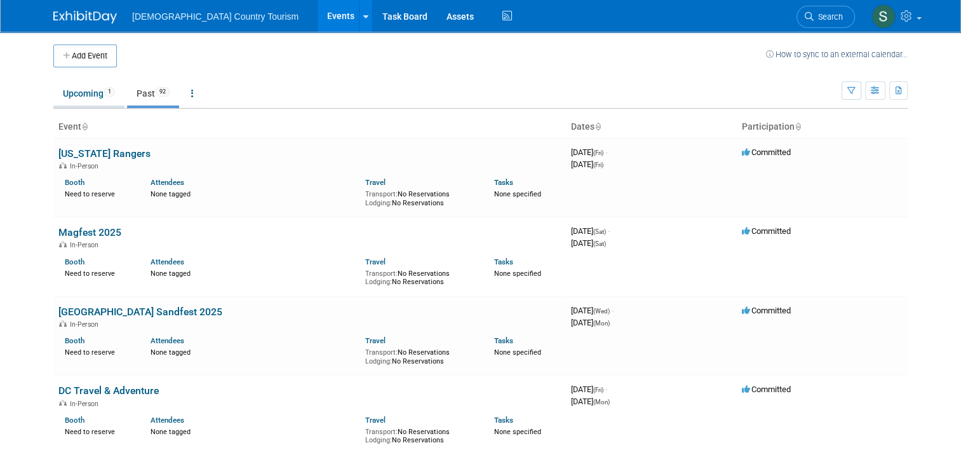
click at [77, 96] on link "Upcoming 1" at bounding box center [88, 93] width 71 height 24
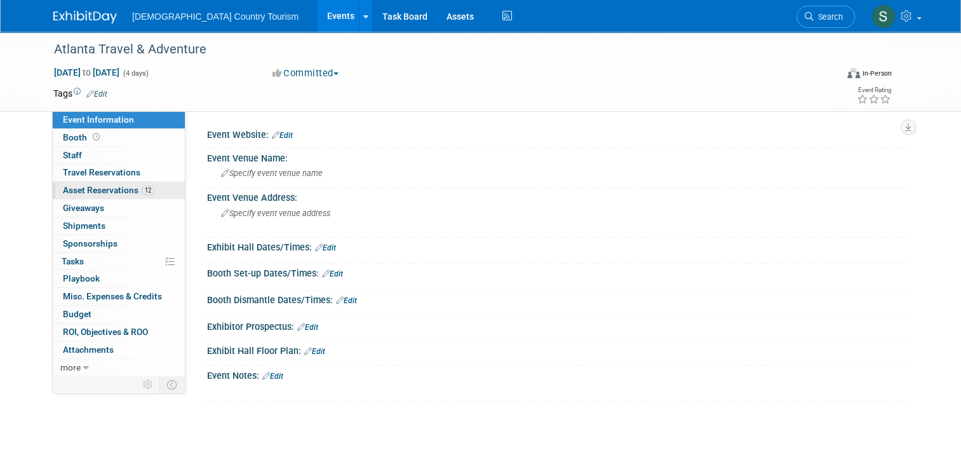
click at [132, 189] on span "Asset Reservations 12" at bounding box center [108, 190] width 91 height 10
click at [95, 193] on span "Asset Reservations 14" at bounding box center [108, 190] width 91 height 10
click at [105, 191] on span "Asset Reservations 8" at bounding box center [107, 190] width 88 height 10
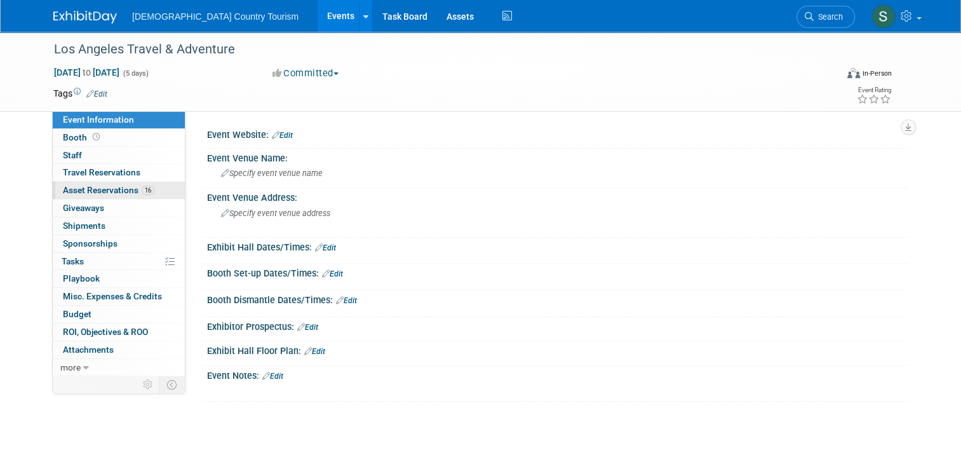
click at [143, 189] on span "16" at bounding box center [148, 190] width 13 height 10
click at [117, 191] on span "Asset Reservations 19" at bounding box center [108, 190] width 91 height 10
click at [114, 194] on span "Asset Reservations 18" at bounding box center [108, 190] width 91 height 10
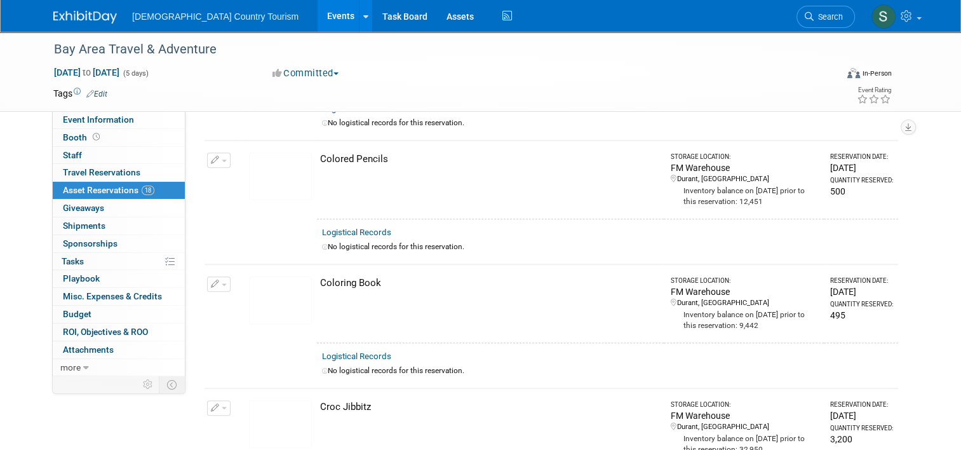
scroll to position [631, 0]
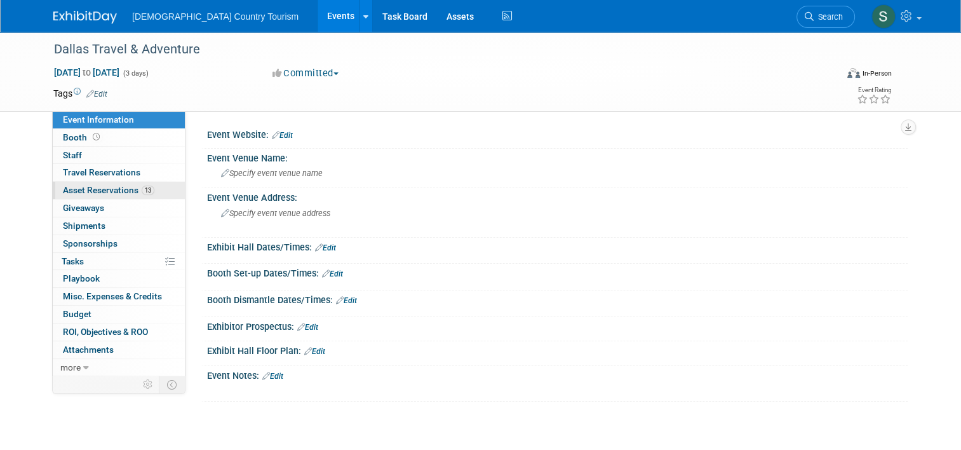
click at [131, 194] on span "Asset Reservations 13" at bounding box center [108, 190] width 91 height 10
click at [107, 194] on span "Asset Reservations 15" at bounding box center [108, 190] width 91 height 10
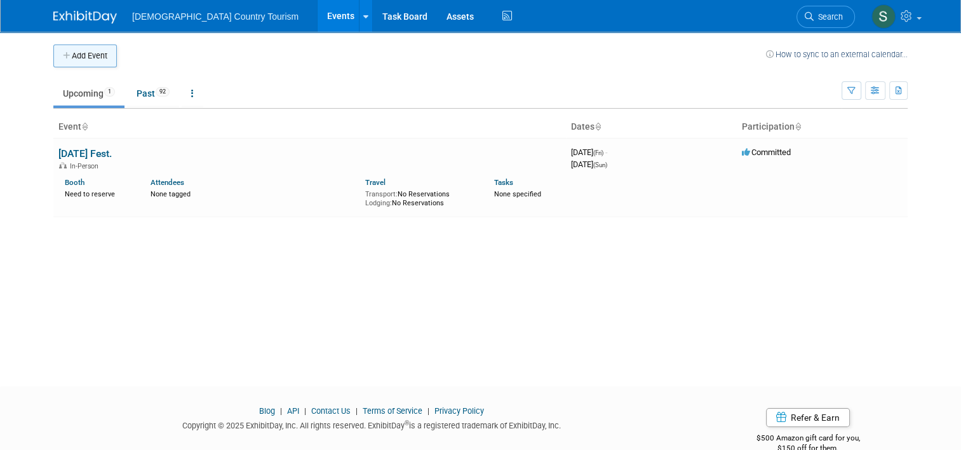
click at [93, 55] on button "Add Event" at bounding box center [85, 55] width 64 height 23
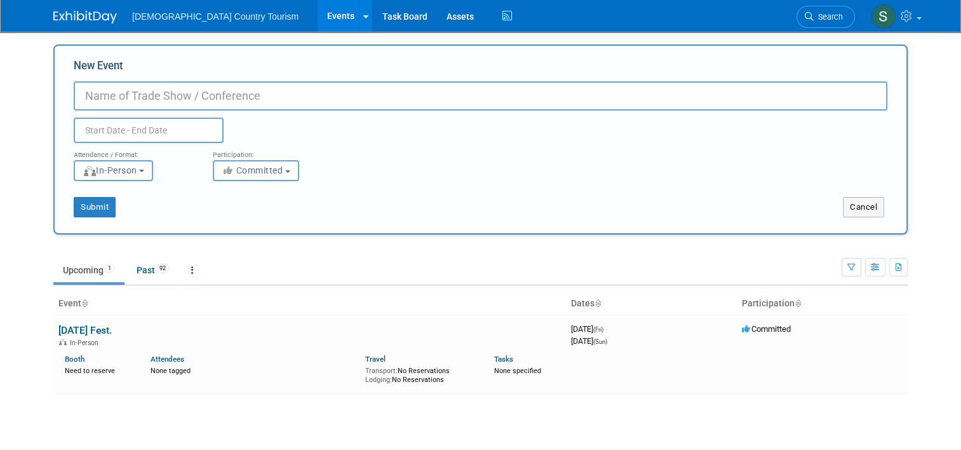
click at [121, 98] on input "New Event" at bounding box center [481, 95] width 814 height 29
type input "LTA Boat Show"
click at [133, 133] on input "text" at bounding box center [149, 129] width 150 height 25
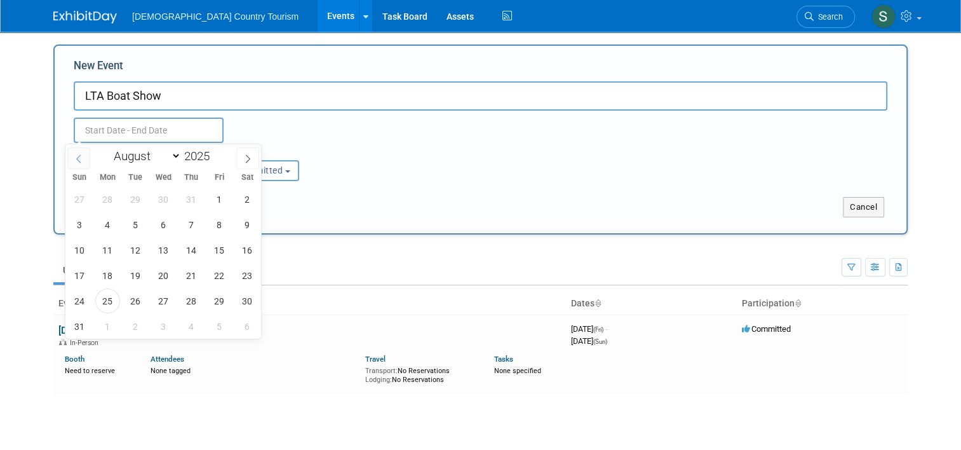
click at [80, 156] on icon at bounding box center [78, 158] width 9 height 9
select select "5"
click at [137, 222] on span "10" at bounding box center [135, 224] width 25 height 25
type input "[DATE] to [DATE]"
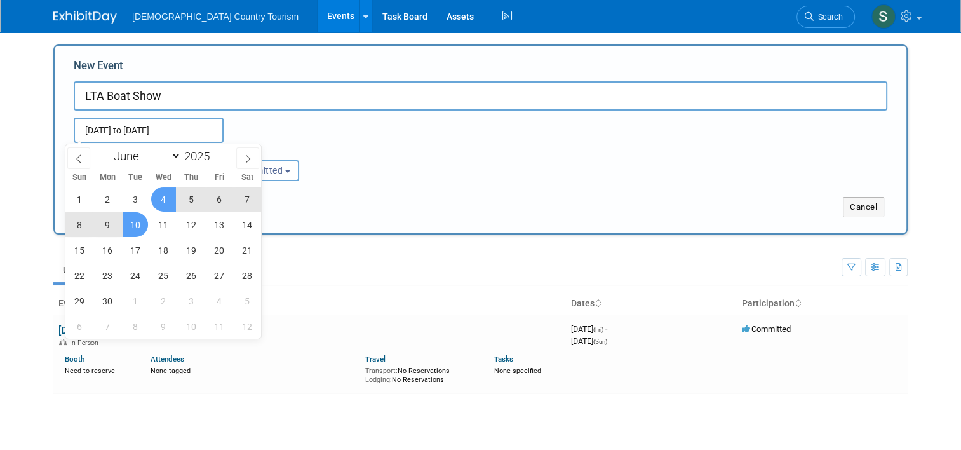
click at [192, 126] on input "[DATE] to [DATE]" at bounding box center [149, 129] width 150 height 25
click at [255, 160] on span at bounding box center [247, 158] width 23 height 22
select select "6"
click at [196, 221] on span "10" at bounding box center [191, 224] width 25 height 25
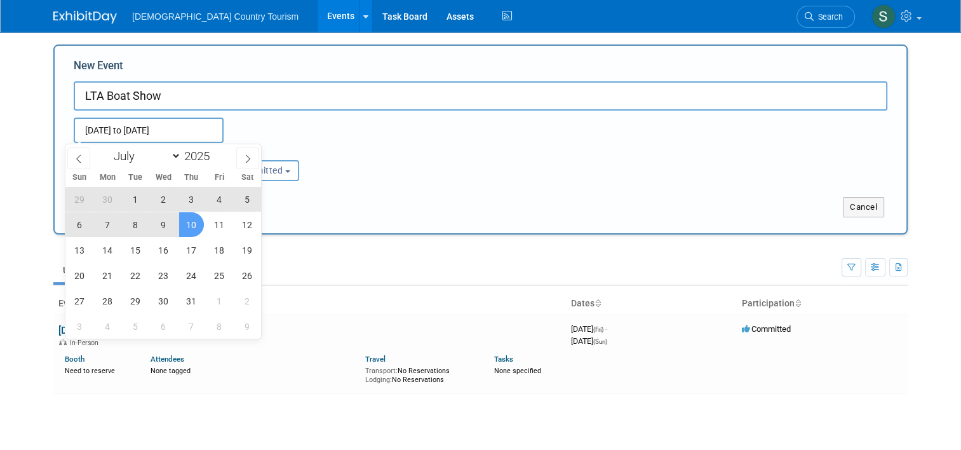
type input "[DATE] to [DATE]"
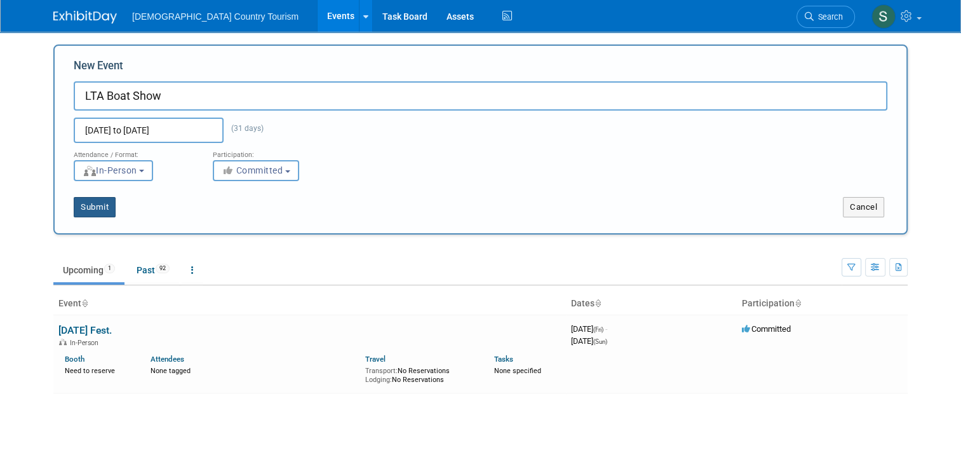
click at [94, 207] on button "Submit" at bounding box center [95, 207] width 42 height 20
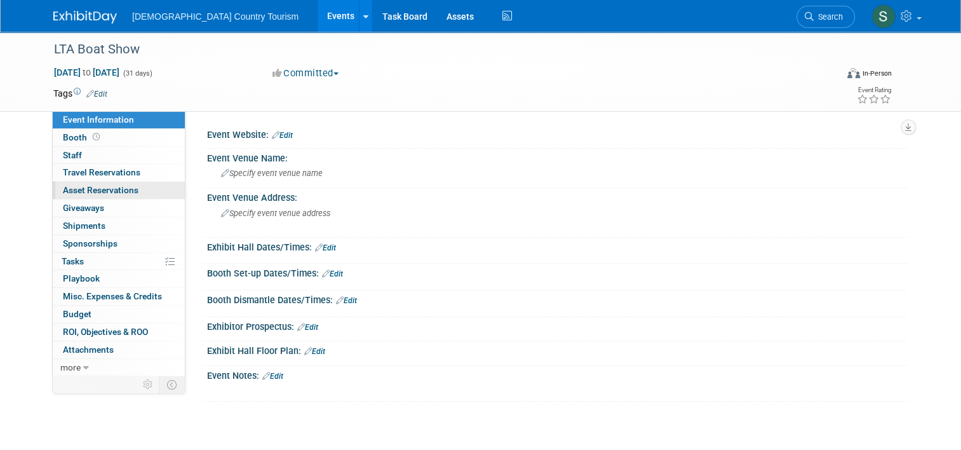
click at [117, 192] on span "Asset Reservations 0" at bounding box center [101, 190] width 76 height 10
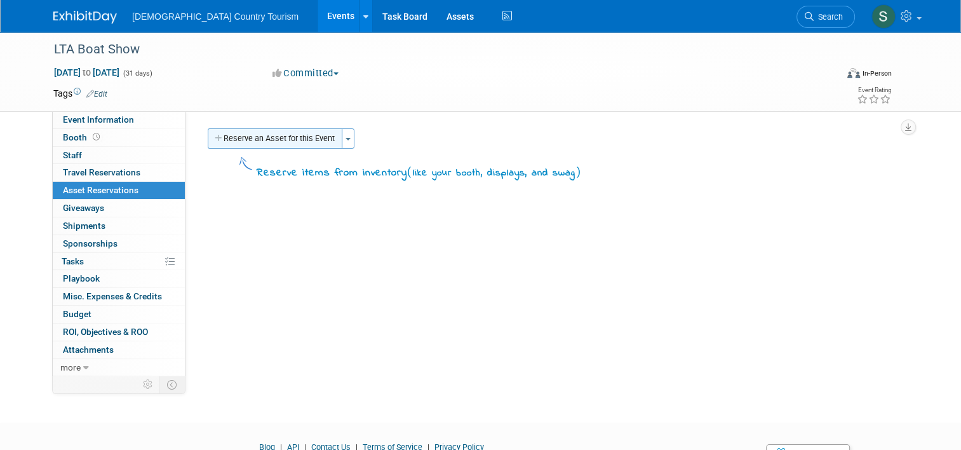
click at [260, 141] on button "Reserve an Asset for this Event" at bounding box center [275, 138] width 135 height 20
click at [260, 141] on div "Event Website: Edit Event Venue Name: Specify event venue name Event Venue Addr…" at bounding box center [546, 242] width 722 height 263
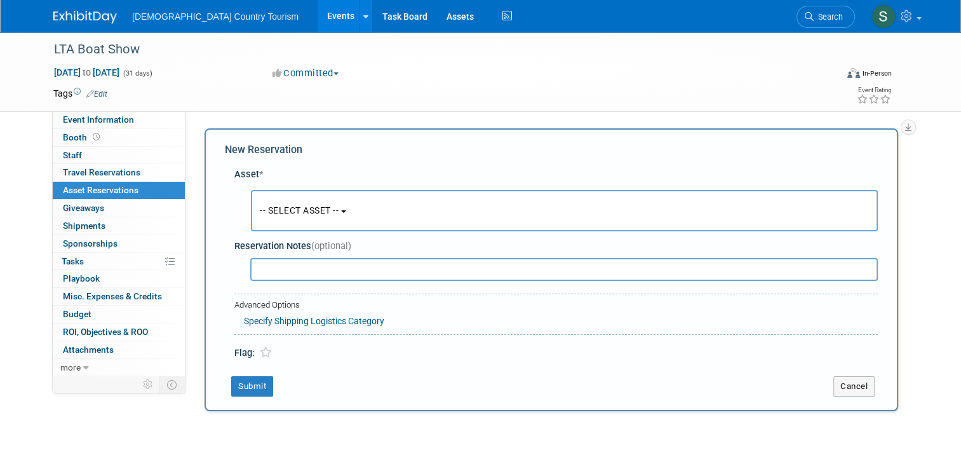
scroll to position [12, 0]
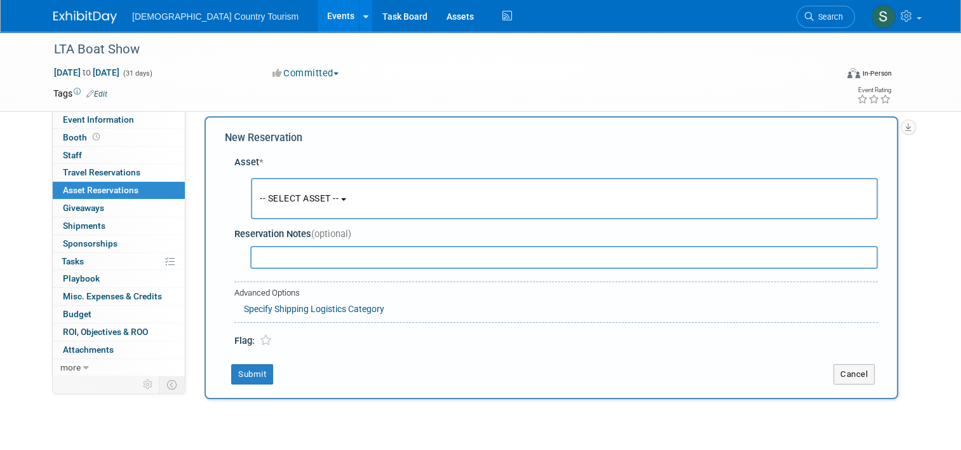
drag, startPoint x: 260, startPoint y: 141, endPoint x: 292, endPoint y: 190, distance: 58.0
click at [292, 190] on button "-- SELECT ASSET --" at bounding box center [564, 198] width 627 height 41
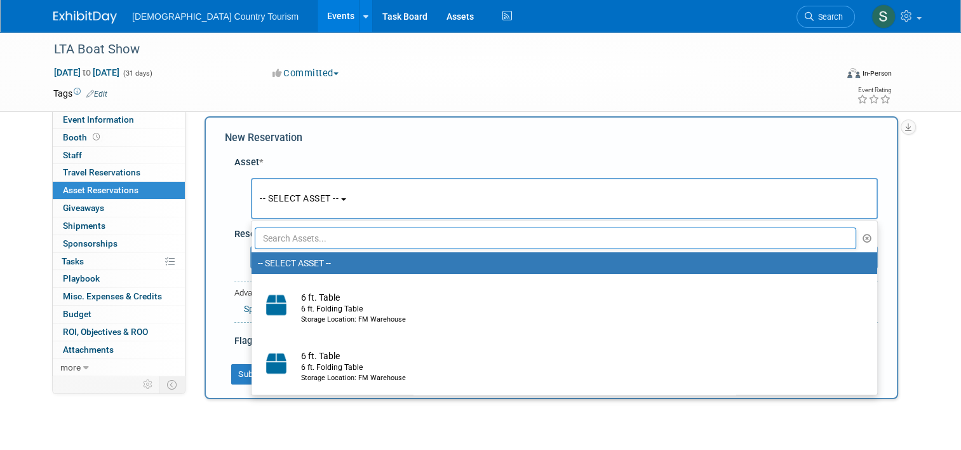
click at [307, 239] on input "text" at bounding box center [555, 238] width 601 height 22
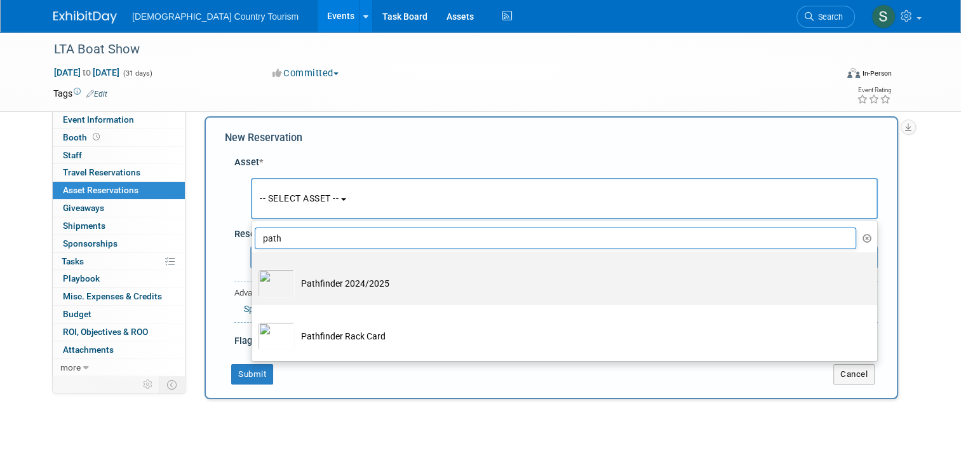
type input "path"
click at [325, 283] on td "Pathfinder 2024/2025" at bounding box center [573, 283] width 557 height 28
click at [253, 267] on input "Pathfinder 2024/2025" at bounding box center [249, 263] width 8 height 8
select select "10722199"
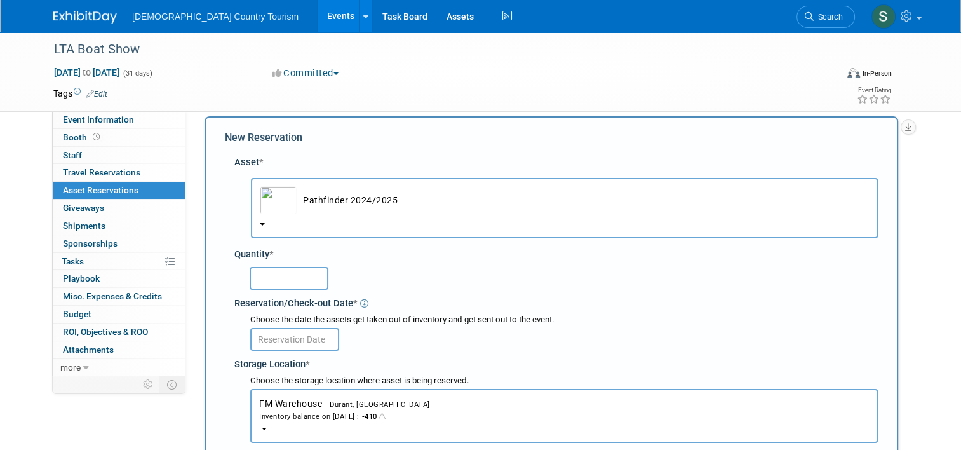
click at [305, 282] on input "text" at bounding box center [289, 278] width 79 height 23
type input "57"
click at [310, 335] on input "text" at bounding box center [294, 339] width 89 height 23
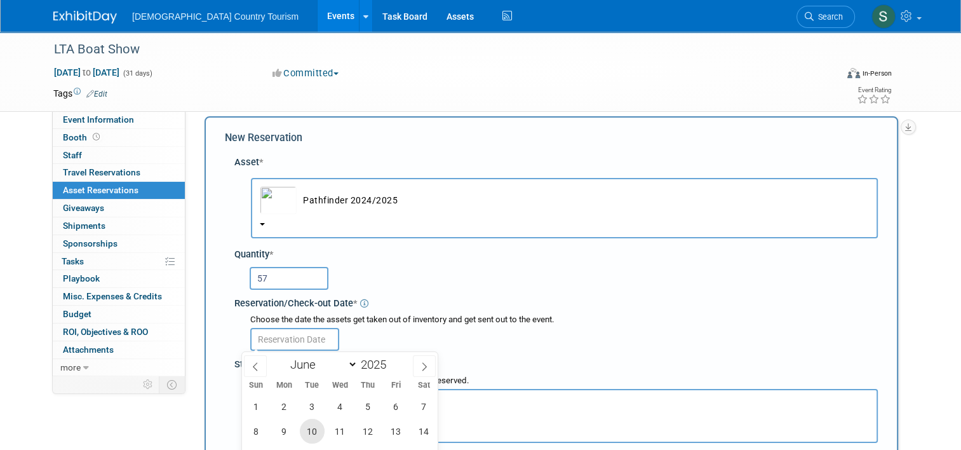
click at [310, 427] on span "10" at bounding box center [312, 431] width 25 height 25
type input "[DATE]"
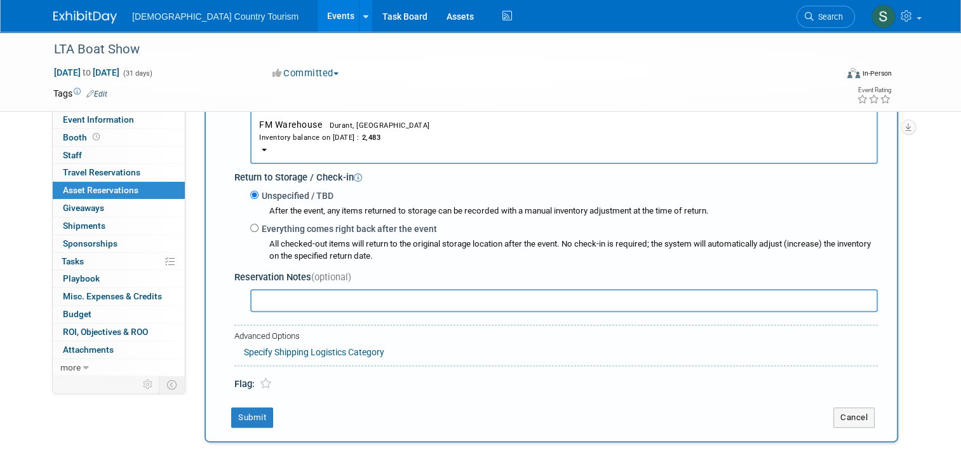
scroll to position [309, 0]
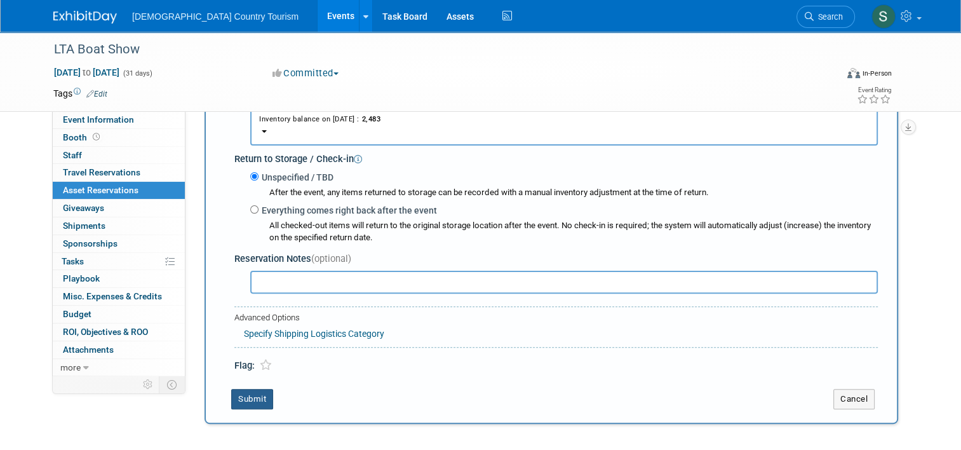
click at [238, 399] on button "Submit" at bounding box center [252, 399] width 42 height 20
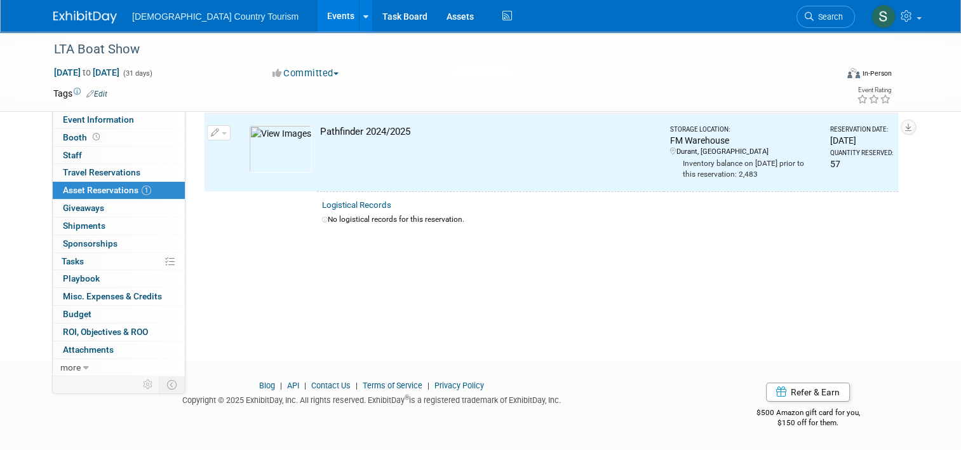
scroll to position [15, 0]
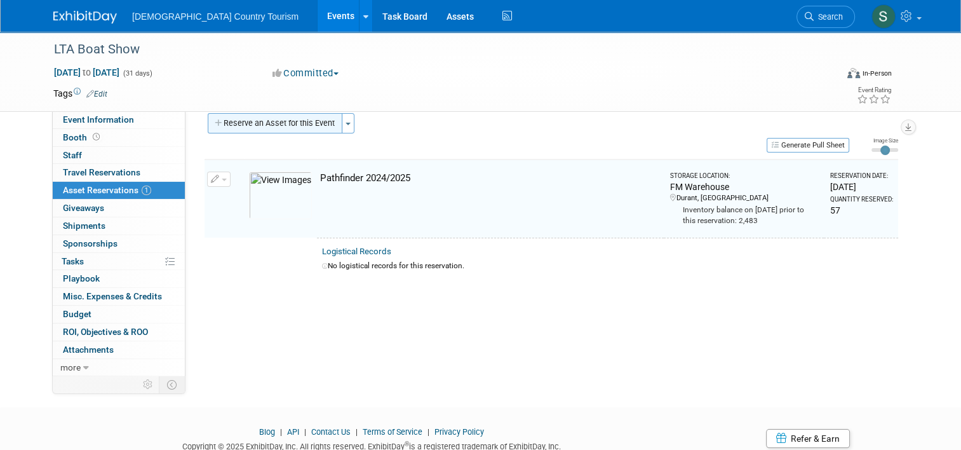
click at [318, 128] on button "Reserve an Asset for this Event" at bounding box center [275, 123] width 135 height 20
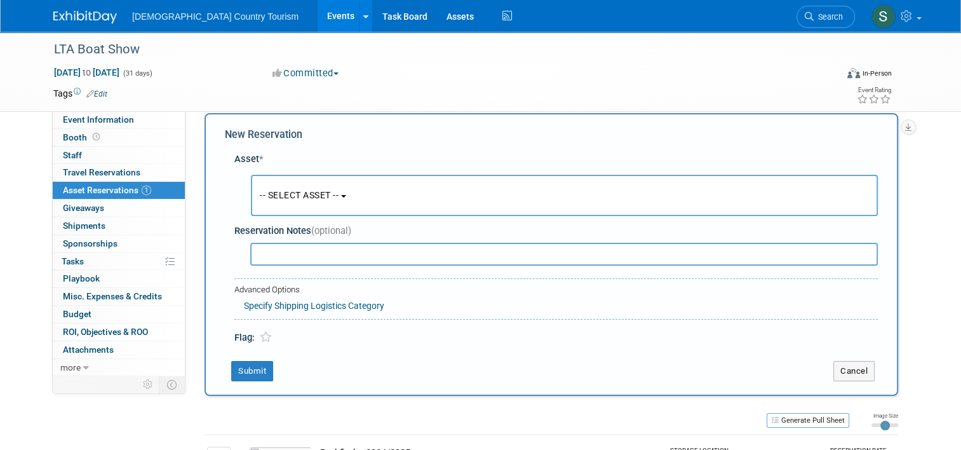
scroll to position [12, 0]
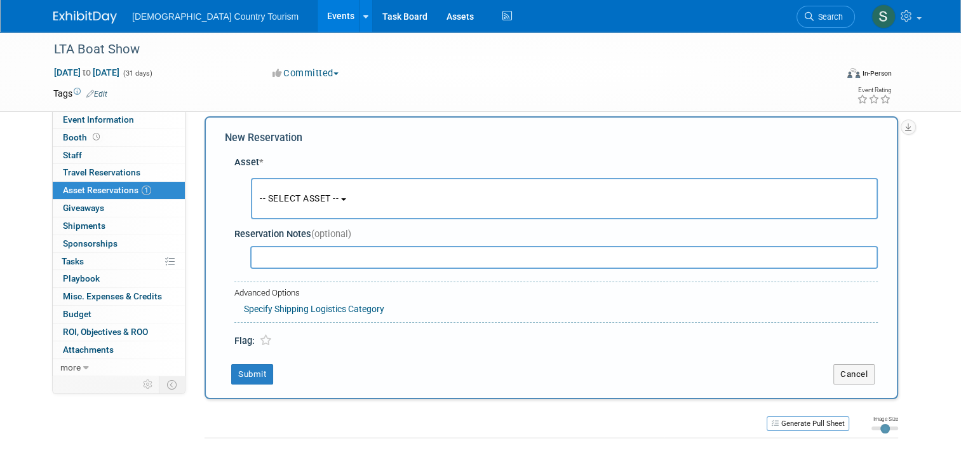
click at [288, 205] on button "-- SELECT ASSET --" at bounding box center [564, 198] width 627 height 41
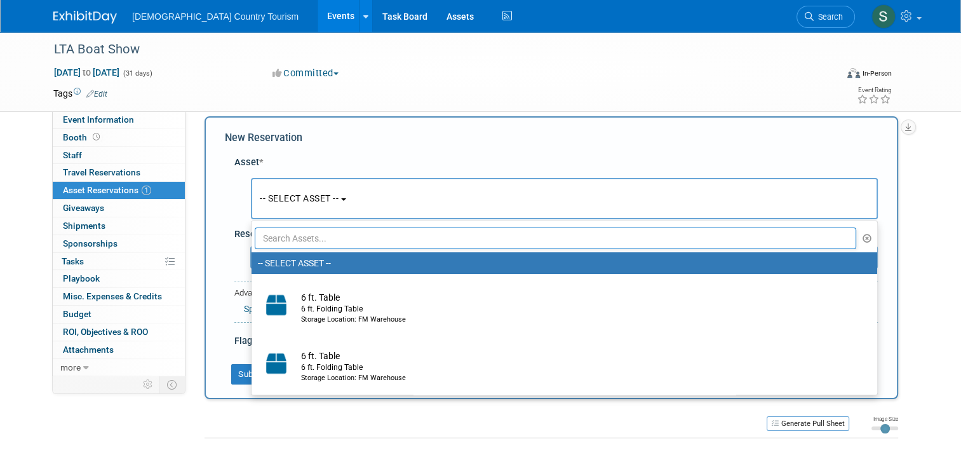
click at [296, 239] on input "text" at bounding box center [555, 238] width 601 height 22
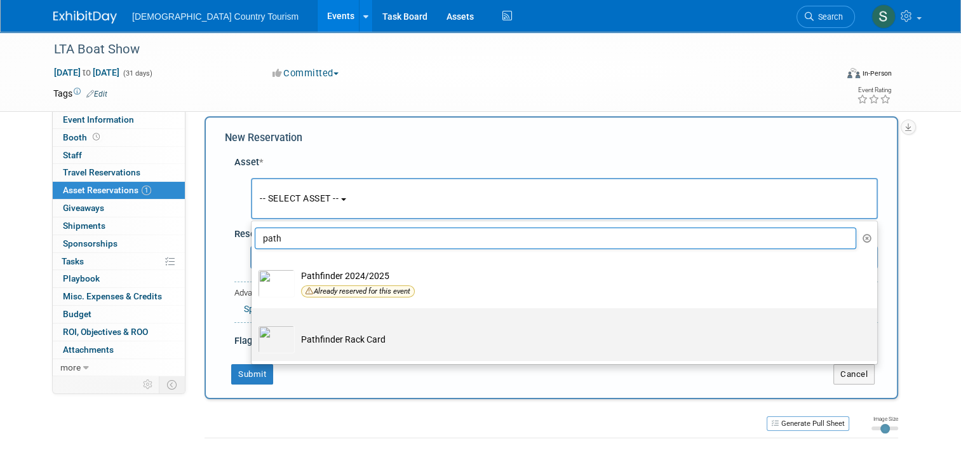
type input "path"
click at [305, 341] on td "Pathfinder Rack Card" at bounding box center [573, 339] width 557 height 28
click at [253, 323] on input "Pathfinder Rack Card" at bounding box center [249, 319] width 8 height 8
select select "10717219"
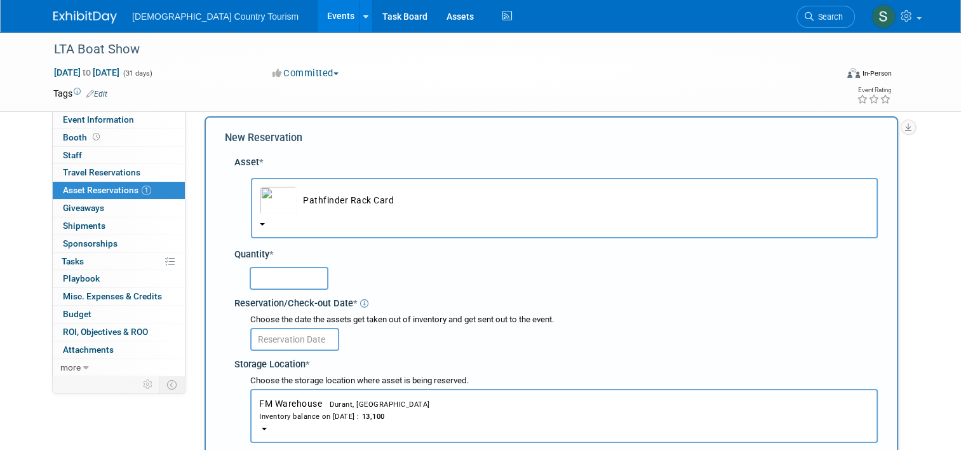
click at [300, 279] on input "text" at bounding box center [289, 278] width 79 height 23
type input "15"
click at [292, 344] on input "text" at bounding box center [294, 339] width 89 height 23
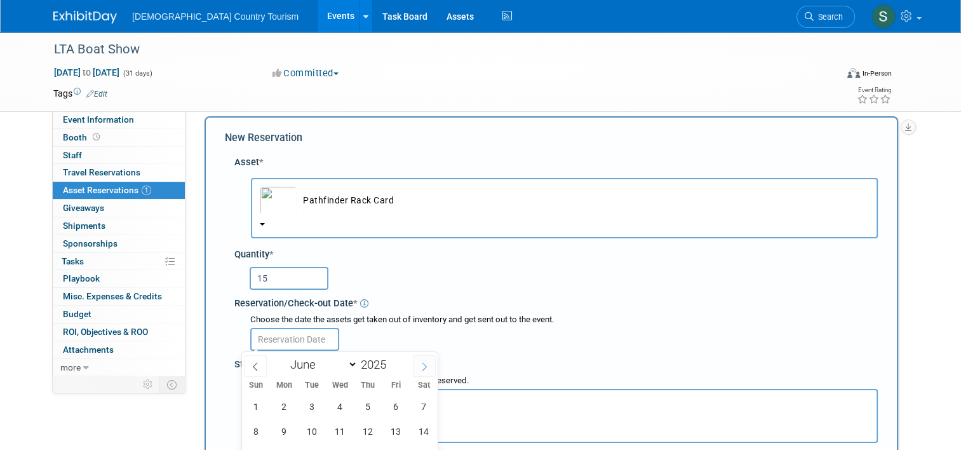
click at [426, 371] on span at bounding box center [424, 366] width 23 height 22
select select "6"
click at [366, 432] on span "10" at bounding box center [368, 431] width 25 height 25
type input "[DATE]"
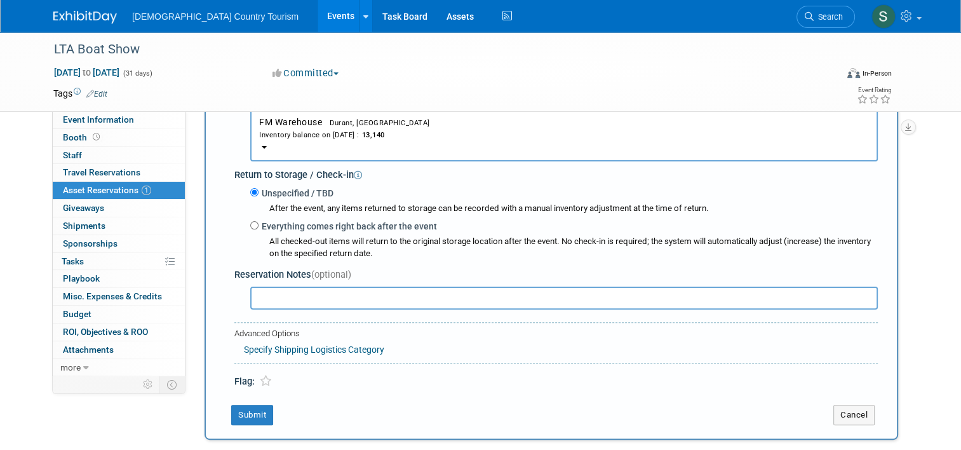
scroll to position [317, 0]
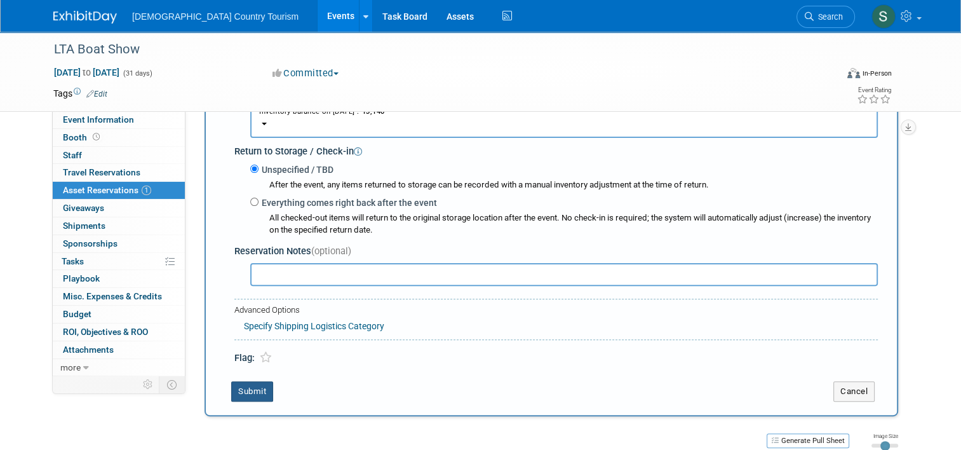
click at [239, 385] on button "Submit" at bounding box center [252, 391] width 42 height 20
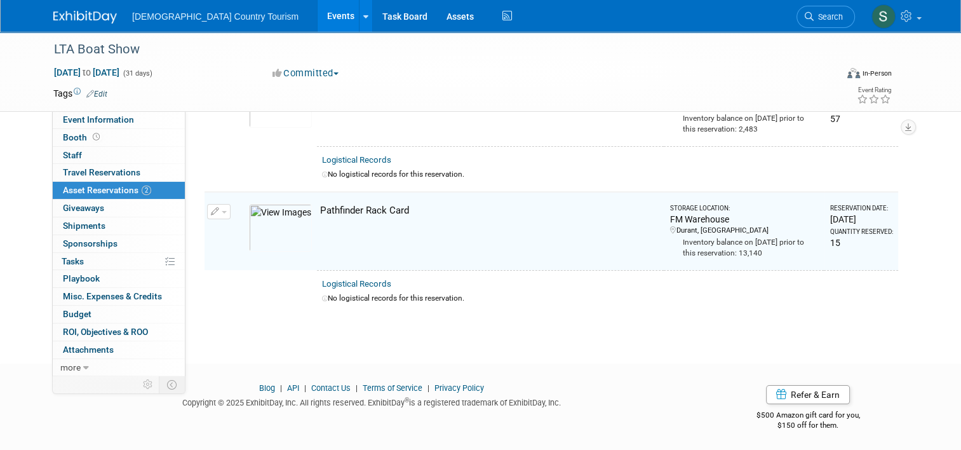
click at [278, 119] on img at bounding box center [280, 104] width 63 height 48
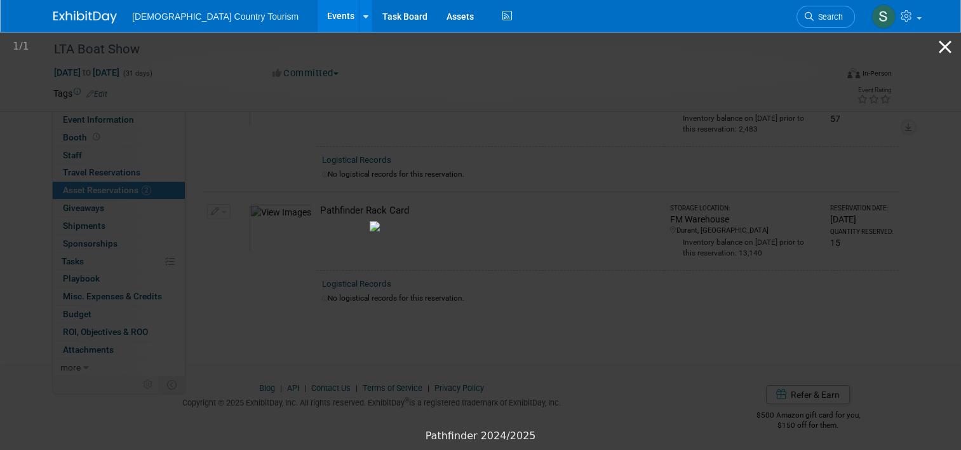
click at [939, 51] on button "Close gallery" at bounding box center [945, 47] width 32 height 30
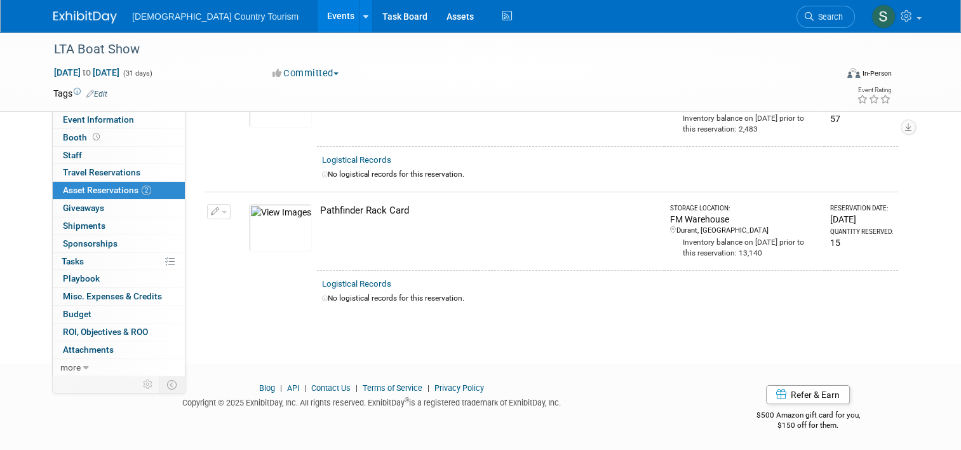
click at [495, 132] on td "Pathfinder 2024/2025" at bounding box center [490, 107] width 347 height 78
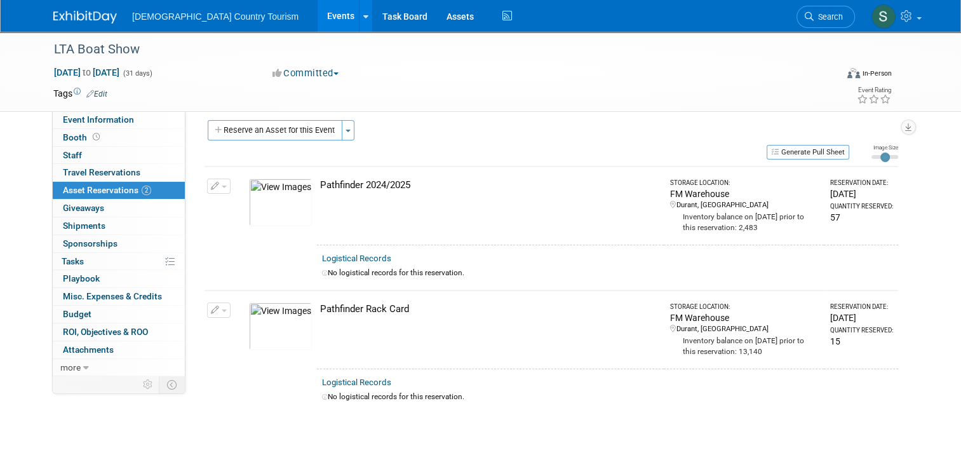
scroll to position [5, 0]
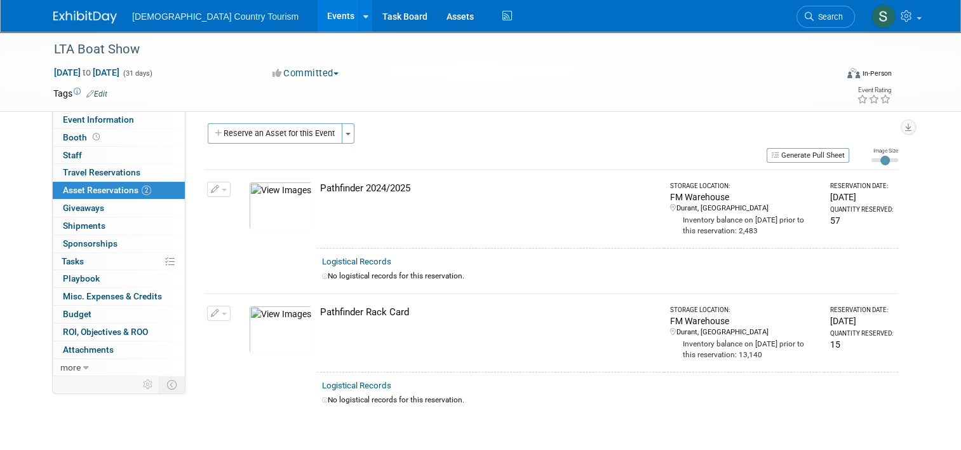
click at [375, 188] on div "Pathfinder 2024/2025" at bounding box center [489, 188] width 339 height 13
click at [293, 191] on img at bounding box center [280, 206] width 63 height 48
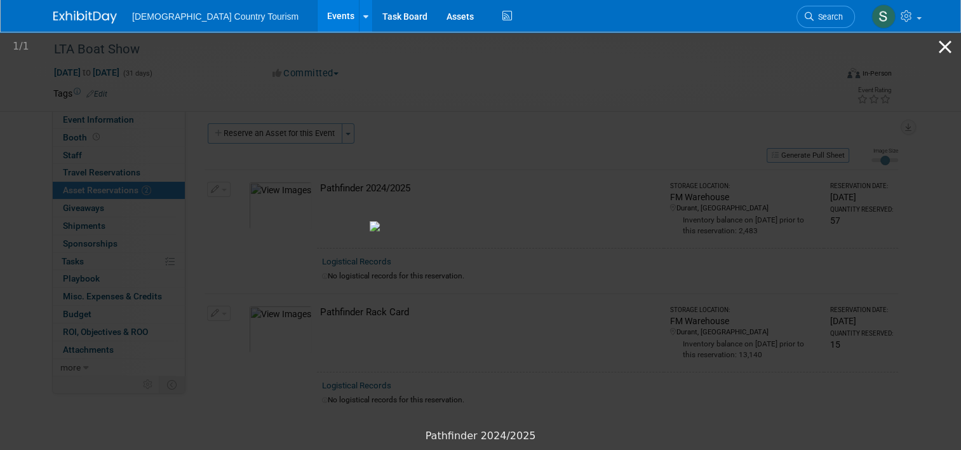
click at [947, 43] on button "Close gallery" at bounding box center [945, 47] width 32 height 30
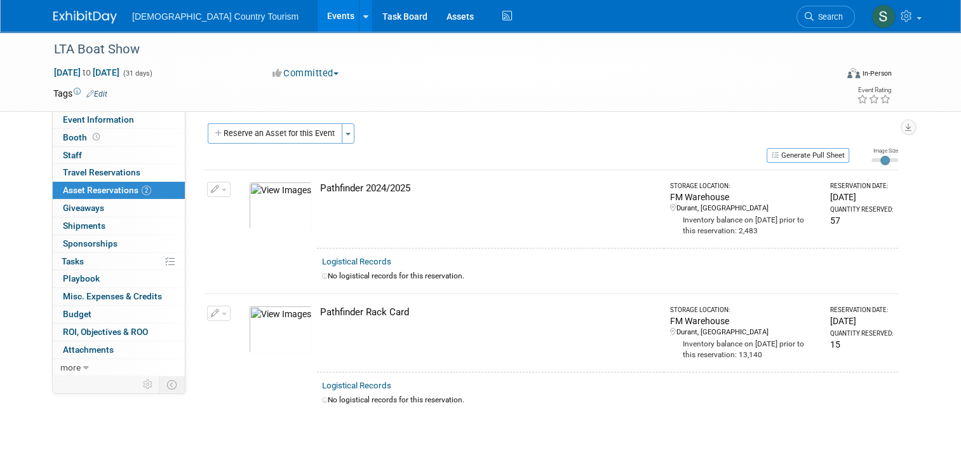
click at [211, 191] on icon "button" at bounding box center [215, 189] width 9 height 8
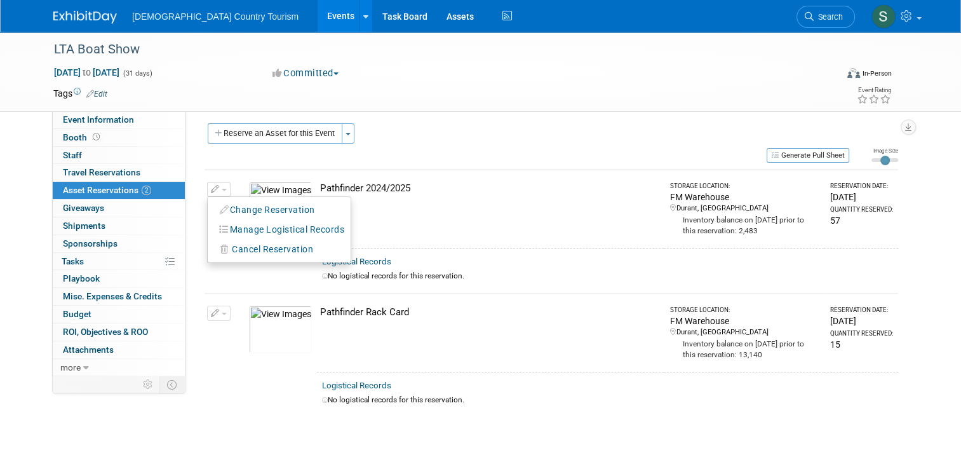
click at [471, 218] on td "Pathfinder 2024/2025" at bounding box center [490, 209] width 347 height 78
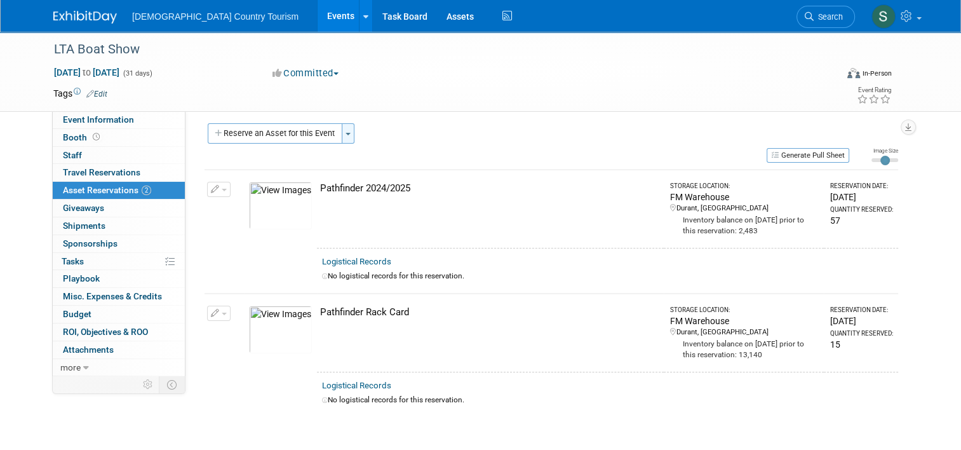
click at [342, 135] on button "Toggle Dropdown" at bounding box center [348, 133] width 13 height 20
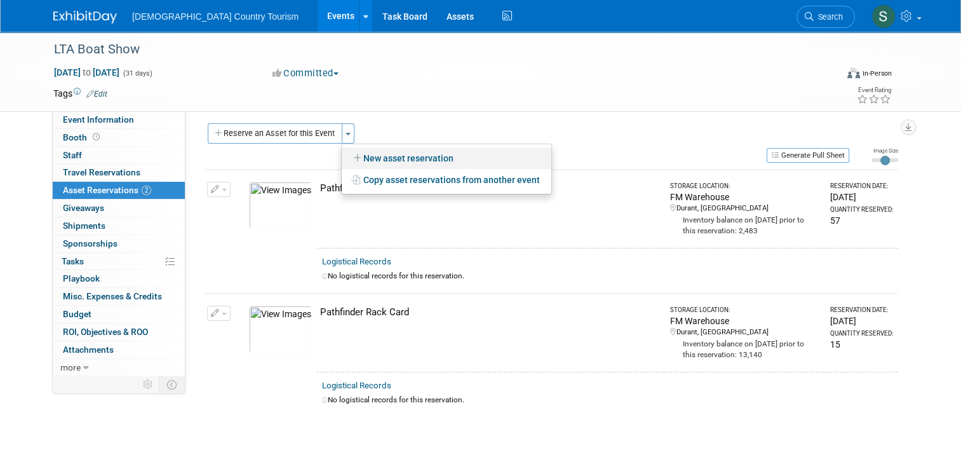
click at [369, 158] on link "New asset reservation" at bounding box center [447, 158] width 210 height 22
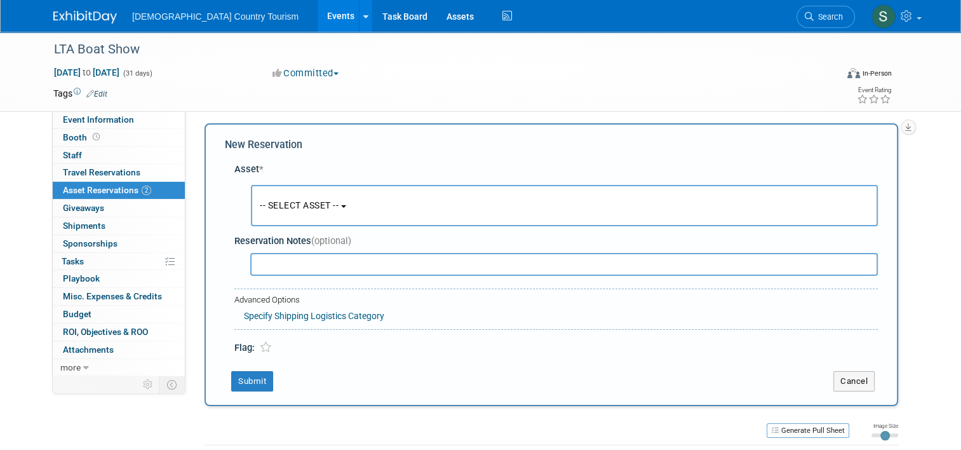
scroll to position [11, 0]
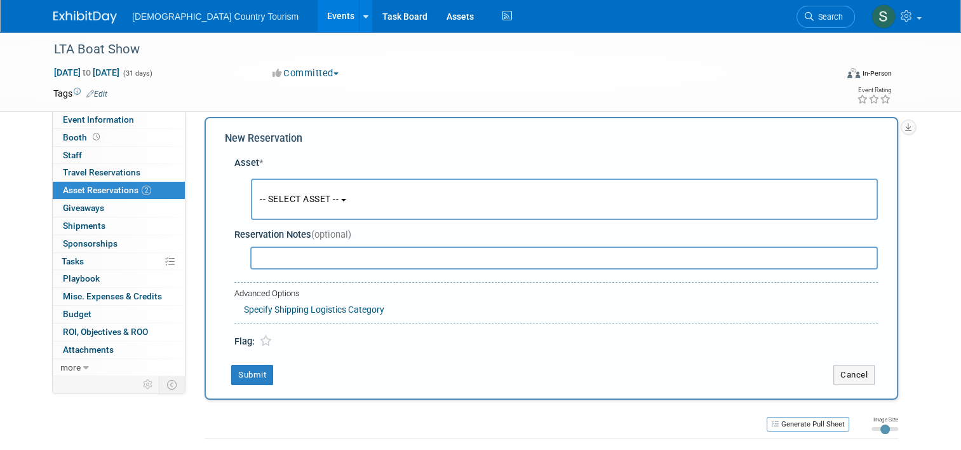
click at [339, 197] on button "-- SELECT ASSET --" at bounding box center [564, 198] width 627 height 41
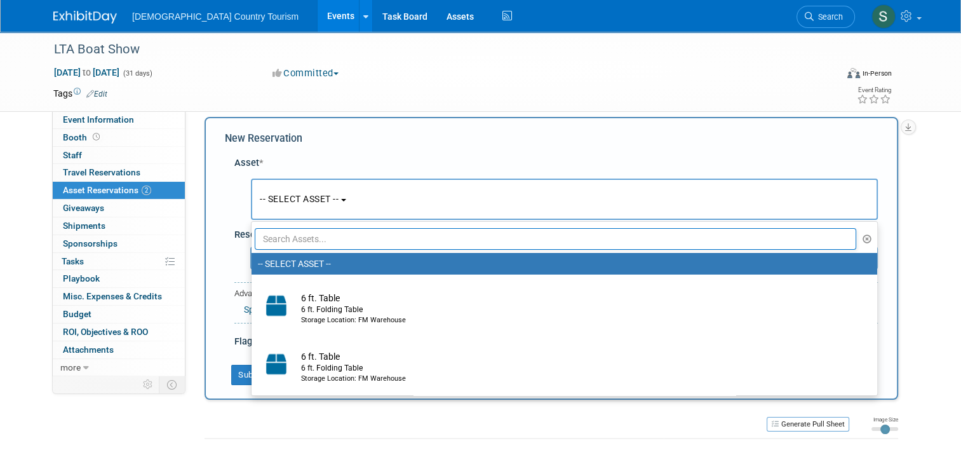
click at [336, 238] on input "text" at bounding box center [555, 239] width 601 height 22
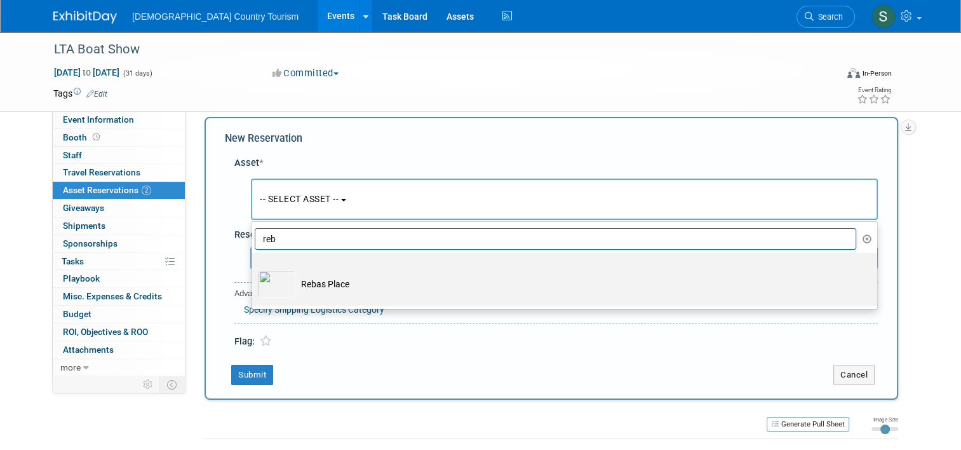
type input "reb"
click at [316, 282] on td "Rebas Place" at bounding box center [573, 284] width 557 height 28
click at [253, 268] on input "Rebas Place" at bounding box center [249, 264] width 8 height 8
select select "10715902"
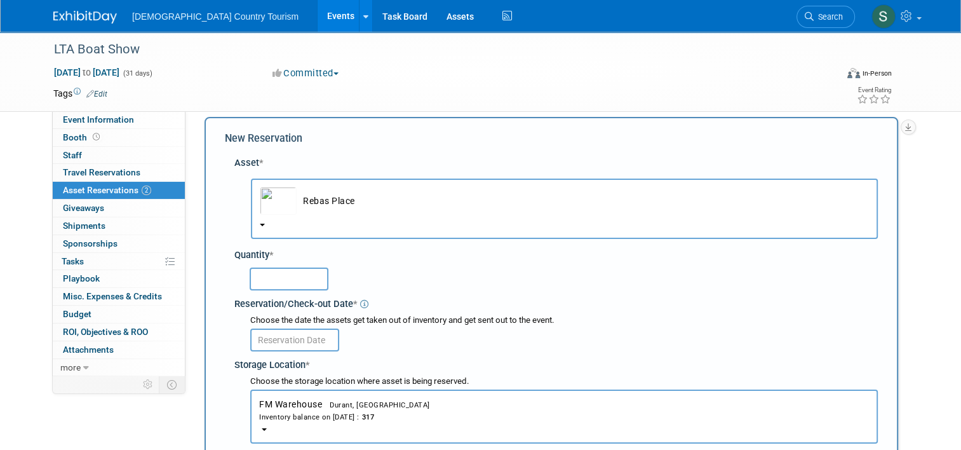
click at [304, 286] on input "text" at bounding box center [289, 278] width 79 height 23
type input "6"
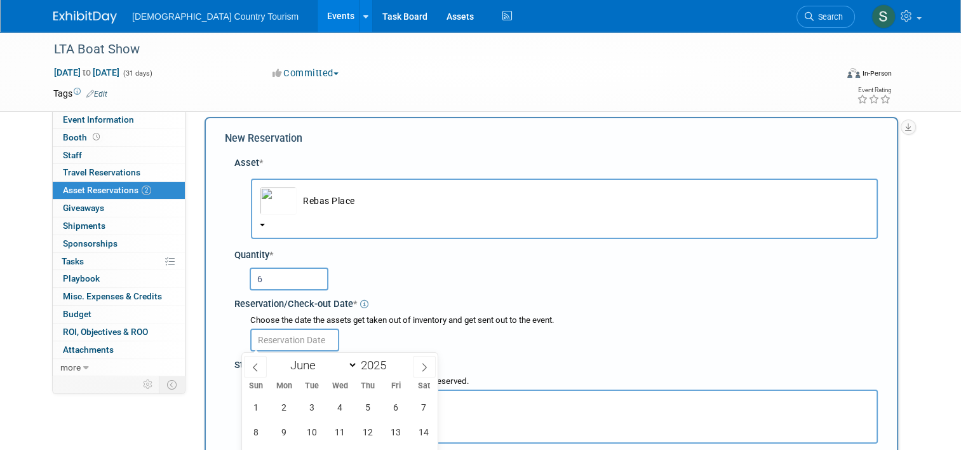
click at [314, 334] on input "text" at bounding box center [294, 339] width 89 height 23
click at [420, 366] on icon at bounding box center [424, 367] width 9 height 9
select select "6"
click at [365, 431] on span "10" at bounding box center [368, 431] width 25 height 25
type input "Jul 10, 2025"
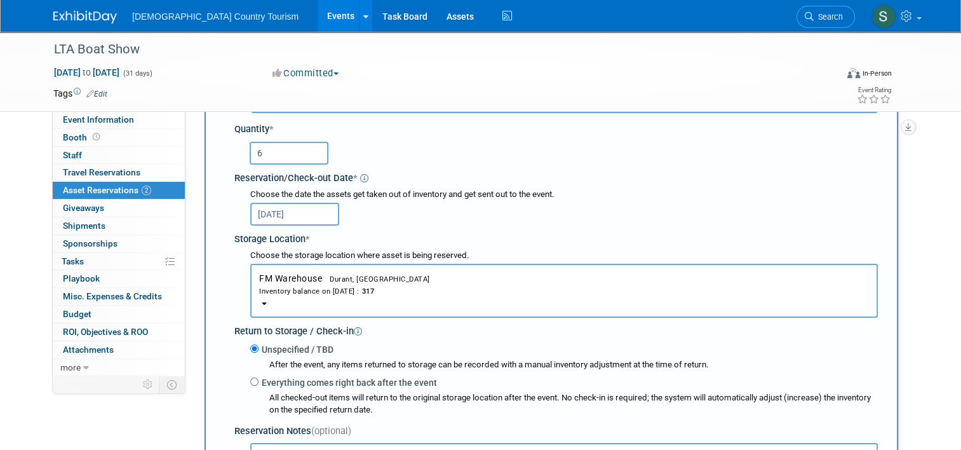
scroll to position [291, 0]
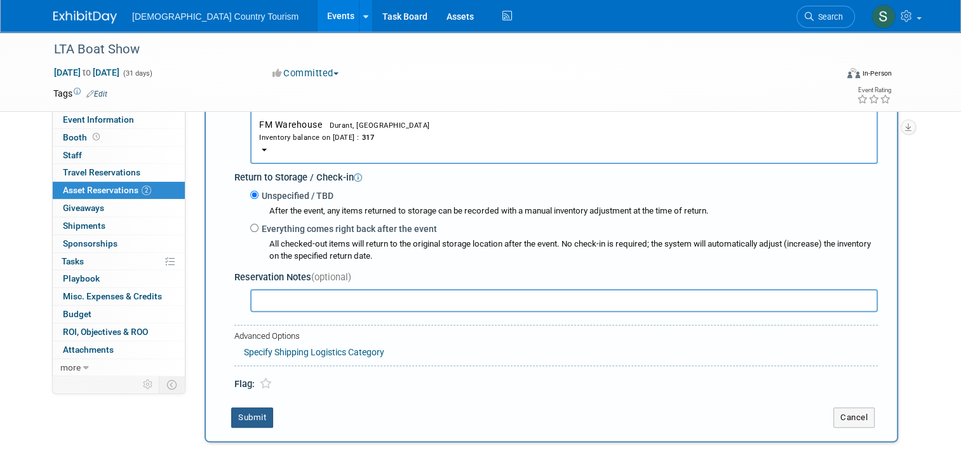
click at [235, 422] on button "Submit" at bounding box center [252, 417] width 42 height 20
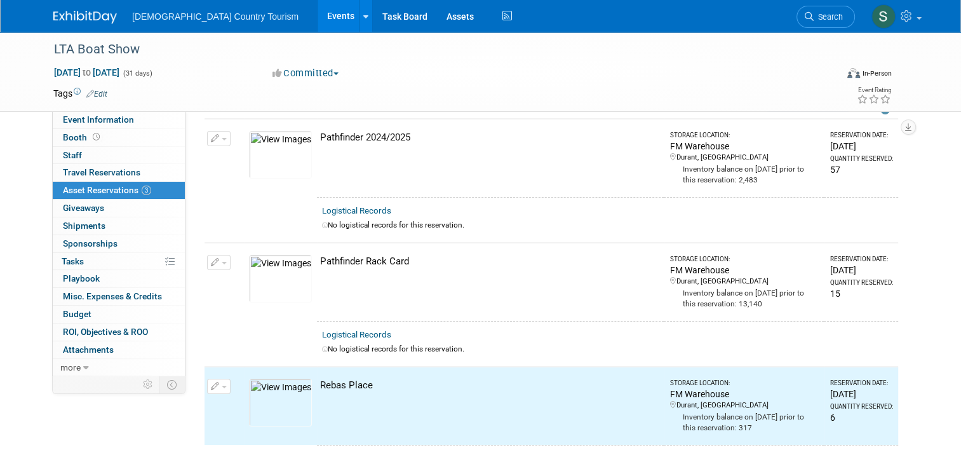
scroll to position [0, 0]
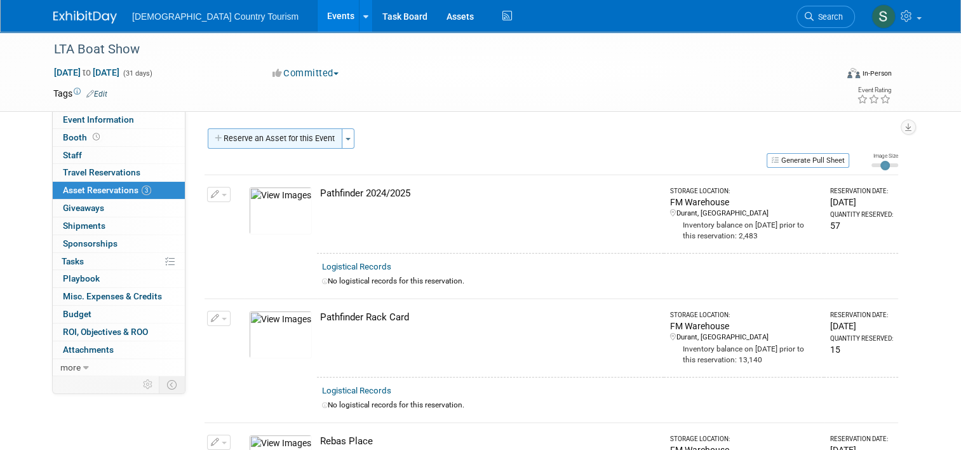
click at [300, 132] on button "Reserve an Asset for this Event" at bounding box center [275, 138] width 135 height 20
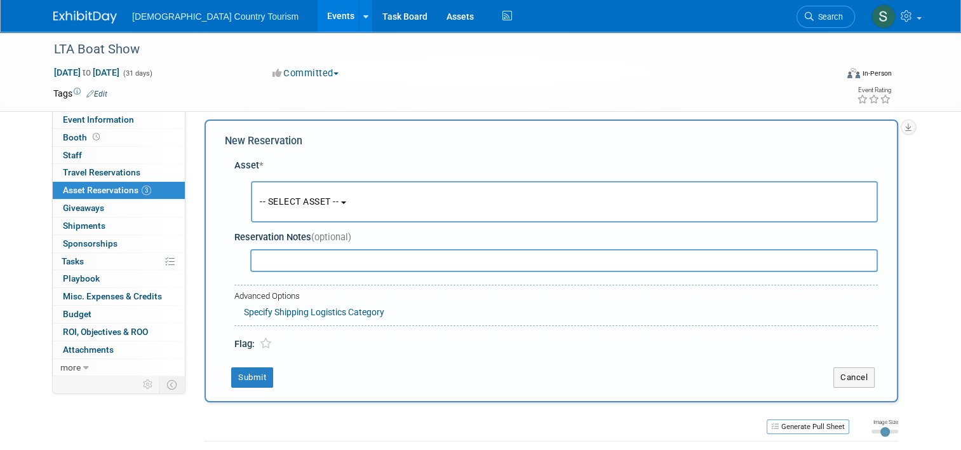
scroll to position [12, 0]
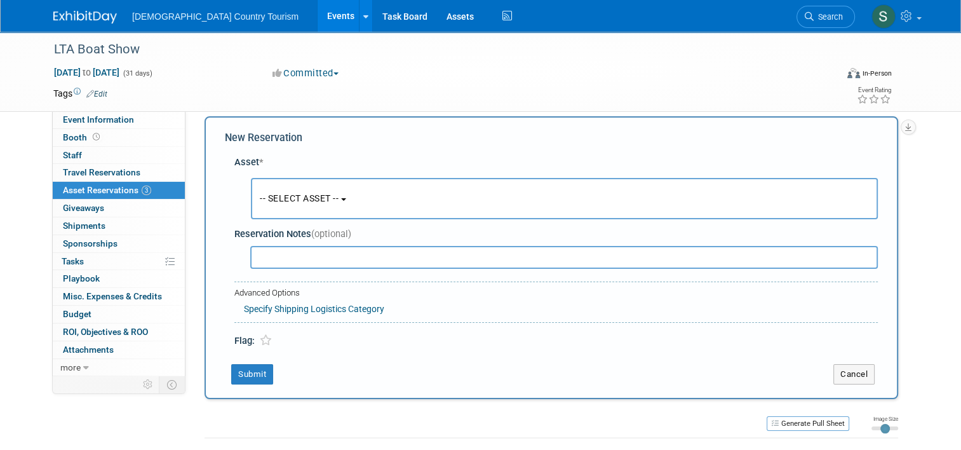
click at [309, 193] on span "-- SELECT ASSET --" at bounding box center [299, 198] width 79 height 10
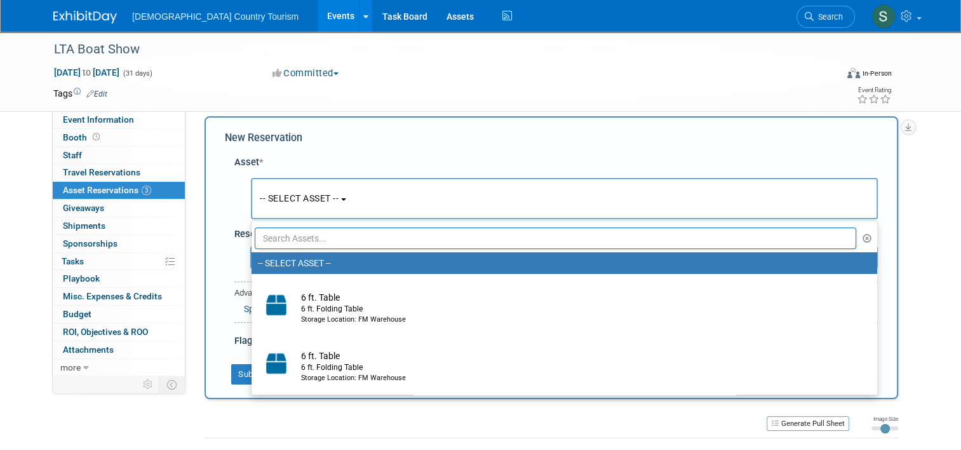
click at [319, 236] on input "text" at bounding box center [555, 238] width 601 height 22
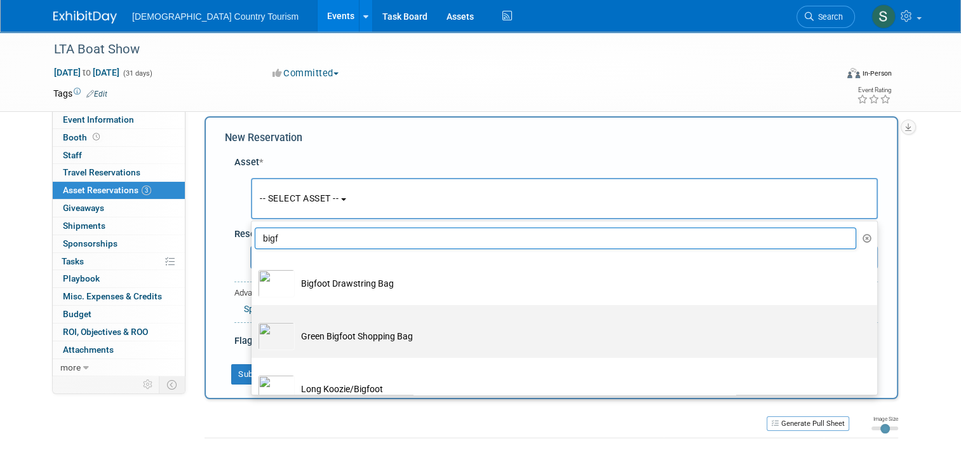
type input "bigf"
click at [328, 332] on td "Green Bigfoot Shopping Bag" at bounding box center [573, 336] width 557 height 28
click at [253, 320] on input "Green Bigfoot Shopping Bag" at bounding box center [249, 316] width 8 height 8
select select "10723217"
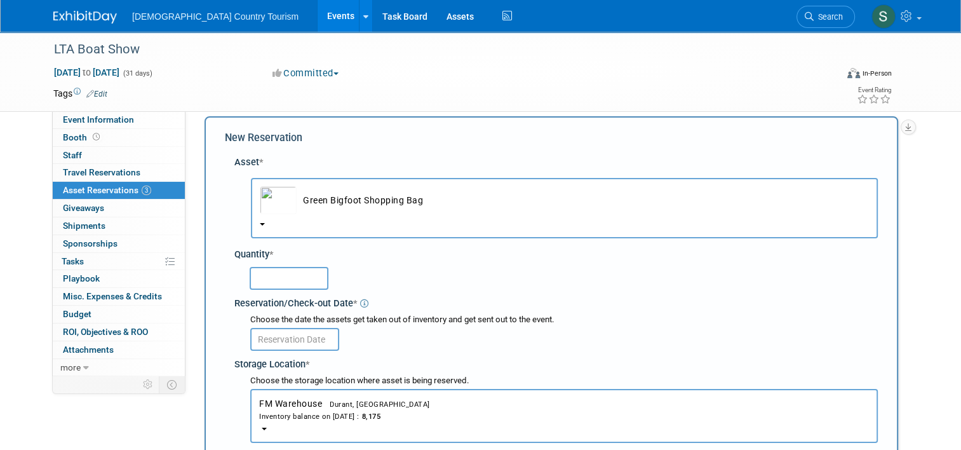
click at [288, 279] on input "text" at bounding box center [289, 278] width 79 height 23
click at [546, 308] on div "Reservation/Check-out Date *" at bounding box center [555, 301] width 643 height 17
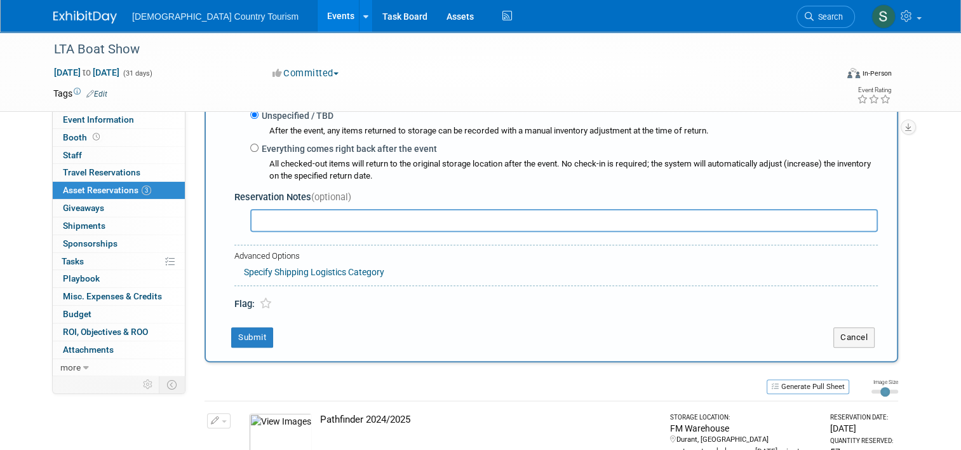
scroll to position [393, 0]
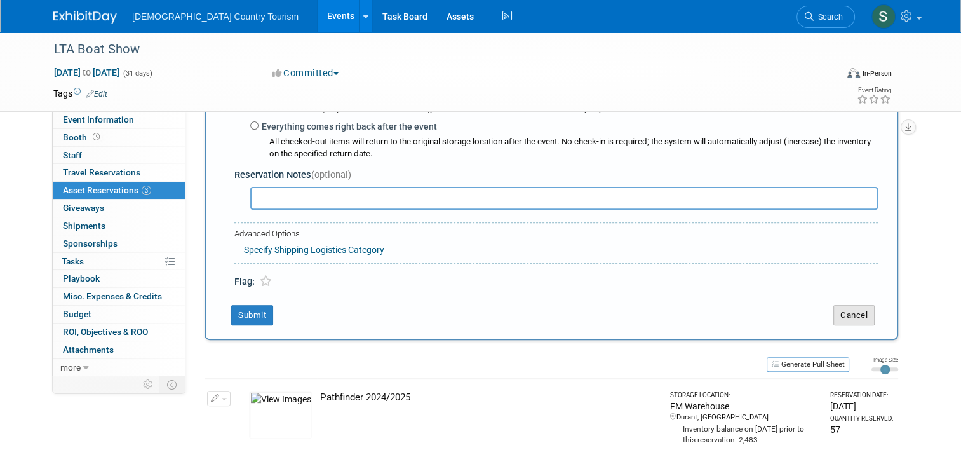
click at [859, 317] on button "Cancel" at bounding box center [853, 315] width 41 height 20
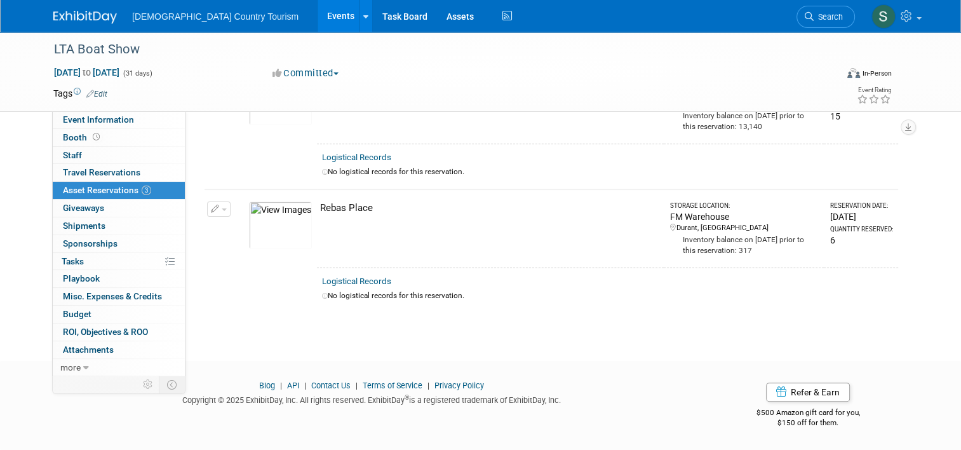
scroll to position [0, 0]
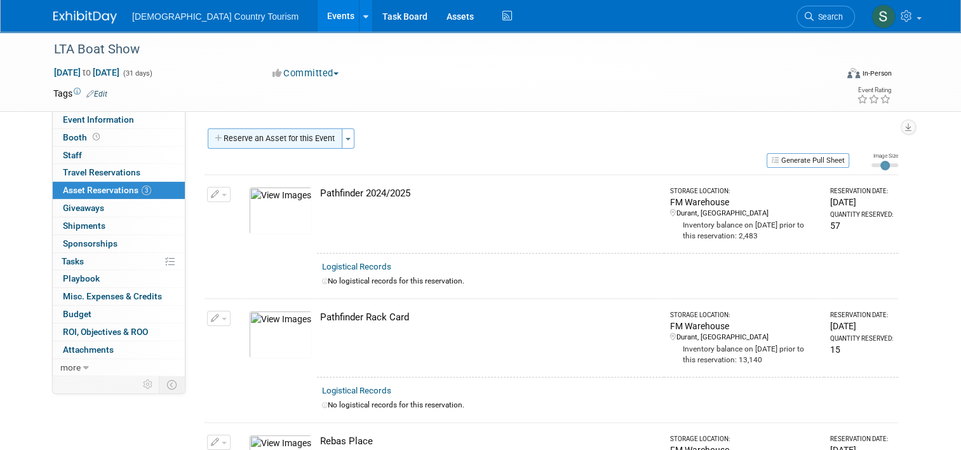
click at [300, 140] on button "Reserve an Asset for this Event" at bounding box center [275, 138] width 135 height 20
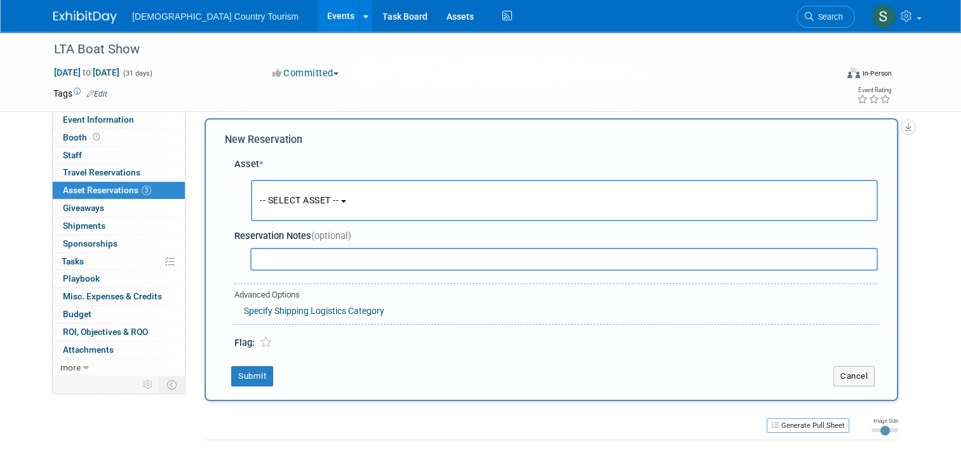
scroll to position [12, 0]
click at [309, 201] on span "-- SELECT ASSET --" at bounding box center [299, 198] width 79 height 10
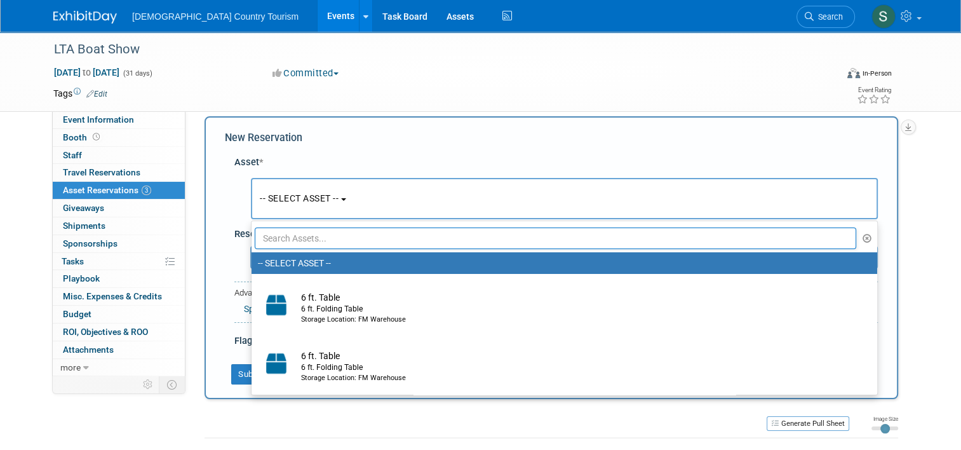
click at [348, 237] on input "text" at bounding box center [555, 238] width 601 height 22
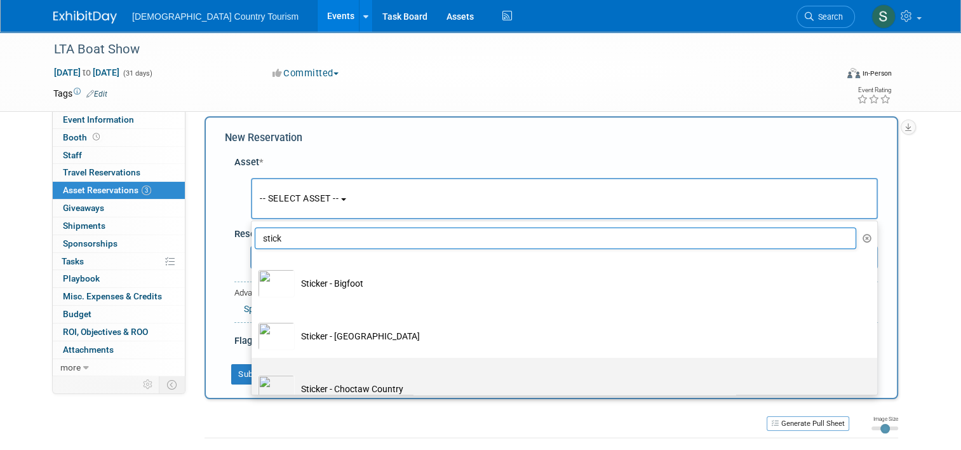
type input "stick"
click at [297, 380] on td "Sticker - Choctaw Country" at bounding box center [573, 389] width 557 height 28
click at [253, 373] on input "Sticker - Choctaw Country" at bounding box center [249, 369] width 8 height 8
select select "10713738"
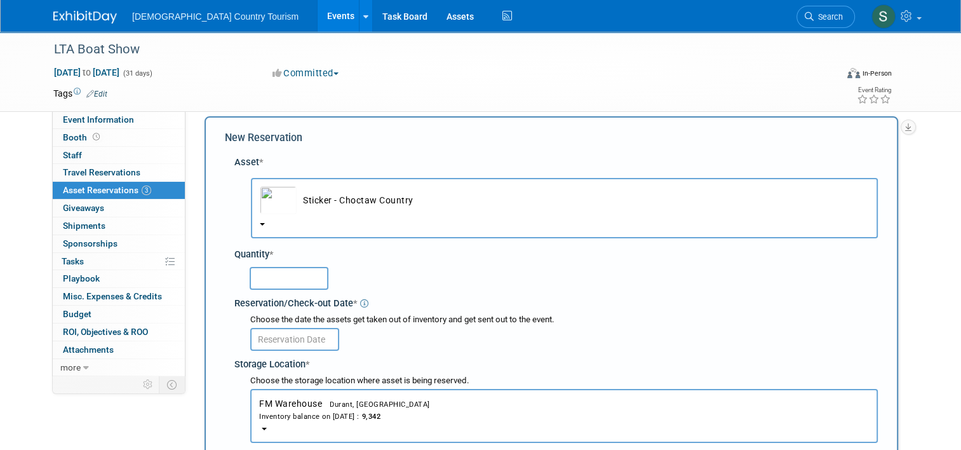
click at [296, 282] on input "text" at bounding box center [289, 278] width 79 height 23
type input "10"
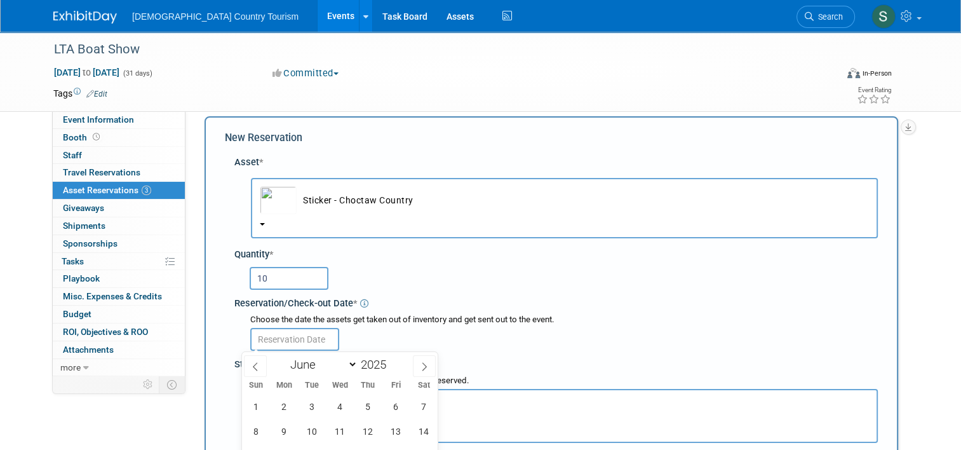
click at [302, 346] on input "text" at bounding box center [294, 339] width 89 height 23
click at [417, 370] on span at bounding box center [424, 366] width 23 height 22
select select "6"
click at [372, 432] on span "10" at bounding box center [368, 431] width 25 height 25
type input "Jul 10, 2025"
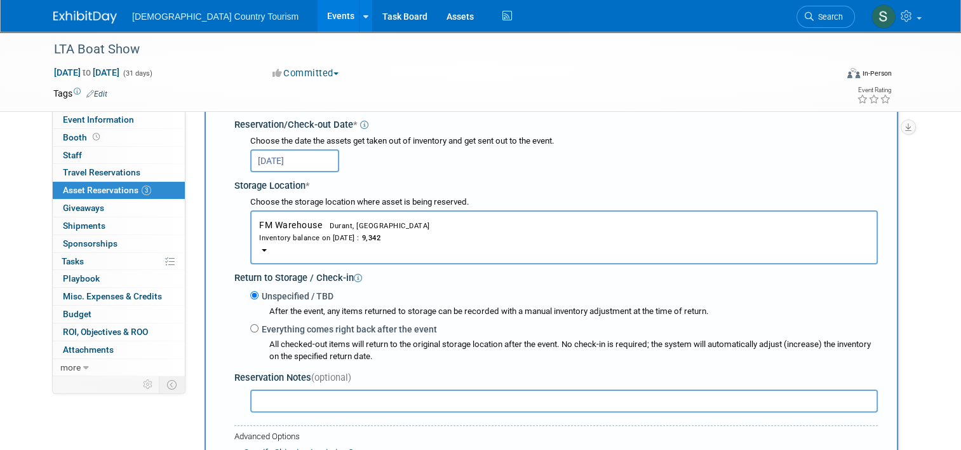
scroll to position [292, 0]
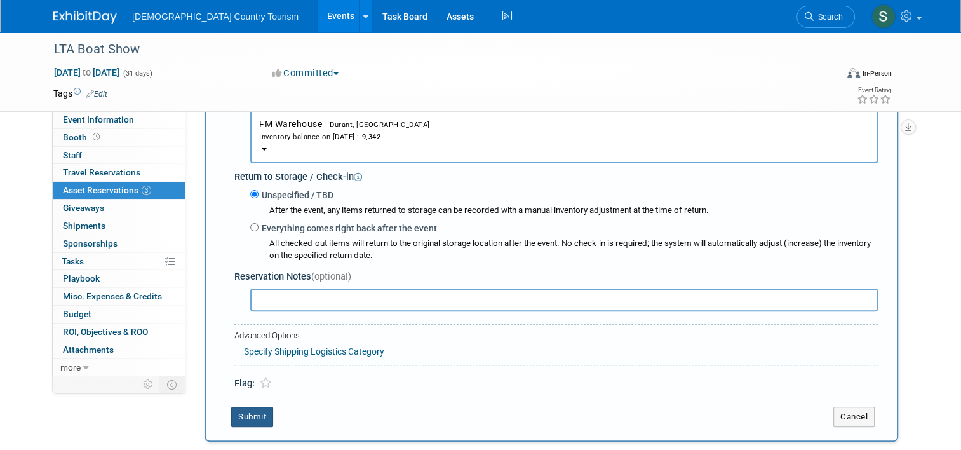
click at [246, 413] on button "Submit" at bounding box center [252, 416] width 42 height 20
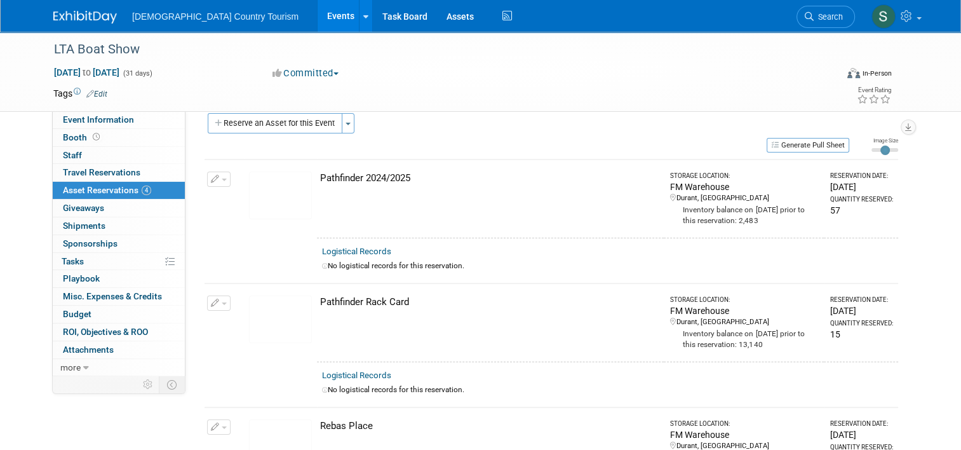
scroll to position [0, 0]
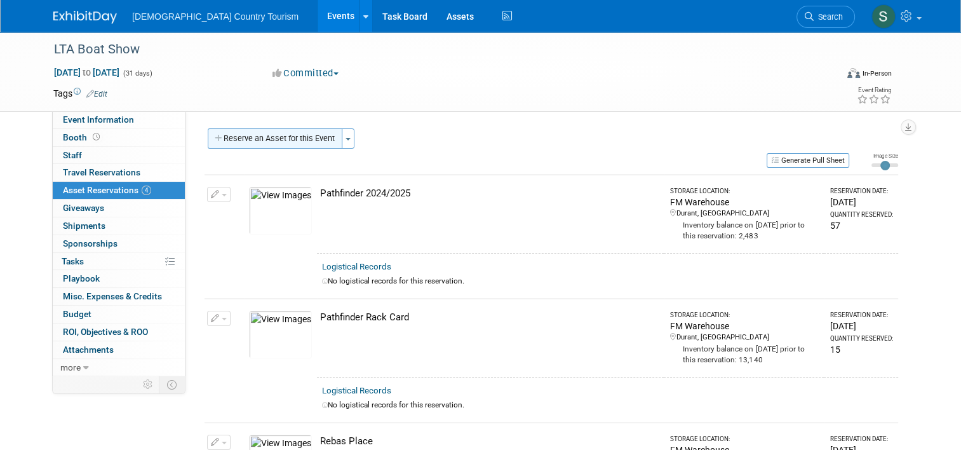
click at [286, 137] on button "Reserve an Asset for this Event" at bounding box center [275, 138] width 135 height 20
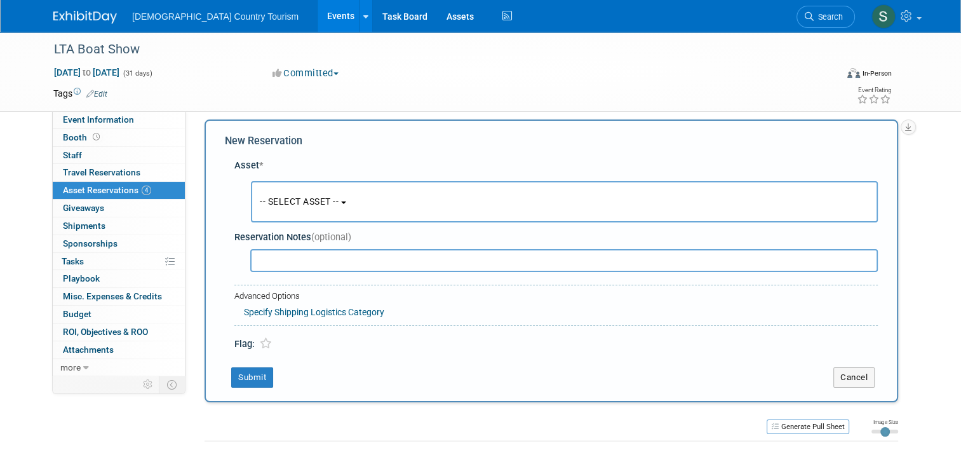
scroll to position [12, 0]
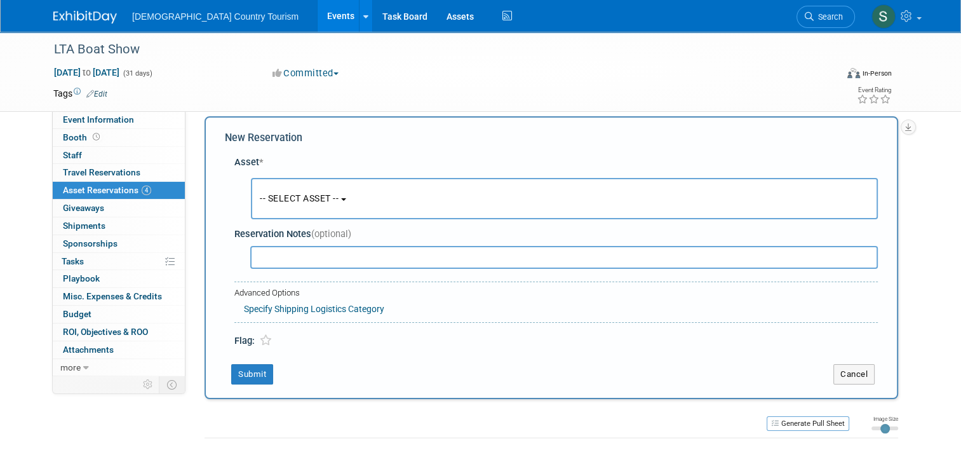
click at [298, 196] on span "-- SELECT ASSET --" at bounding box center [299, 198] width 79 height 10
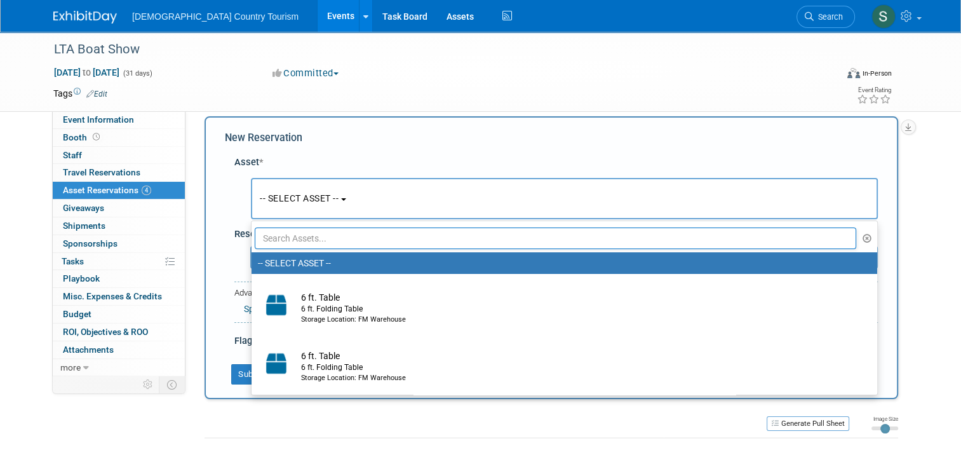
click at [305, 238] on input "text" at bounding box center [555, 238] width 601 height 22
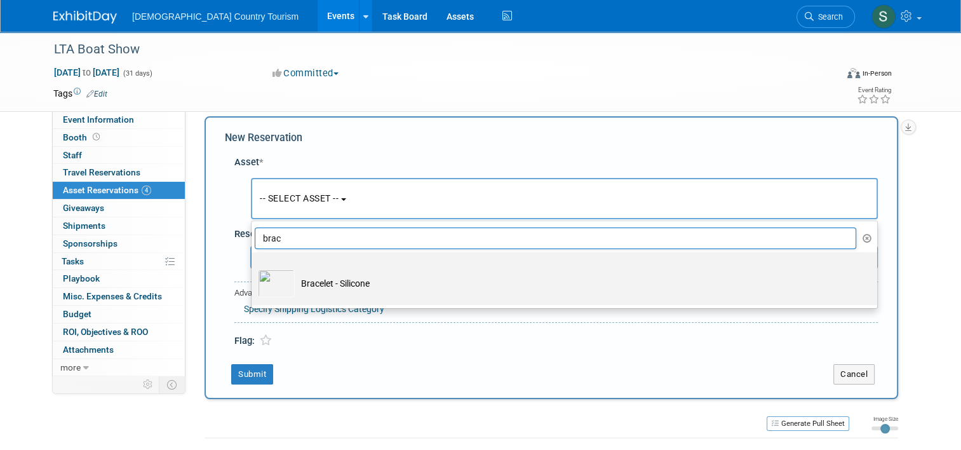
type input "brac"
click at [304, 283] on td "Bracelet - Silicone" at bounding box center [573, 283] width 557 height 28
click at [253, 267] on input "Bracelet - Silicone" at bounding box center [249, 263] width 8 height 8
select select "10712561"
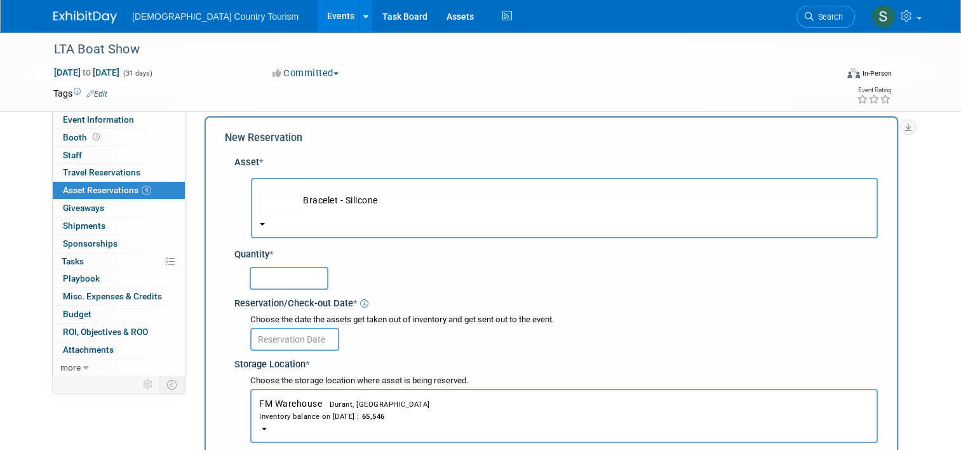
click at [304, 283] on input "text" at bounding box center [289, 278] width 79 height 23
type input "35"
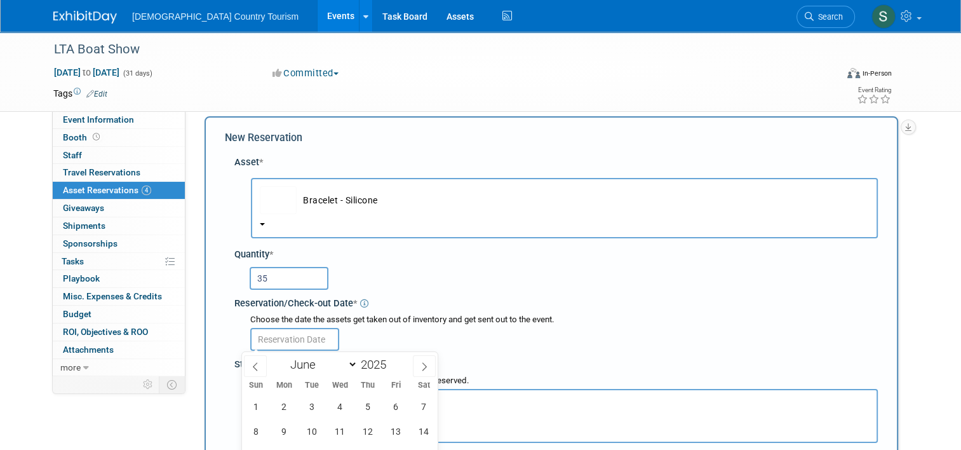
click at [288, 336] on input "text" at bounding box center [294, 339] width 89 height 23
click at [427, 368] on icon at bounding box center [424, 366] width 9 height 9
select select "6"
click at [363, 422] on span "10" at bounding box center [368, 431] width 25 height 25
type input "Jul 10, 2025"
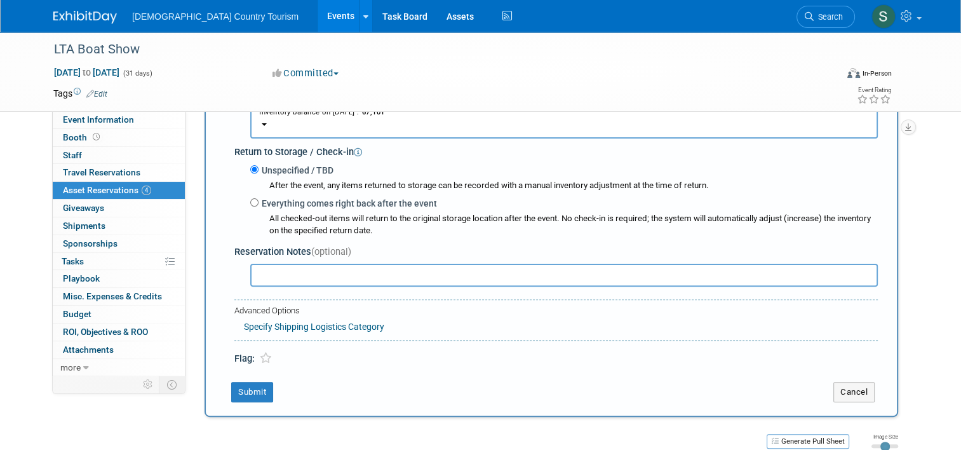
scroll to position [317, 0]
click at [234, 382] on button "Submit" at bounding box center [252, 391] width 42 height 20
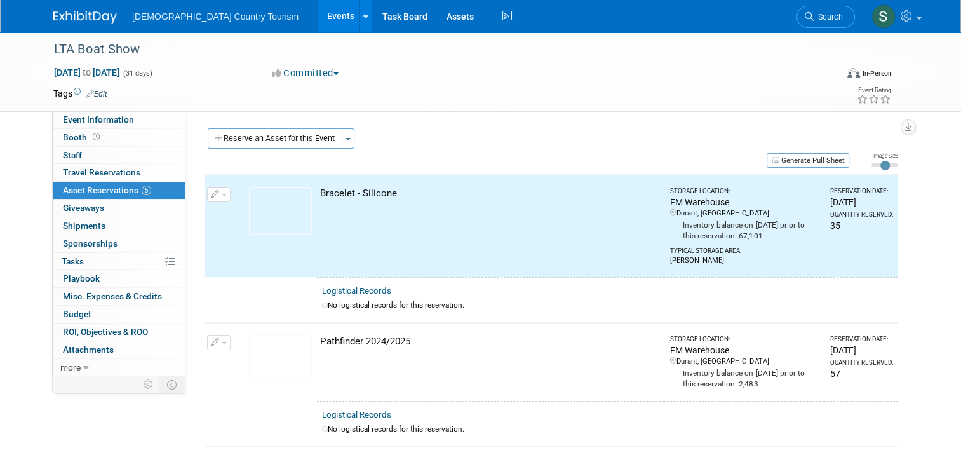
scroll to position [0, 0]
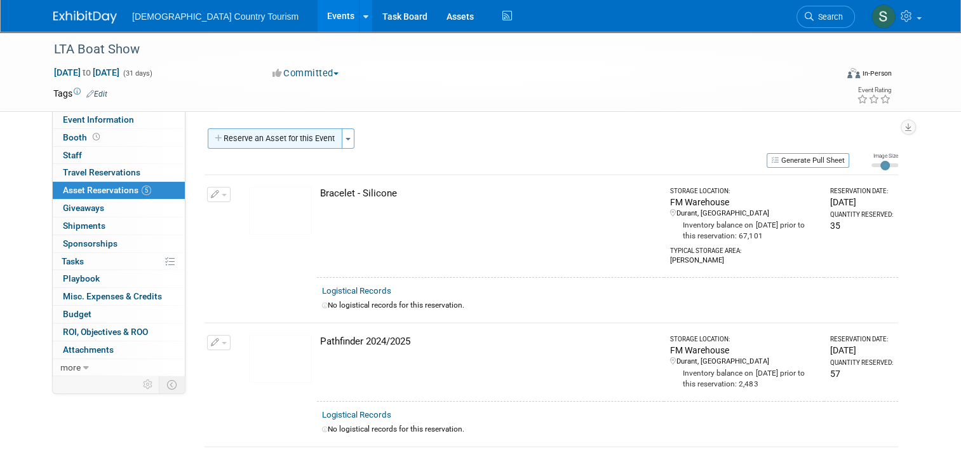
click at [272, 138] on button "Reserve an Asset for this Event" at bounding box center [275, 138] width 135 height 20
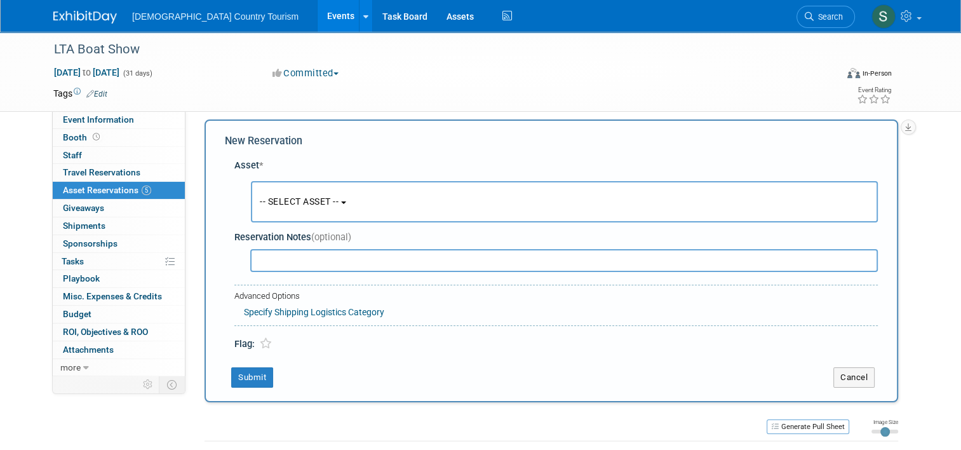
scroll to position [12, 0]
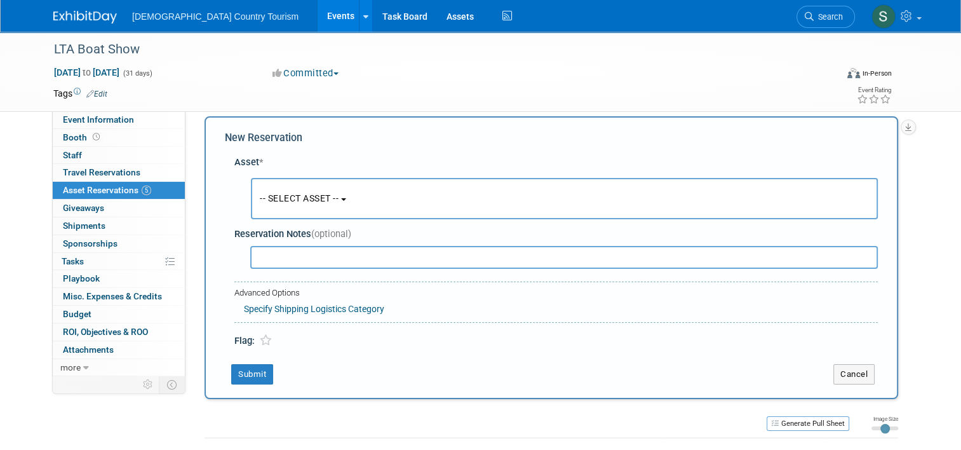
click at [279, 194] on span "-- SELECT ASSET --" at bounding box center [299, 198] width 79 height 10
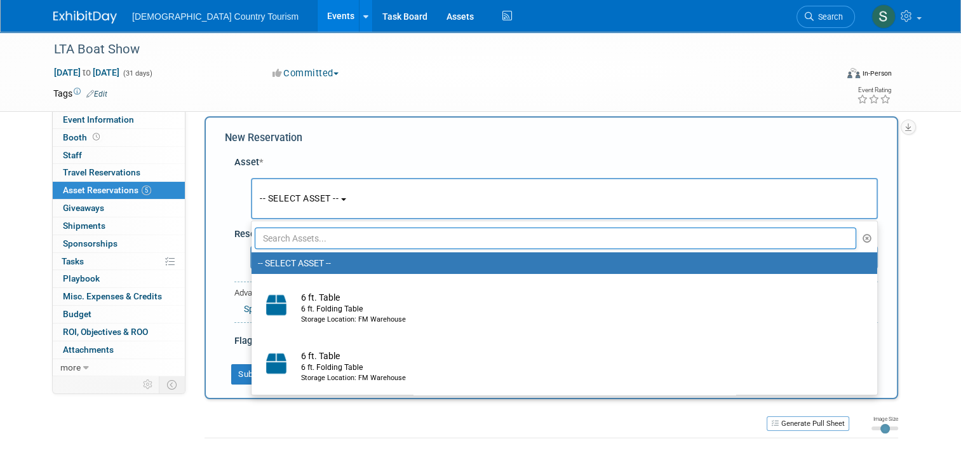
click at [288, 234] on input "text" at bounding box center [555, 238] width 601 height 22
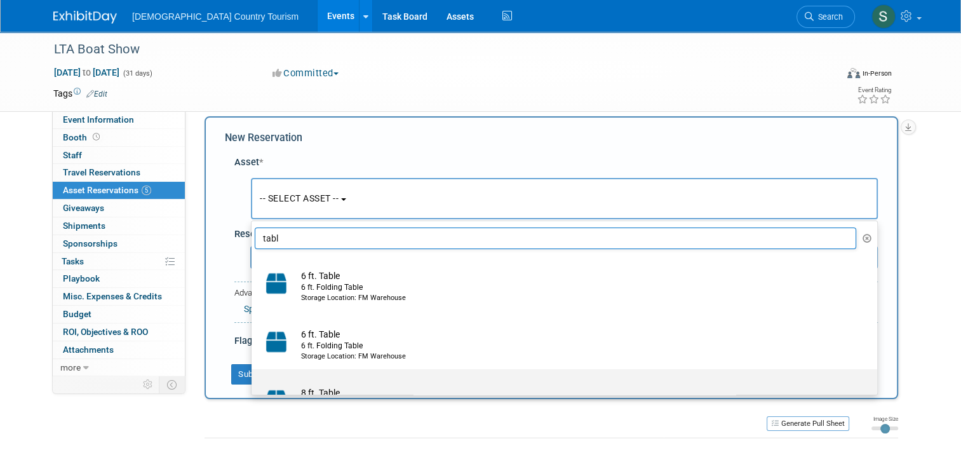
type input "tabl"
click at [270, 389] on img at bounding box center [276, 400] width 37 height 28
click at [253, 384] on input "8 ft. Table 8 ft. Folding Table Storage Location: FM Warehouse" at bounding box center [249, 380] width 8 height 8
select select "10710291"
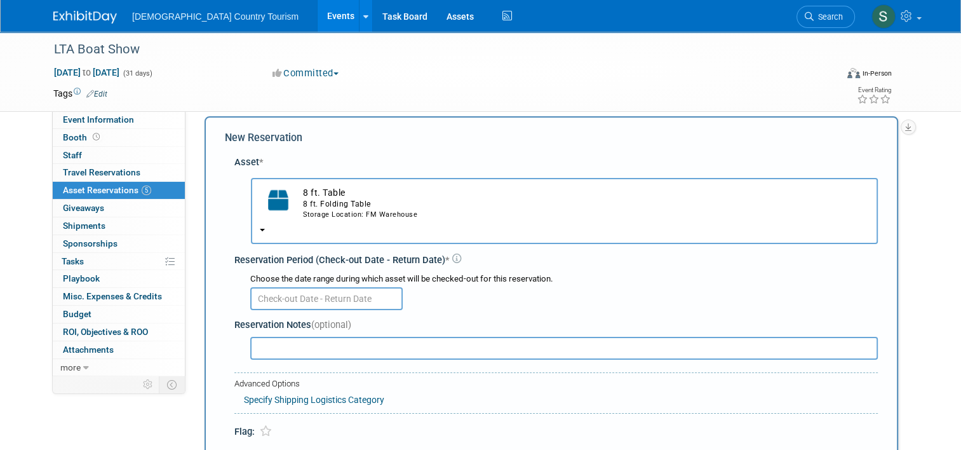
click at [285, 300] on input "text" at bounding box center [326, 298] width 152 height 23
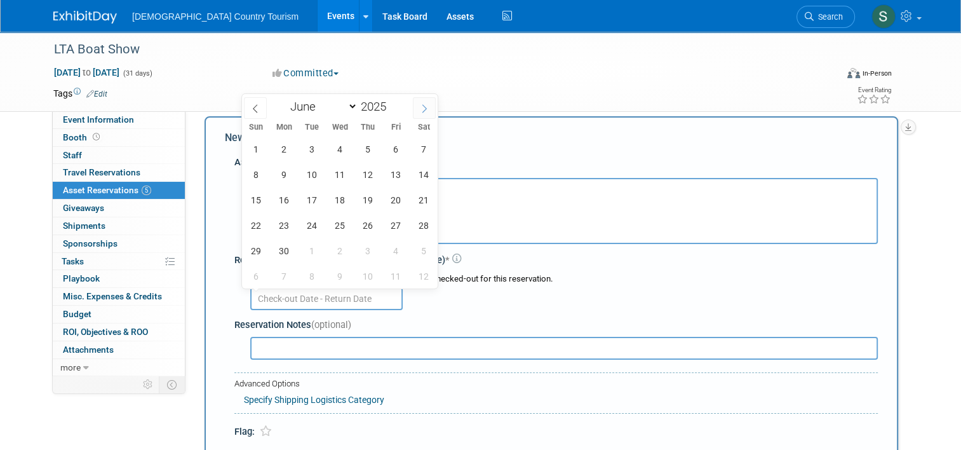
click at [417, 109] on span at bounding box center [424, 108] width 23 height 22
select select "6"
click at [365, 173] on span "10" at bounding box center [368, 174] width 25 height 25
click at [393, 173] on span "11" at bounding box center [396, 174] width 25 height 25
type input "Jul 10, 2025 to Jul 11, 2025"
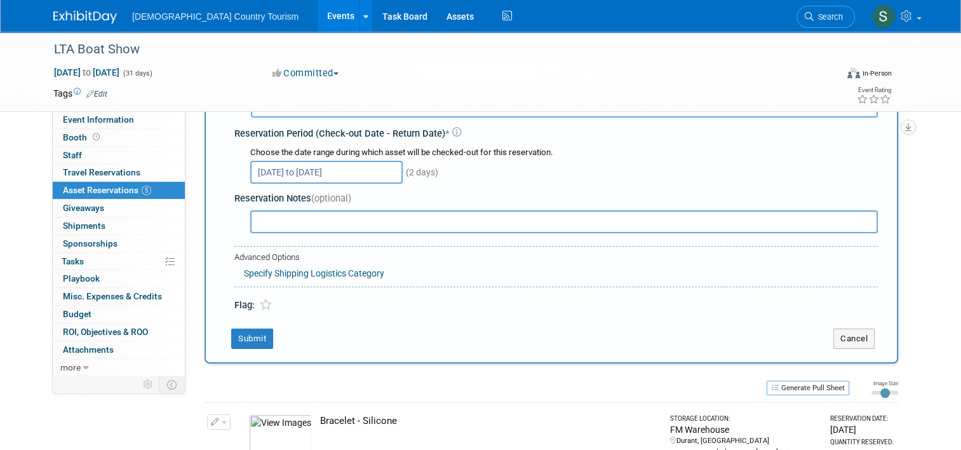
scroll to position [139, 0]
click at [245, 340] on button "Submit" at bounding box center [252, 338] width 42 height 20
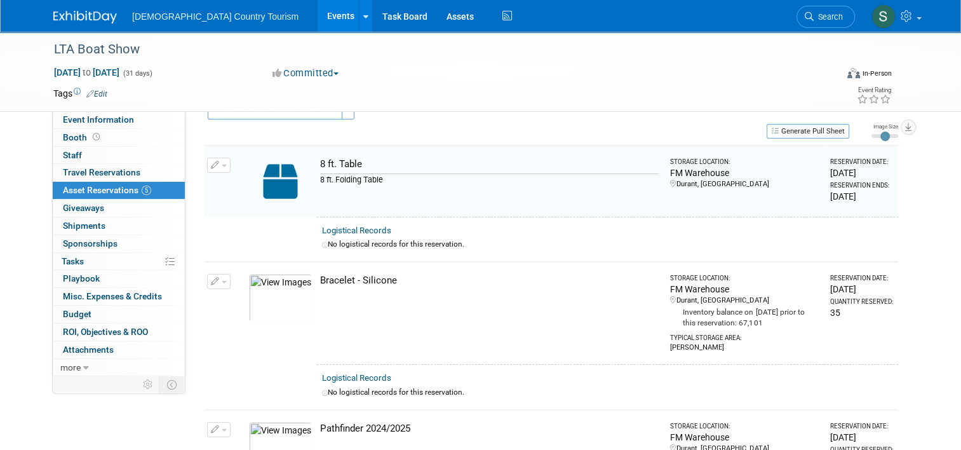
scroll to position [15, 0]
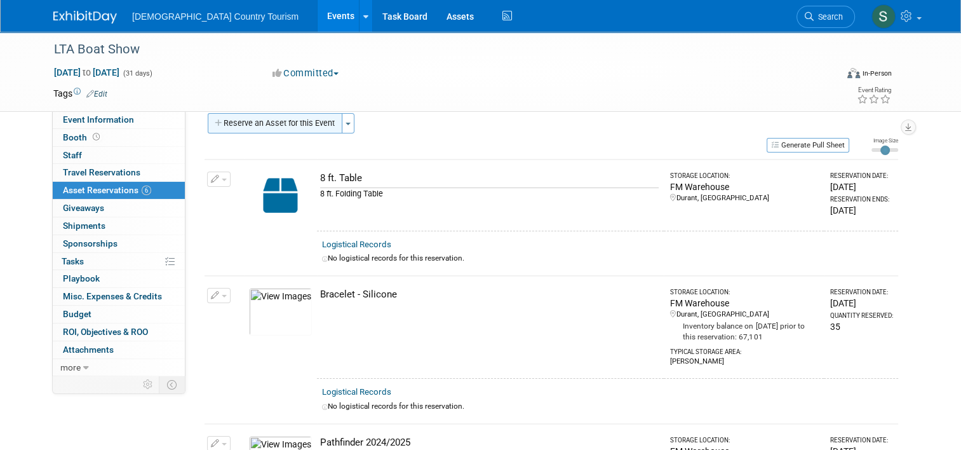
click at [254, 124] on button "Reserve an Asset for this Event" at bounding box center [275, 123] width 135 height 20
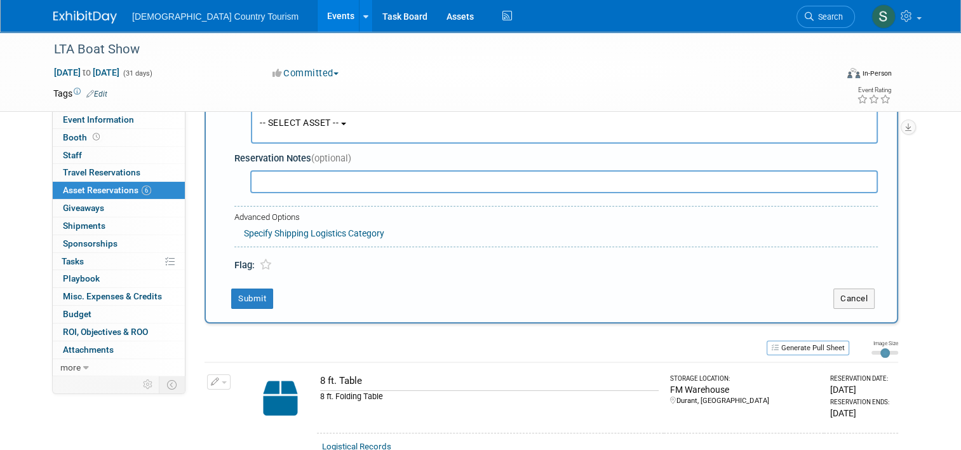
scroll to position [11, 0]
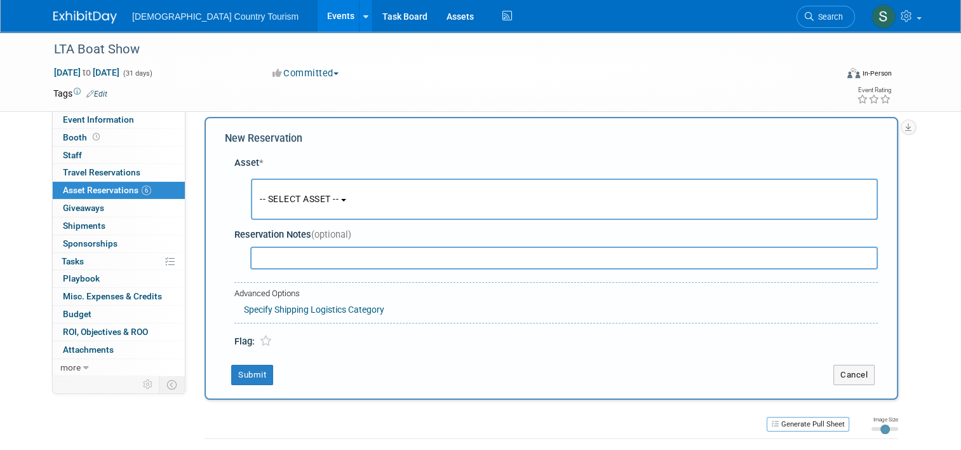
click at [302, 194] on span "-- SELECT ASSET --" at bounding box center [299, 199] width 79 height 10
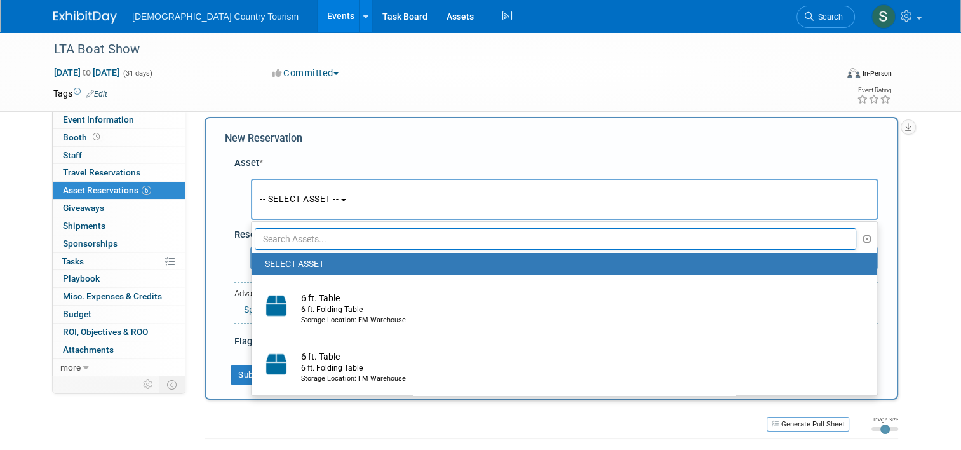
click at [313, 241] on input "text" at bounding box center [555, 239] width 601 height 22
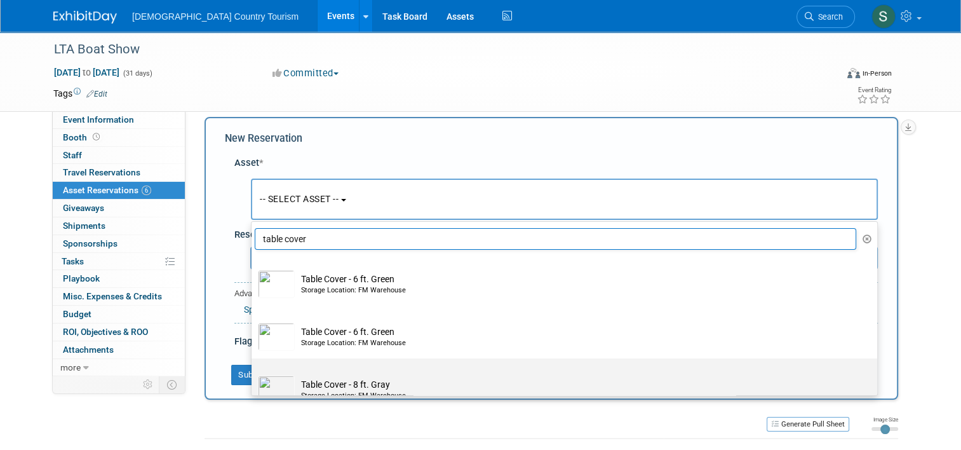
type input "table cover"
click at [310, 379] on td "Table Cover - 8 ft. Gray Storage Location: FM Warehouse" at bounding box center [573, 389] width 557 height 28
click at [253, 373] on input "Table Cover - 8 ft. Gray Storage Location: FM Warehouse" at bounding box center [249, 369] width 8 height 8
select select "10712176"
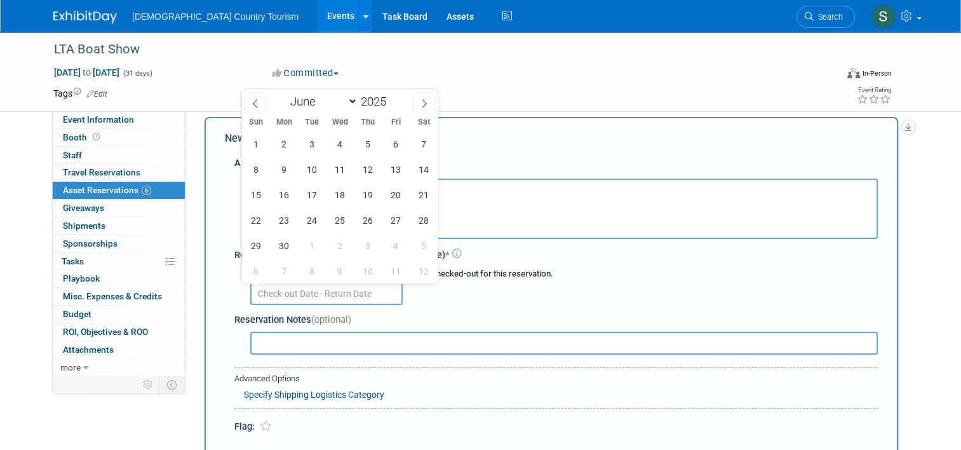
click at [298, 288] on input "text" at bounding box center [326, 293] width 152 height 23
click at [425, 103] on icon at bounding box center [424, 103] width 9 height 9
select select "6"
click at [368, 168] on span "10" at bounding box center [368, 169] width 25 height 25
click at [393, 173] on span "11" at bounding box center [396, 169] width 25 height 25
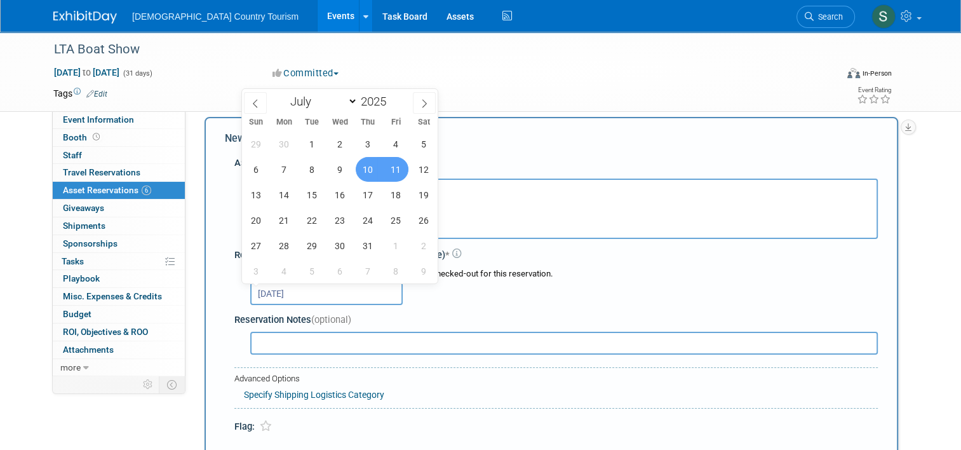
type input "Jul 10, 2025 to Jul 11, 2025"
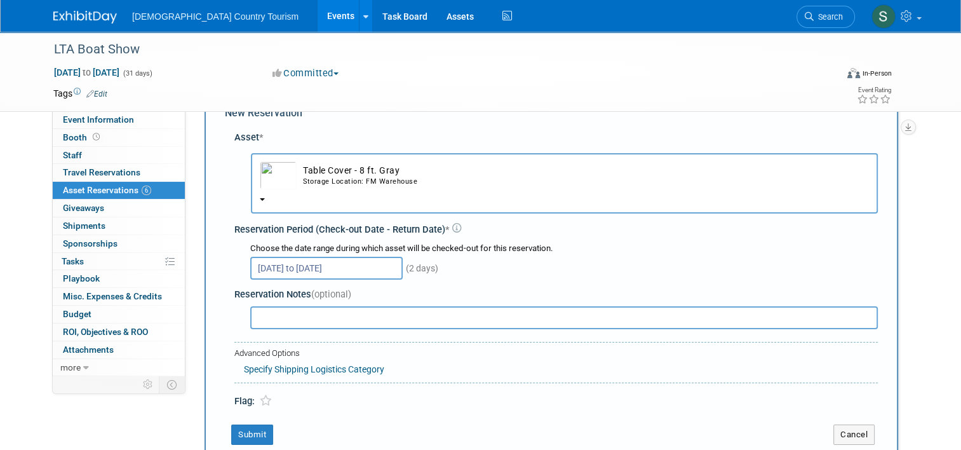
scroll to position [113, 0]
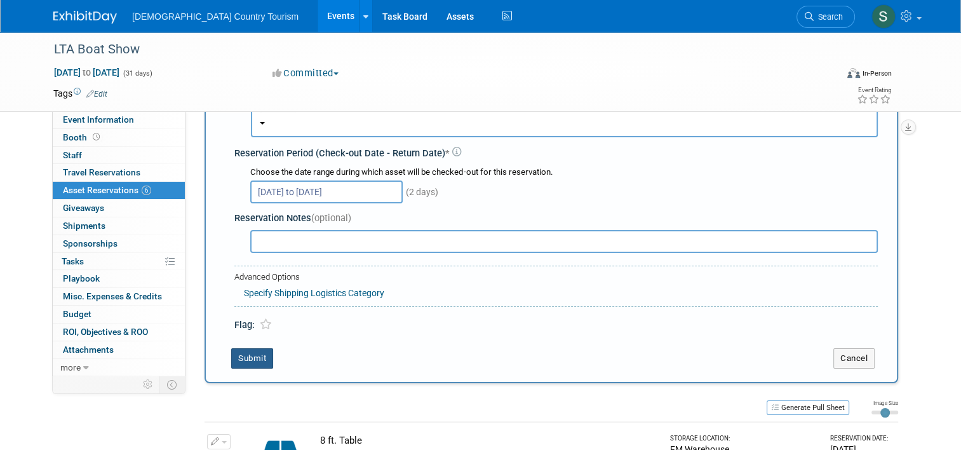
click at [243, 355] on button "Submit" at bounding box center [252, 358] width 42 height 20
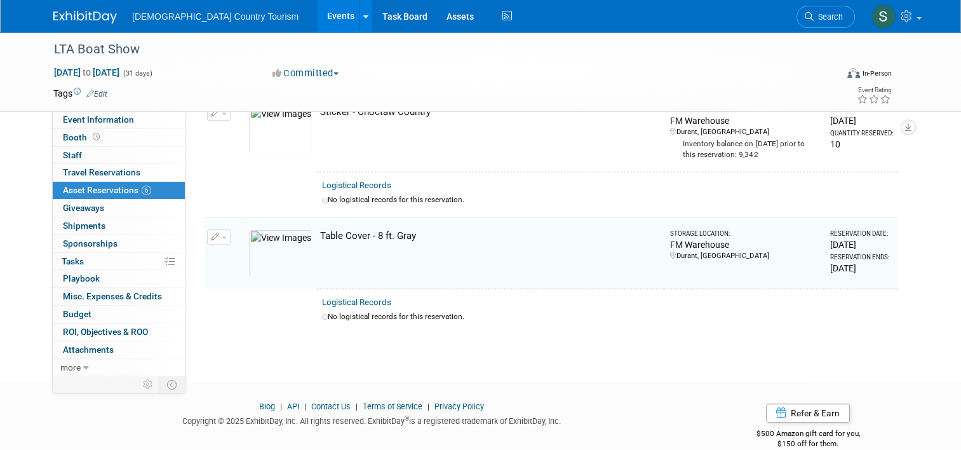
scroll to position [732, 0]
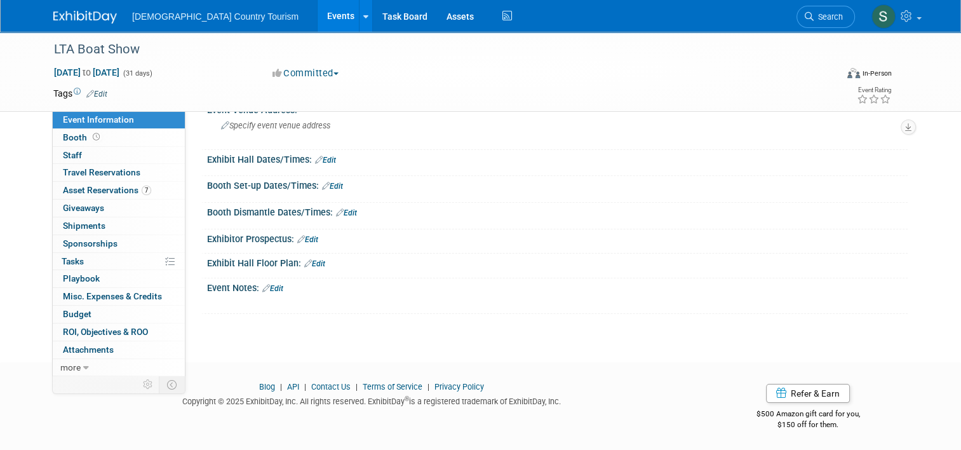
click at [318, 18] on link "Events" at bounding box center [341, 16] width 46 height 32
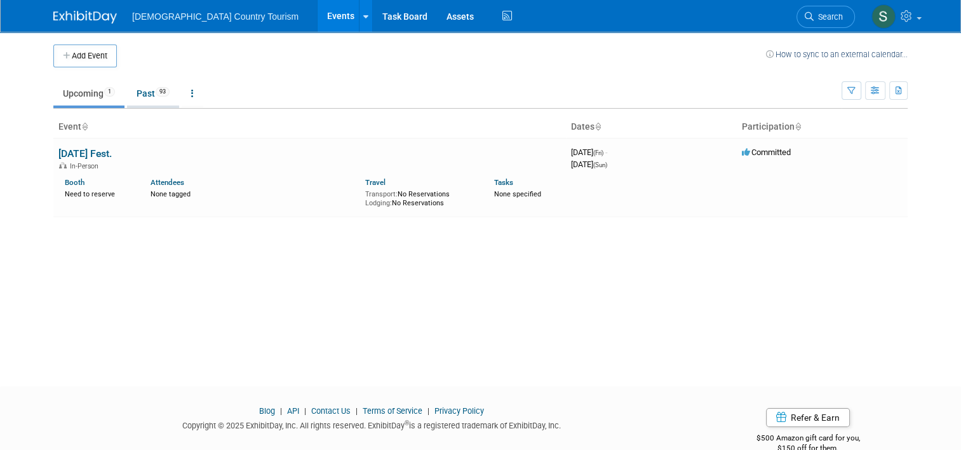
click at [142, 89] on link "Past 93" at bounding box center [153, 93] width 52 height 24
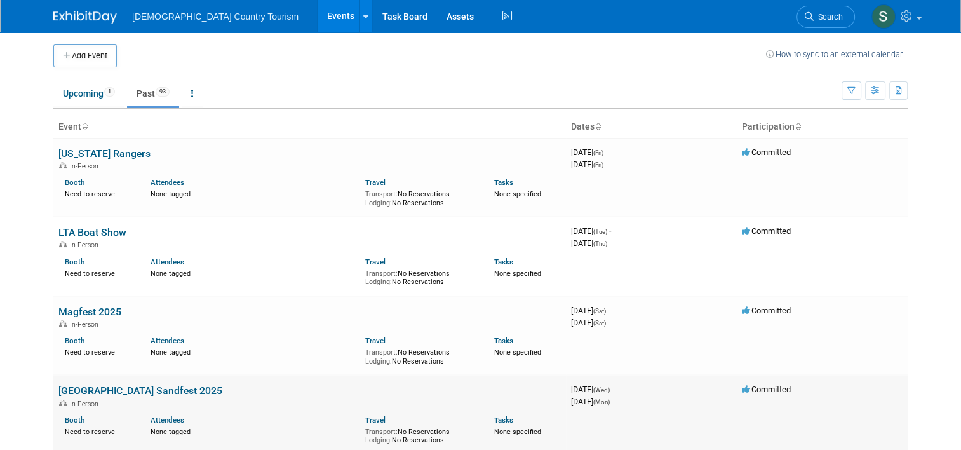
click at [96, 385] on link "[GEOGRAPHIC_DATA] Sandfest 2025" at bounding box center [140, 390] width 164 height 12
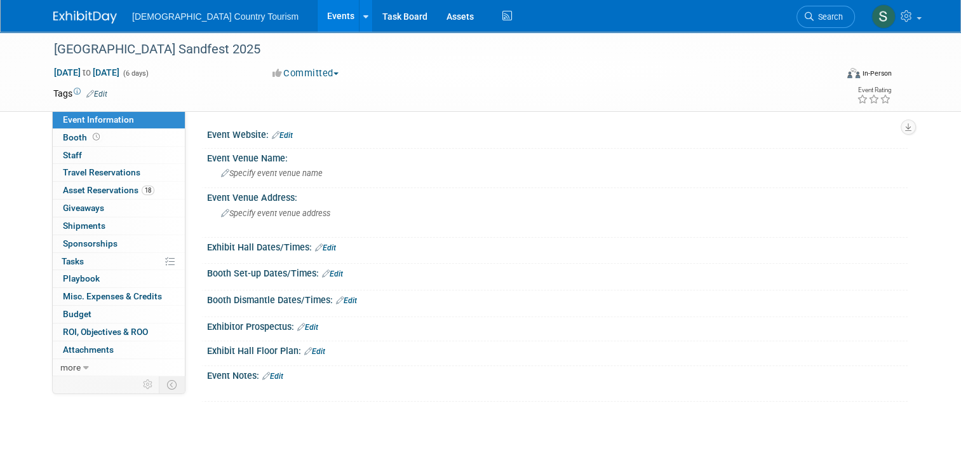
drag, startPoint x: 104, startPoint y: 397, endPoint x: 651, endPoint y: 283, distance: 558.5
click at [651, 283] on div at bounding box center [557, 283] width 681 height 3
click at [120, 192] on span "Asset Reservations 18" at bounding box center [108, 190] width 91 height 10
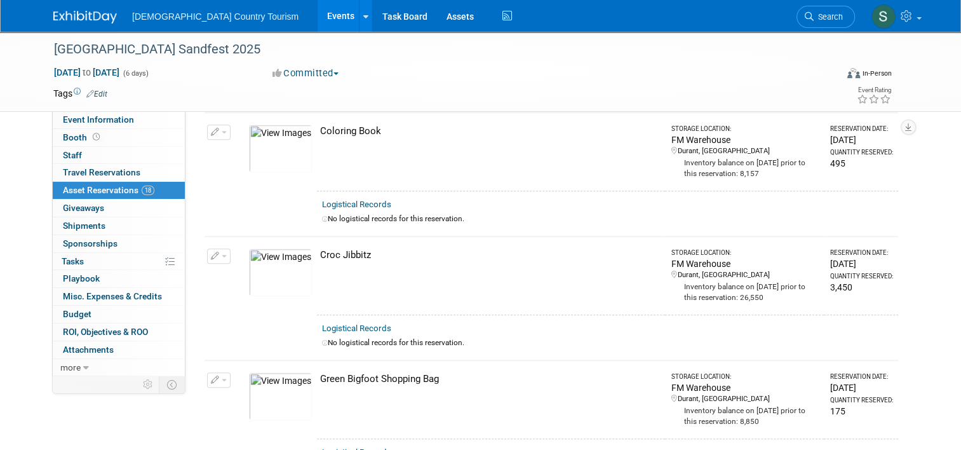
scroll to position [1077, 0]
click at [318, 12] on link "Events" at bounding box center [341, 16] width 46 height 32
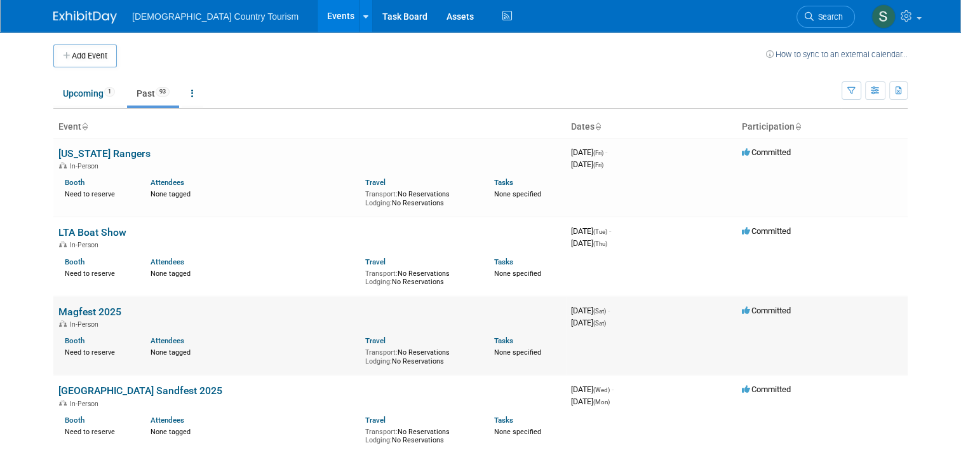
click at [71, 309] on link "Magfest 2025" at bounding box center [89, 311] width 63 height 12
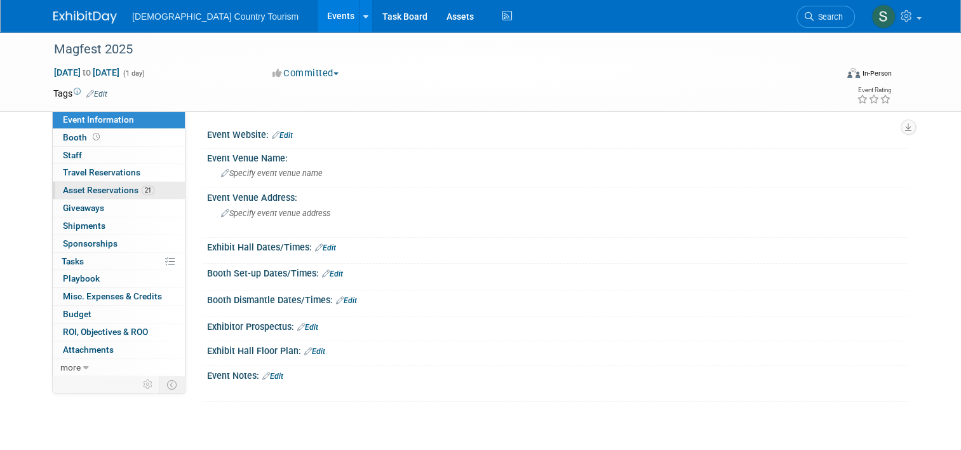
click at [126, 189] on span "Asset Reservations 21" at bounding box center [108, 190] width 91 height 10
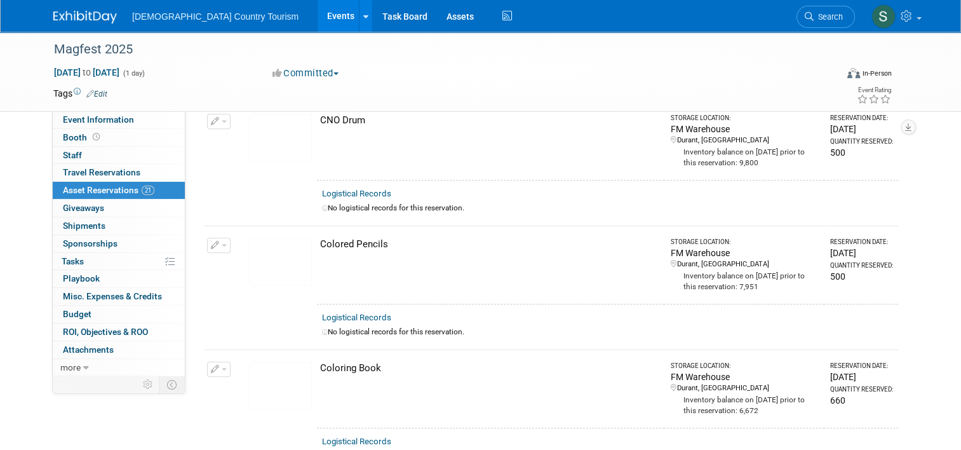
scroll to position [965, 0]
click at [318, 15] on link "Events" at bounding box center [341, 16] width 46 height 32
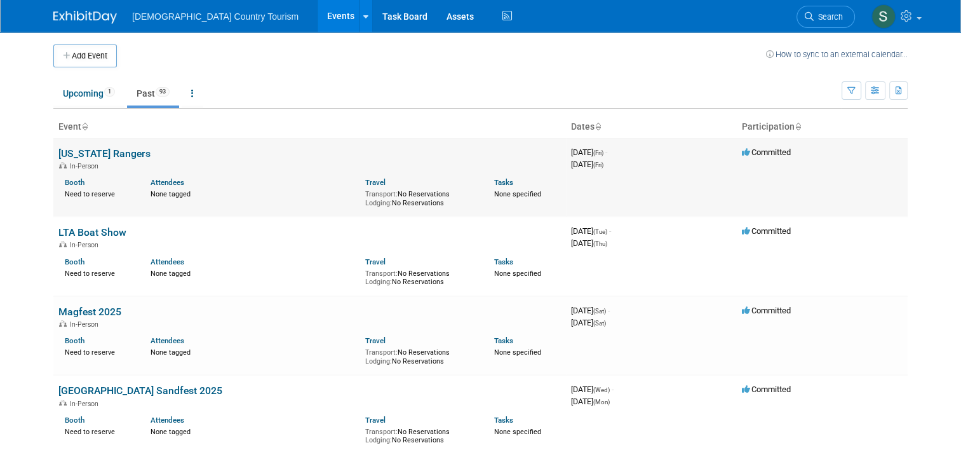
click at [93, 156] on link "[US_STATE] Rangers" at bounding box center [104, 153] width 92 height 12
click at [437, 19] on link "Assets" at bounding box center [460, 16] width 46 height 32
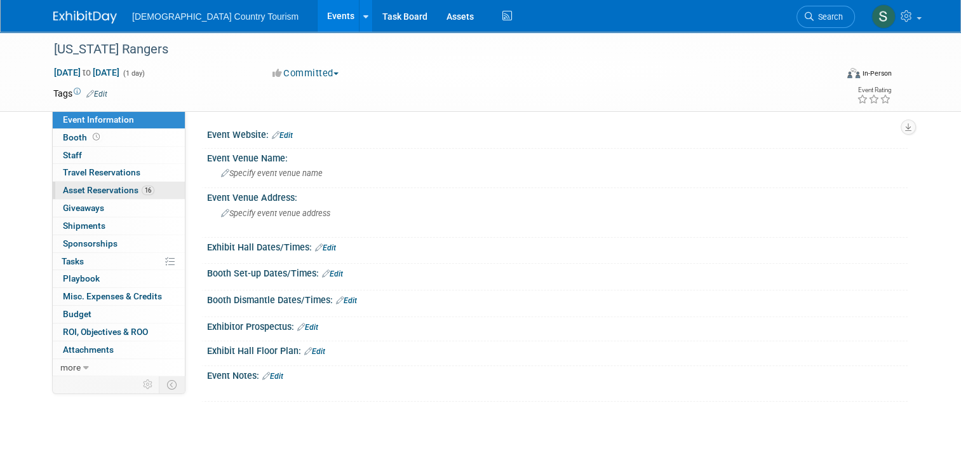
click at [132, 185] on span "Asset Reservations 16" at bounding box center [108, 190] width 91 height 10
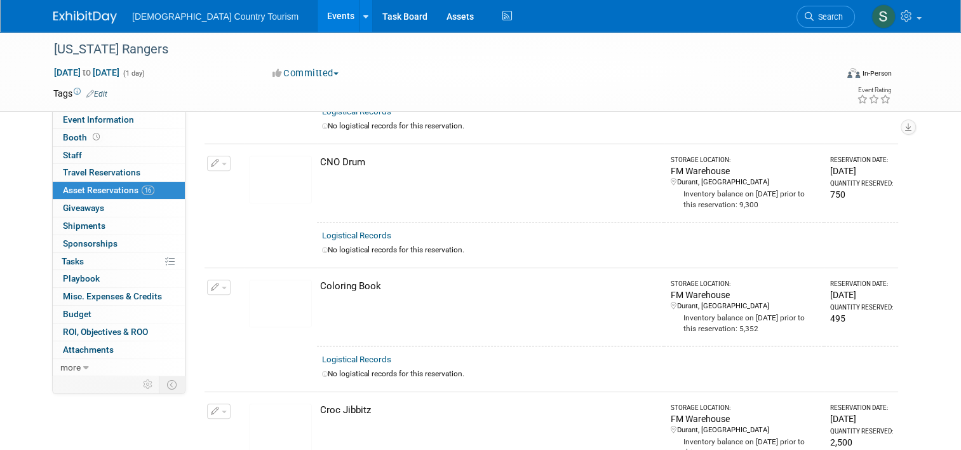
scroll to position [1169, 0]
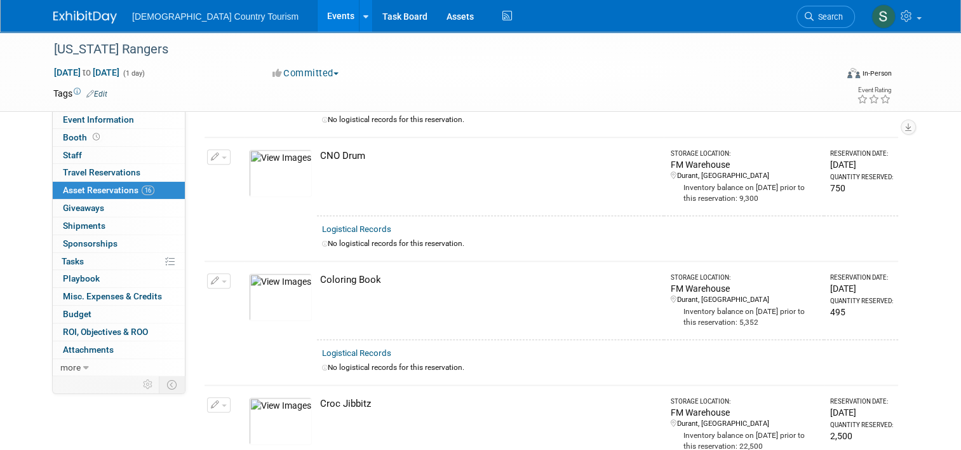
click at [132, 185] on span "Asset Reservations 16" at bounding box center [108, 190] width 91 height 10
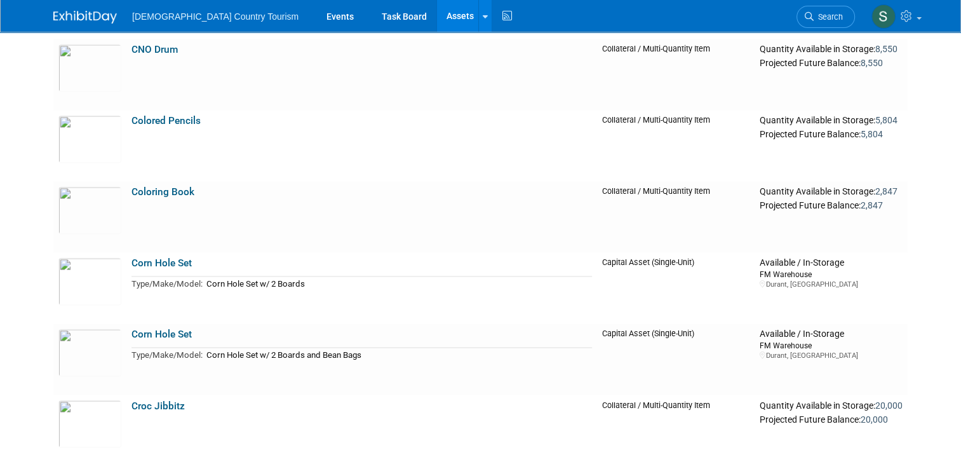
scroll to position [2032, 0]
click at [152, 189] on link "Coloring Book" at bounding box center [162, 190] width 63 height 11
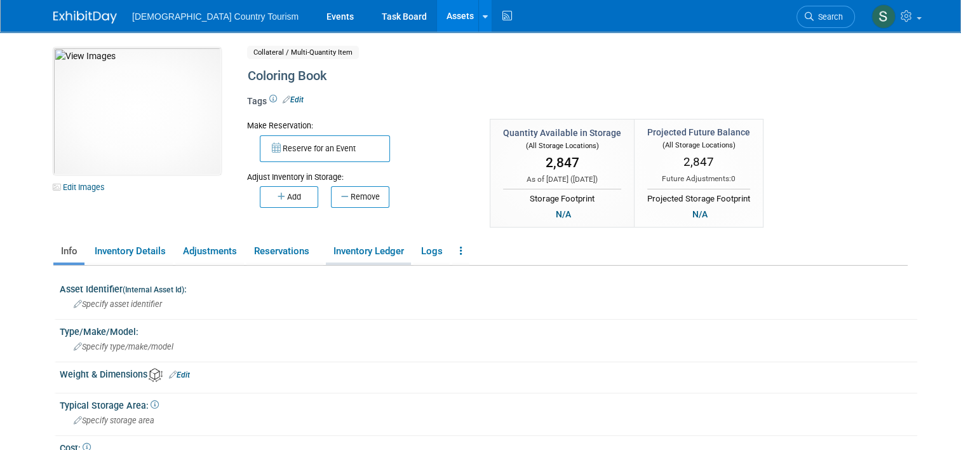
click at [370, 257] on link "Inventory Ledger" at bounding box center [368, 251] width 85 height 22
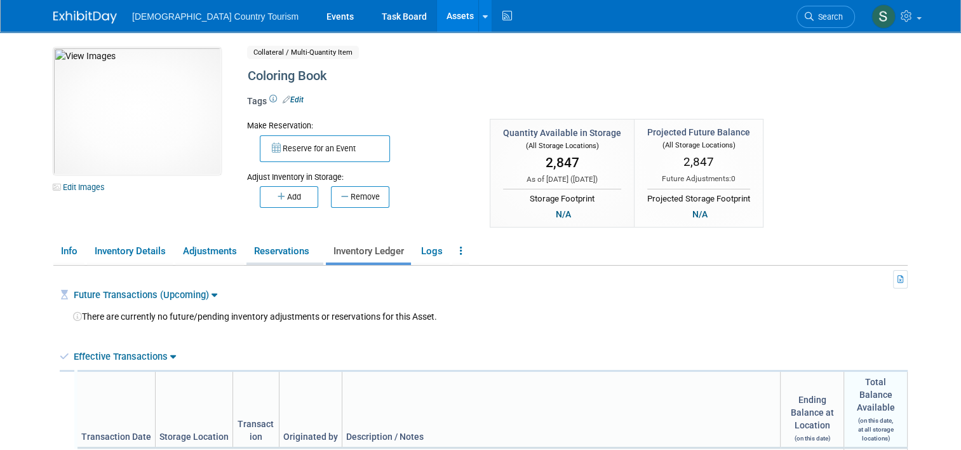
click at [274, 252] on link "Reservations" at bounding box center [284, 251] width 77 height 22
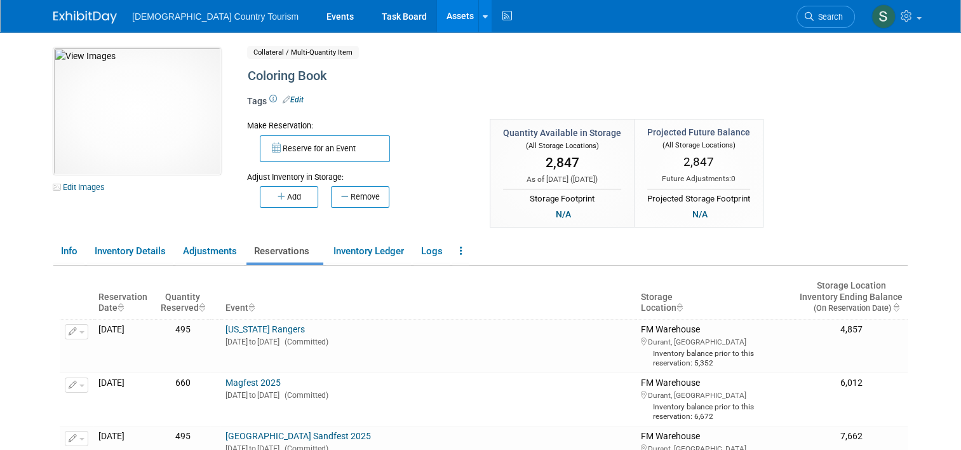
drag, startPoint x: 357, startPoint y: 194, endPoint x: 296, endPoint y: 224, distance: 67.6
click at [296, 224] on div "Make Reservation: Reserve for an Event Adjust Inventory in Storage:" at bounding box center [529, 174] width 582 height 111
click at [351, 193] on button "Remove" at bounding box center [360, 197] width 58 height 22
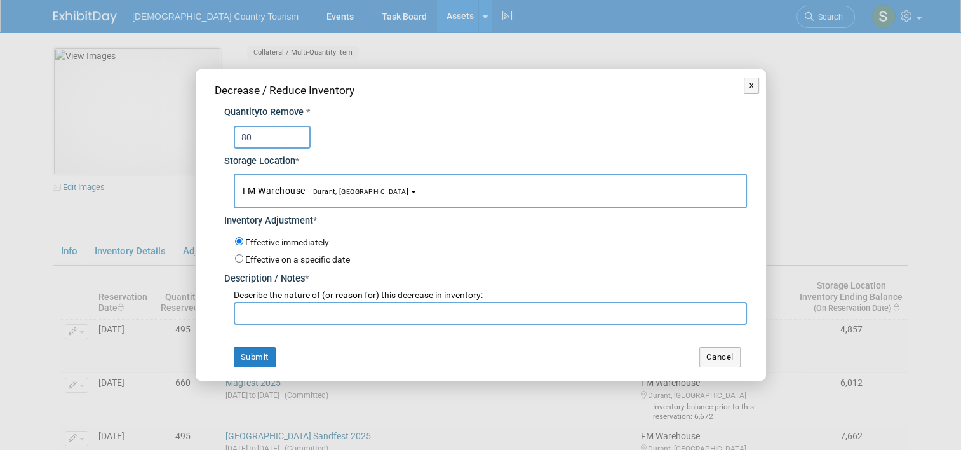
type input "80"
click at [267, 310] on input "text" at bounding box center [490, 313] width 513 height 23
type input "for students, [PERSON_NAME]"
click at [241, 359] on button "Submit" at bounding box center [255, 357] width 42 height 20
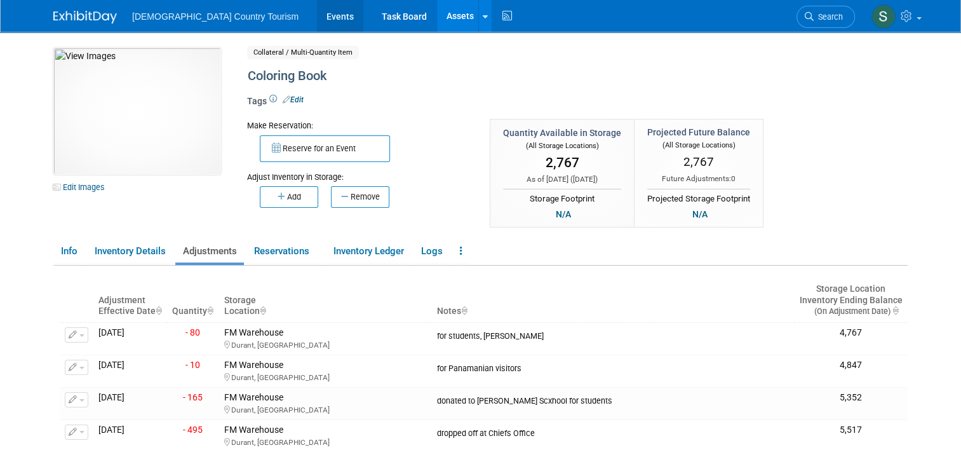
click at [317, 18] on link "Events" at bounding box center [340, 16] width 46 height 32
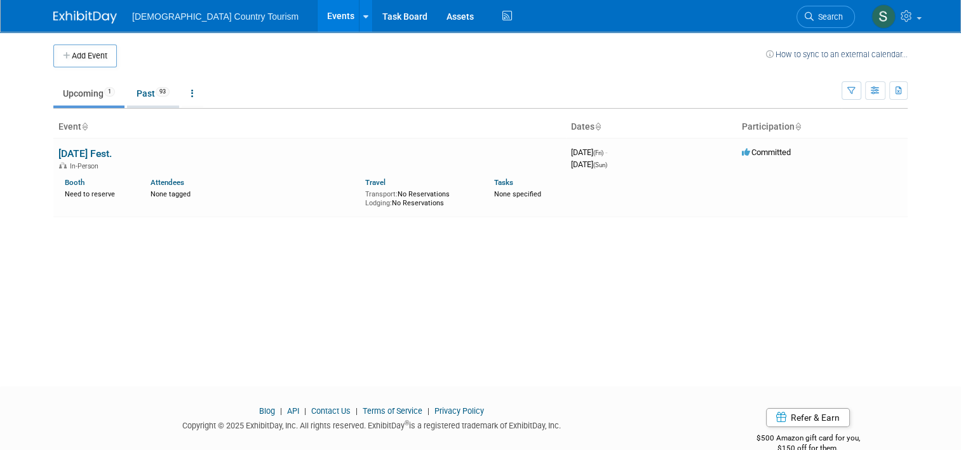
click at [141, 86] on link "Past 93" at bounding box center [153, 93] width 52 height 24
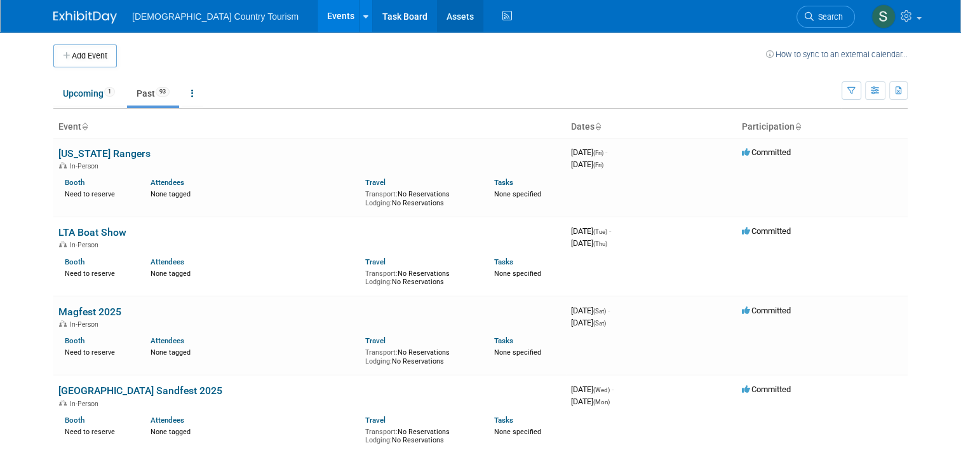
click at [437, 11] on link "Assets" at bounding box center [460, 16] width 46 height 32
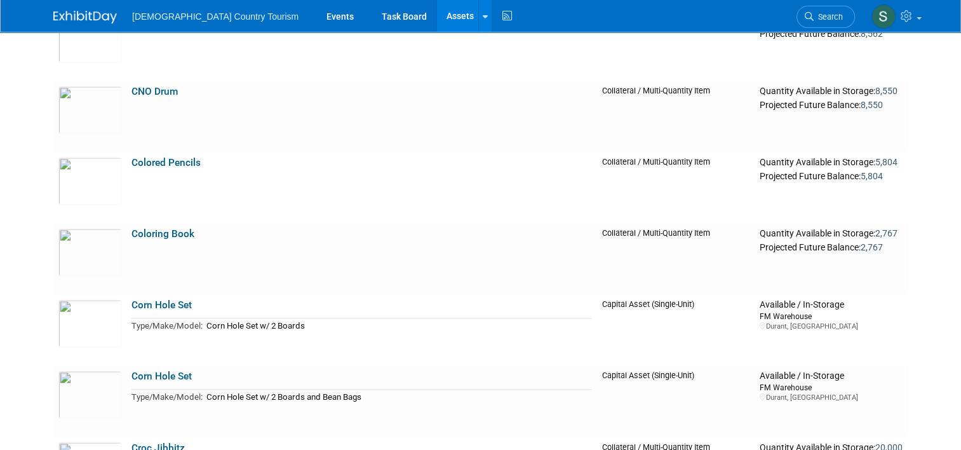
scroll to position [2008, 0]
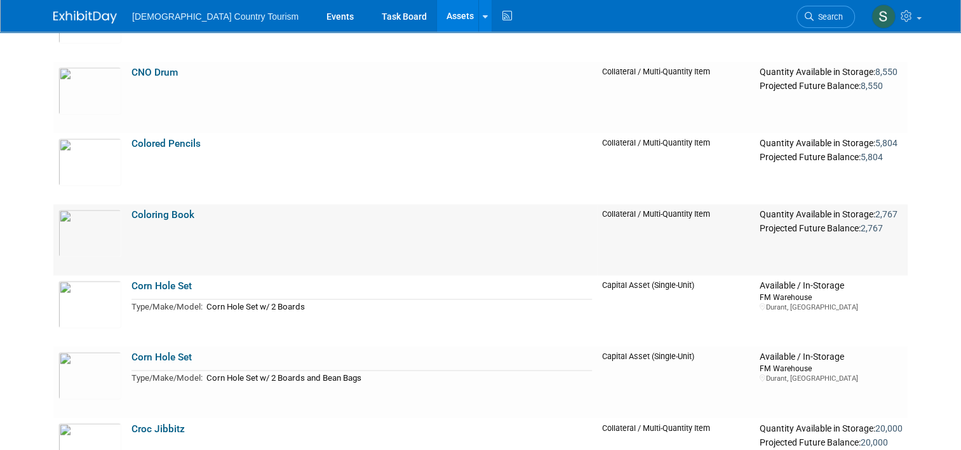
click at [159, 217] on link "Coloring Book" at bounding box center [162, 214] width 63 height 11
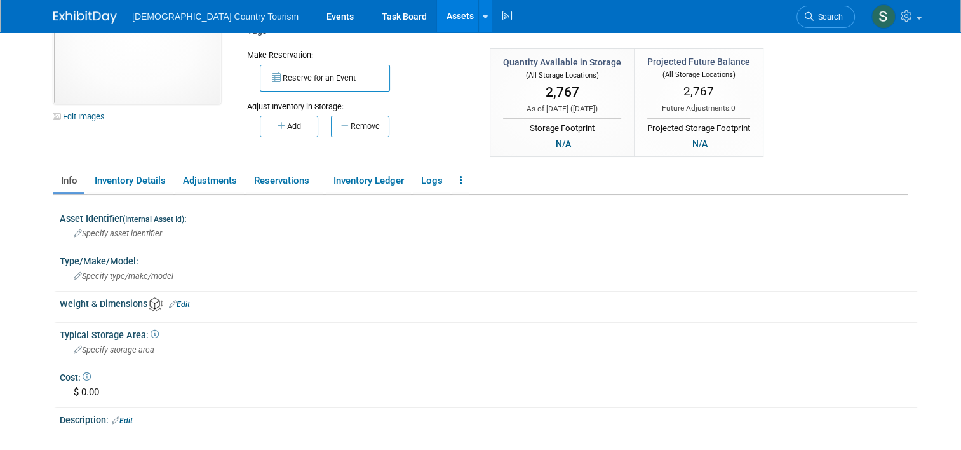
scroll to position [53, 0]
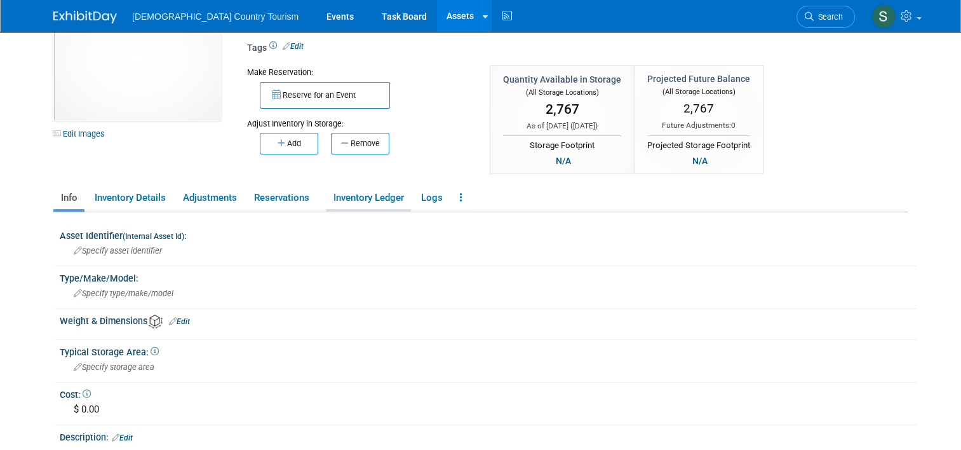
click at [367, 196] on link "Inventory Ledger" at bounding box center [368, 198] width 85 height 22
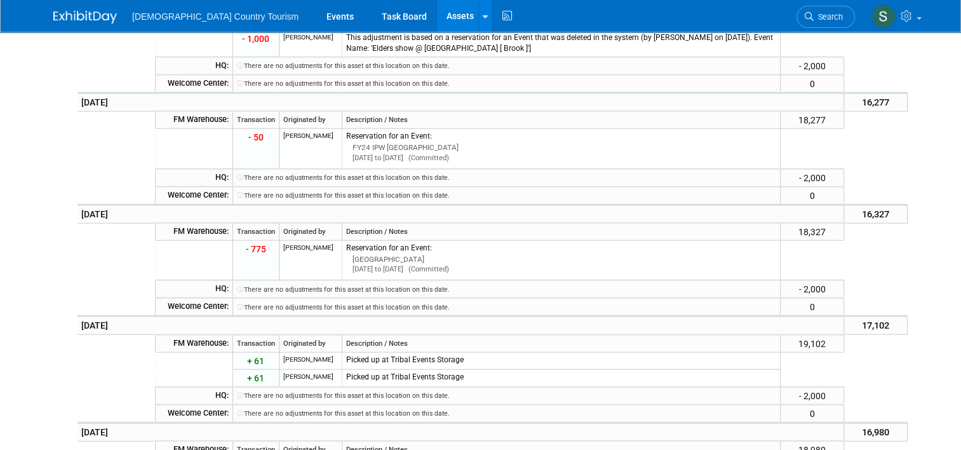
scroll to position [2976, 0]
click at [437, 17] on link "Assets" at bounding box center [460, 16] width 46 height 32
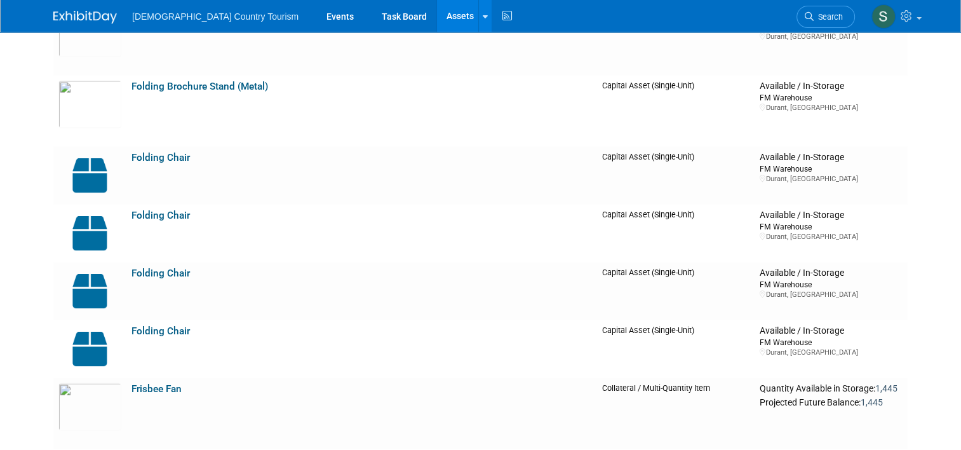
scroll to position [2494, 0]
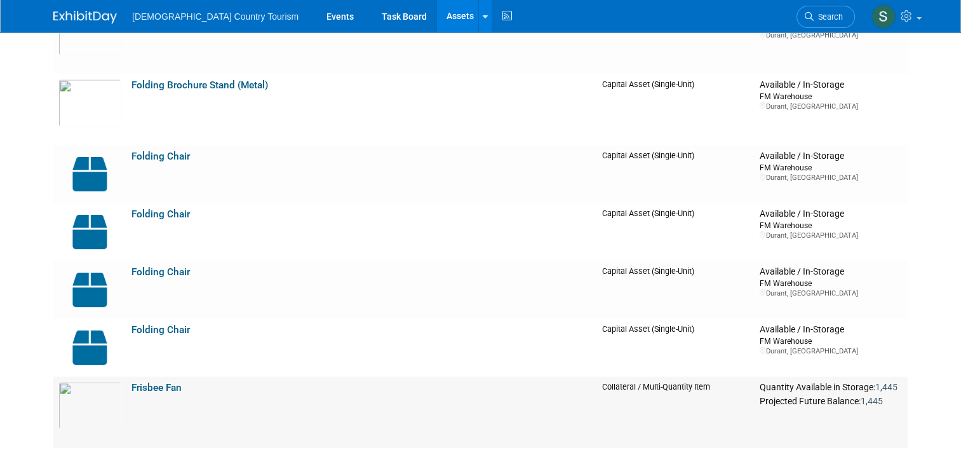
click at [155, 389] on link "Frisbee Fan" at bounding box center [156, 387] width 50 height 11
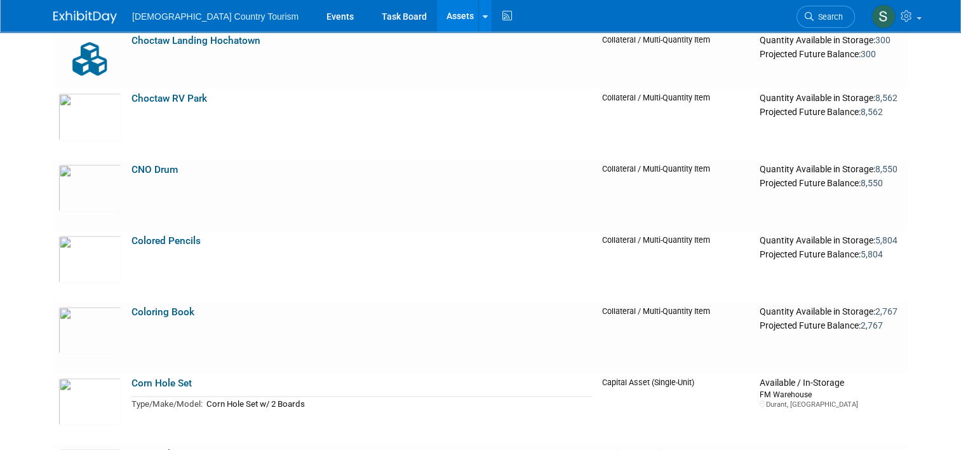
scroll to position [1909, 0]
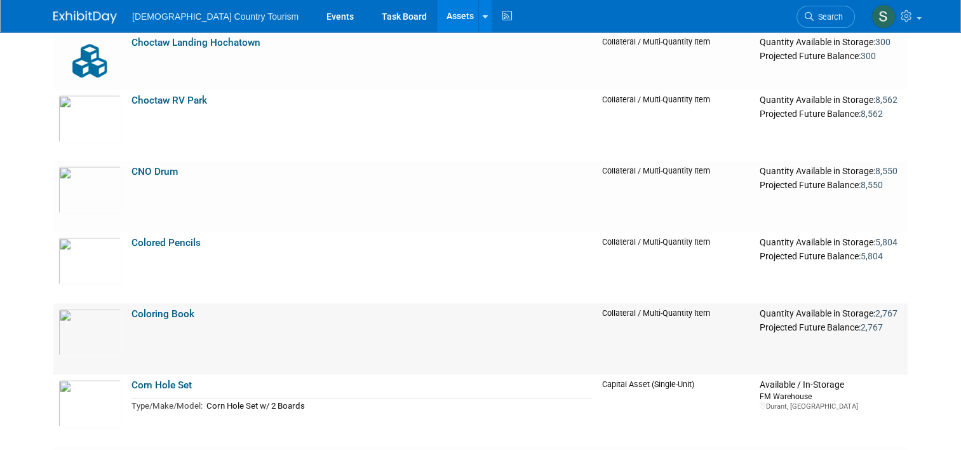
click at [164, 316] on link "Coloring Book" at bounding box center [162, 313] width 63 height 11
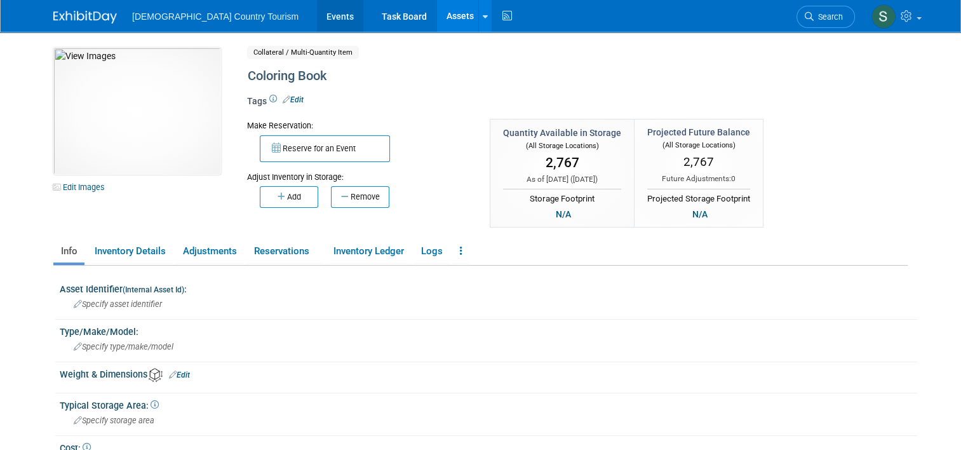
click at [317, 15] on link "Events" at bounding box center [340, 16] width 46 height 32
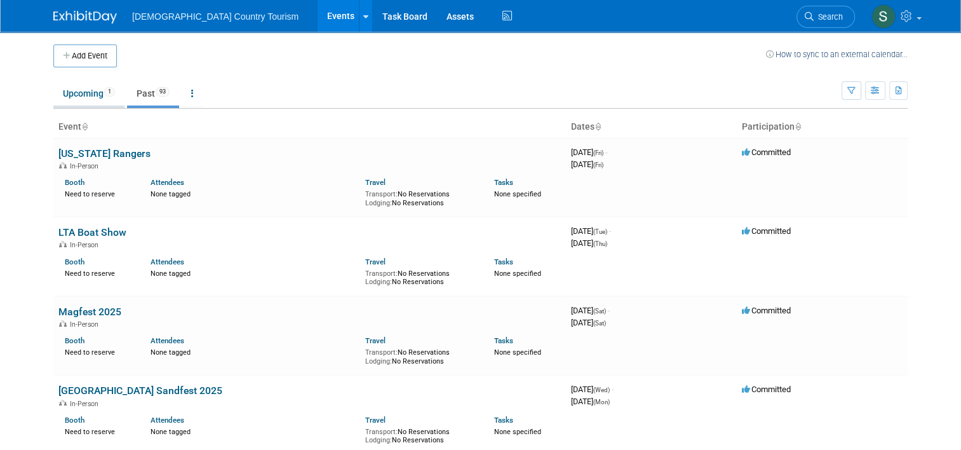
click at [79, 100] on link "Upcoming 1" at bounding box center [88, 93] width 71 height 24
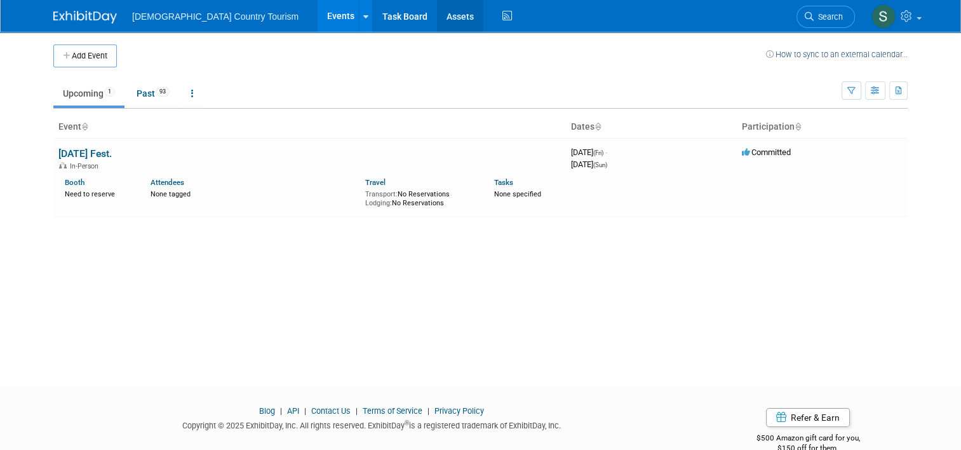
click at [437, 18] on link "Assets" at bounding box center [460, 16] width 46 height 32
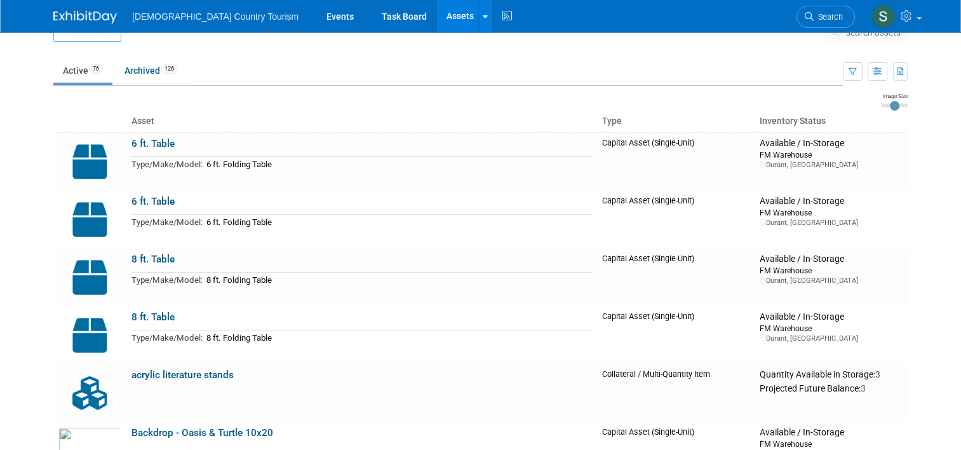
click at [236, 157] on td "6 ft. Folding Table" at bounding box center [397, 164] width 389 height 15
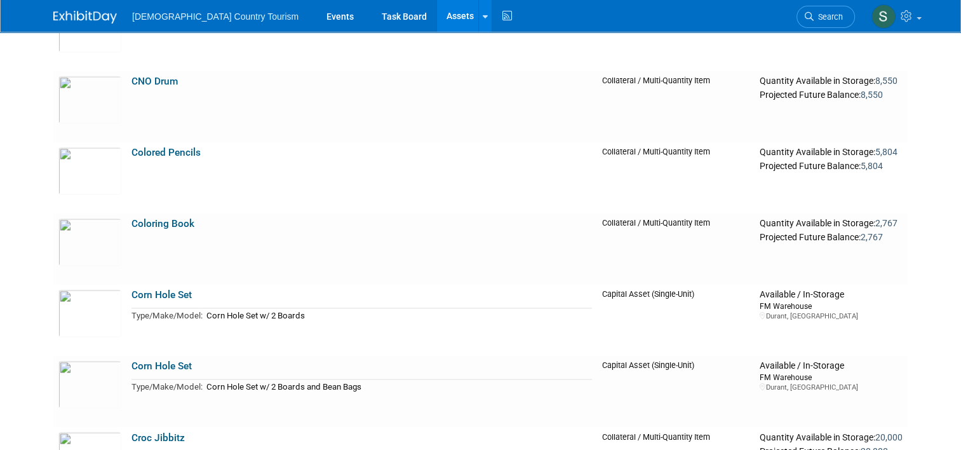
scroll to position [2058, 0]
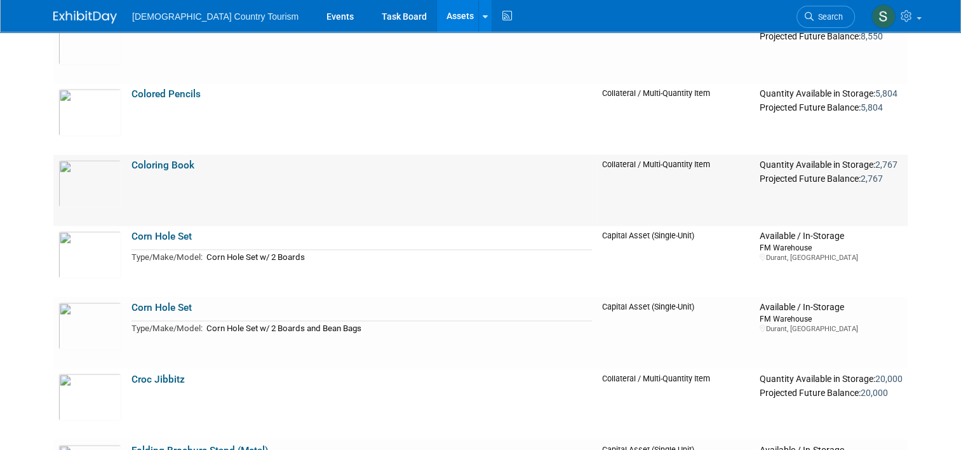
click at [145, 166] on link "Coloring Book" at bounding box center [162, 164] width 63 height 11
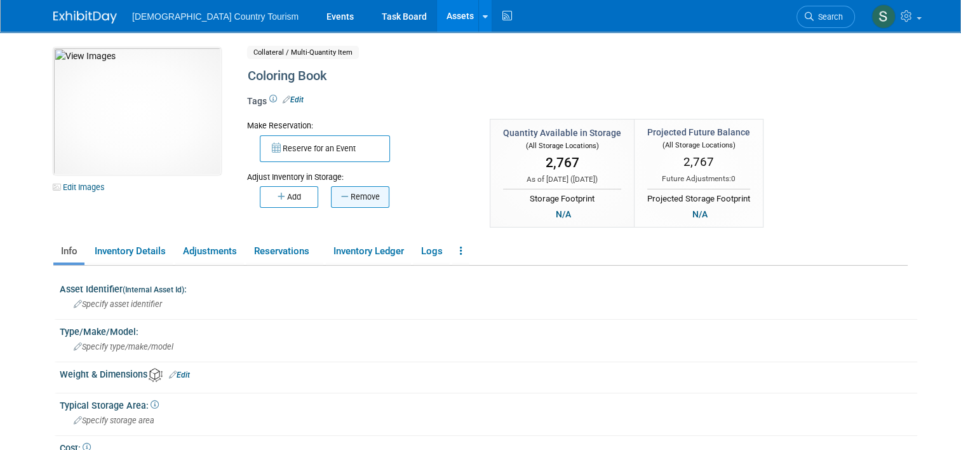
click at [357, 199] on button "Remove" at bounding box center [360, 197] width 58 height 22
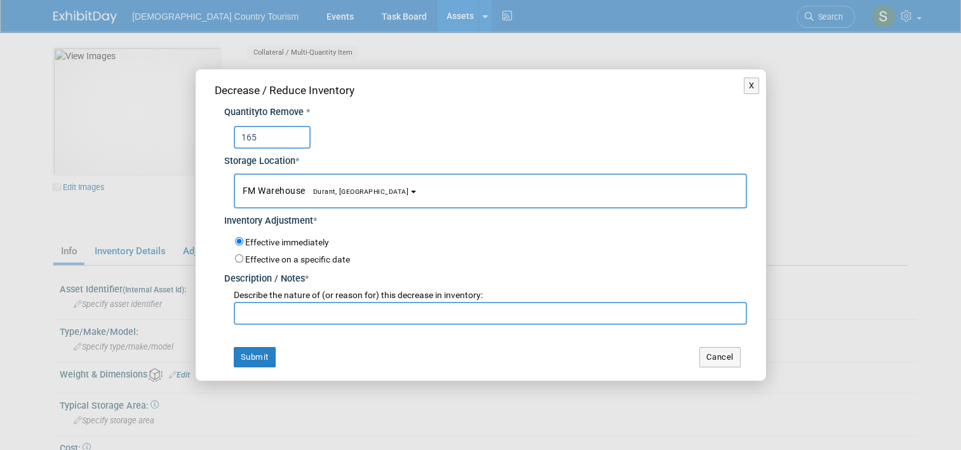
type input "165"
click at [287, 306] on input "text" at bounding box center [490, 313] width 513 height 23
type input "park rangers at [GEOGRAPHIC_DATA]"
click at [256, 360] on button "Submit" at bounding box center [255, 357] width 42 height 20
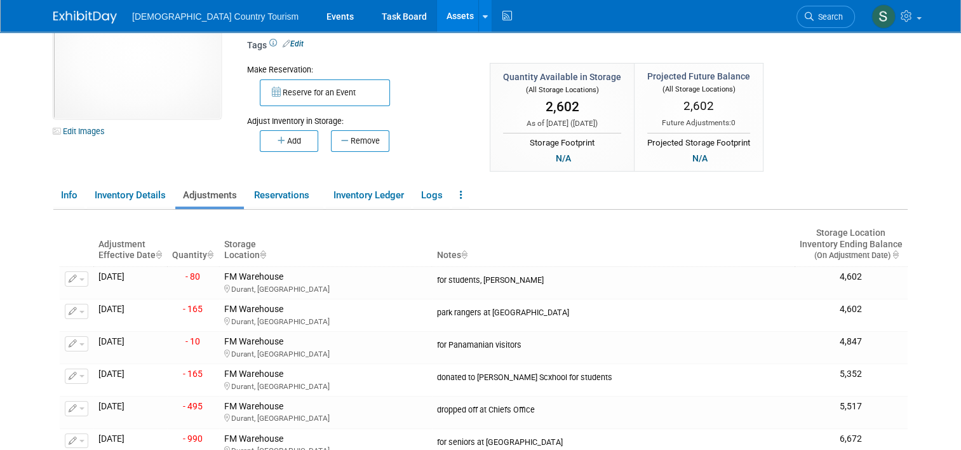
scroll to position [76, 0]
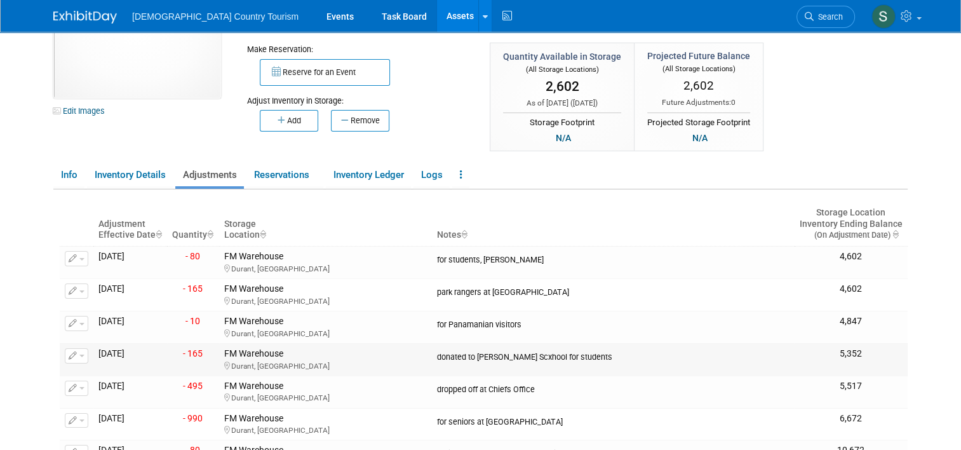
click at [79, 354] on span "button" at bounding box center [81, 355] width 5 height 3
click at [85, 374] on button "Change Adjustment" at bounding box center [124, 376] width 105 height 17
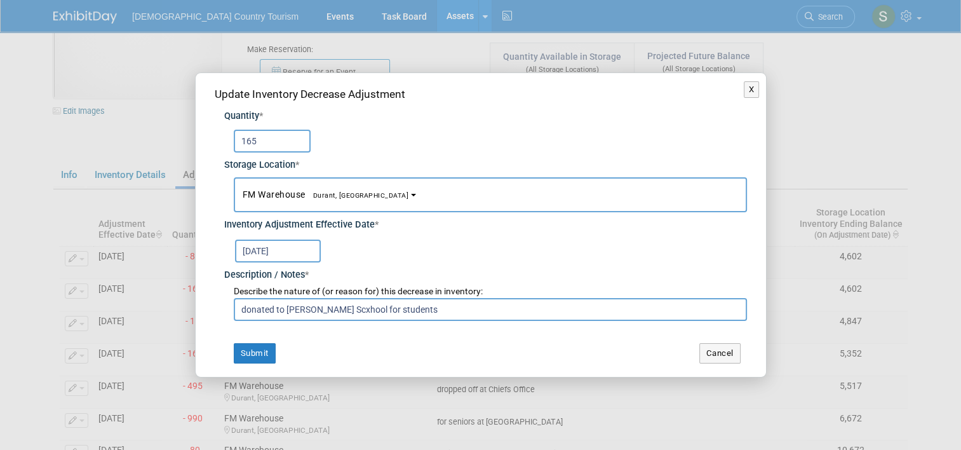
click at [340, 311] on input "donated to [PERSON_NAME] Scxhool for students" at bounding box center [490, 309] width 513 height 23
type input "donated to [PERSON_NAME] School for students"
click at [262, 352] on button "Submit" at bounding box center [255, 353] width 42 height 20
